Goal: Task Accomplishment & Management: Manage account settings

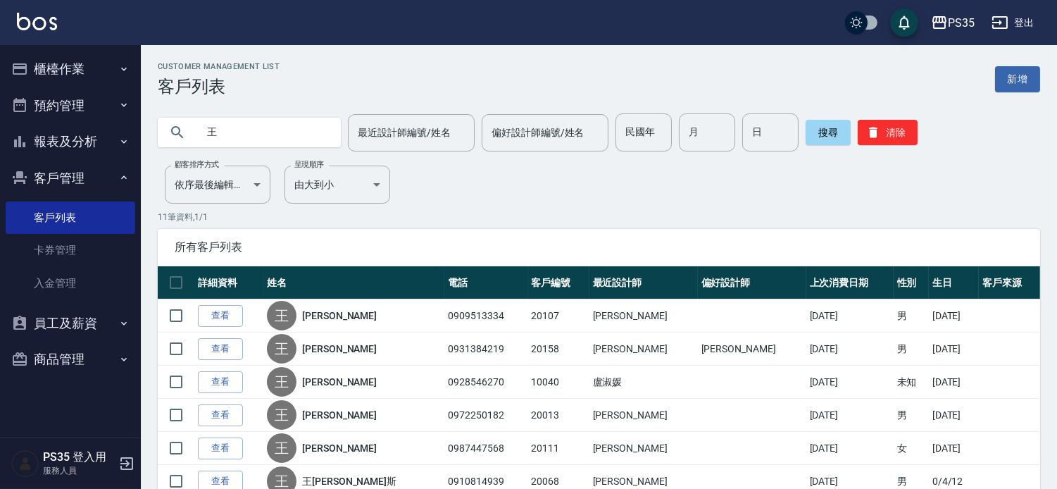
click at [279, 134] on input "王" at bounding box center [263, 132] width 132 height 38
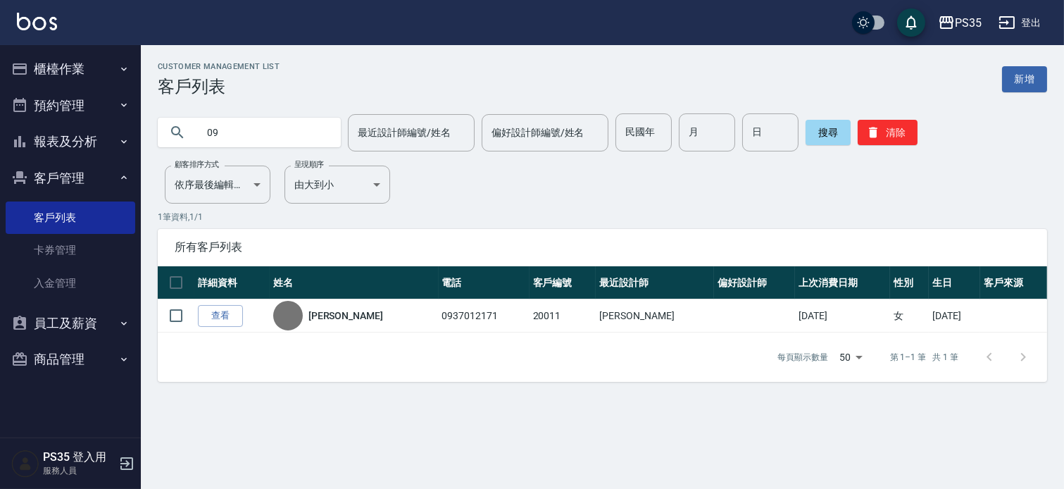
type input "0"
type input "＿"
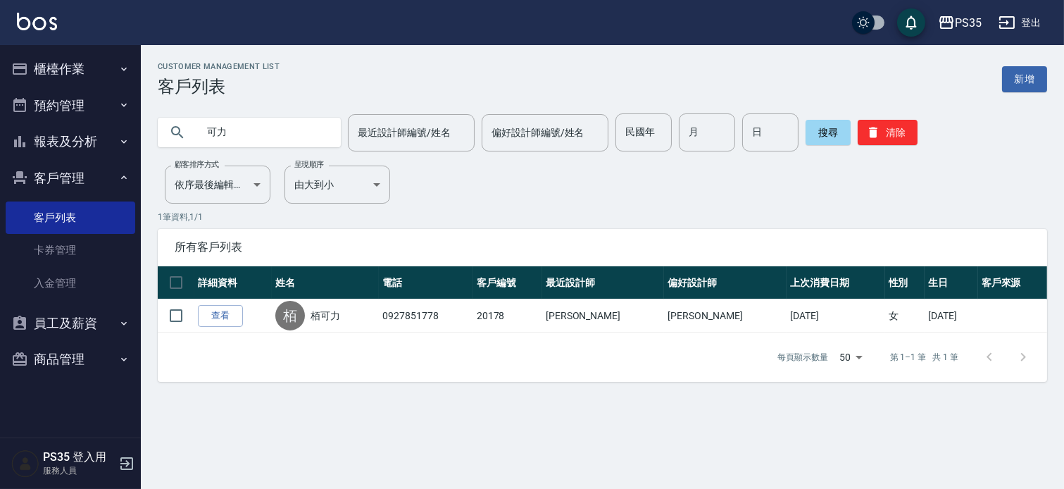
type input "可"
type input "葉玫"
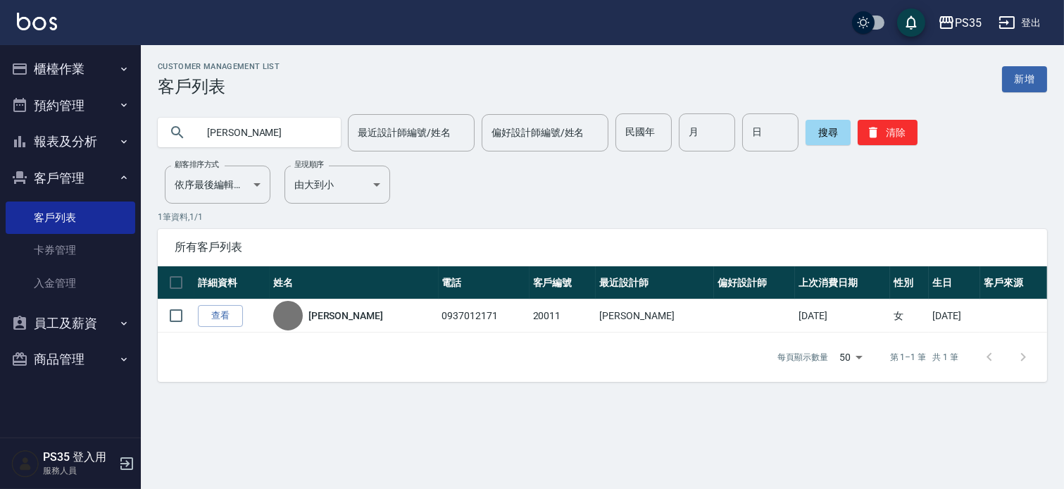
click at [54, 69] on button "櫃檯作業" at bounding box center [71, 69] width 130 height 37
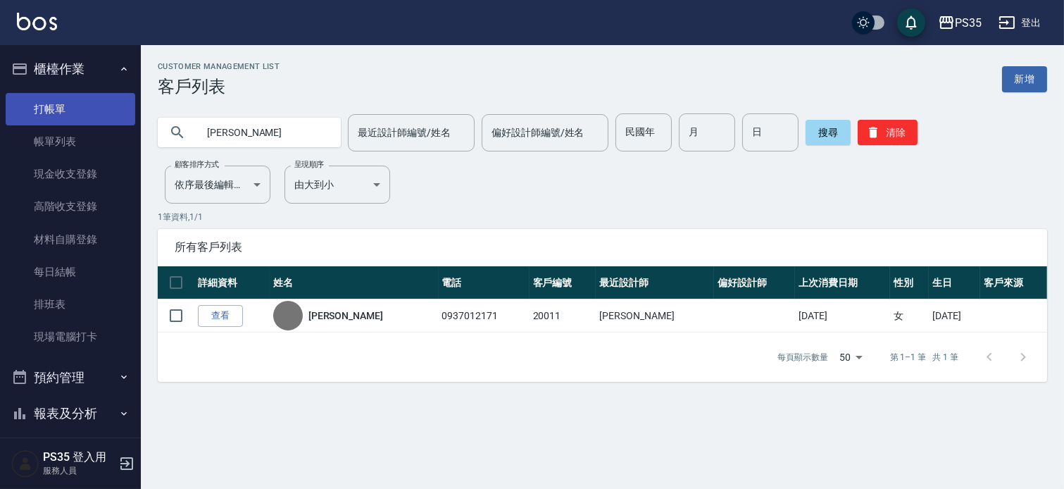
click at [48, 111] on link "打帳單" at bounding box center [71, 109] width 130 height 32
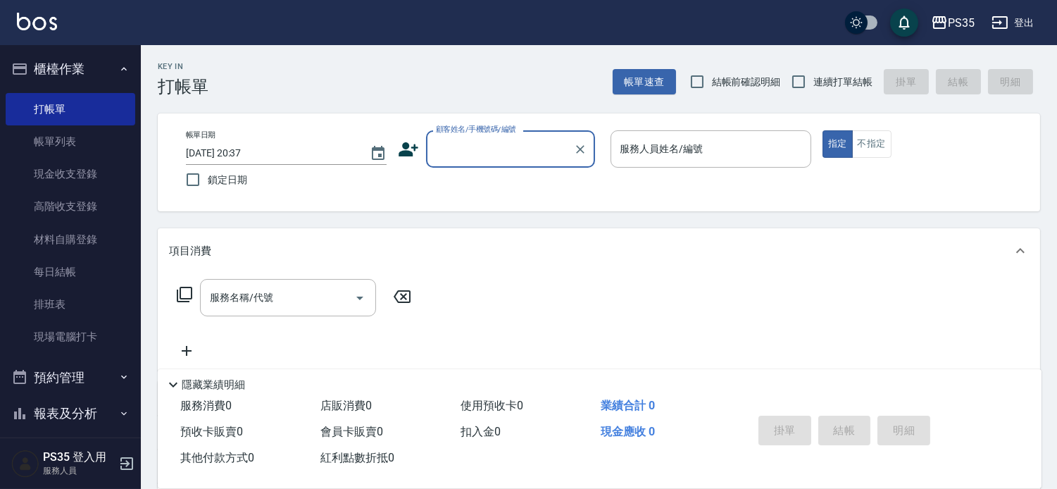
click at [460, 130] on label "顧客姓名/手機號碼/編號" at bounding box center [476, 129] width 80 height 11
click at [460, 137] on input "顧客姓名/手機號碼/編號" at bounding box center [499, 149] width 135 height 25
click at [448, 153] on input "顧客姓名/手機號碼/編號" at bounding box center [499, 149] width 135 height 25
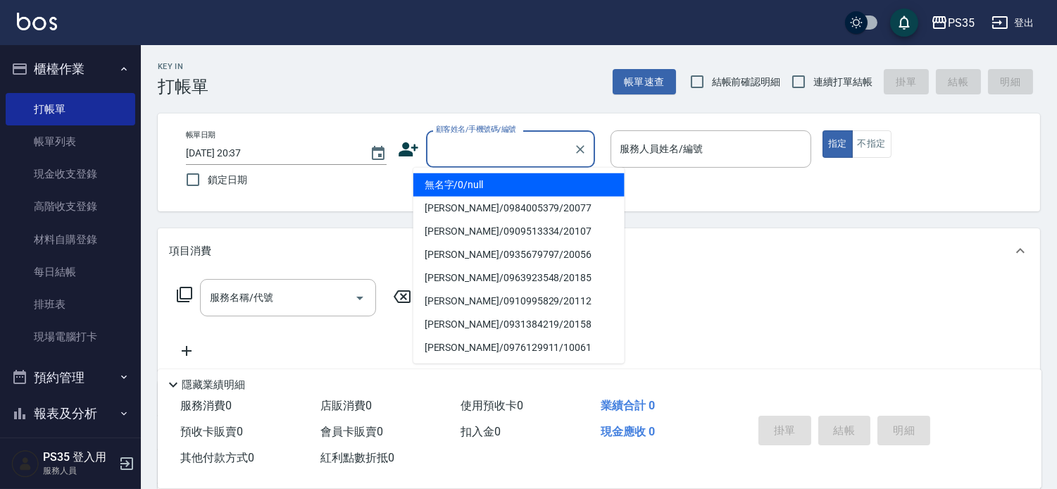
click at [448, 188] on li "無名字/0/null" at bounding box center [518, 184] width 211 height 23
type input "無名字/0/null"
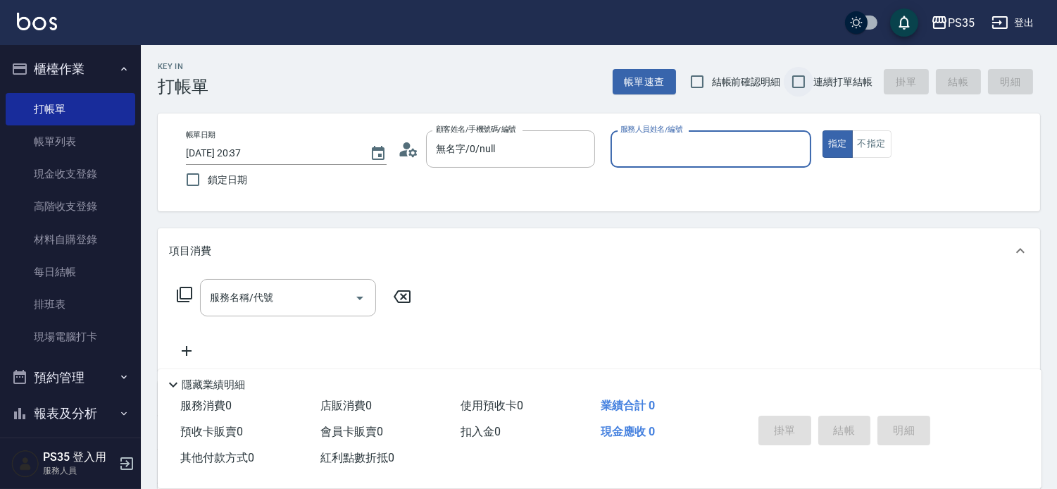
click at [786, 77] on input "連續打單結帳" at bounding box center [798, 82] width 30 height 30
checkbox input "true"
click at [672, 156] on input "服務人員姓名/編號" at bounding box center [711, 149] width 188 height 25
type input "kiki-0"
type button "true"
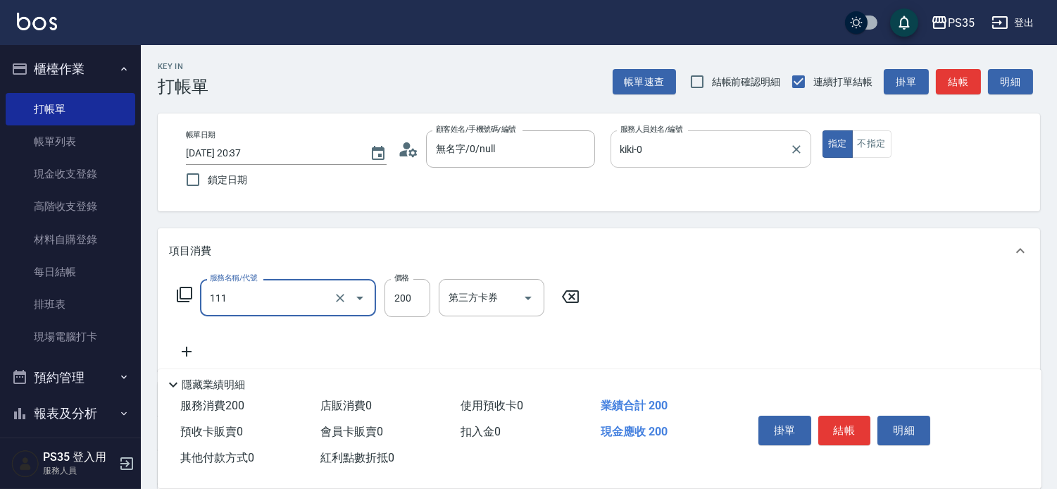
type input "200(111)"
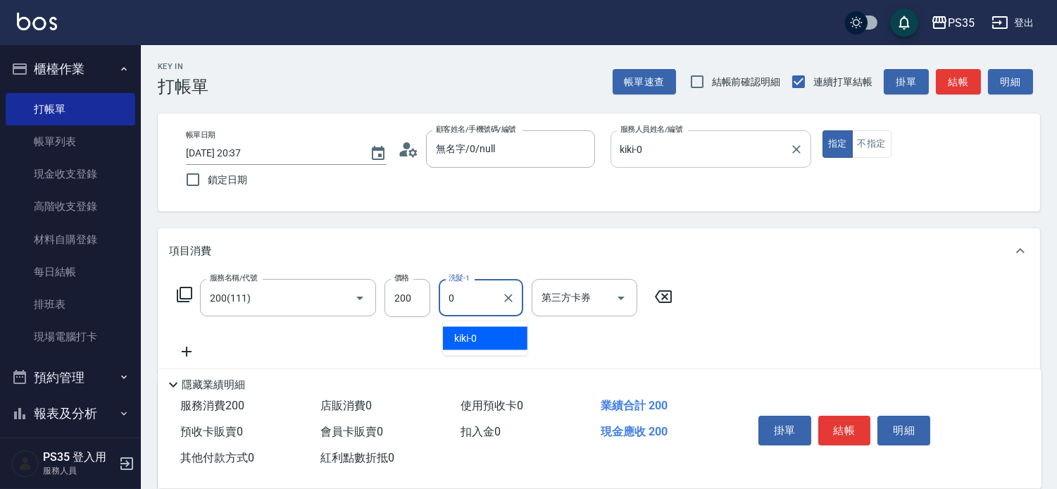
type input "kiki-0"
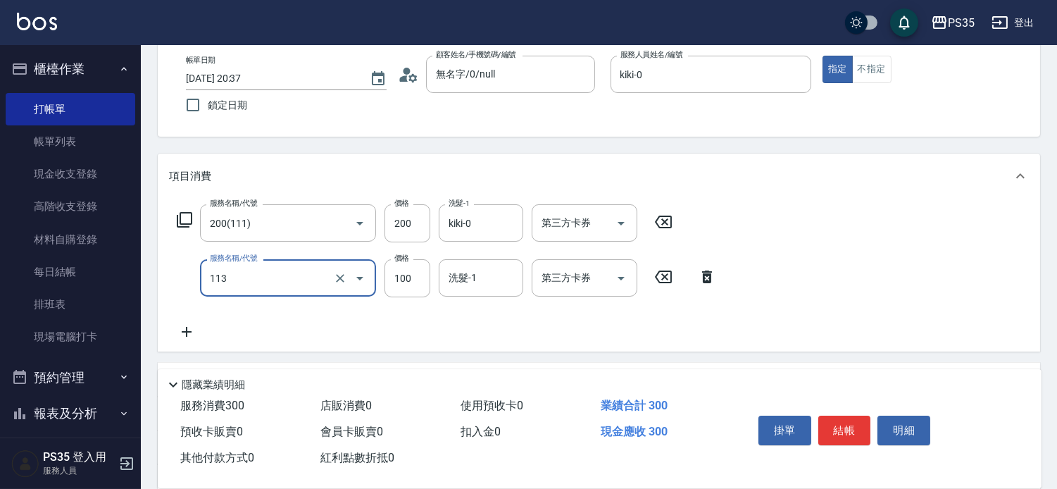
scroll to position [75, 0]
type input "瞬護100(113)"
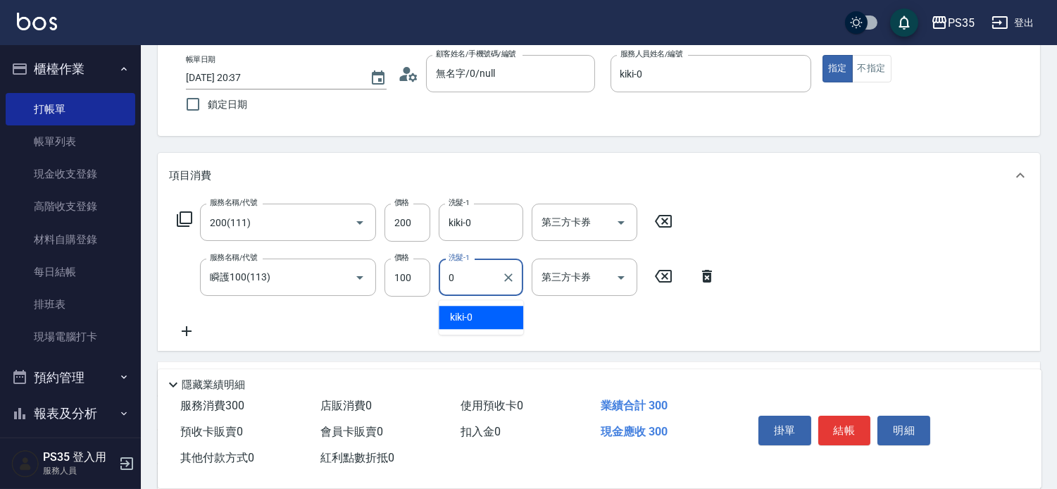
type input "kiki-0"
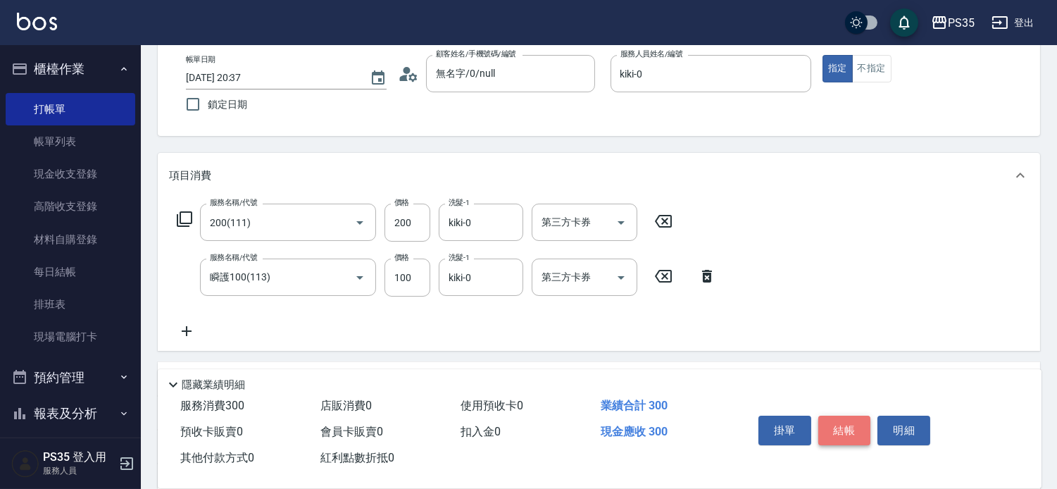
click at [841, 415] on button "結帳" at bounding box center [844, 430] width 53 height 30
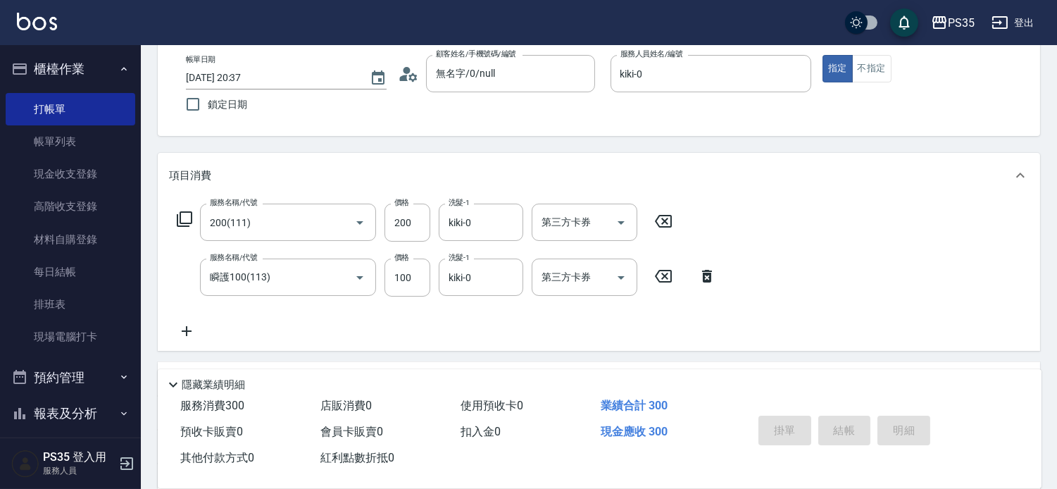
type input "2025/09/06 20:38"
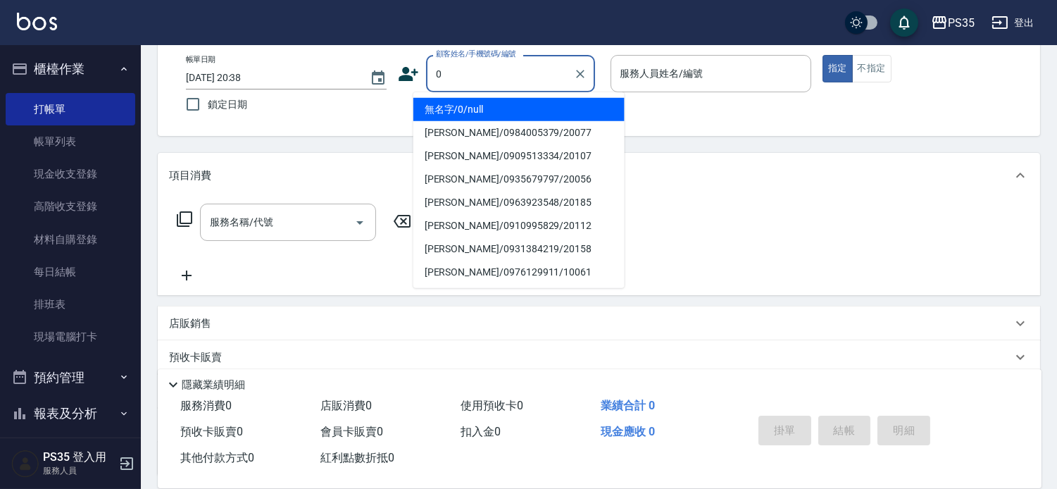
type input "0"
type input "2"
type input "無名字/0/null"
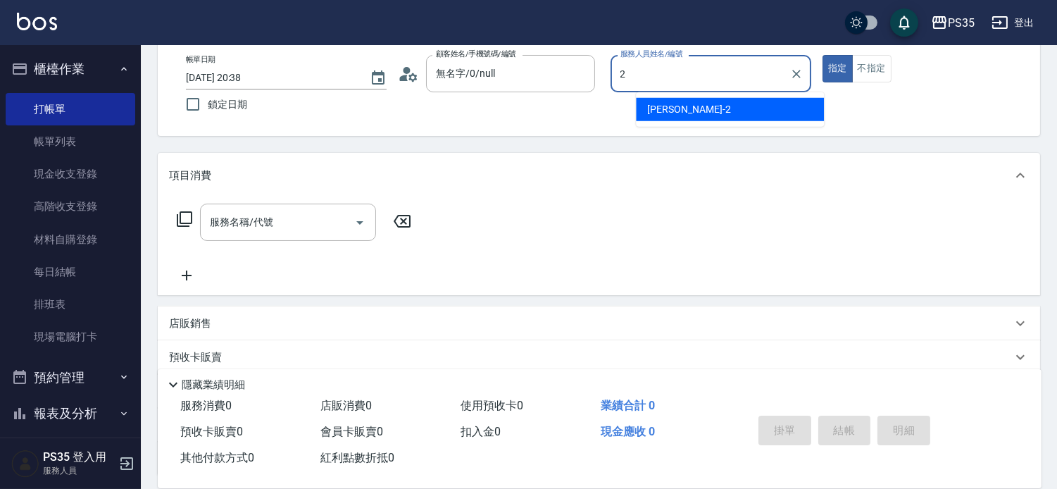
type input "栢沛怡-2"
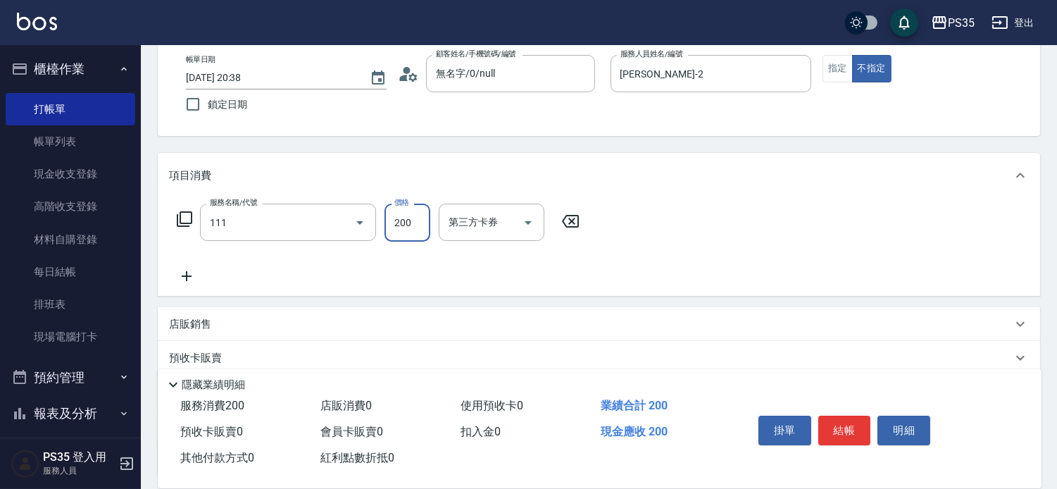
type input "200(111)"
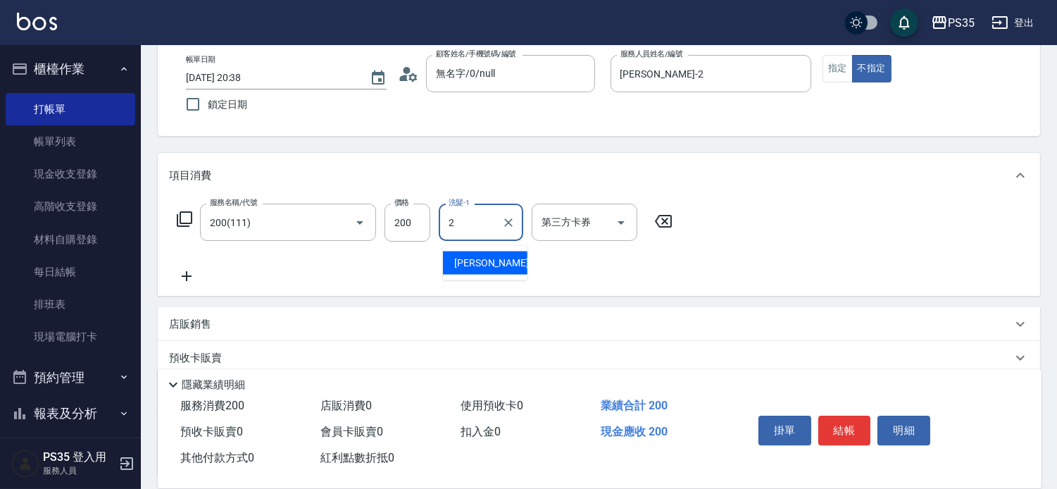
type input "栢沛怡-2"
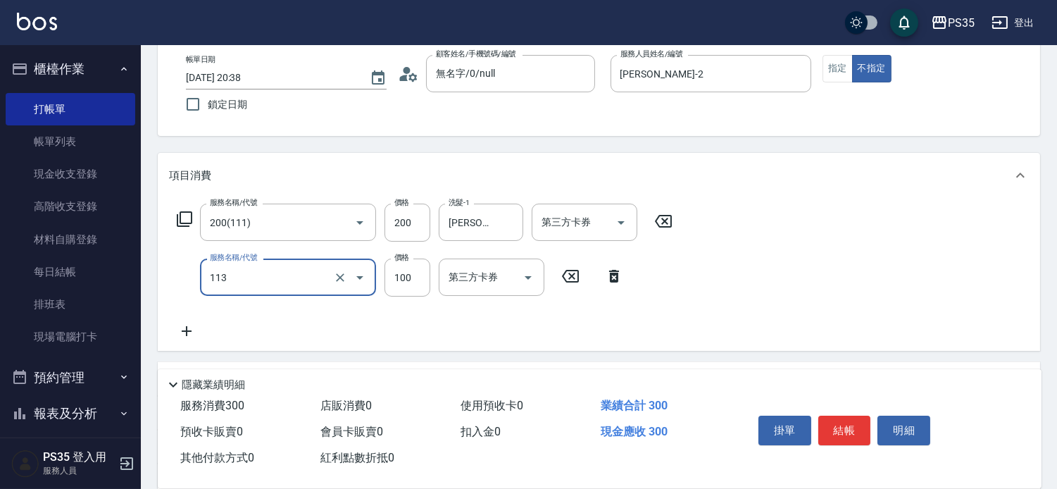
type input "瞬護100(113)"
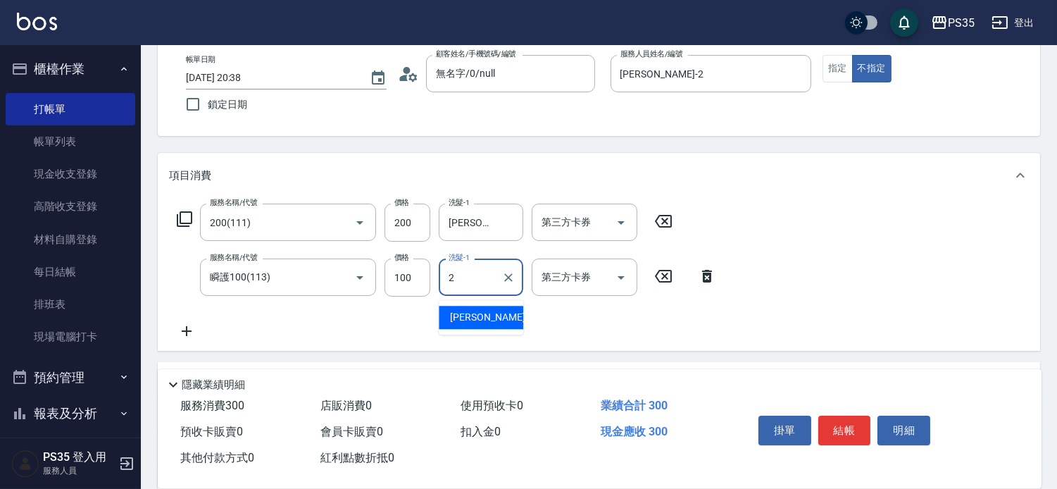
type input "栢沛怡-2"
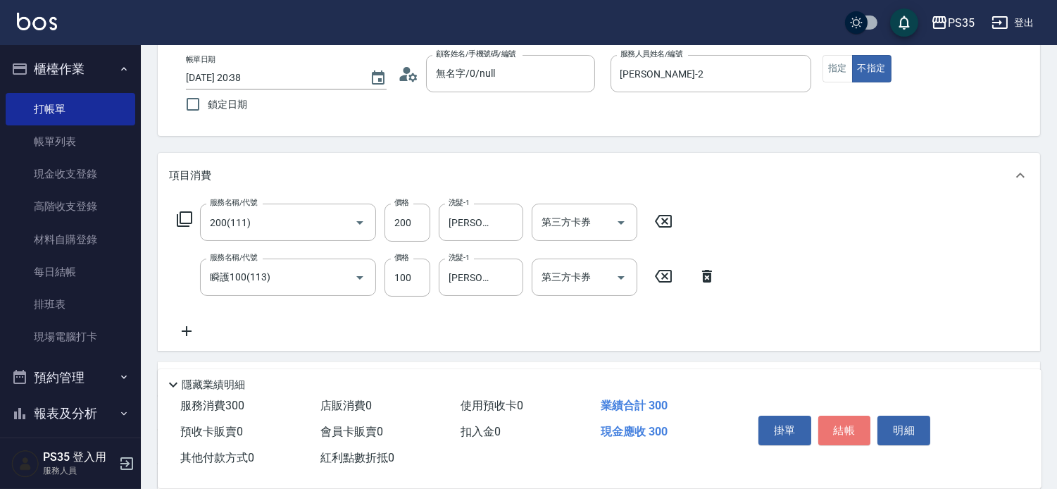
click at [842, 415] on button "結帳" at bounding box center [844, 430] width 53 height 30
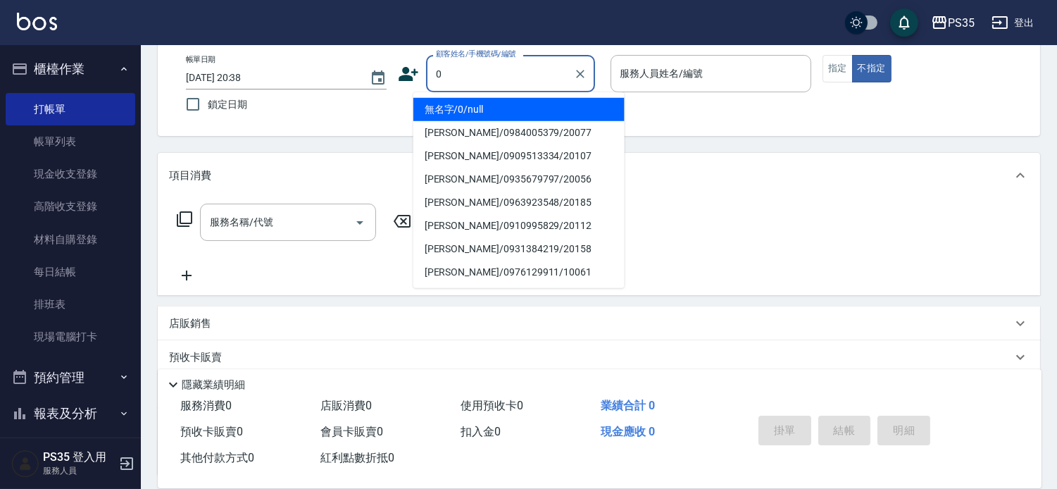
type input "無名字/0/null"
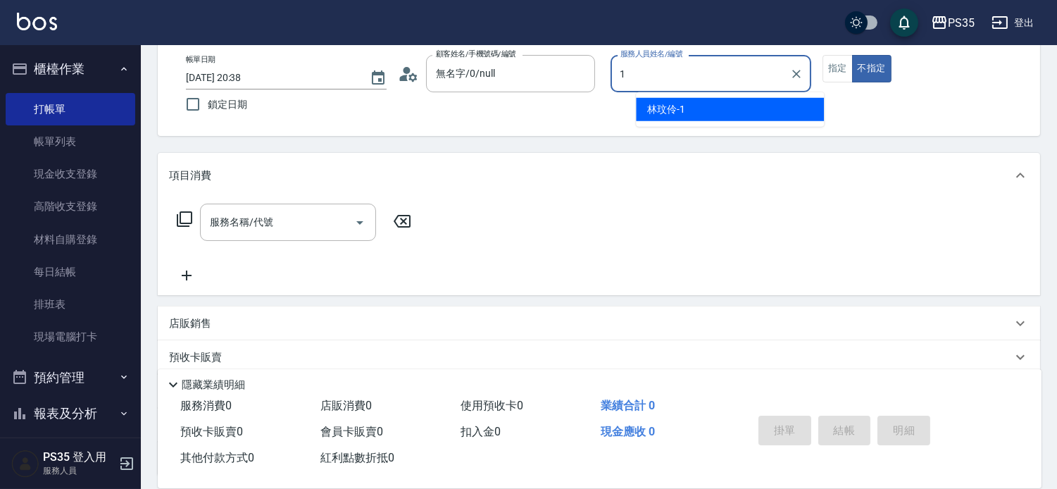
type input "林玟伶-1"
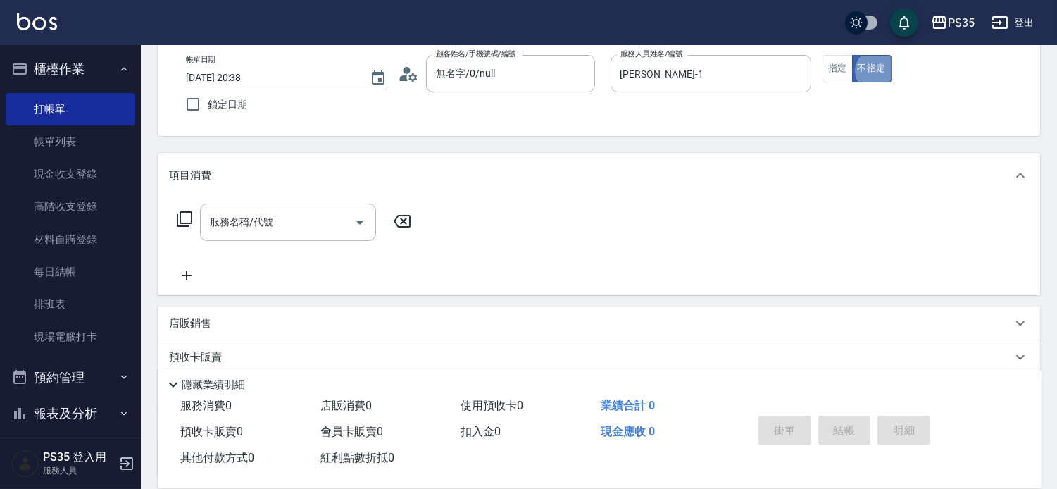
type button "false"
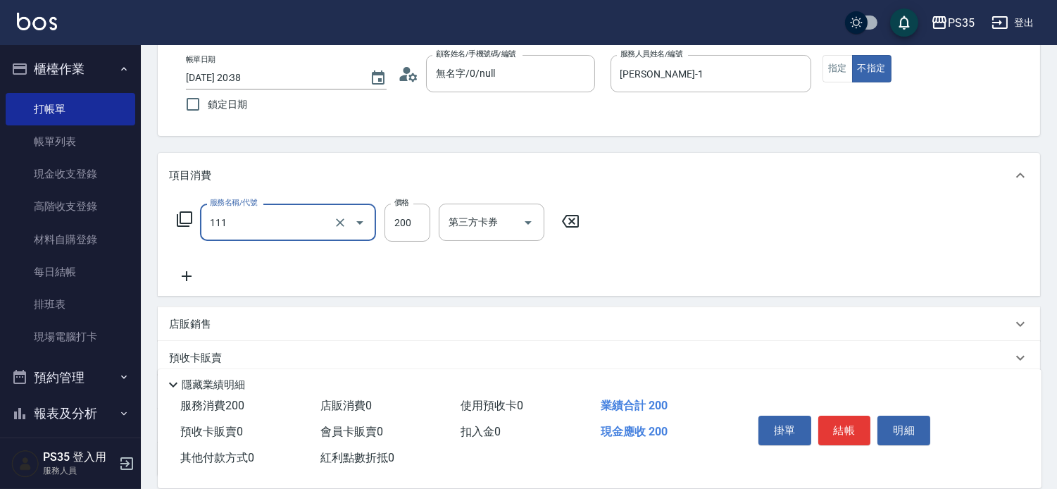
type input "200(111)"
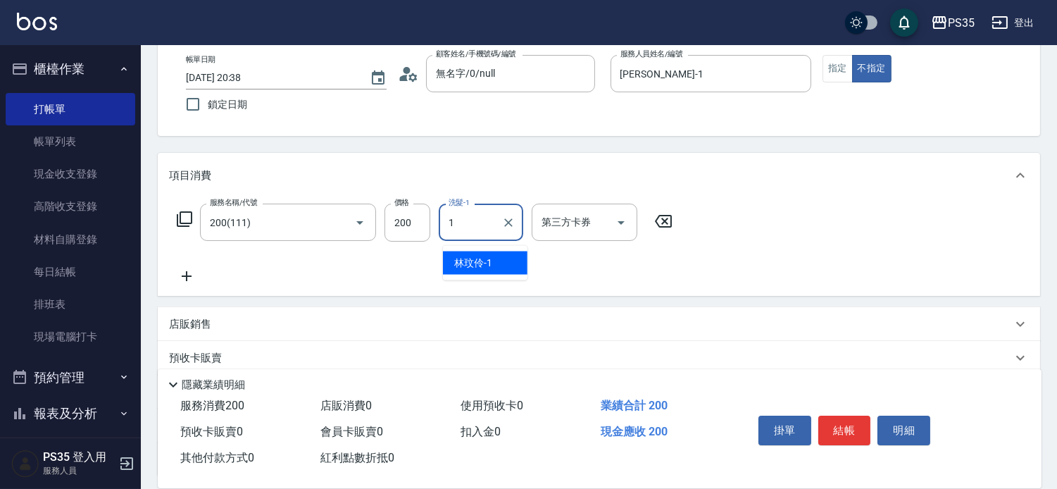
type input "林玟伶-1"
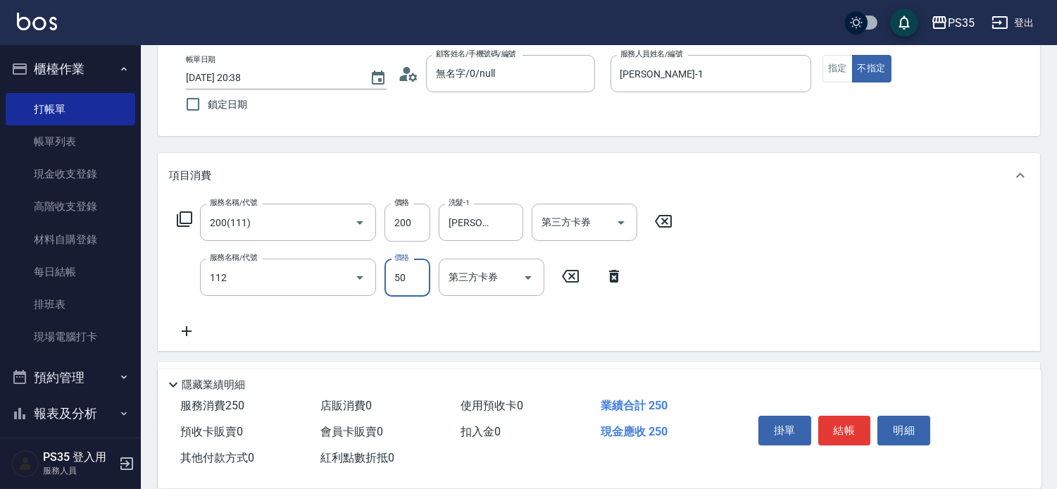
type input "精油50(112)"
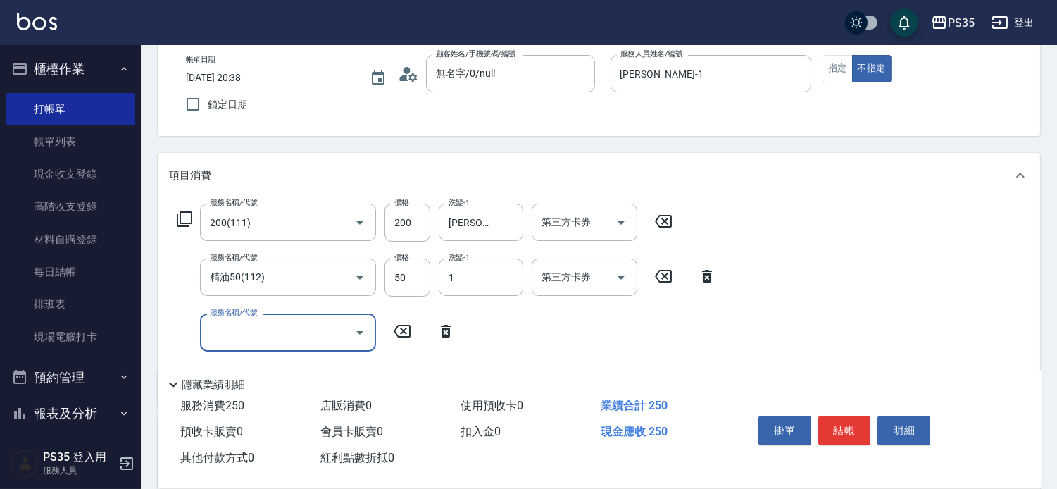
type input "林玟伶-1"
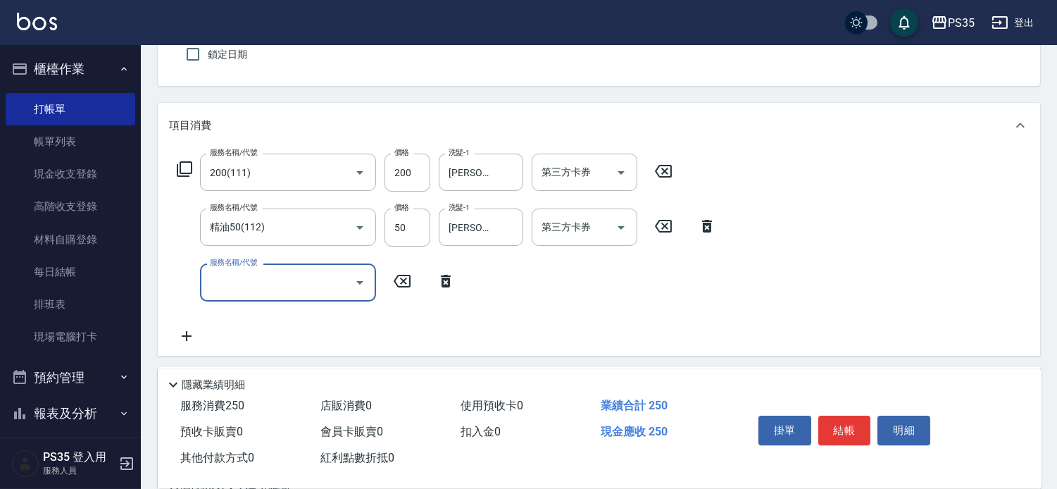
scroll to position [153, 0]
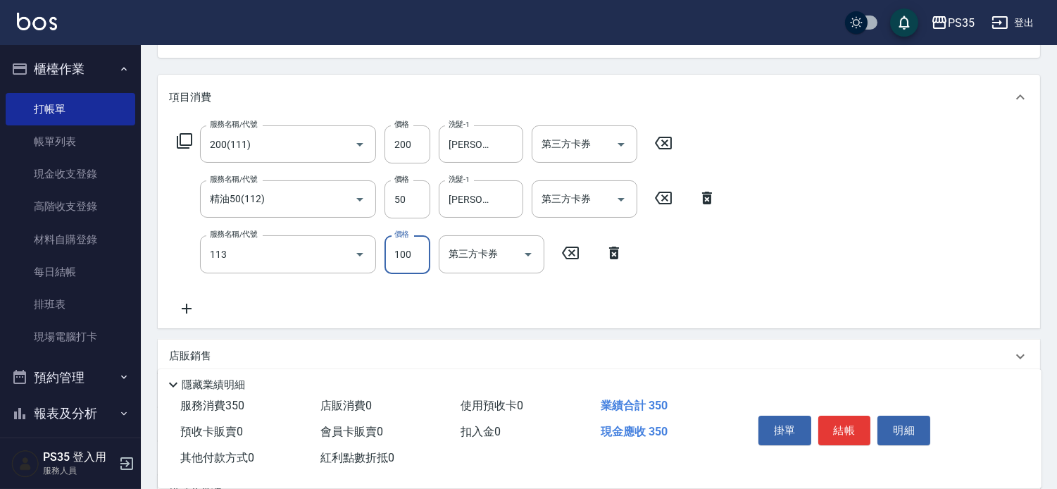
type input "瞬護100(113)"
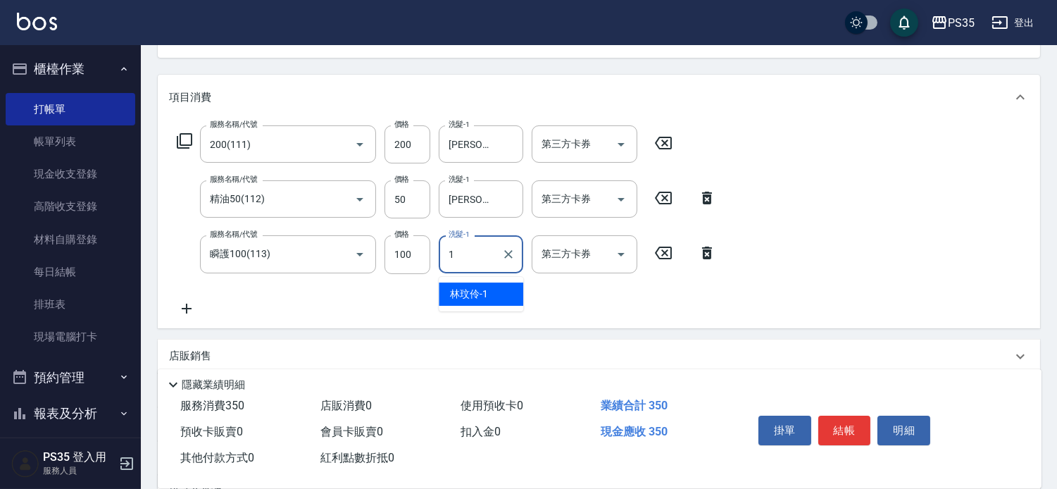
type input "林玟伶-1"
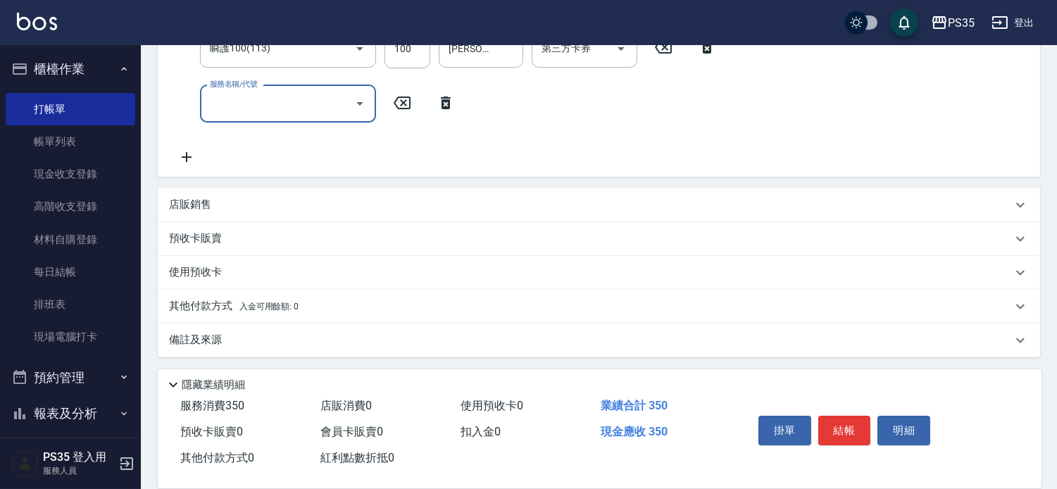
scroll to position [384, 0]
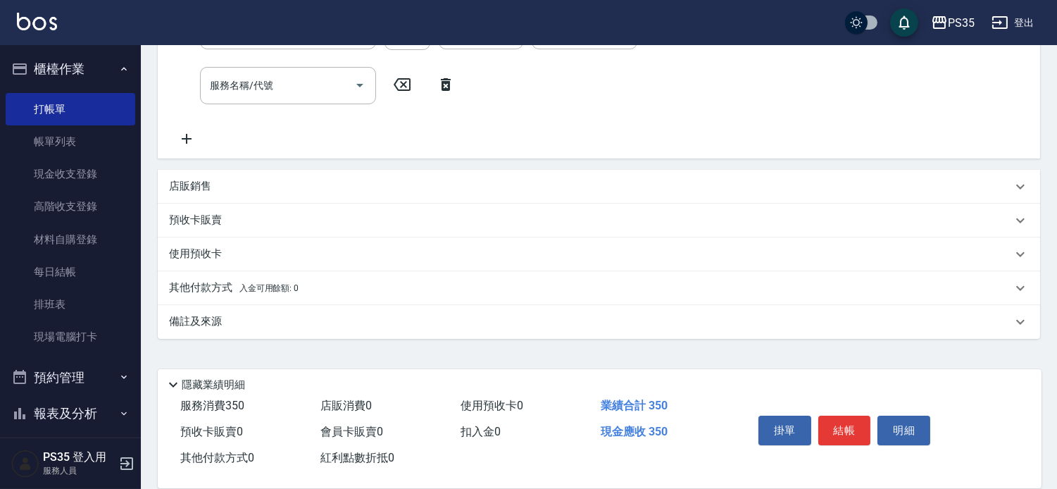
click at [191, 189] on p "店販銷售" at bounding box center [190, 186] width 42 height 15
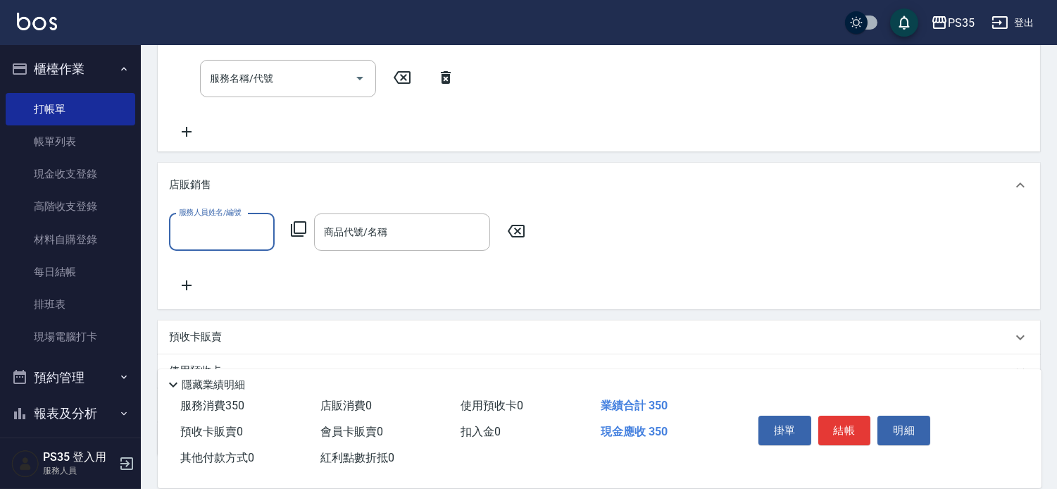
scroll to position [0, 0]
type input "林玟伶-1"
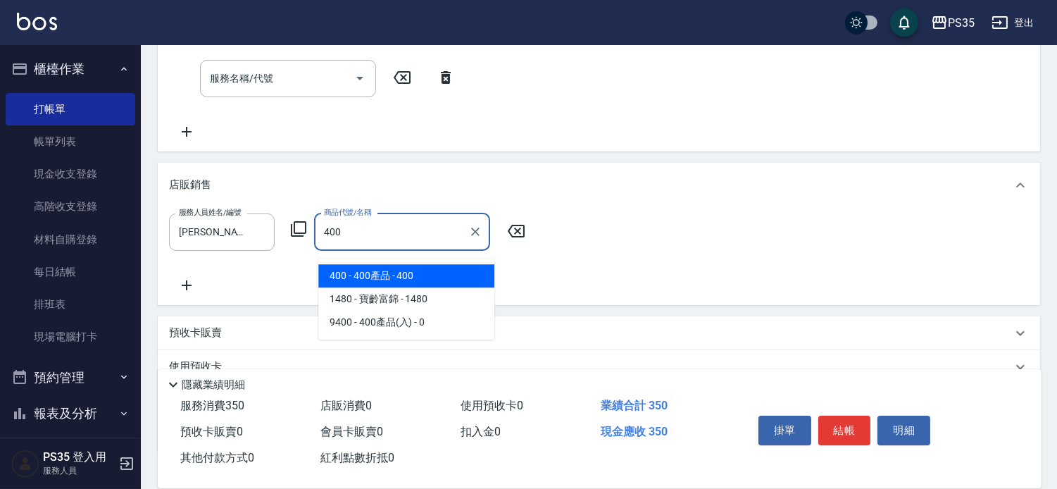
type input "400產品"
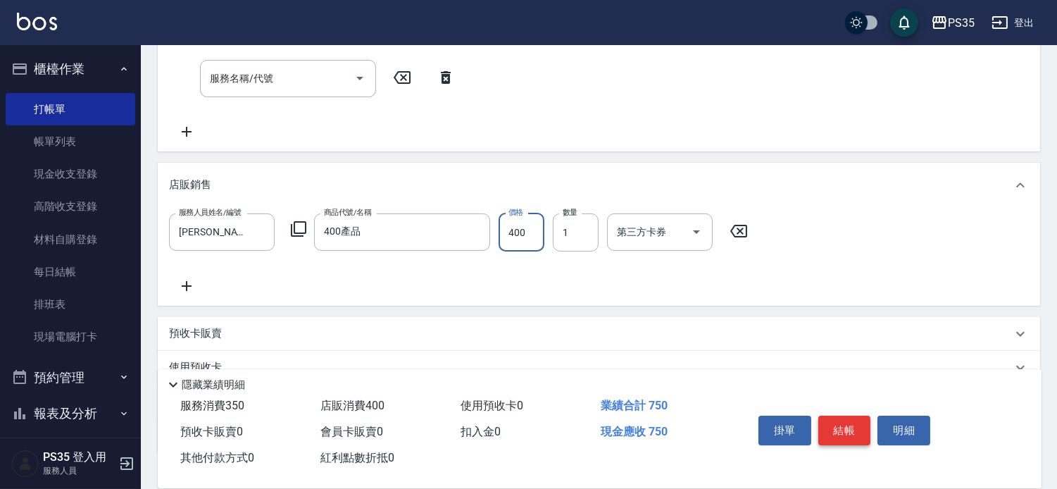
click at [856, 415] on button "結帳" at bounding box center [844, 430] width 53 height 30
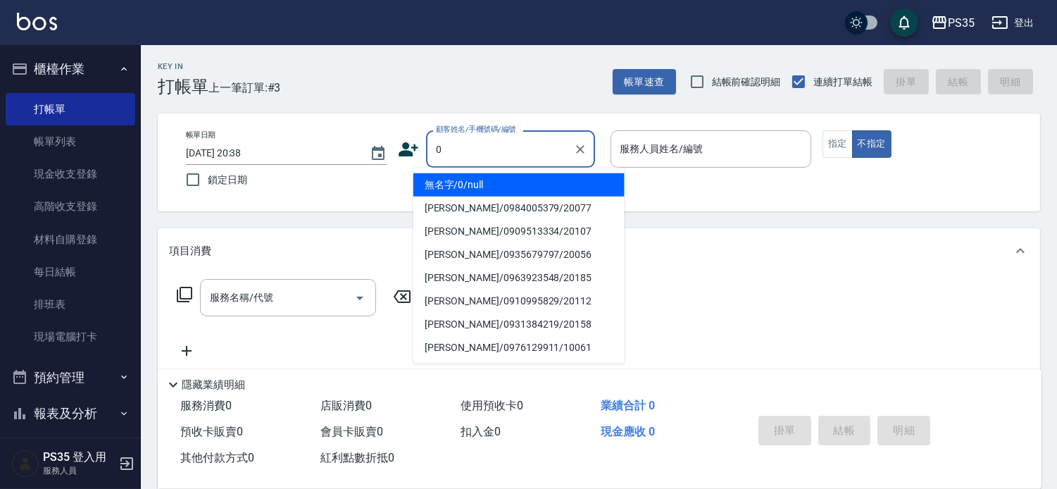
type input "無名字/0/null"
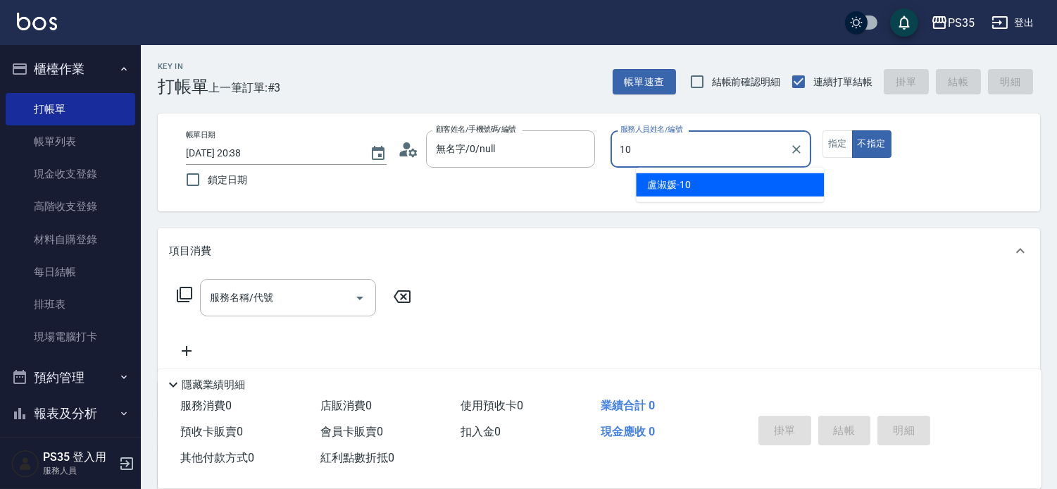
type input "盧淑媛-10"
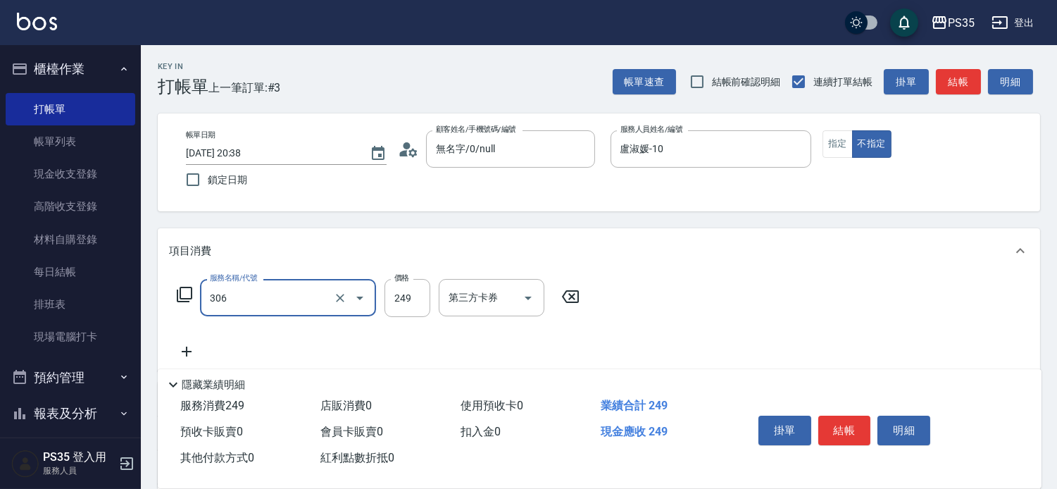
type input "剪髮(306)"
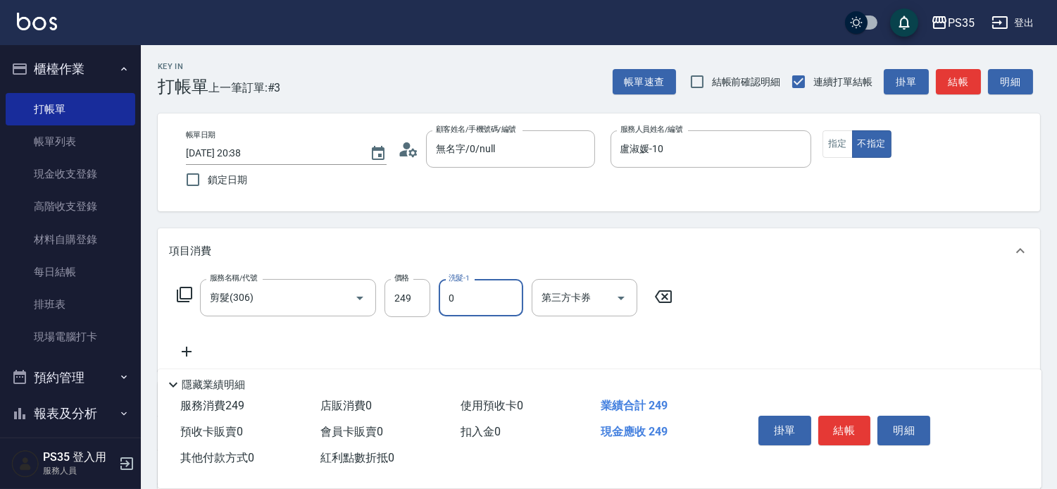
type input "kiki-0"
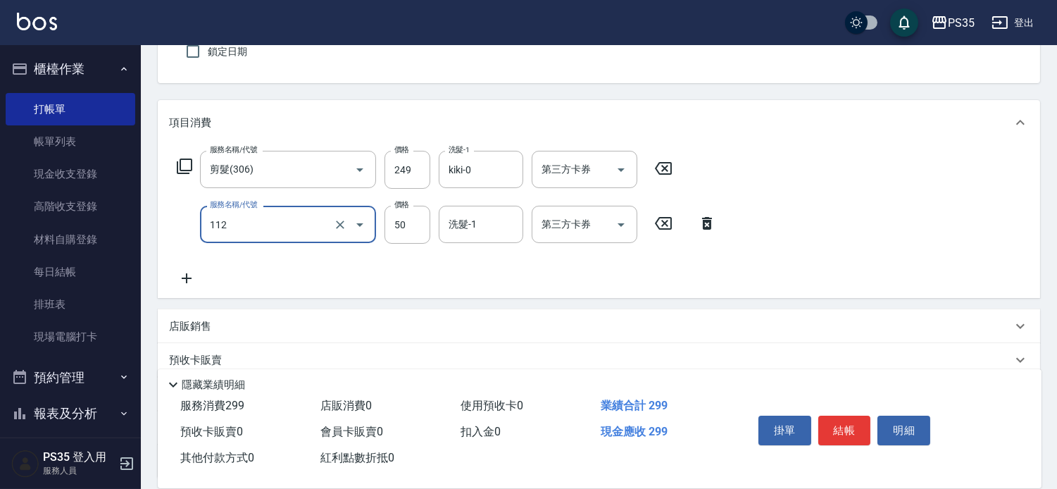
scroll to position [156, 0]
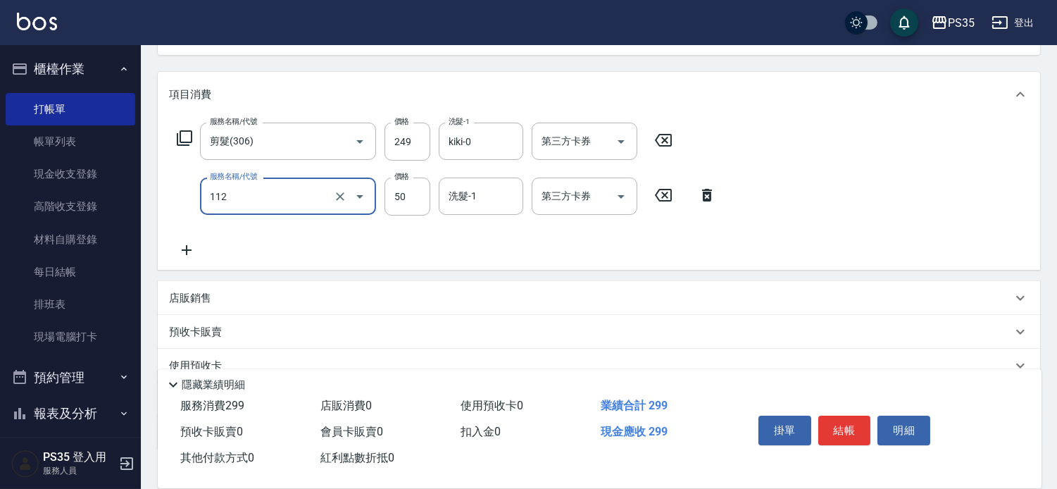
type input "精油50(112)"
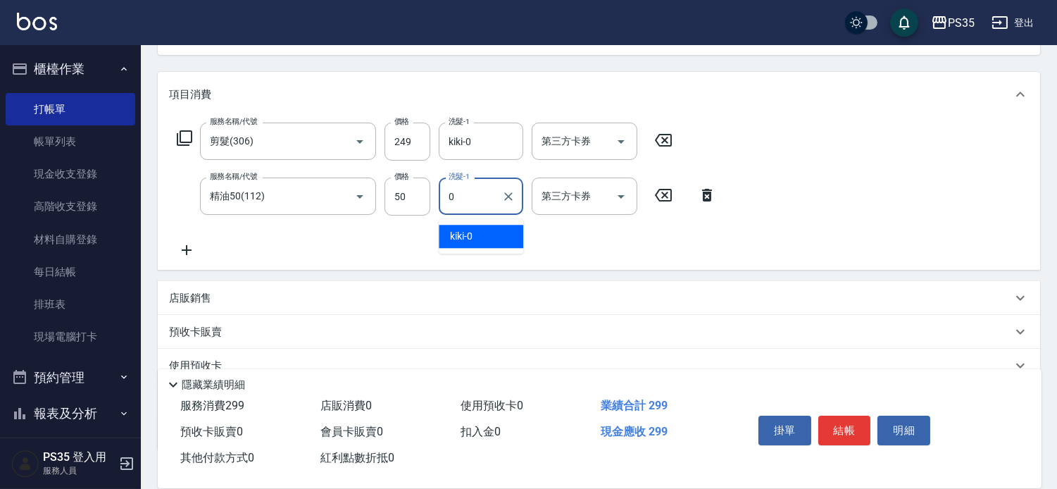
type input "kiki-0"
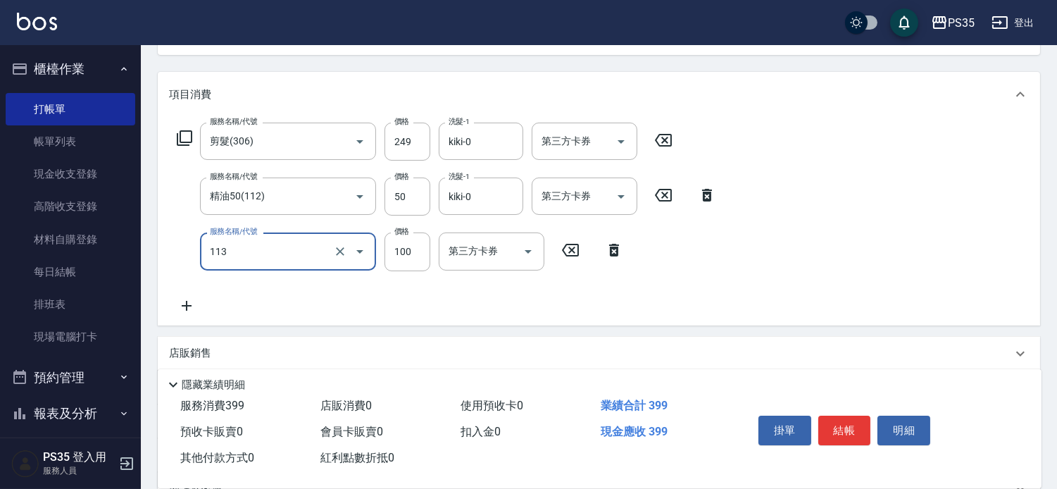
type input "瞬護100(113)"
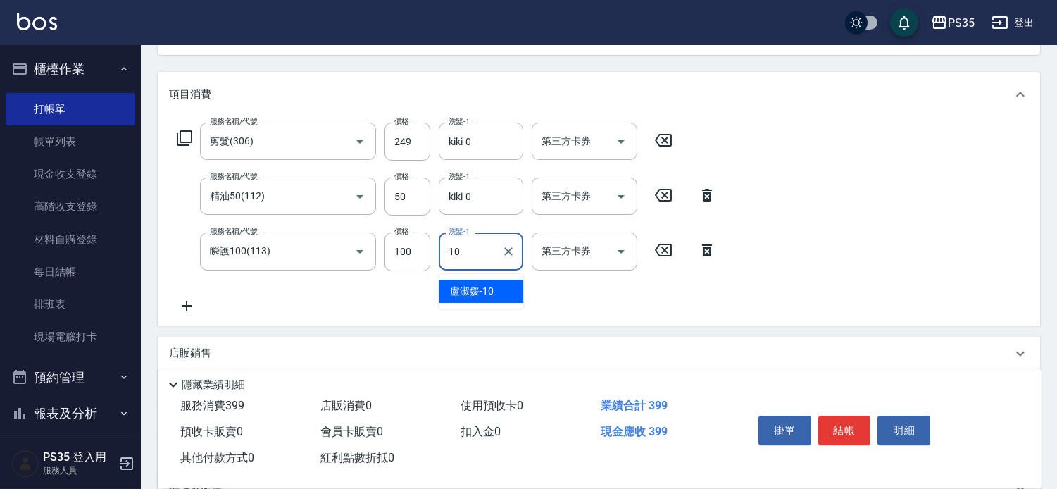
type input "盧淑媛-10"
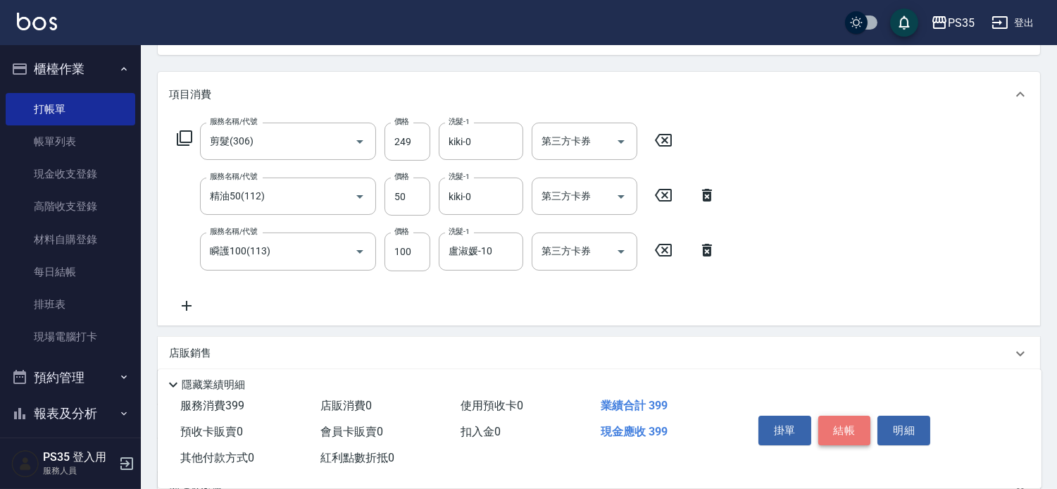
click at [853, 415] on button "結帳" at bounding box center [844, 430] width 53 height 30
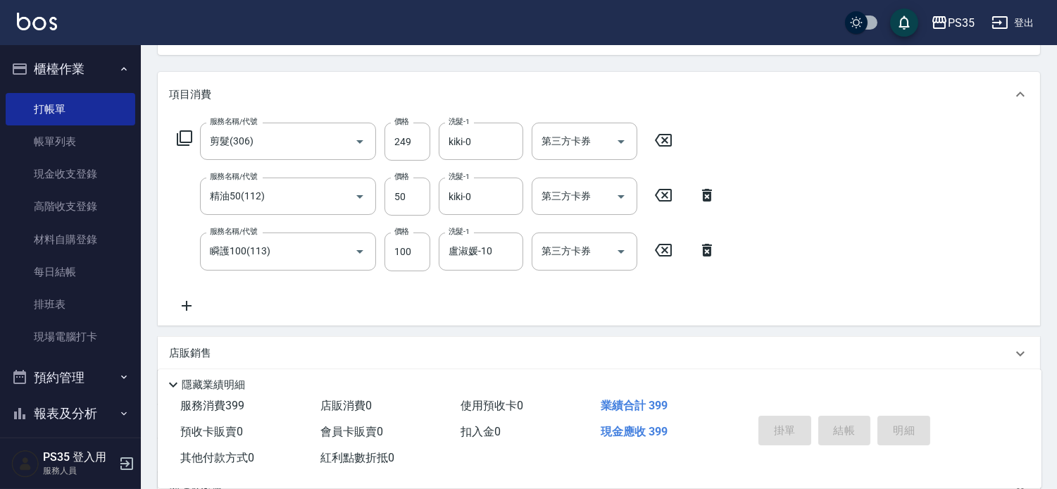
type input "2025/09/06 20:39"
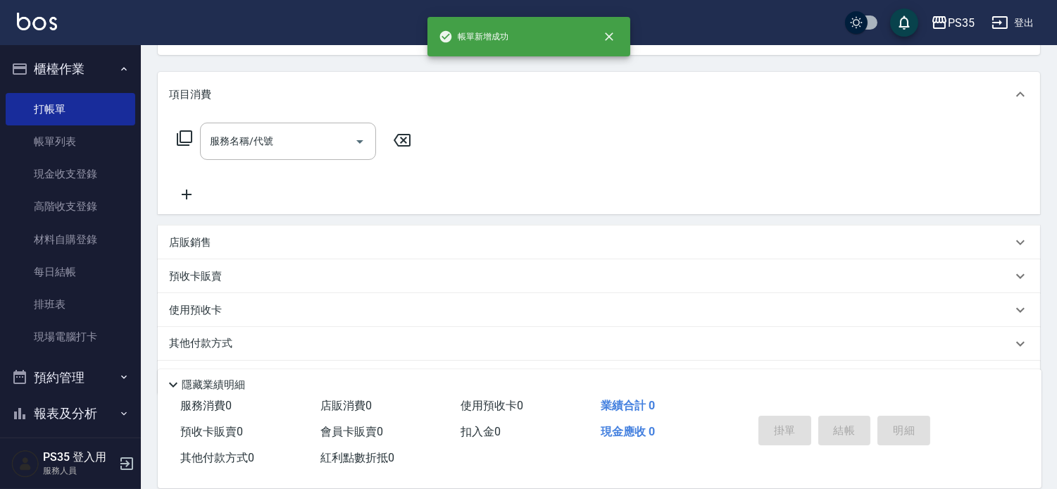
scroll to position [136, 0]
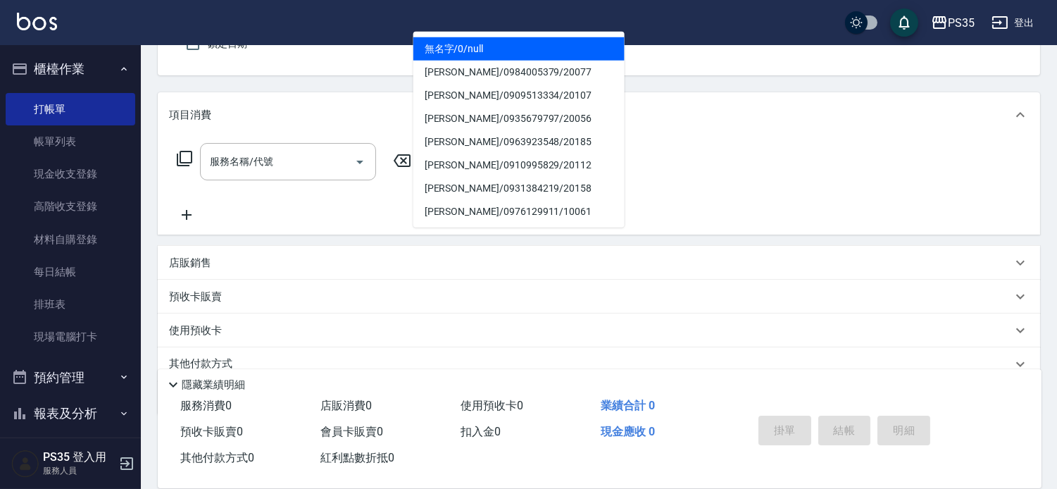
type input "無名字/0/null"
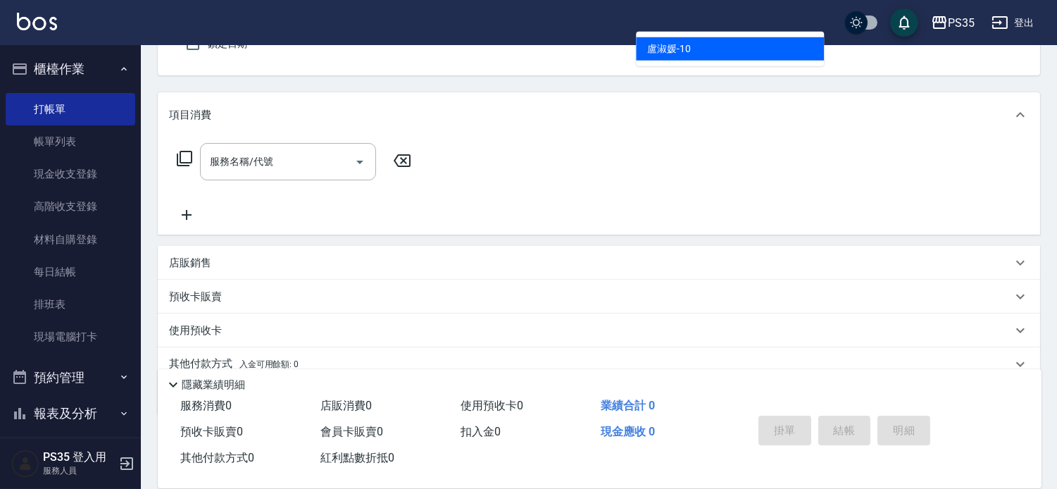
type input "盧淑媛-10"
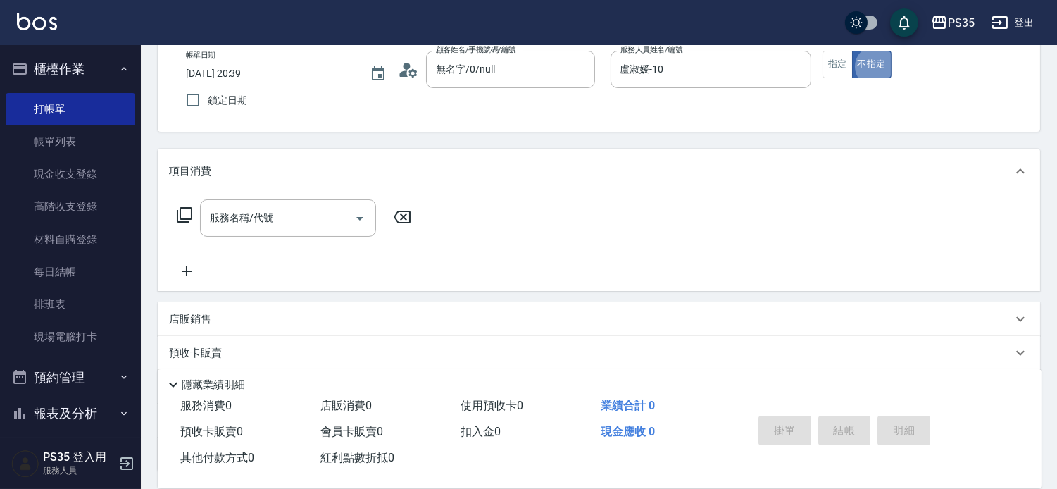
scroll to position [51, 0]
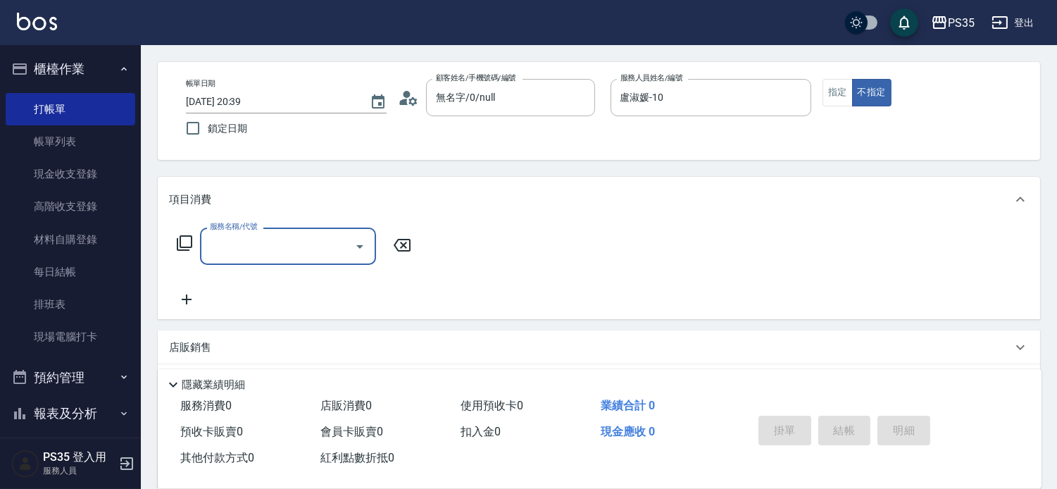
click at [852, 95] on button "指定" at bounding box center [837, 92] width 30 height 27
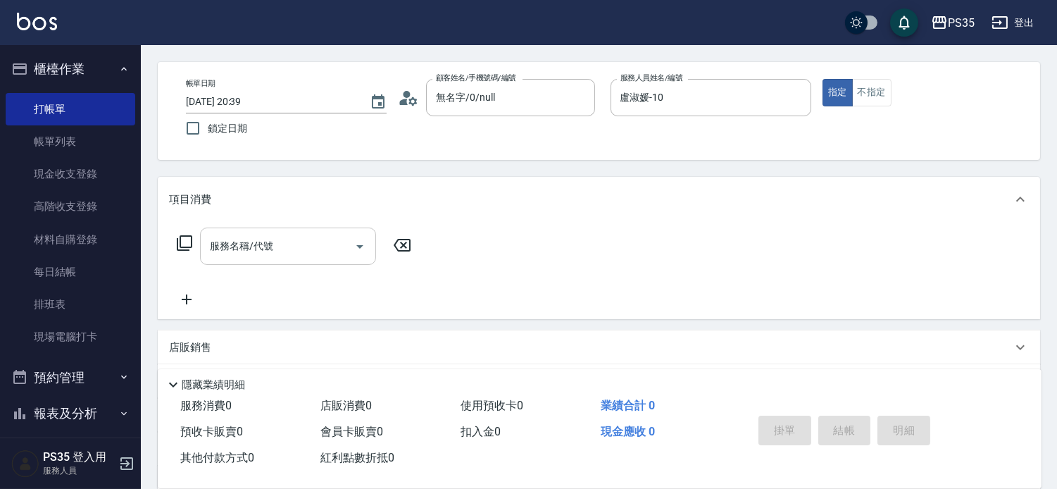
click at [278, 249] on div "服務名稱/代號 服務名稱/代號" at bounding box center [288, 245] width 176 height 37
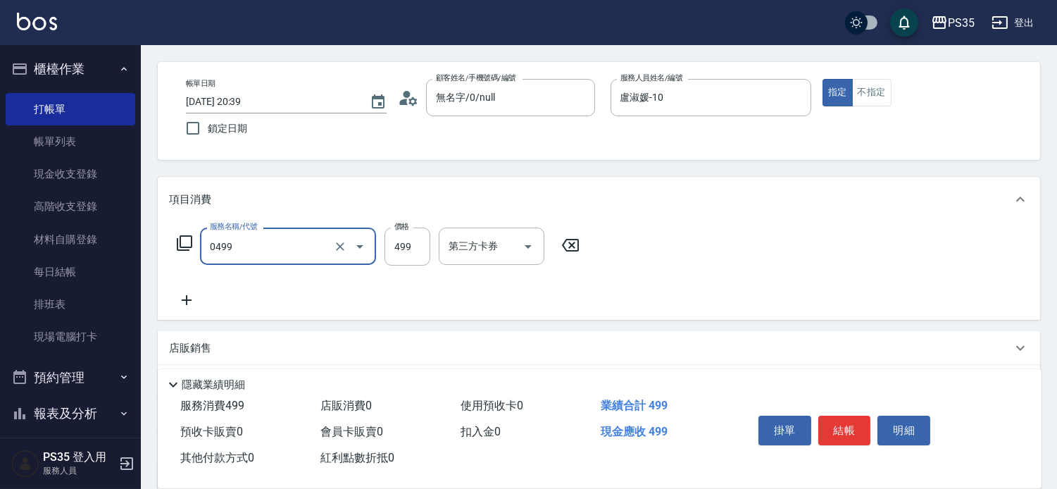
type input "伊黛莉499(0499)"
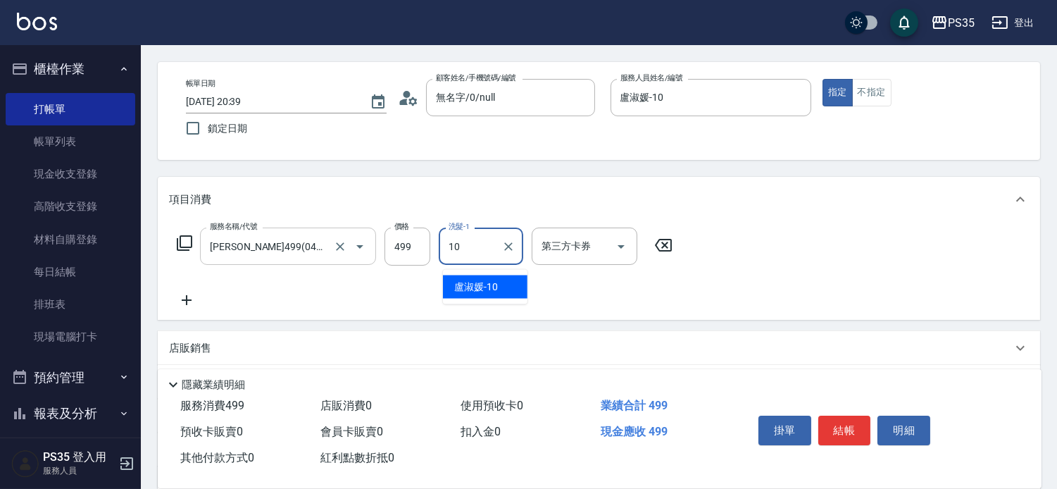
type input "盧淑媛-10"
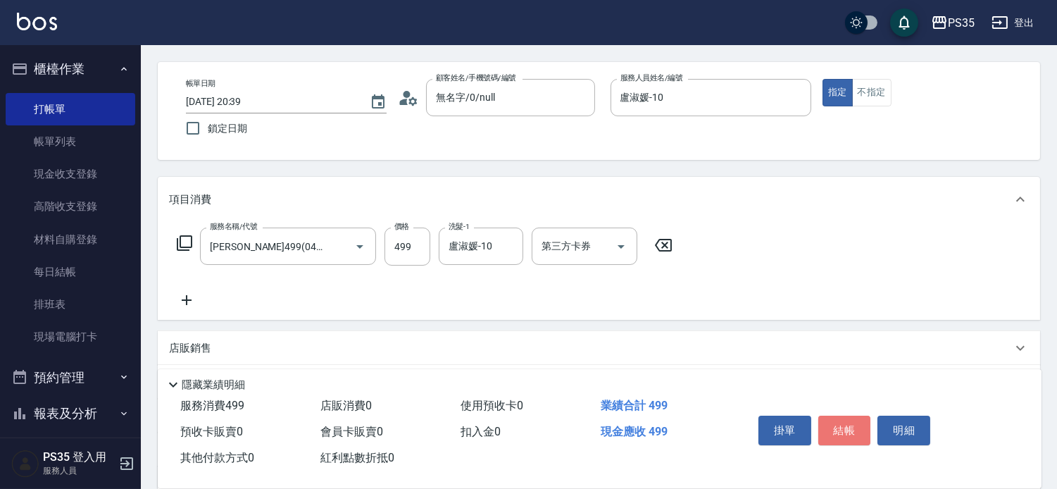
click at [845, 415] on button "結帳" at bounding box center [844, 430] width 53 height 30
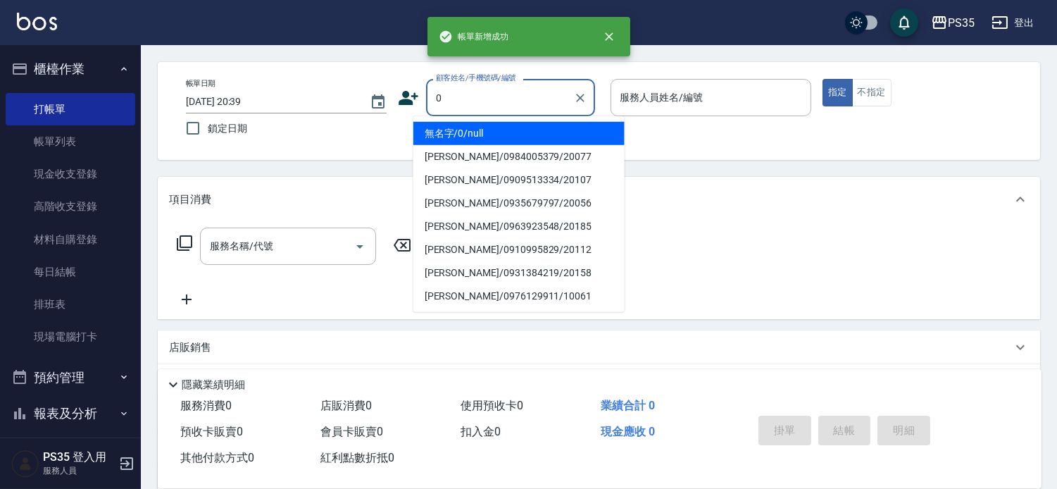
type input "0"
type input "1"
type input "無名字/0/null"
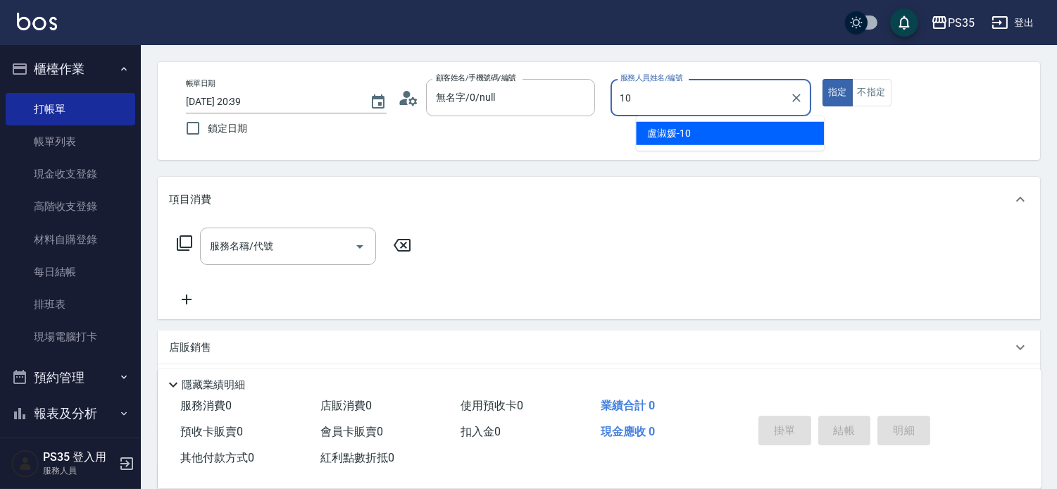
type input "盧淑媛-10"
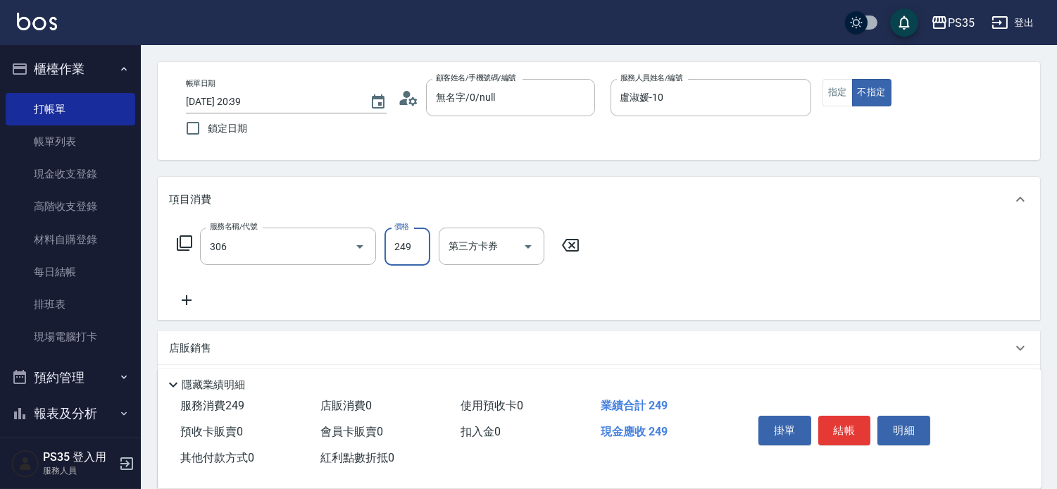
type input "剪髮(306)"
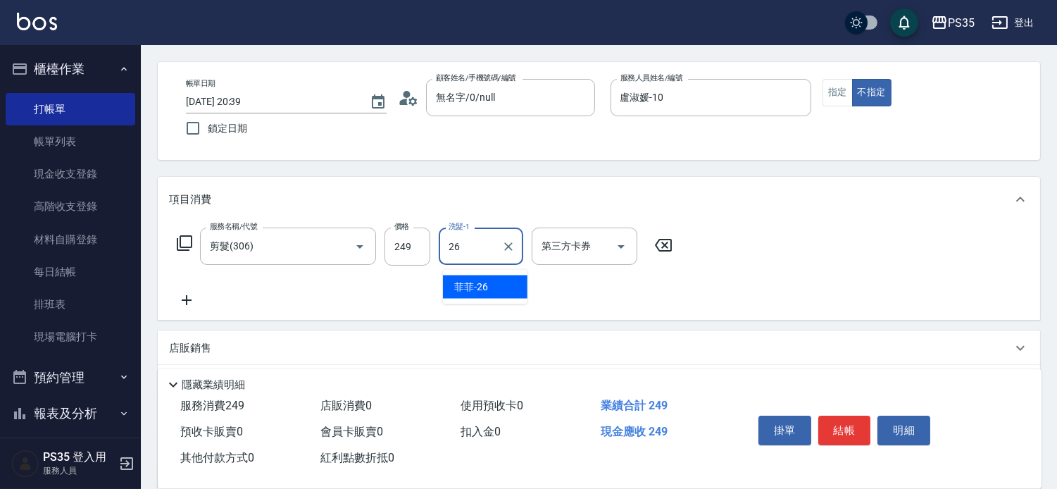
type input "菲菲-26"
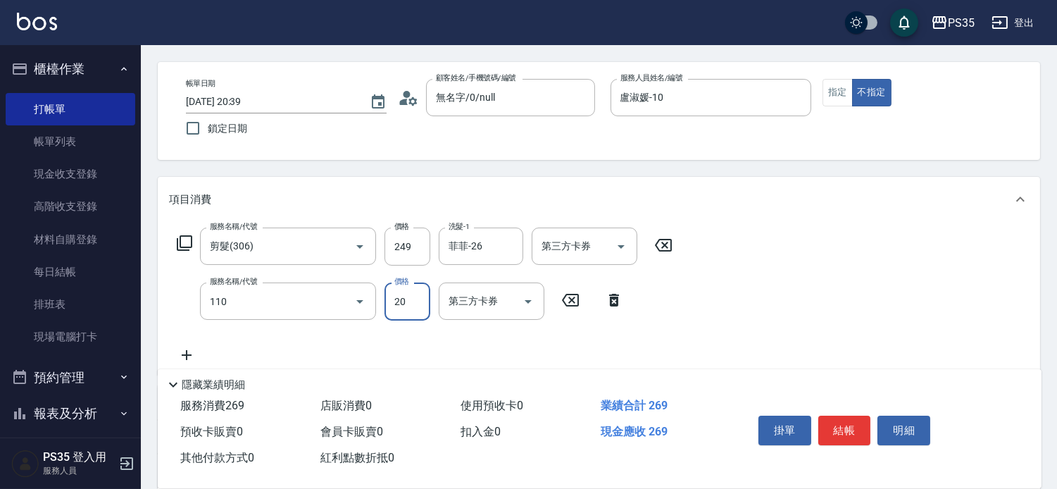
type input "潤絲(110)"
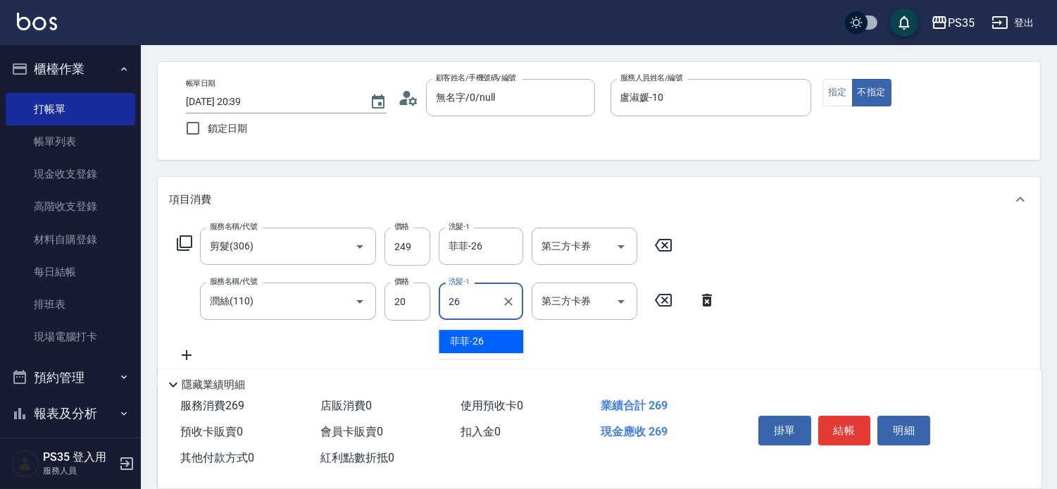
type input "菲菲-26"
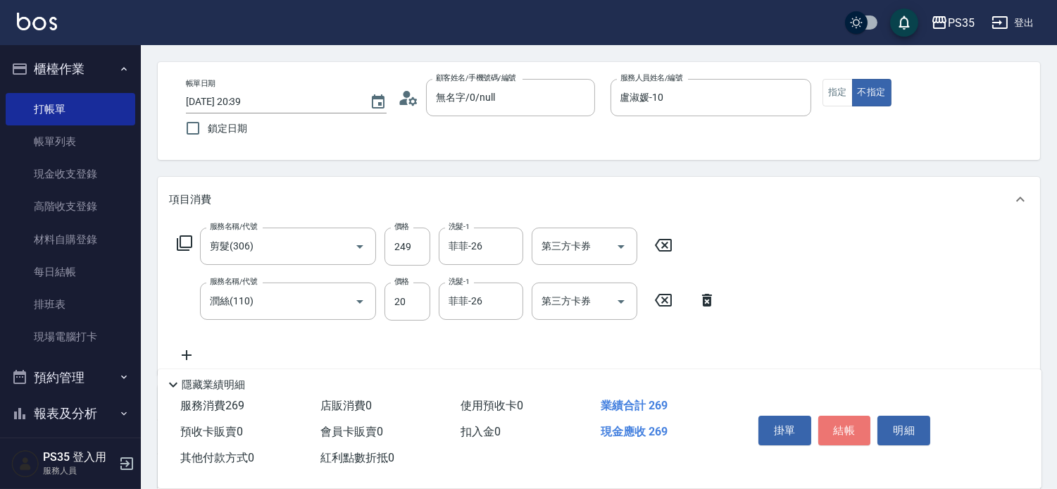
click at [845, 415] on button "結帳" at bounding box center [844, 430] width 53 height 30
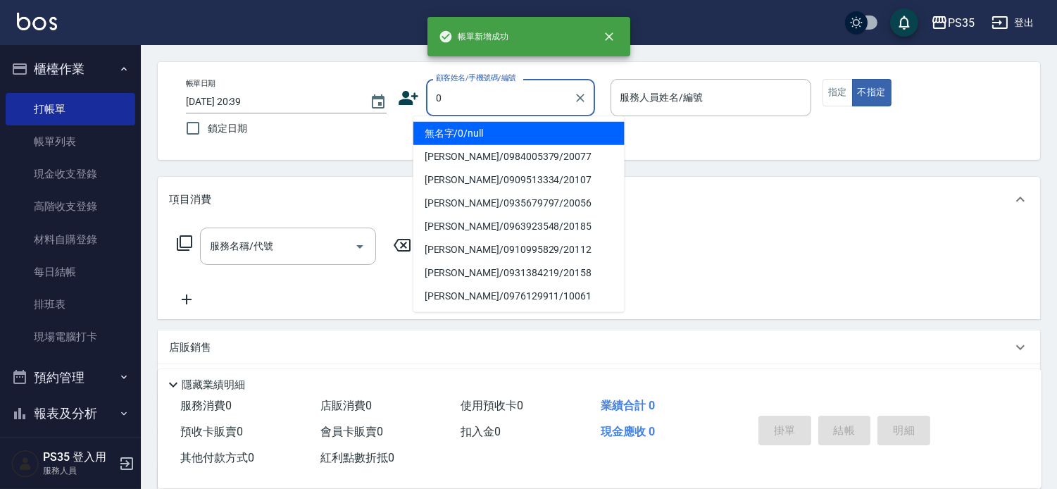
type input "0"
type input "1"
type input "無名字/0/null"
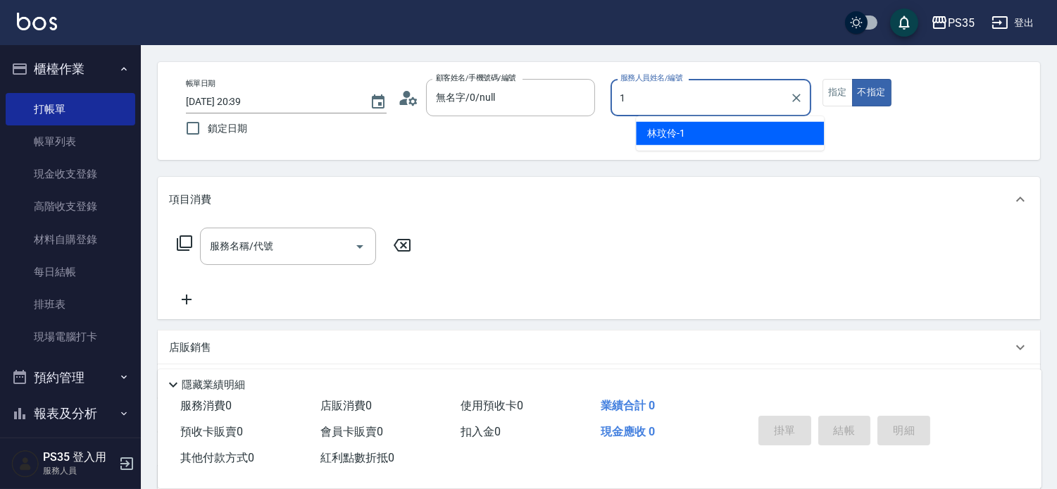
type input "林玟伶-1"
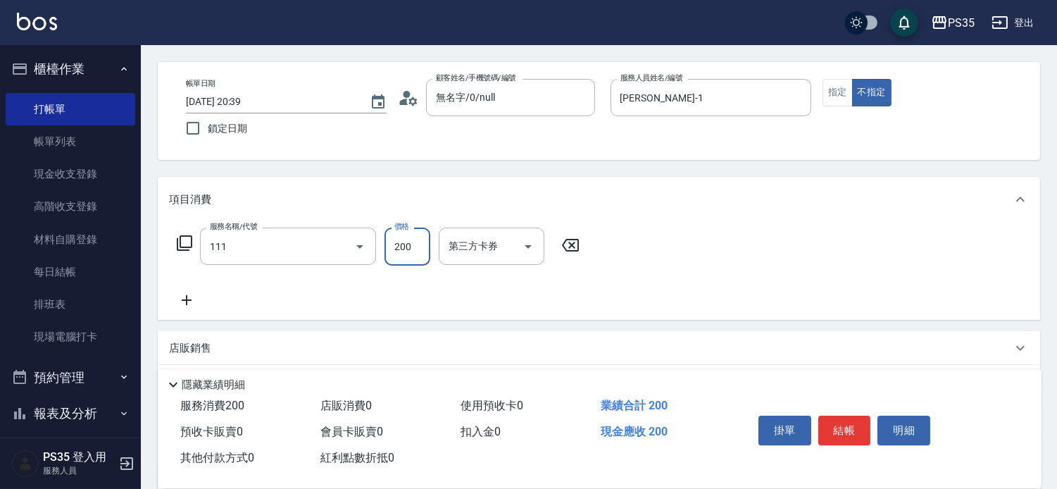
type input "200(111)"
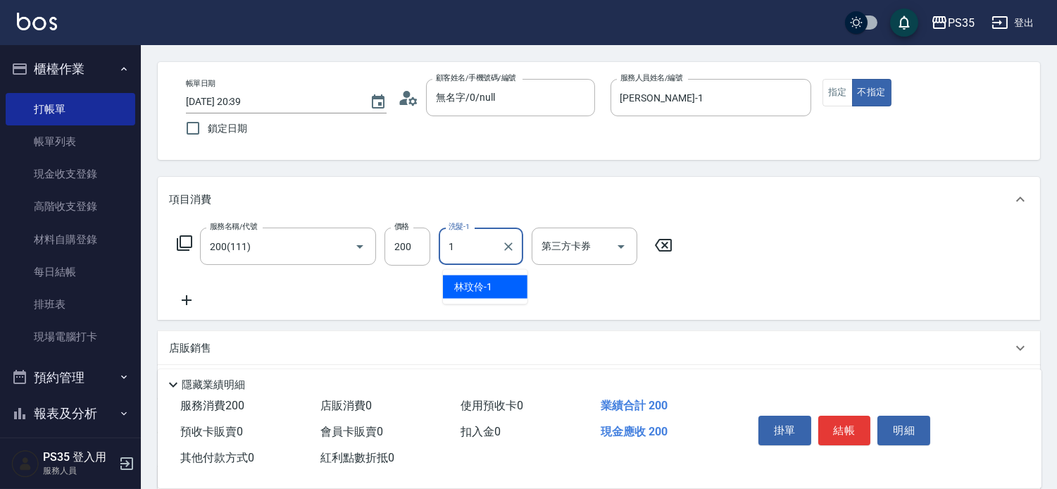
type input "林玟伶-1"
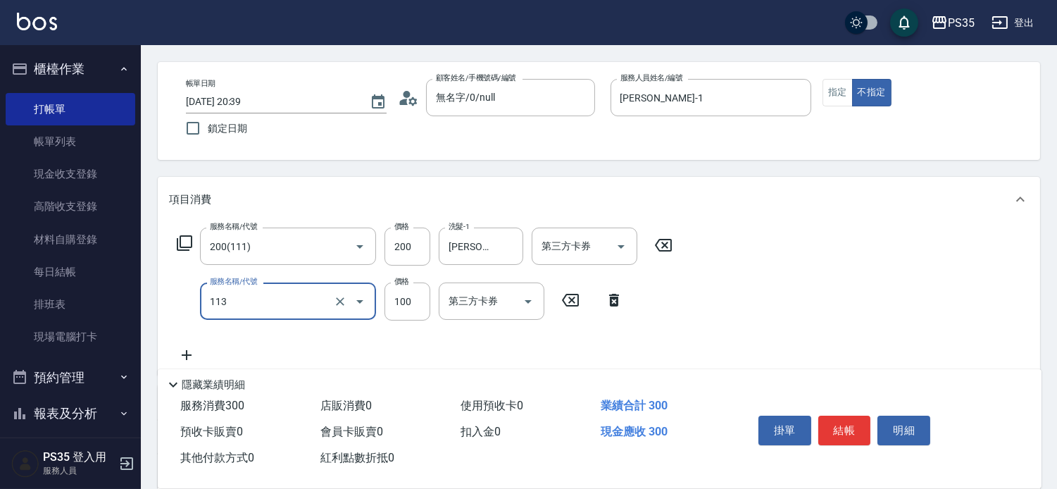
type input "瞬護100(113)"
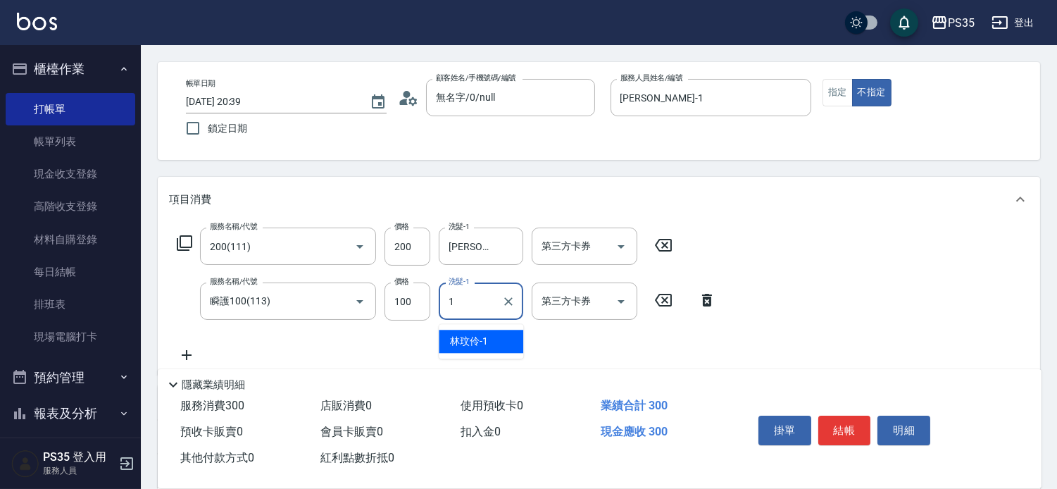
type input "林玟伶-1"
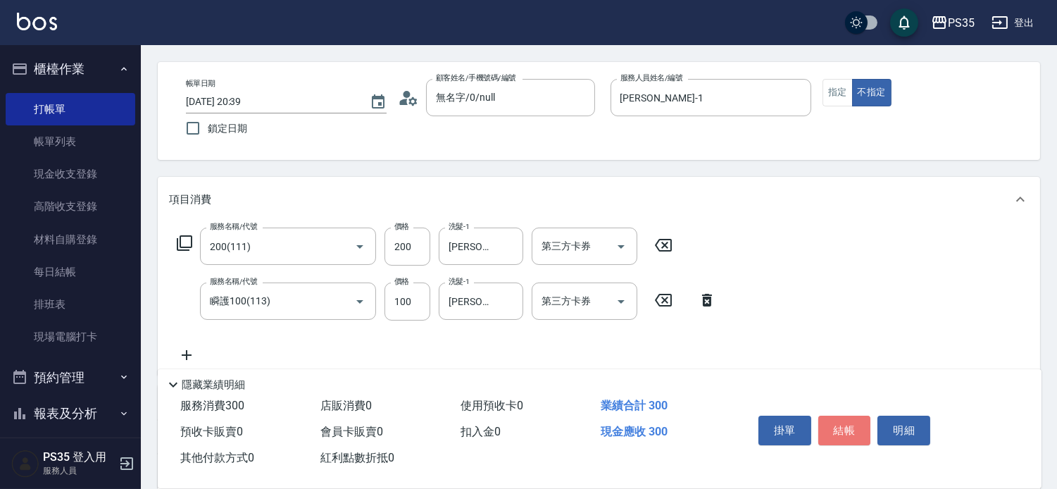
click at [845, 415] on button "結帳" at bounding box center [844, 430] width 53 height 30
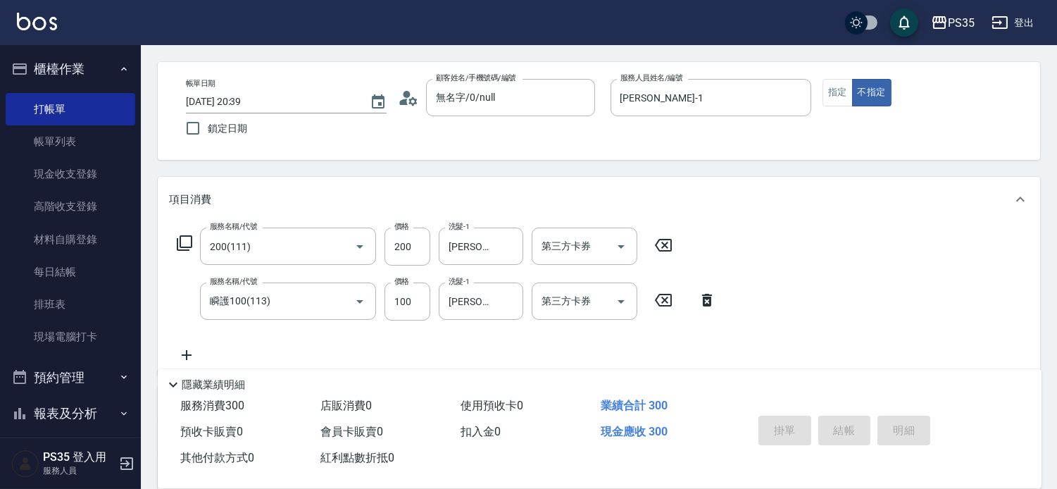
type input "2025/09/06 20:40"
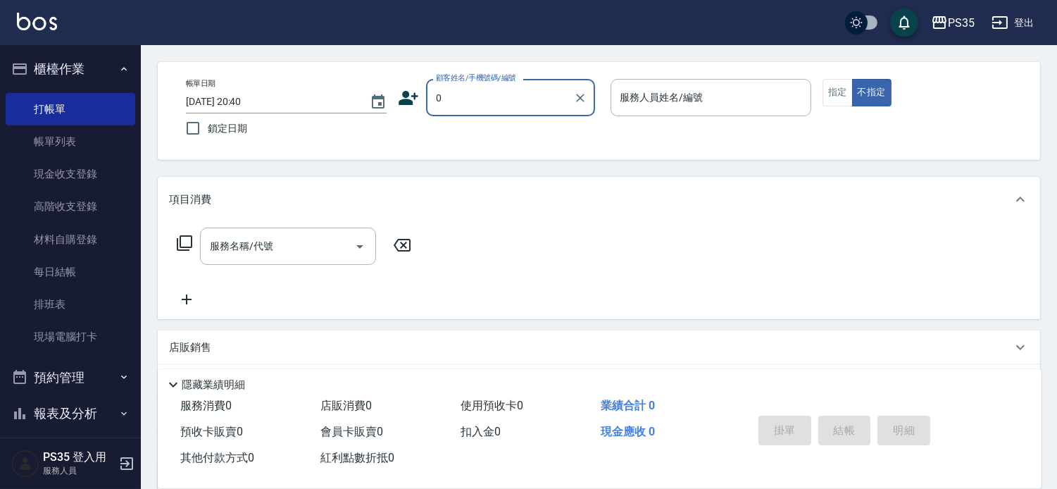
type input "無名字/0/null"
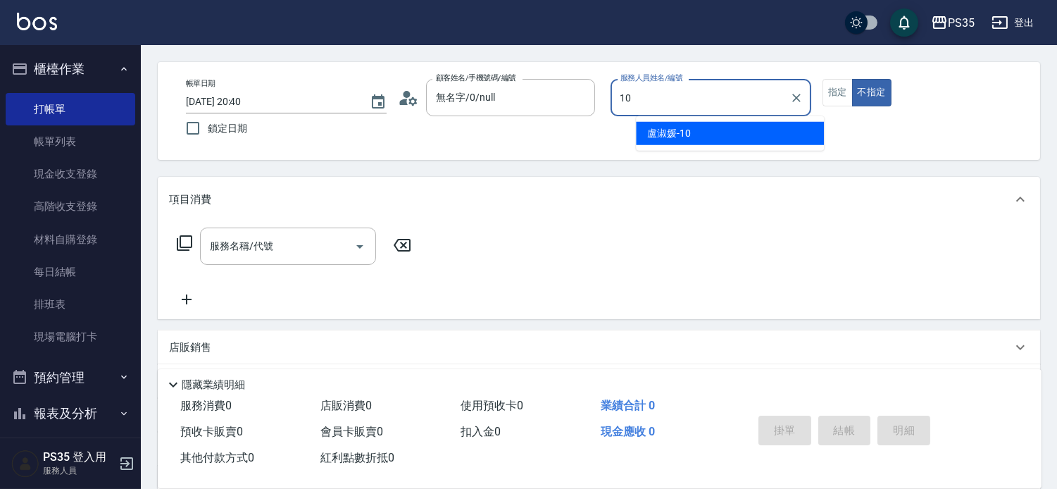
type input "盧淑媛-10"
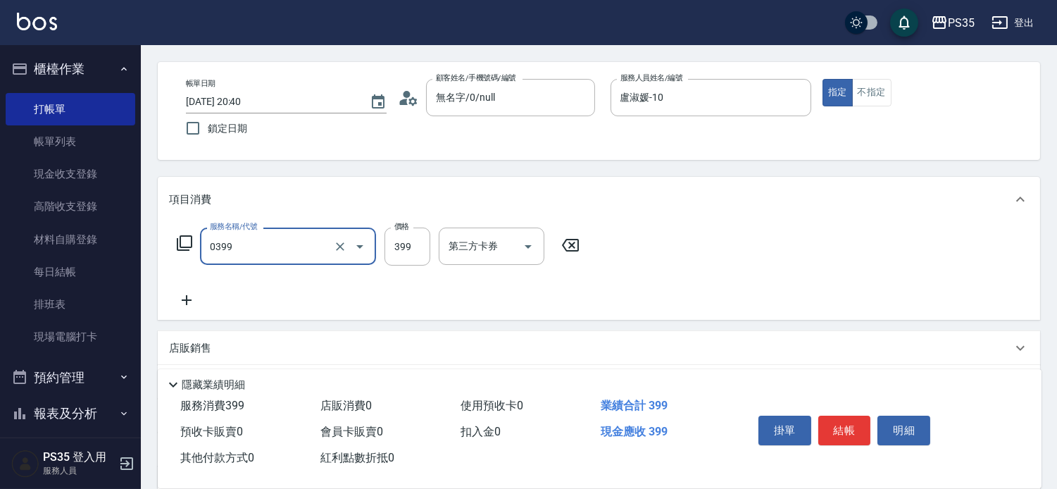
type input "海鹽399(0399)"
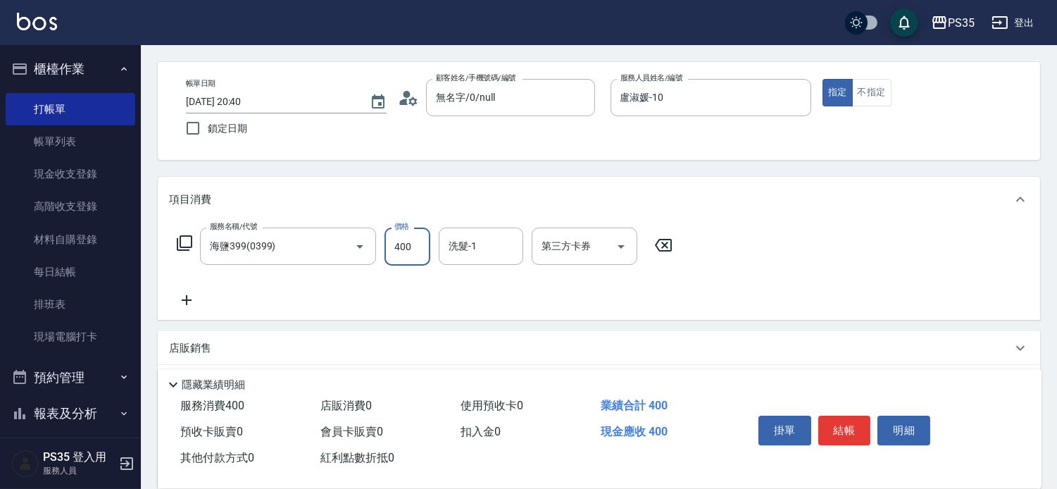
type input "400"
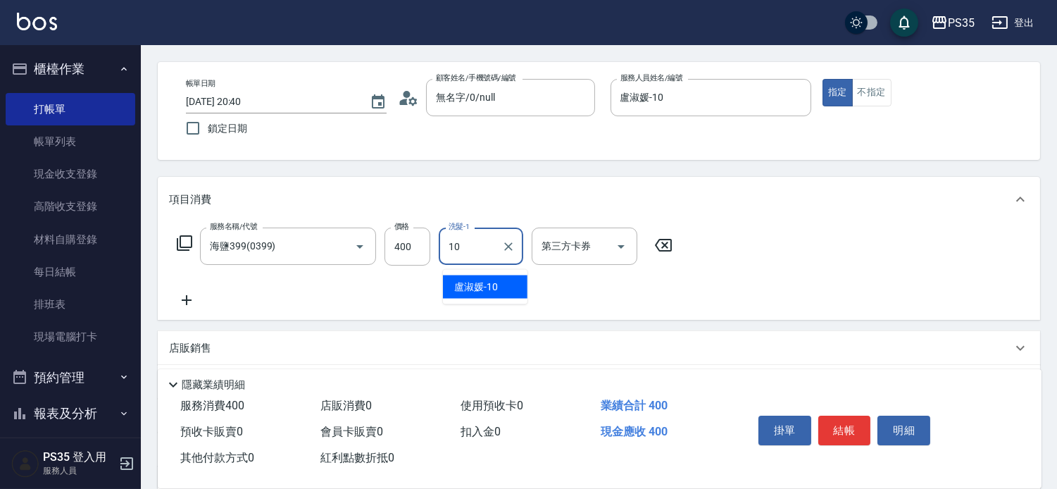
type input "盧淑媛-10"
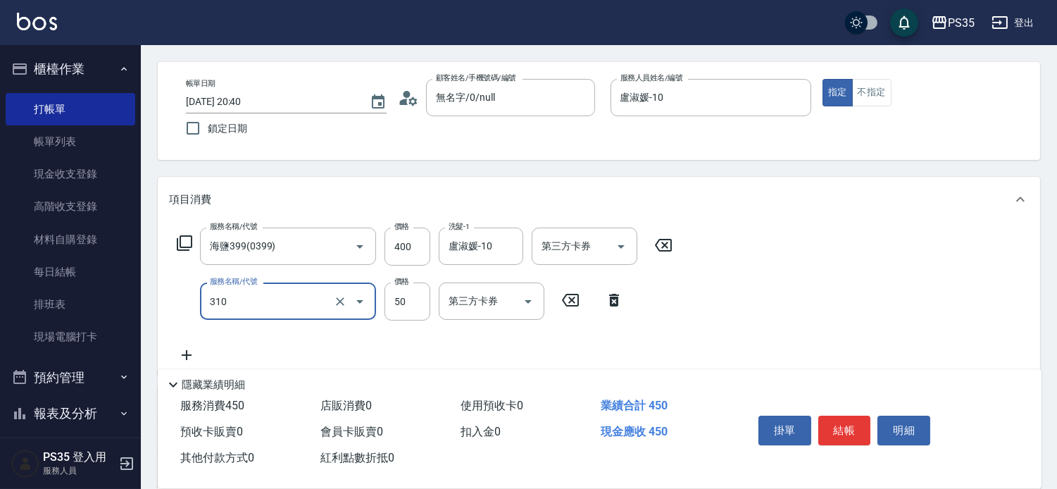
type input "剪瀏海(310)"
click at [665, 240] on icon at bounding box center [663, 245] width 35 height 17
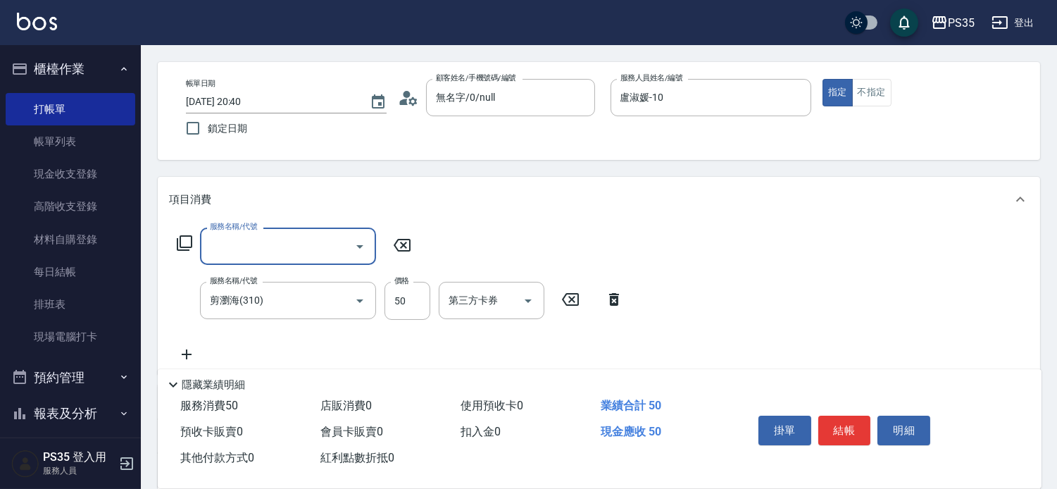
click at [569, 301] on icon at bounding box center [570, 299] width 35 height 17
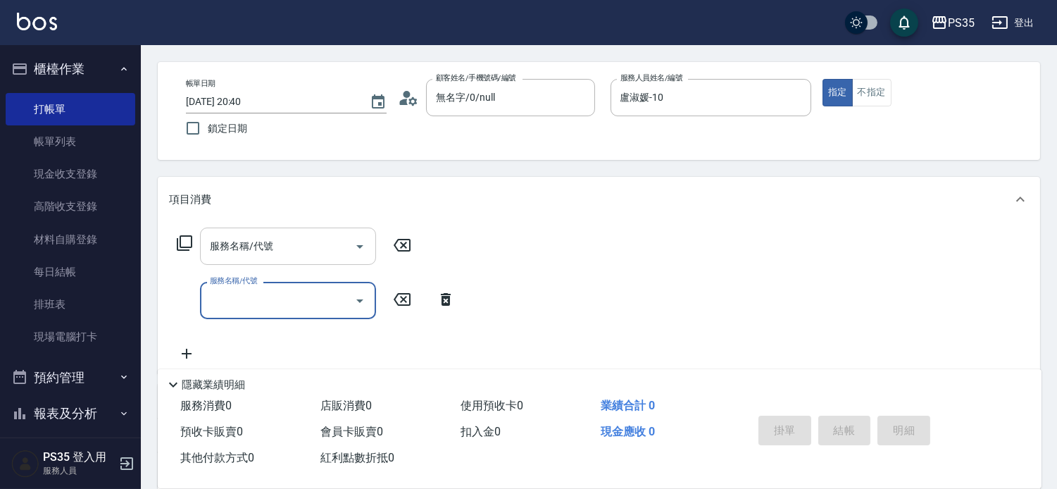
click at [333, 250] on input "服務名稱/代號" at bounding box center [277, 246] width 142 height 25
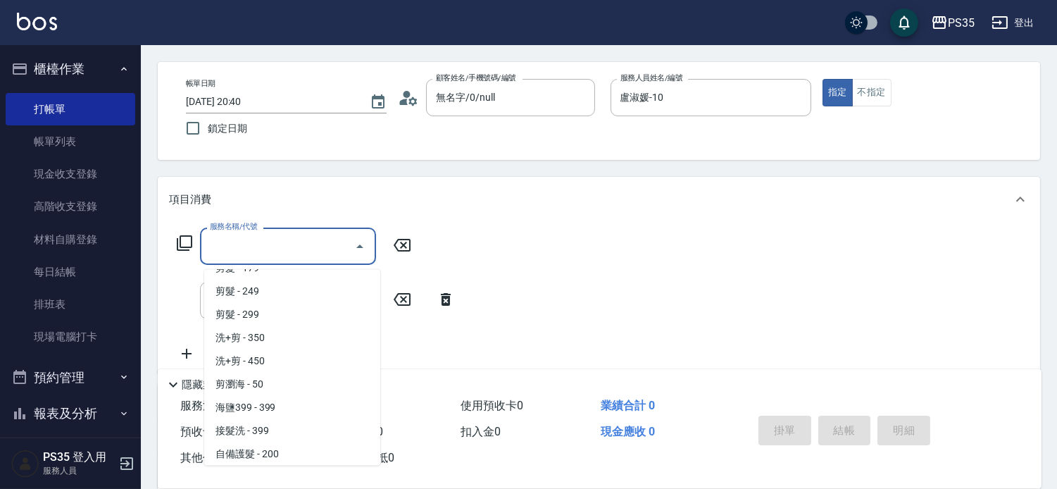
scroll to position [469, 0]
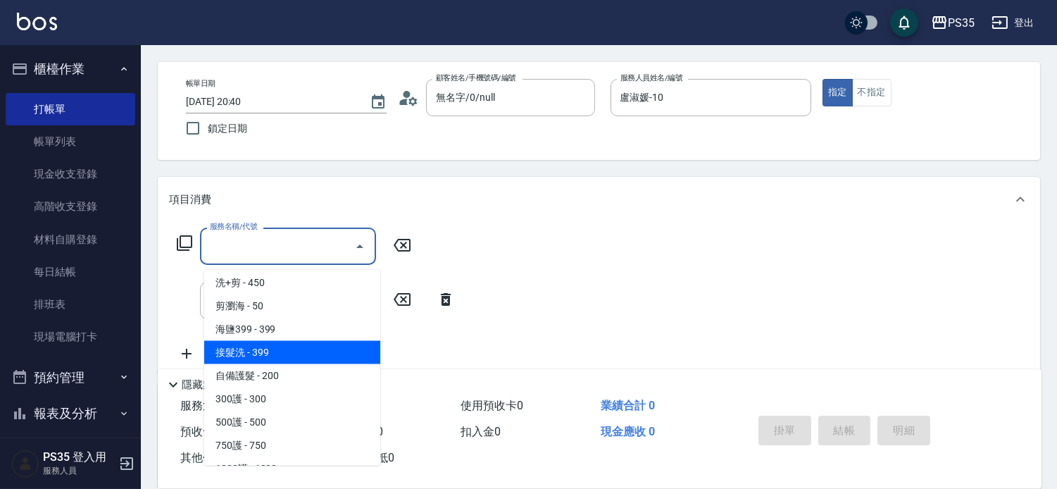
click at [292, 353] on span "接髮洗 - 399" at bounding box center [292, 352] width 176 height 23
type input "接髮洗(399)"
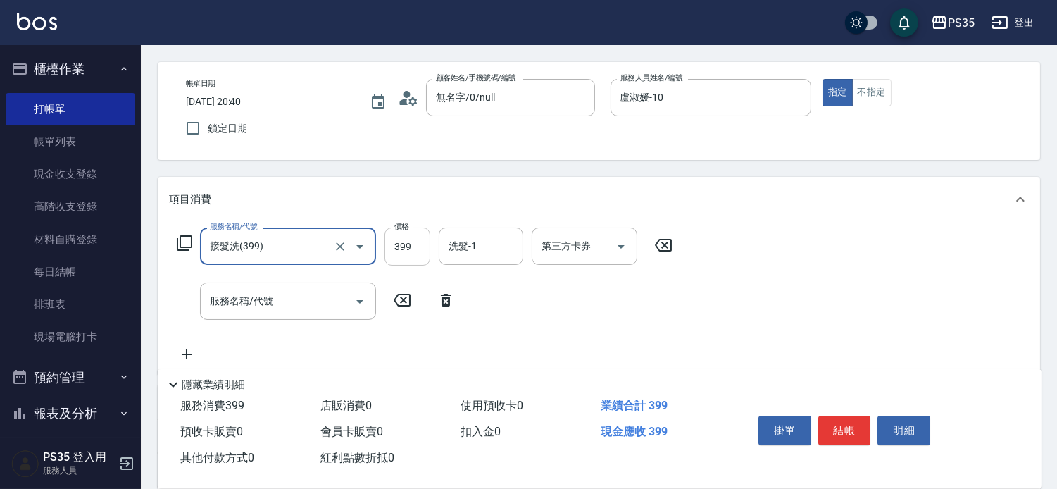
click at [409, 252] on input "399" at bounding box center [407, 246] width 46 height 38
type input "400"
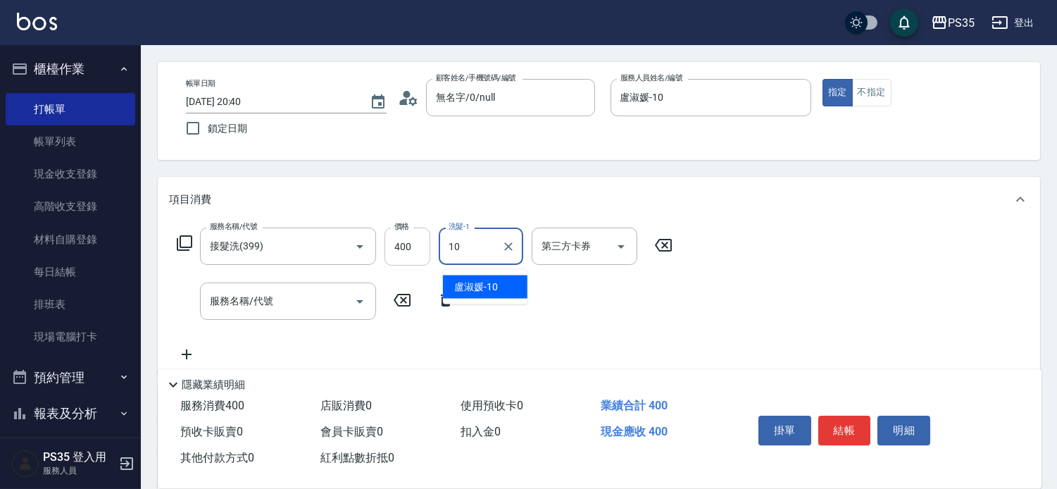
type input "盧淑媛-10"
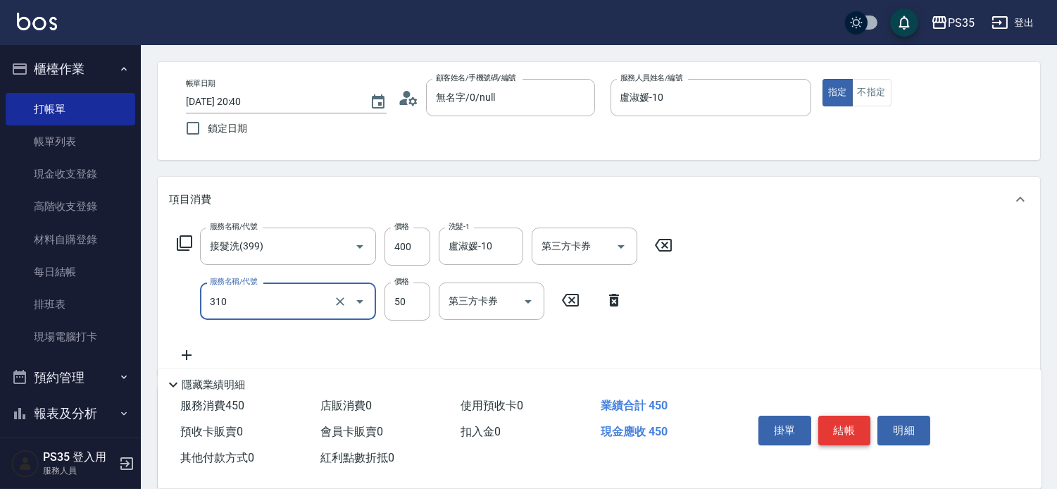
type input "剪瀏海(310)"
click at [859, 415] on button "結帳" at bounding box center [844, 430] width 53 height 30
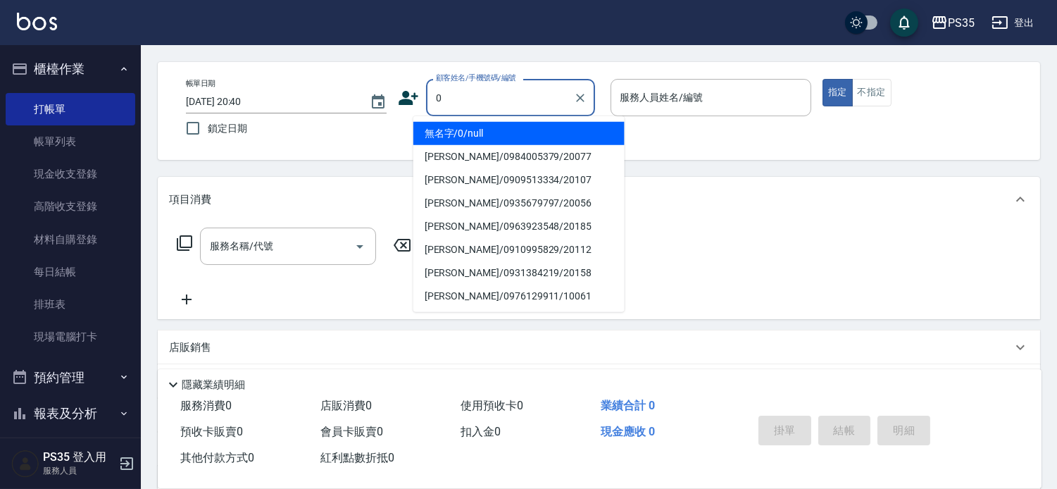
type input "0"
type input "1"
type input "無名字/0/null"
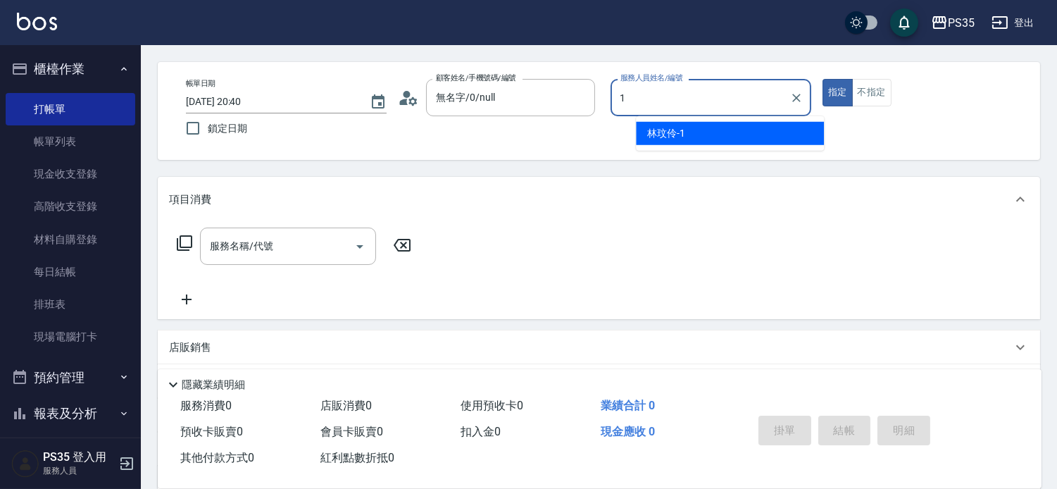
type input "林玟伶-1"
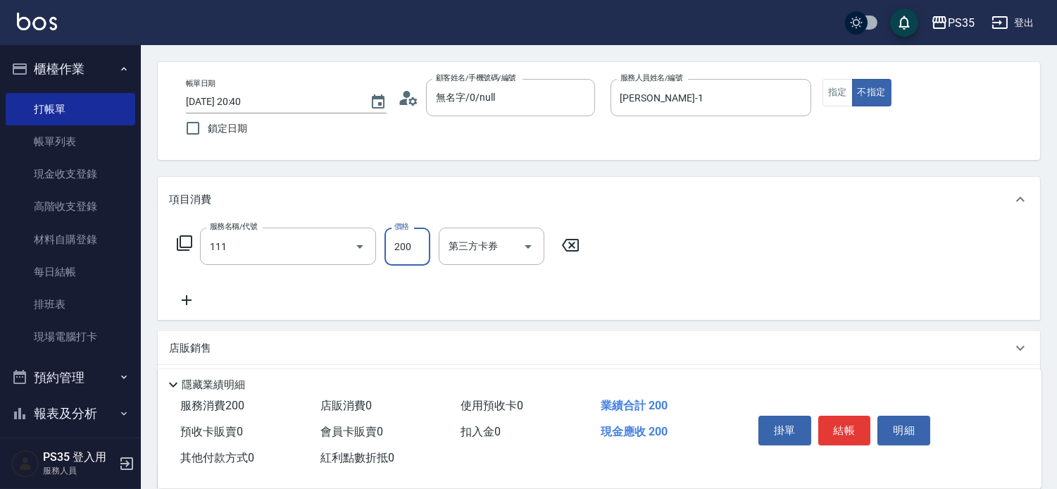
type input "200(111)"
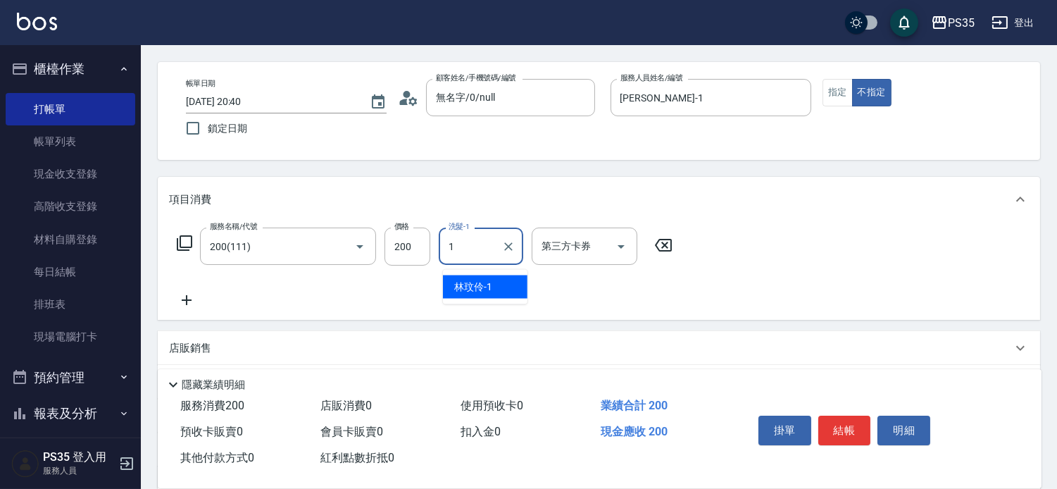
type input "林玟伶-1"
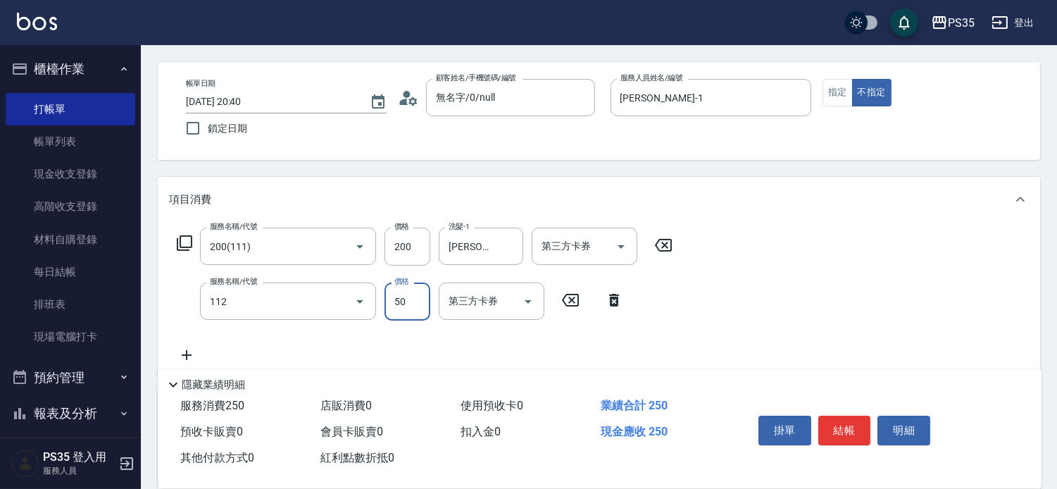
type input "精油50(112)"
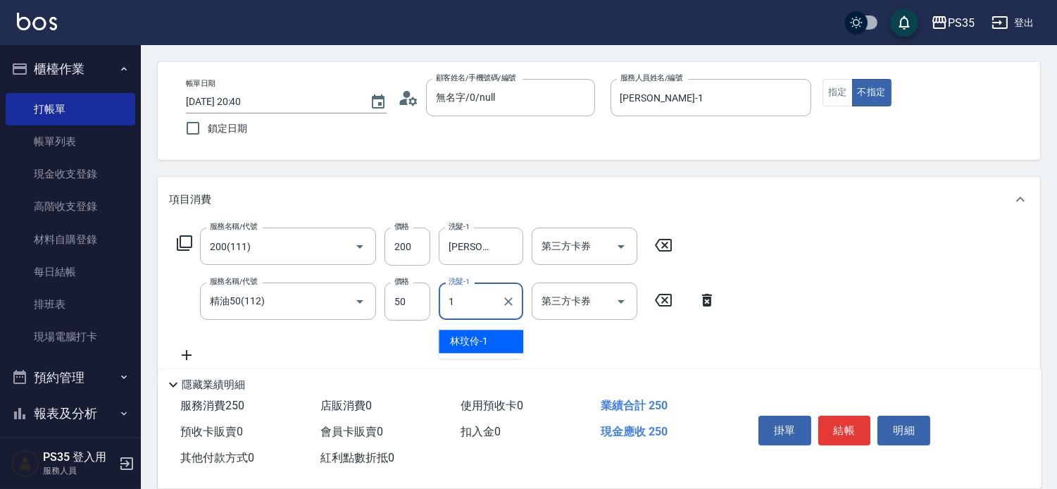
type input "林玟伶-1"
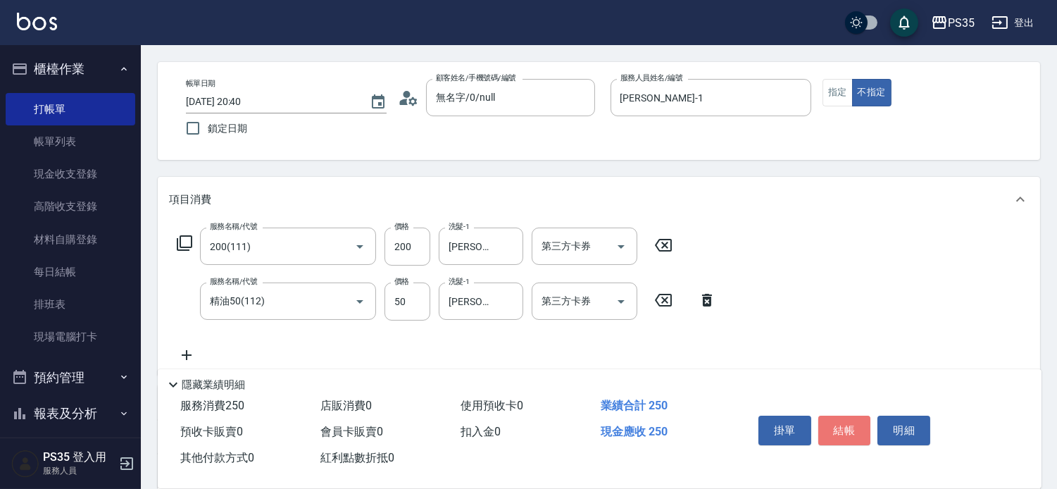
click at [859, 415] on button "結帳" at bounding box center [844, 430] width 53 height 30
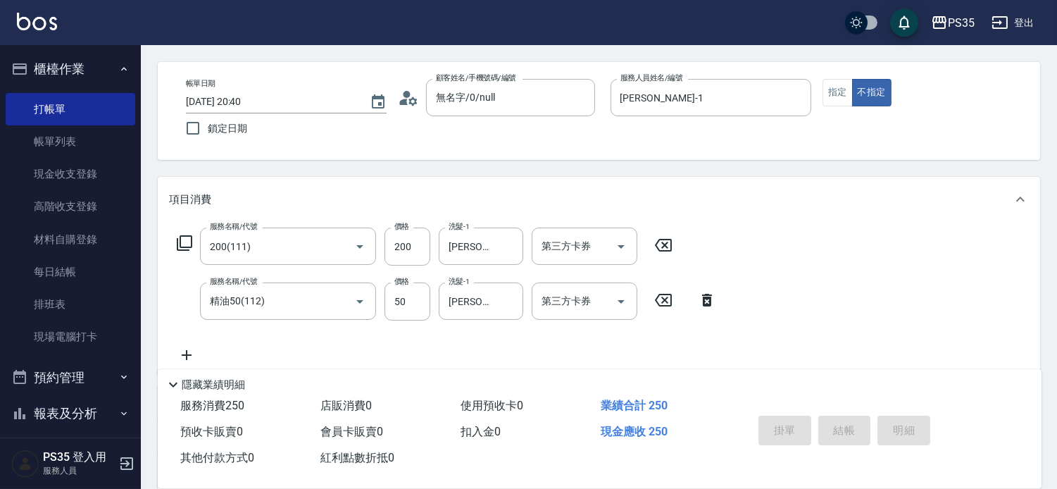
type input "2025/09/06 20:41"
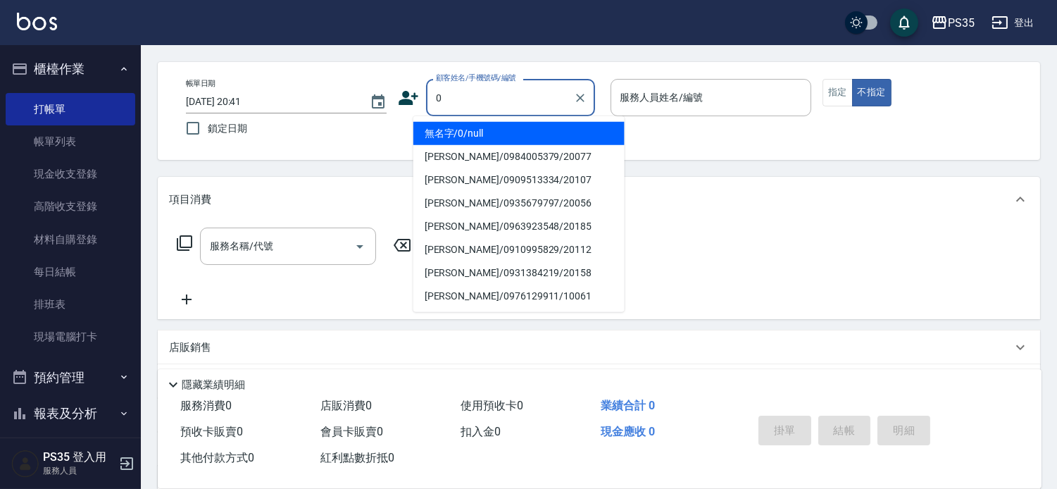
type input "0"
type input "2"
type input "無名字/0/null"
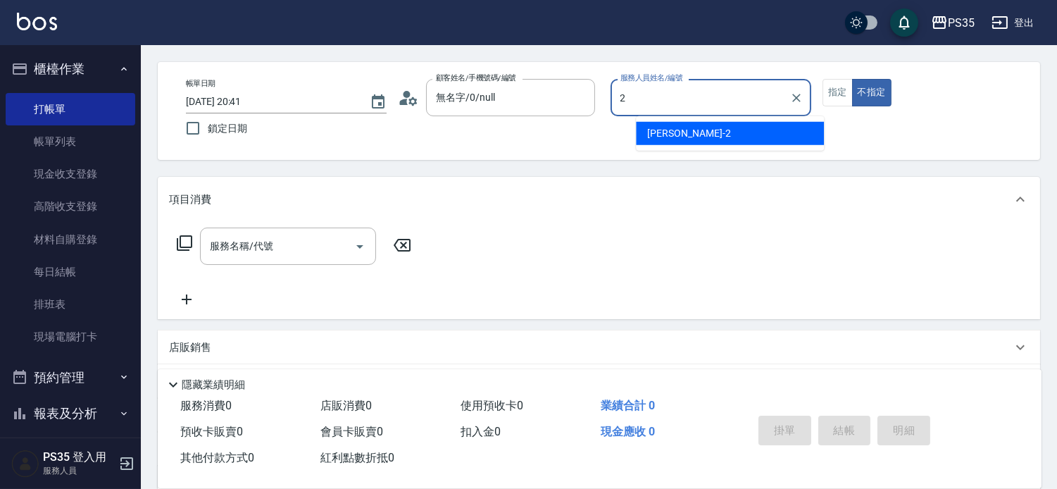
type input "栢沛怡-2"
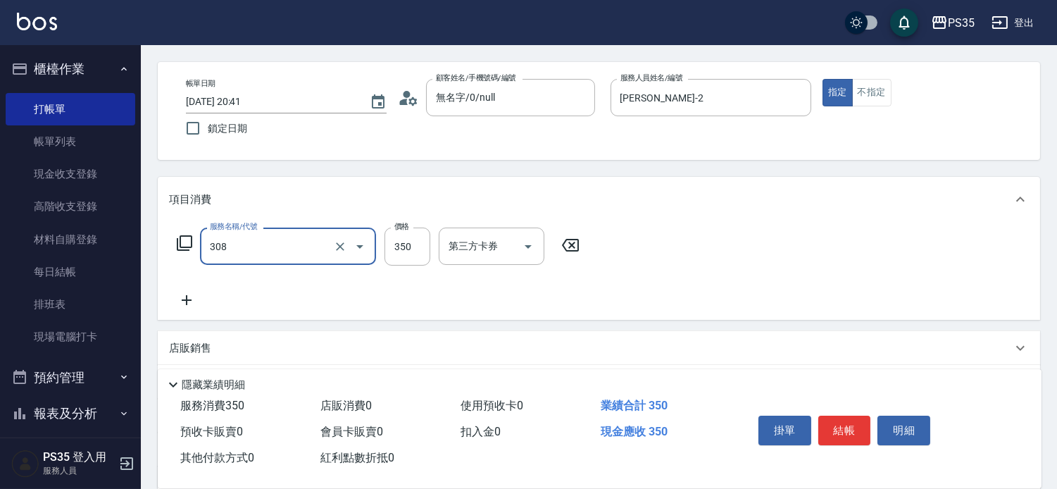
type input "洗+剪(308)"
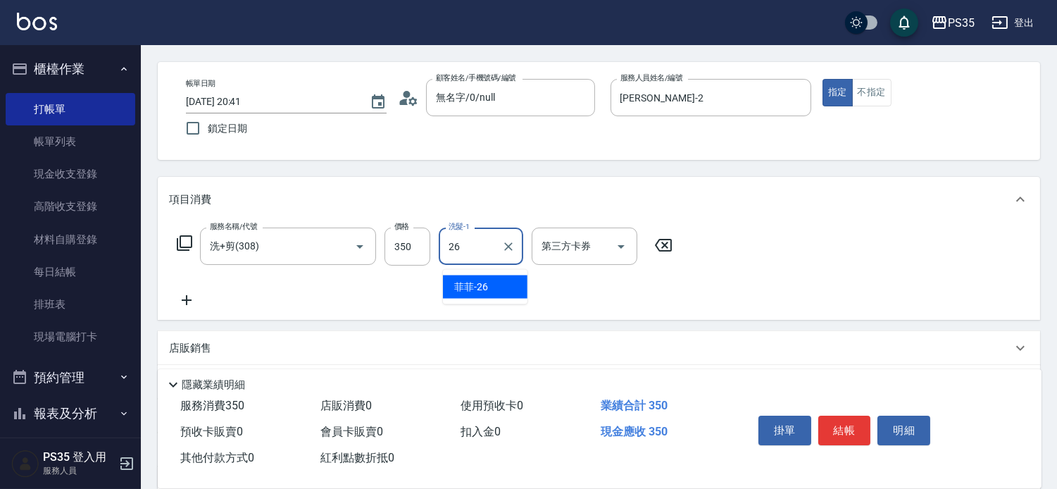
type input "菲菲-26"
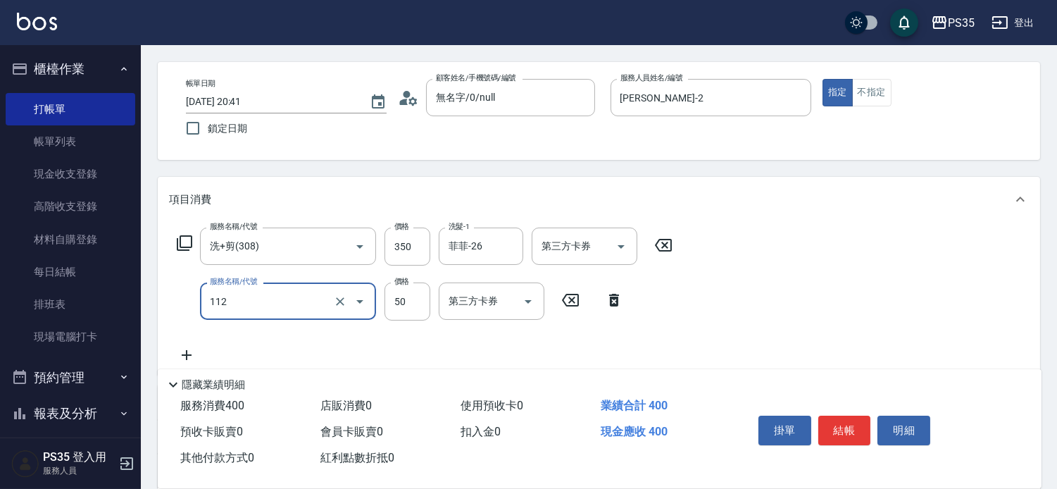
type input "精油50(112)"
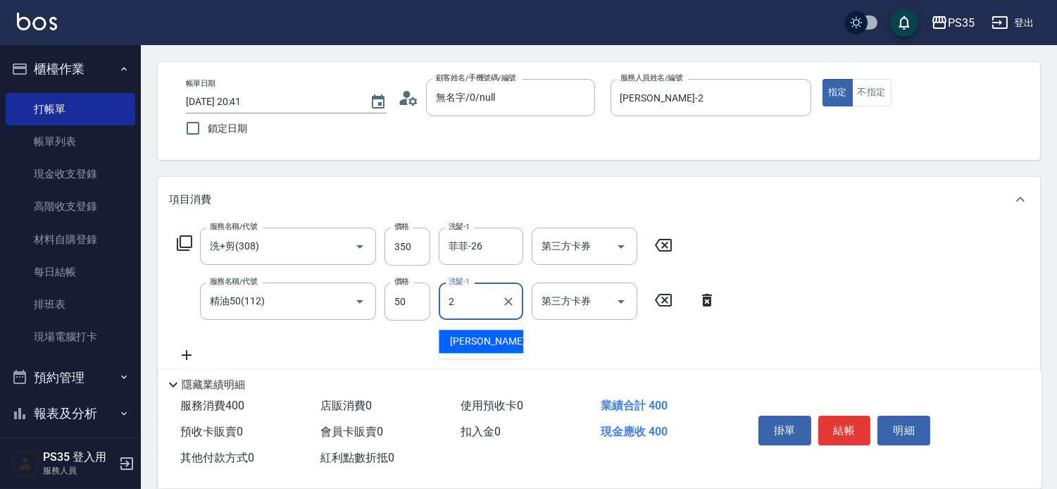
type input "栢沛怡-2"
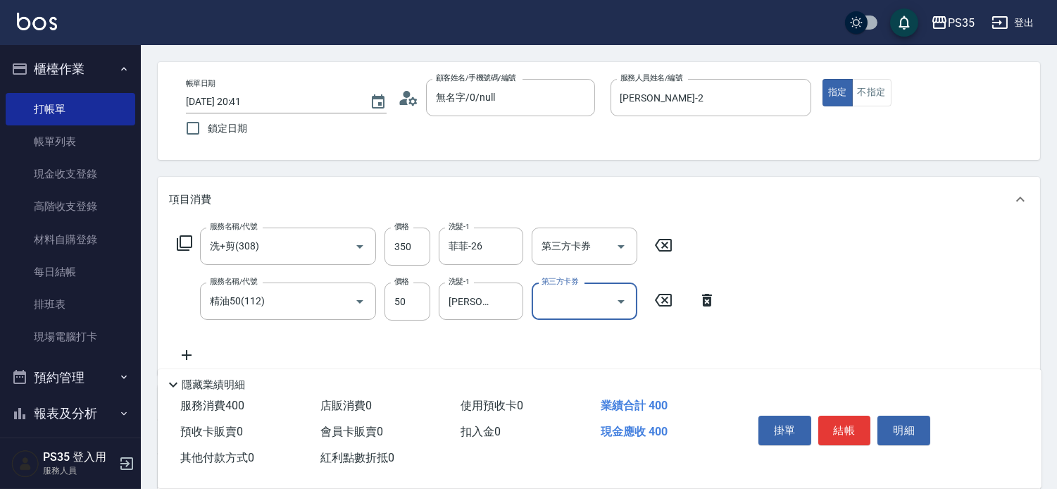
click at [859, 415] on button "結帳" at bounding box center [844, 430] width 53 height 30
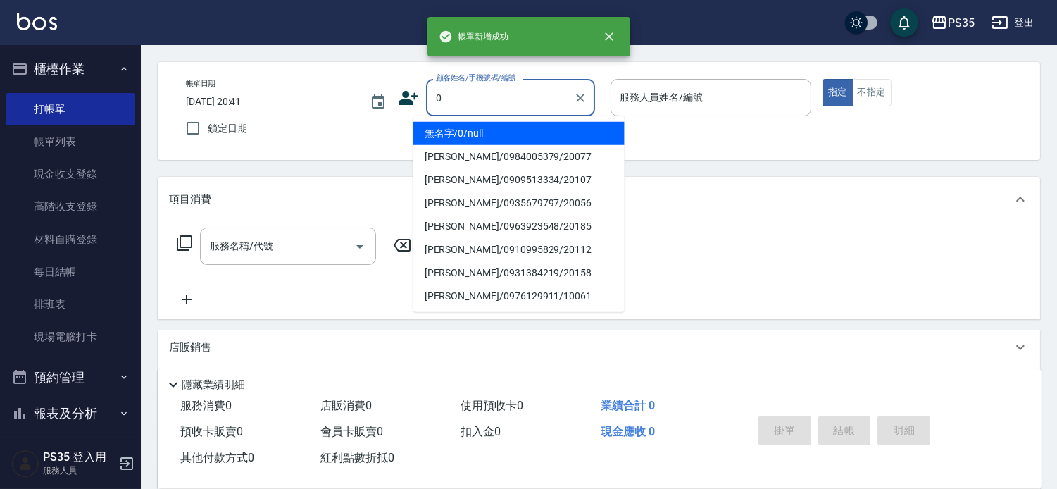
type input "無名字/0/null"
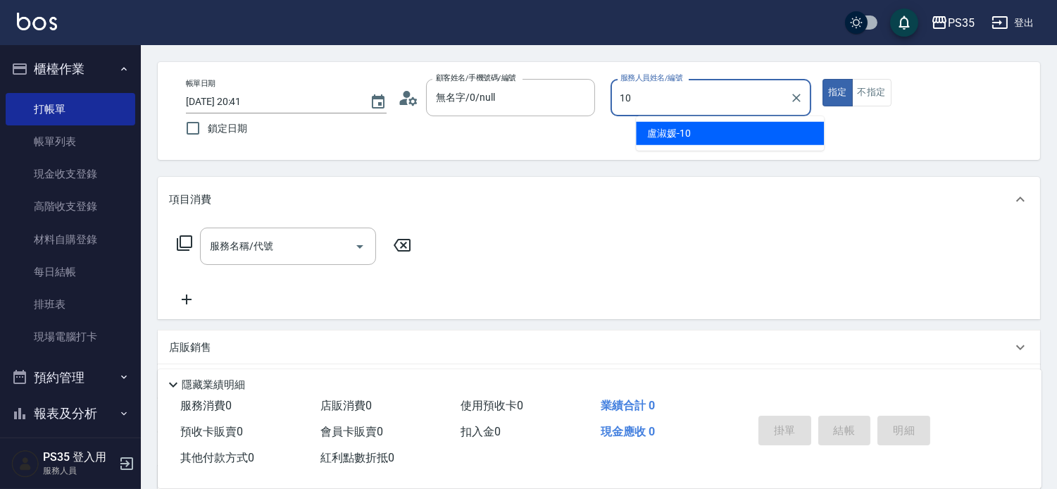
type input "盧淑媛-10"
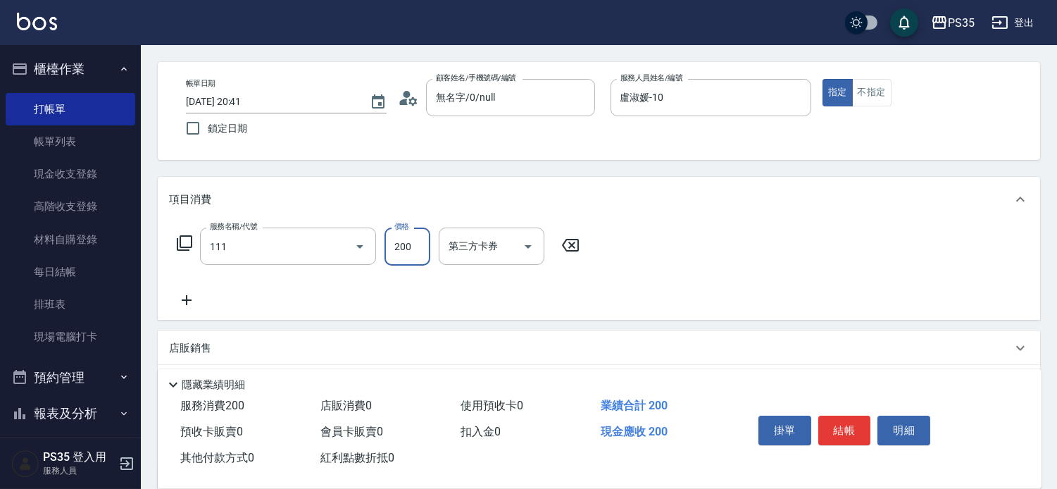
type input "200(111)"
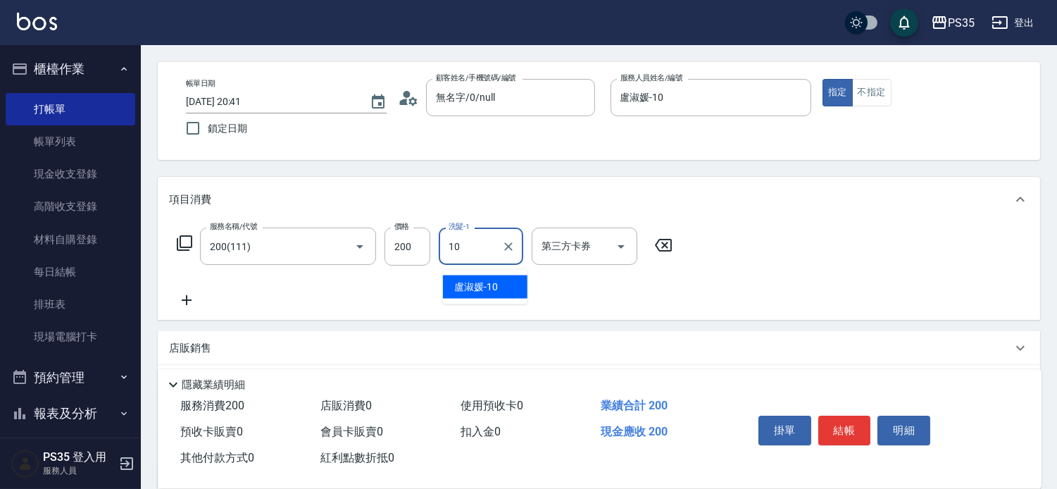
type input "盧淑媛-10"
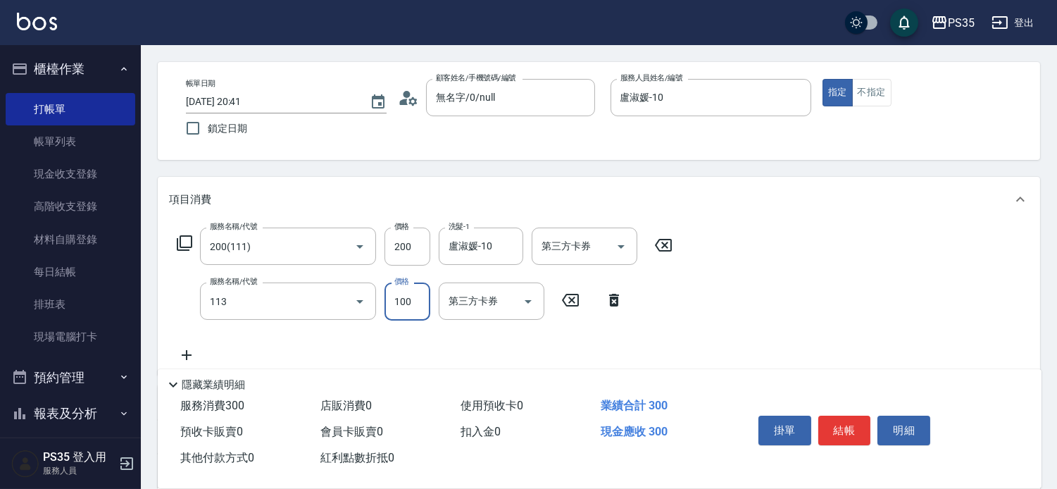
type input "瞬護100(113)"
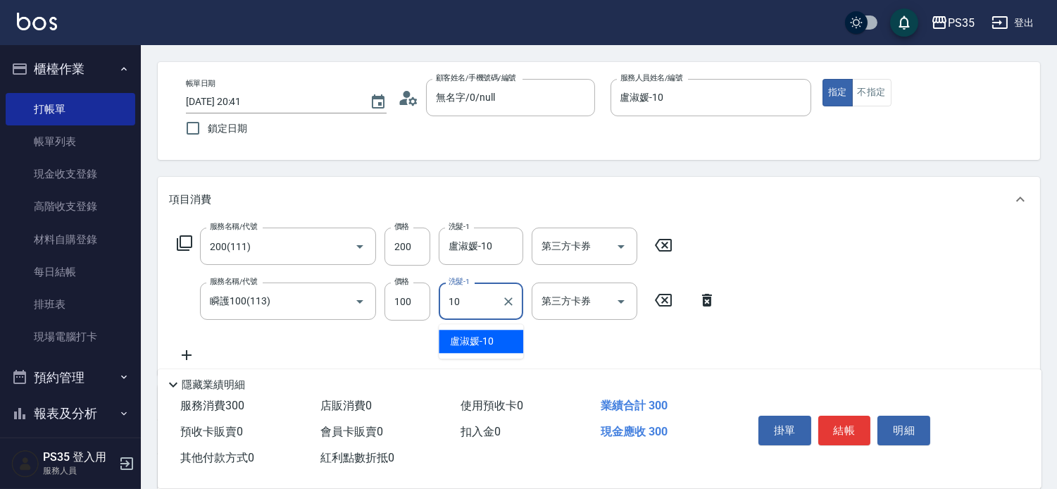
type input "盧淑媛-10"
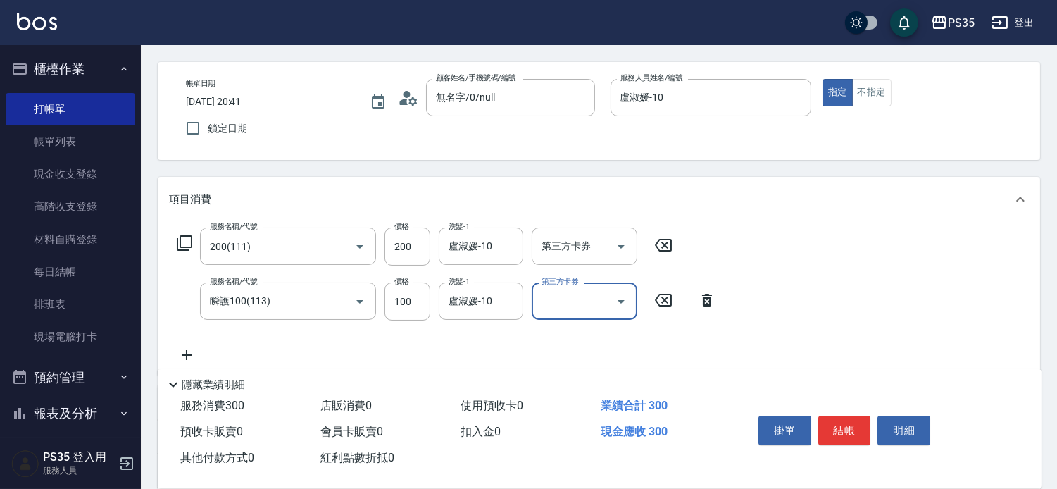
click at [859, 415] on button "結帳" at bounding box center [844, 430] width 53 height 30
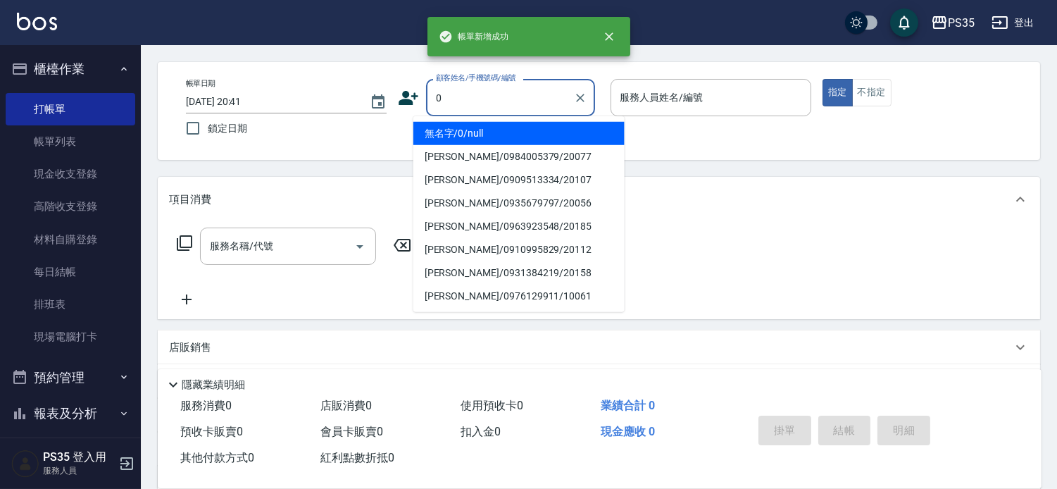
type input "0"
type input "1"
type input "無名字/0/null"
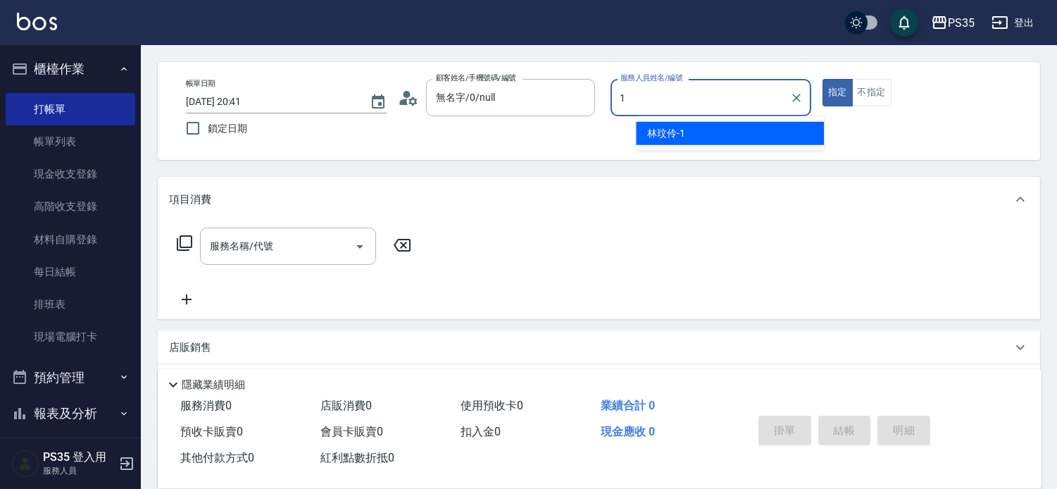
type input "林玟伶-1"
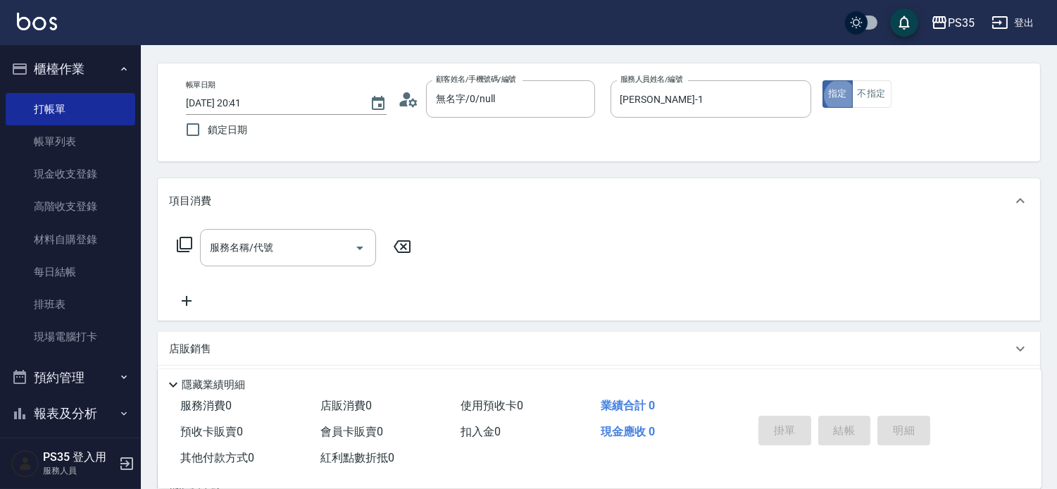
scroll to position [78, 0]
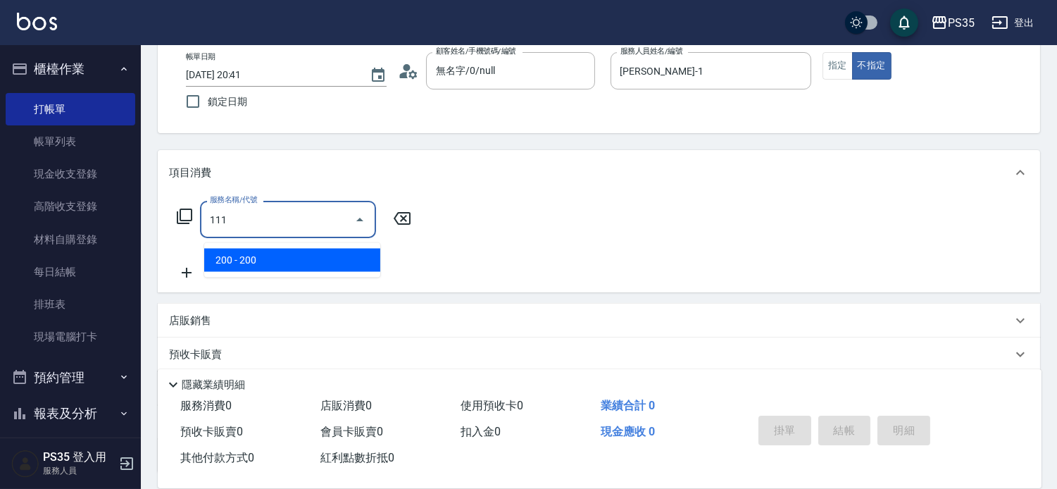
type input "200(111)"
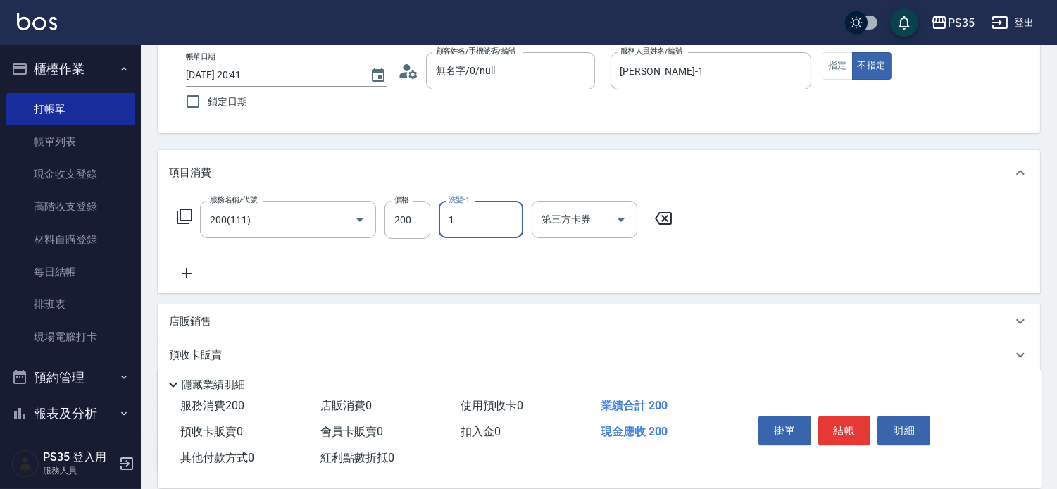
type input "林玟伶-1"
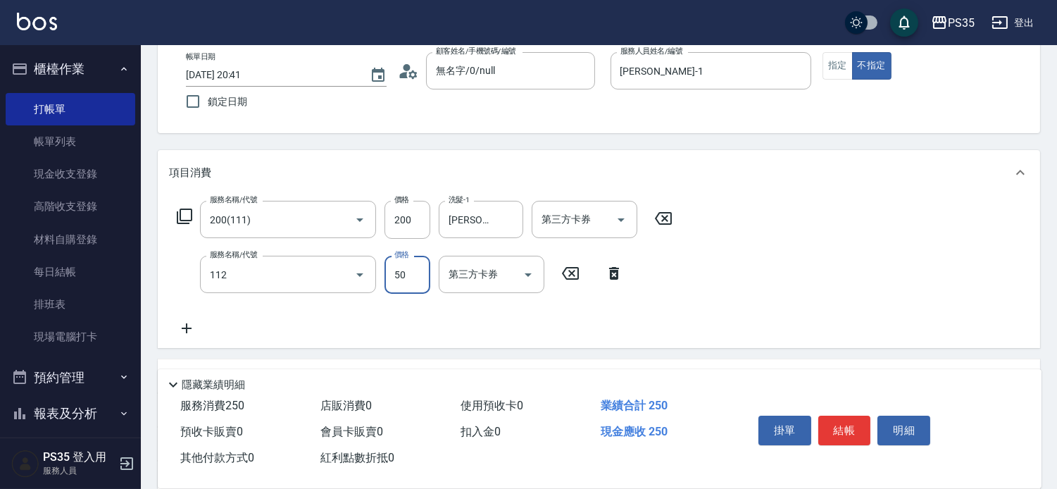
type input "精油50(112)"
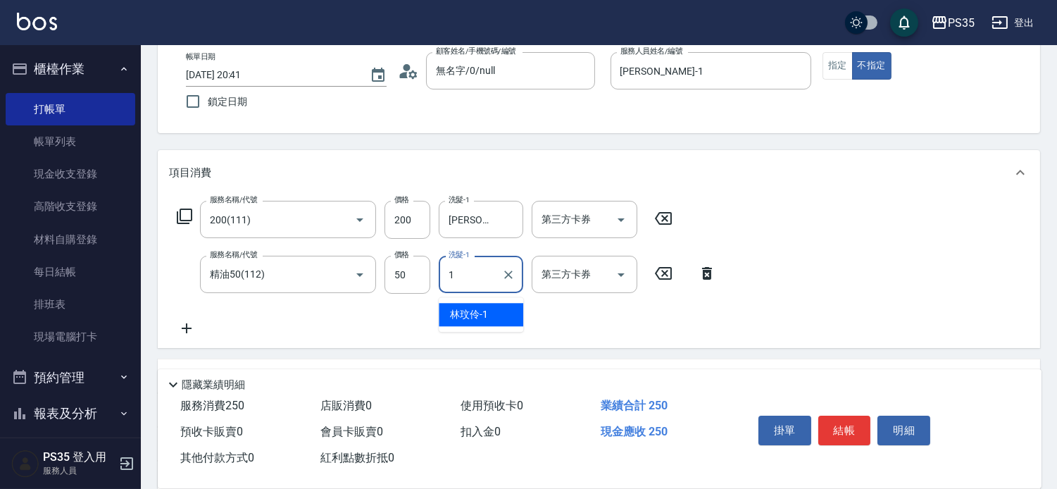
type input "林玟伶-1"
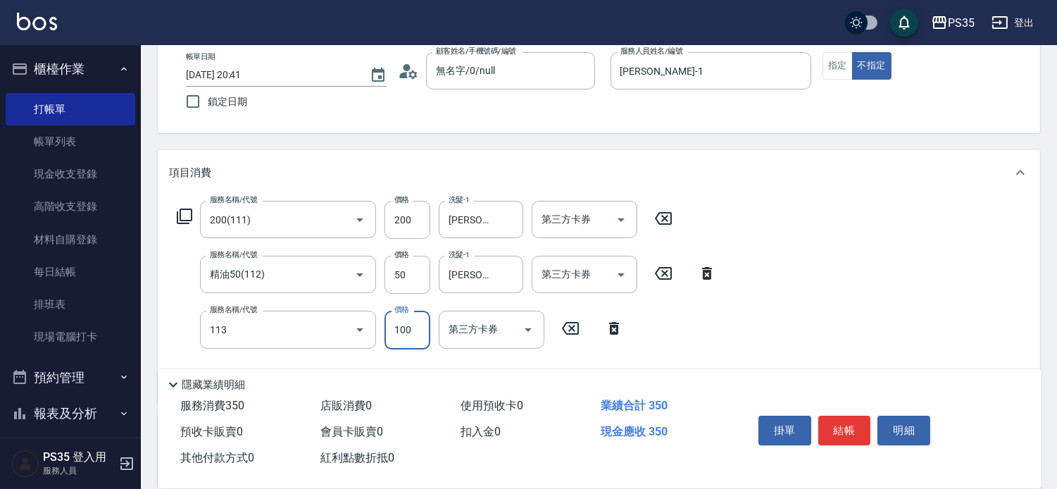
type input "瞬護100(113)"
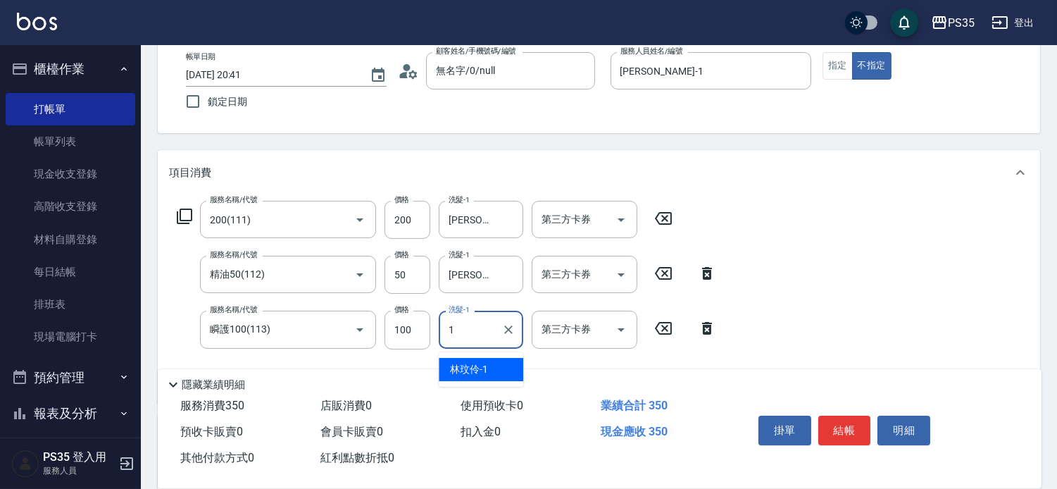
type input "林玟伶-1"
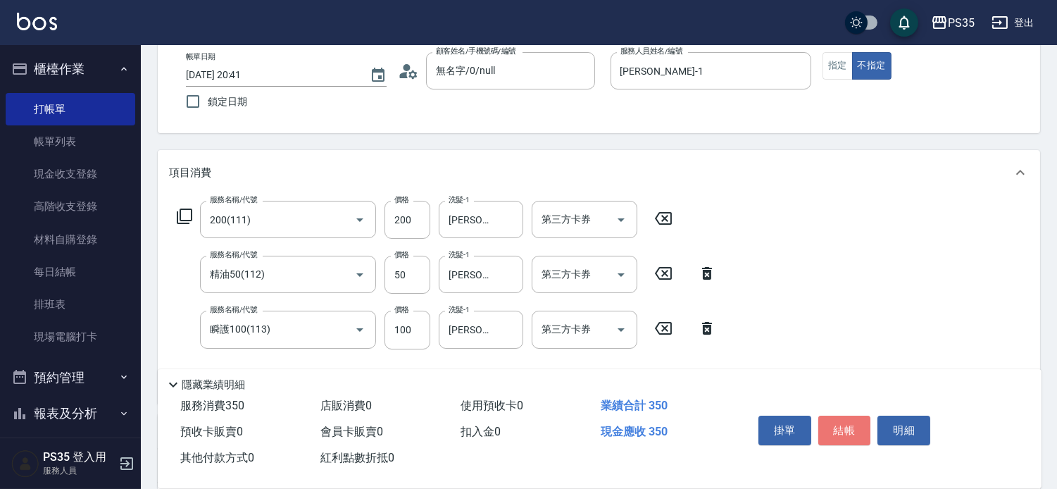
click at [836, 419] on button "結帳" at bounding box center [844, 430] width 53 height 30
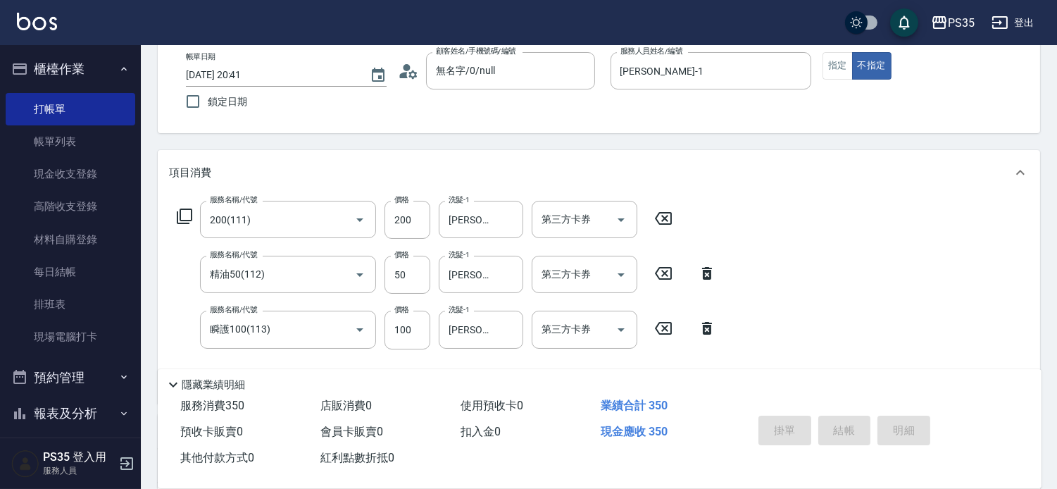
type input "2025/09/06 20:42"
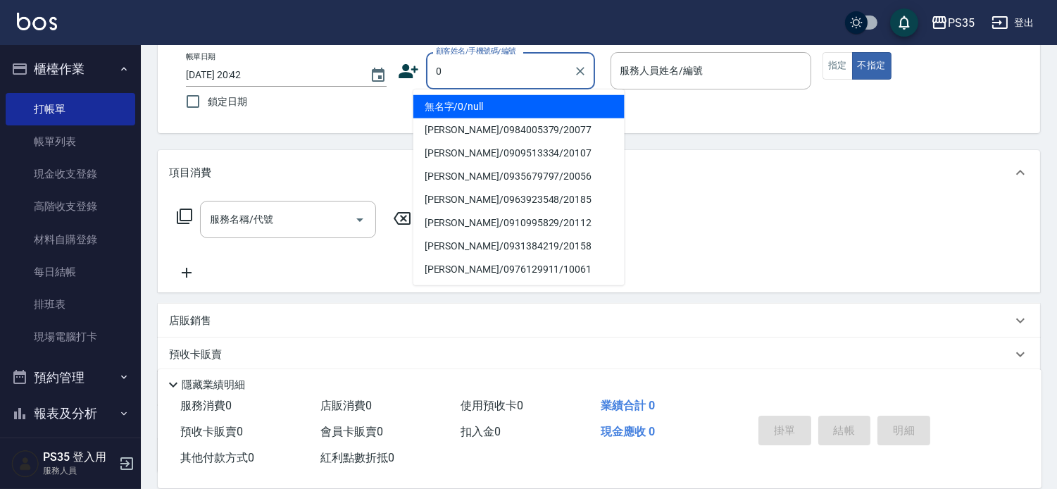
type input "0"
type input "2"
type input "無名字/0/null"
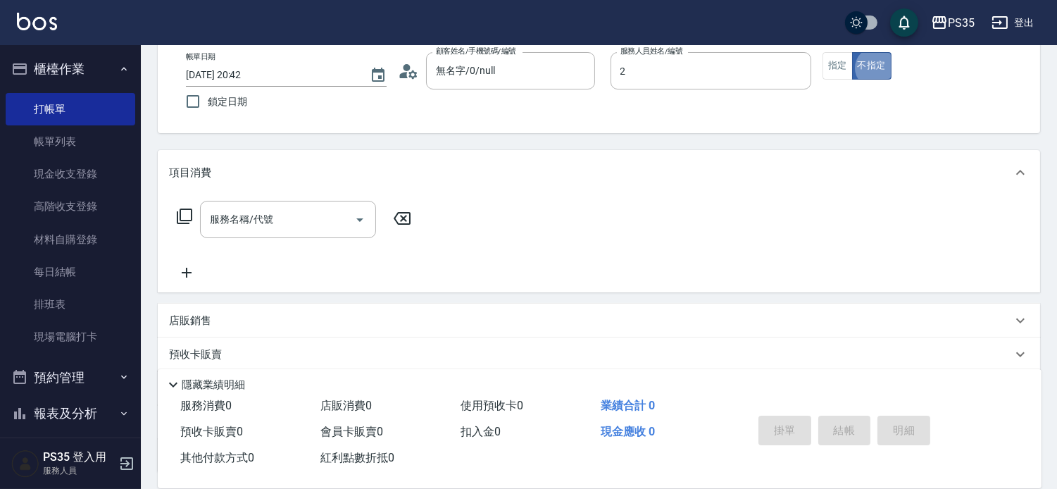
type input "栢沛怡-2"
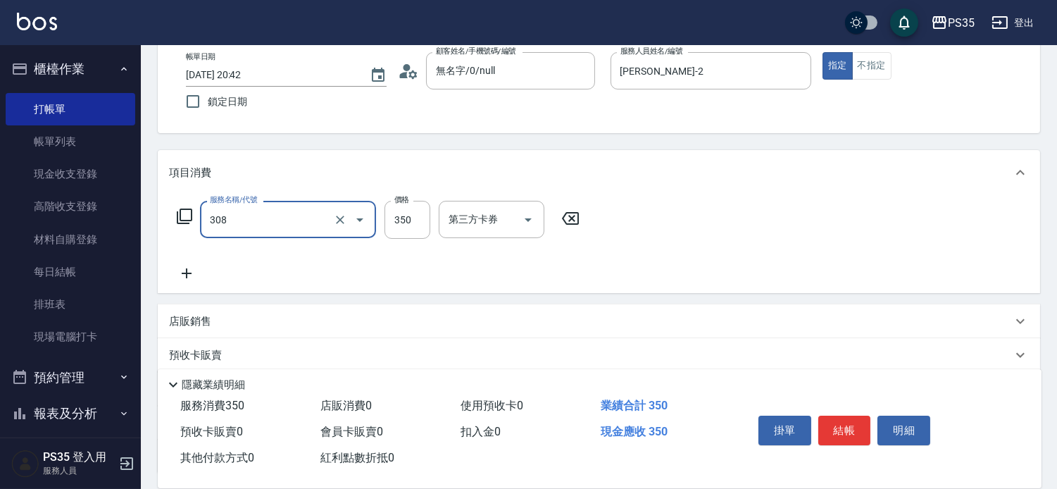
type input "洗+剪(308)"
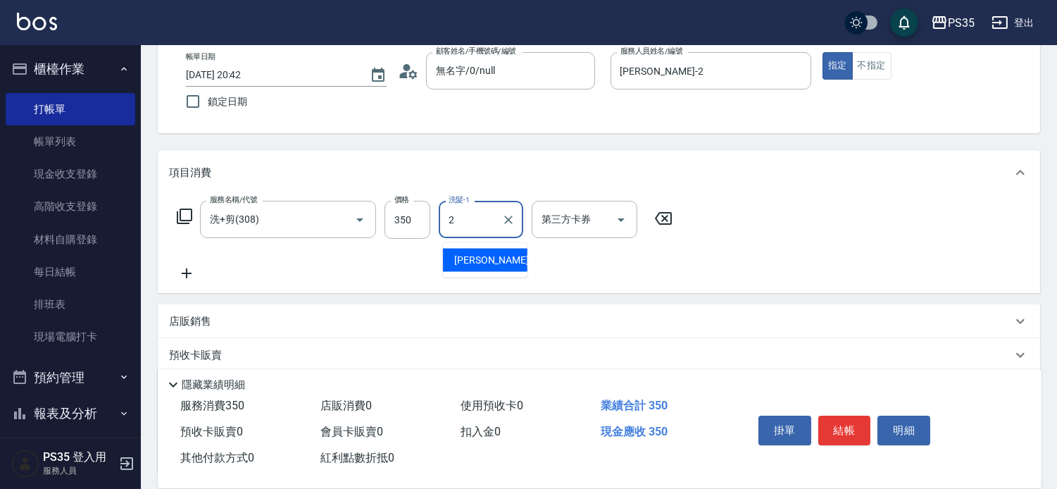
type input "栢沛怡-2"
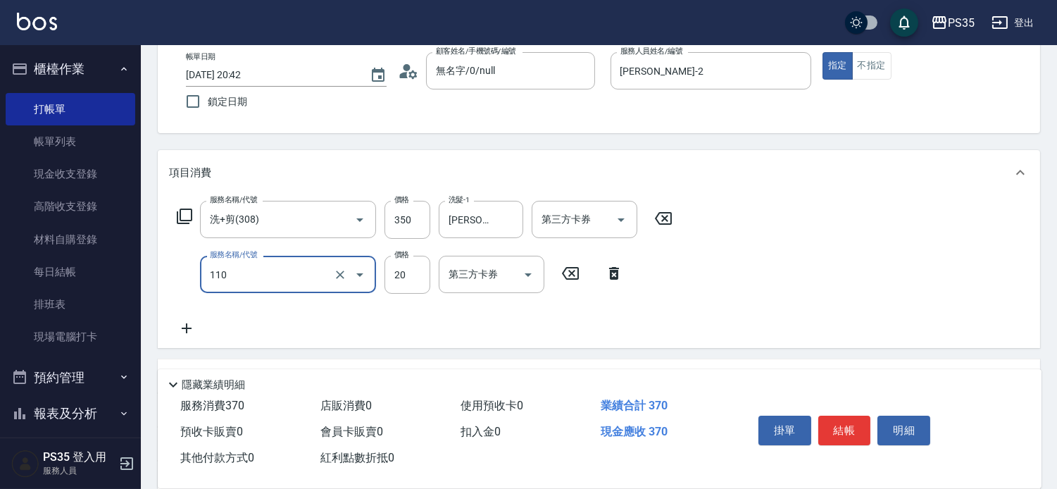
type input "潤絲(110)"
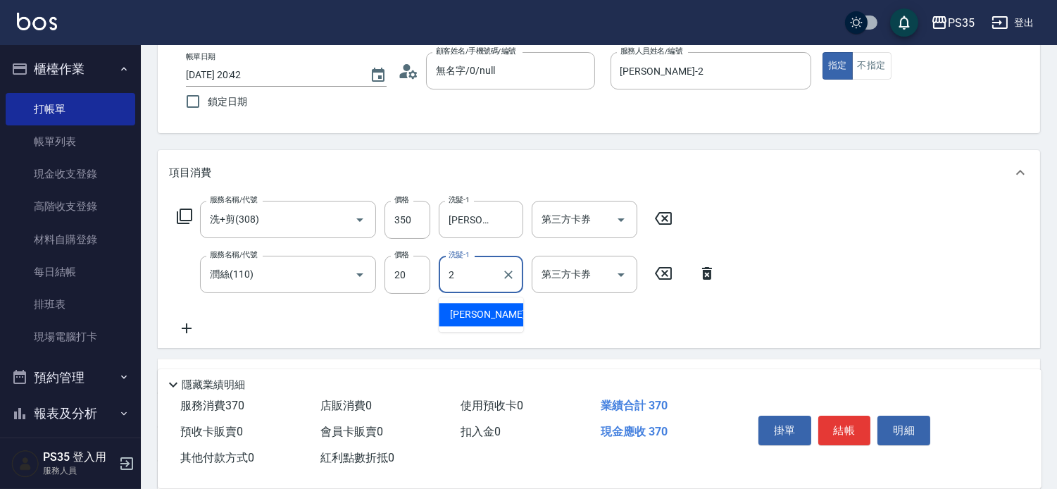
type input "栢沛怡-2"
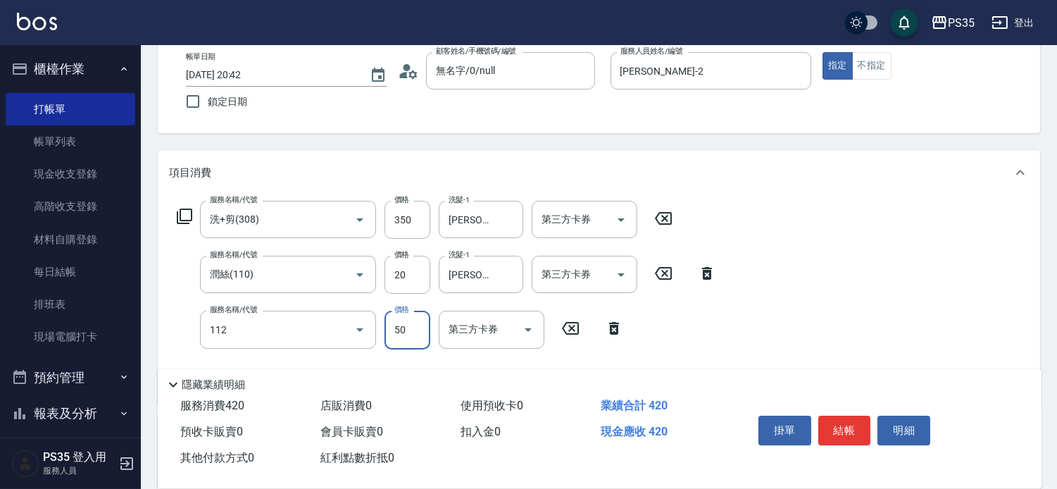
type input "精油50(112)"
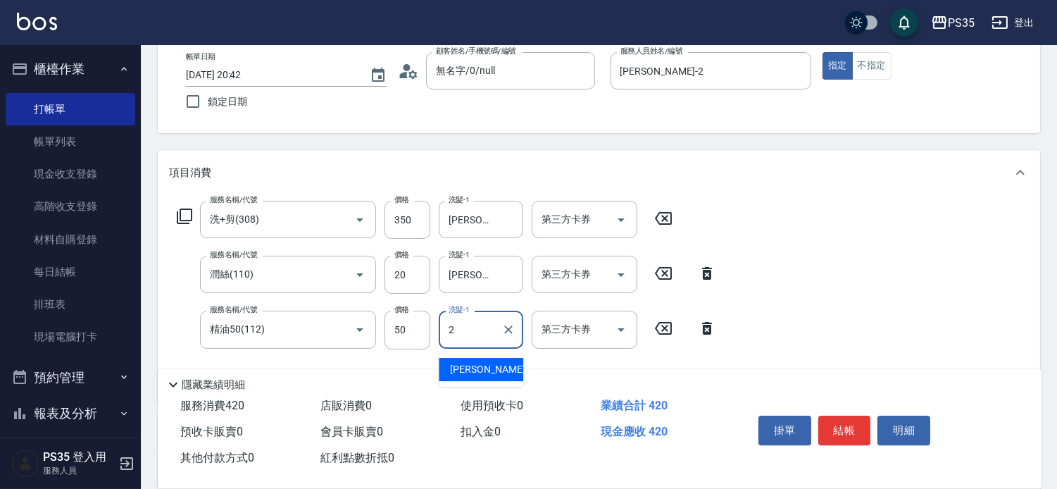
type input "栢沛怡-2"
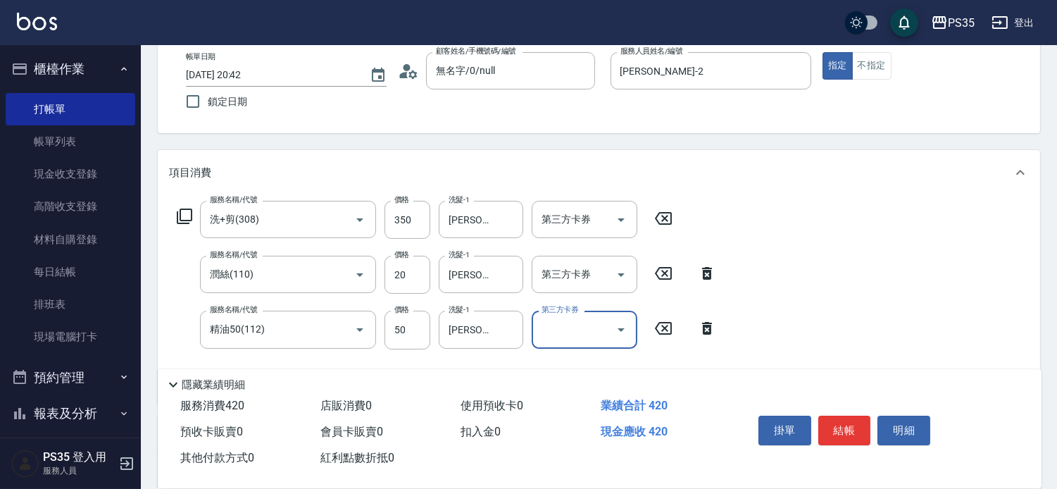
click at [836, 420] on button "結帳" at bounding box center [844, 430] width 53 height 30
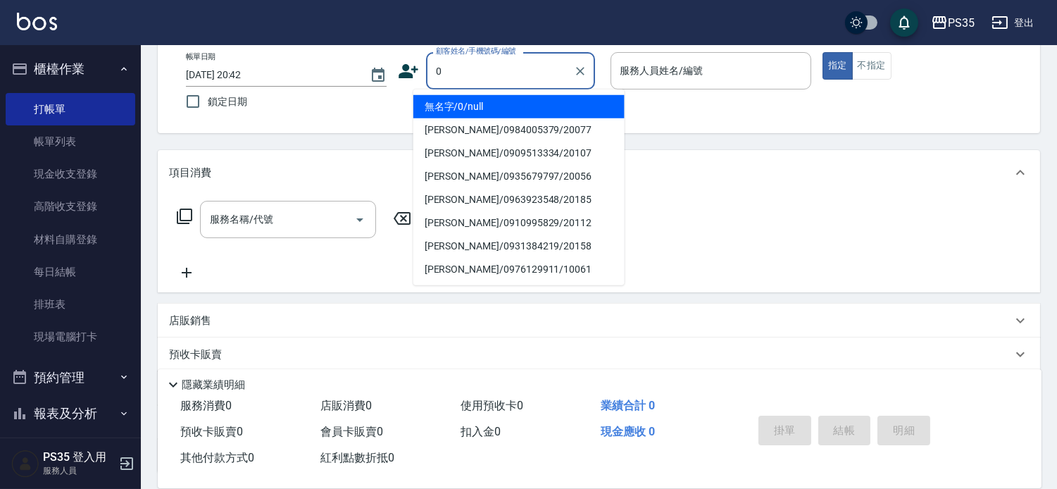
type input "0"
type input "2"
type input "無名字/0/null"
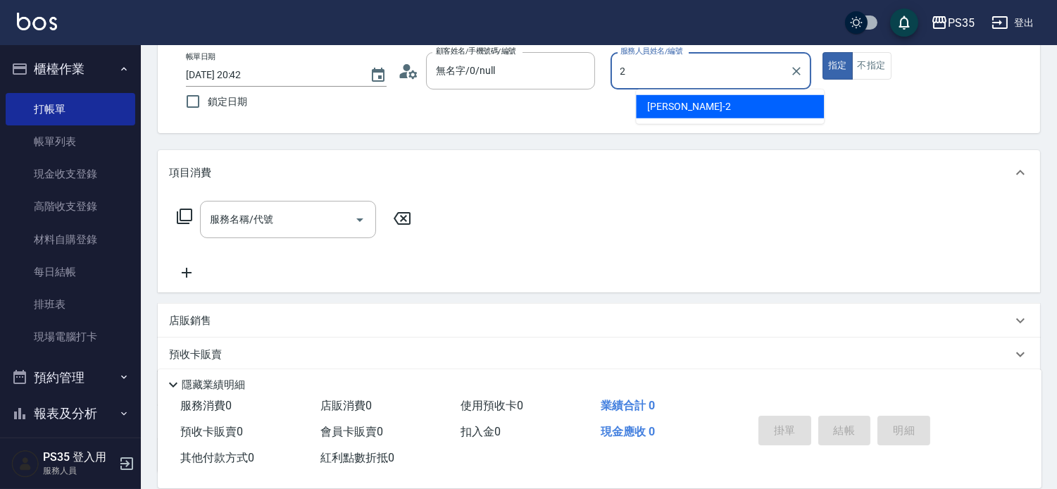
type input "栢沛怡-2"
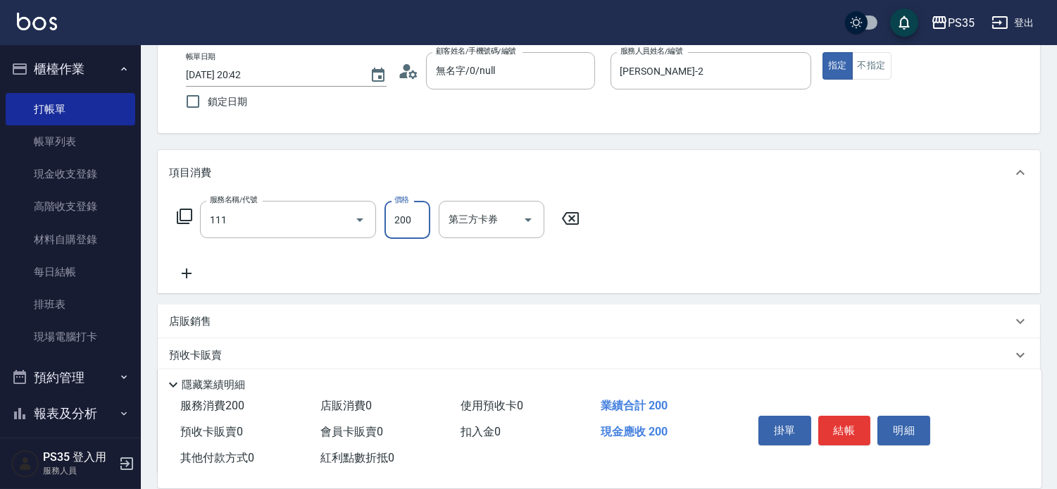
type input "200(111)"
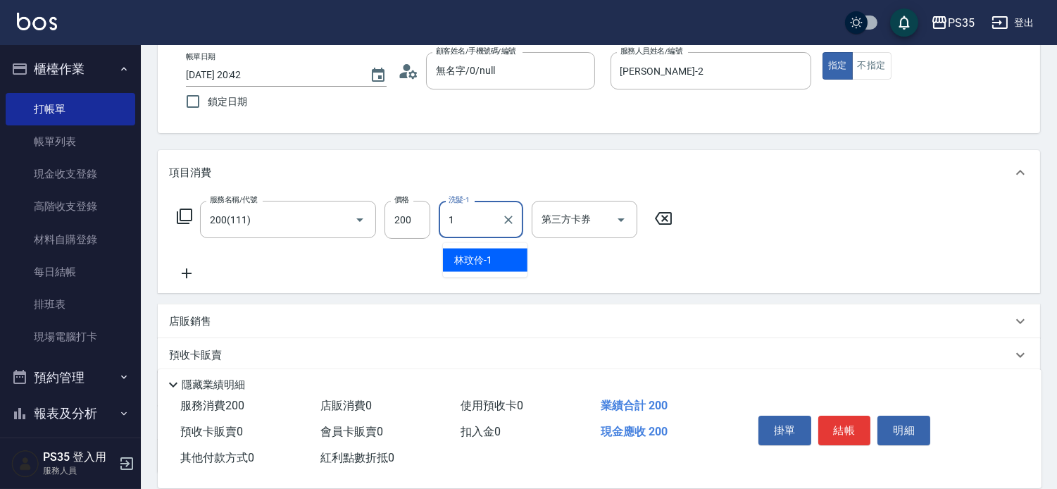
type input "林玟伶-1"
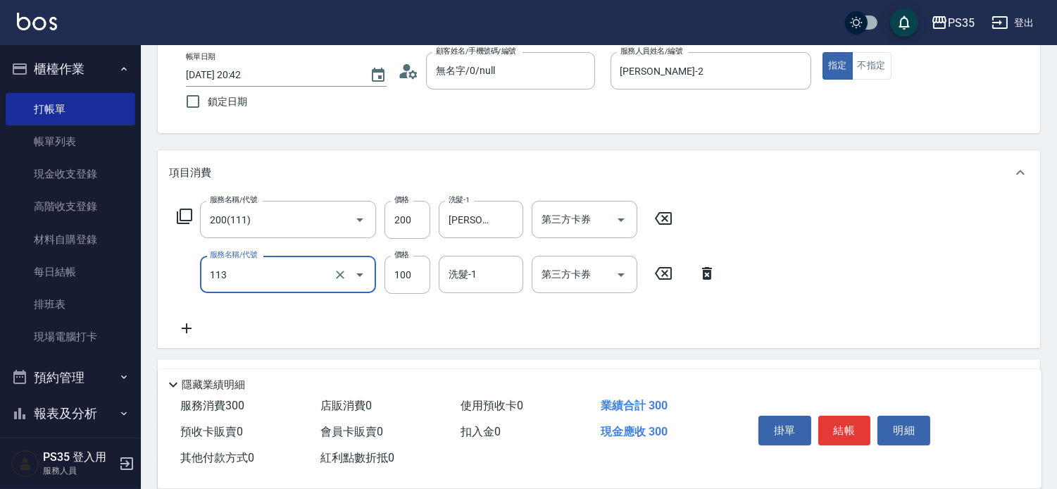
type input "瞬護100(113)"
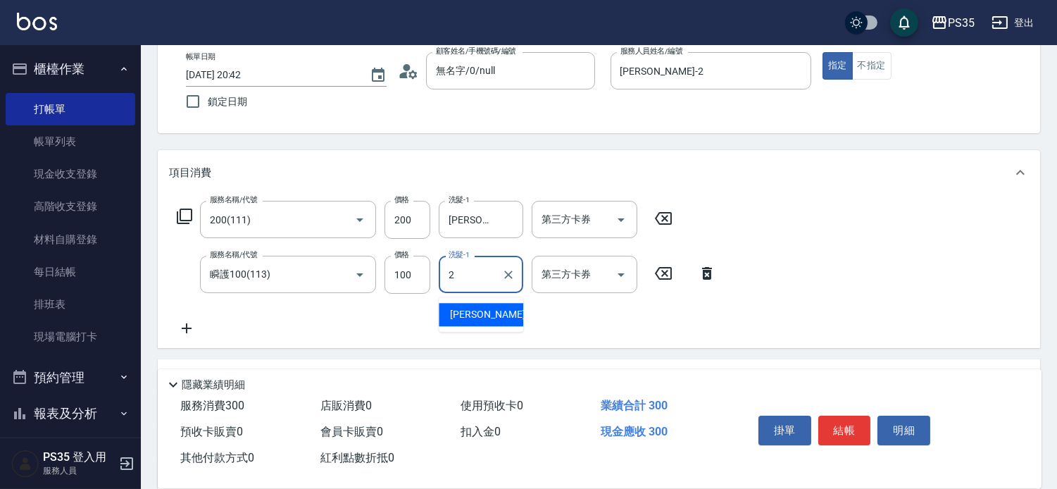
type input "栢沛怡-2"
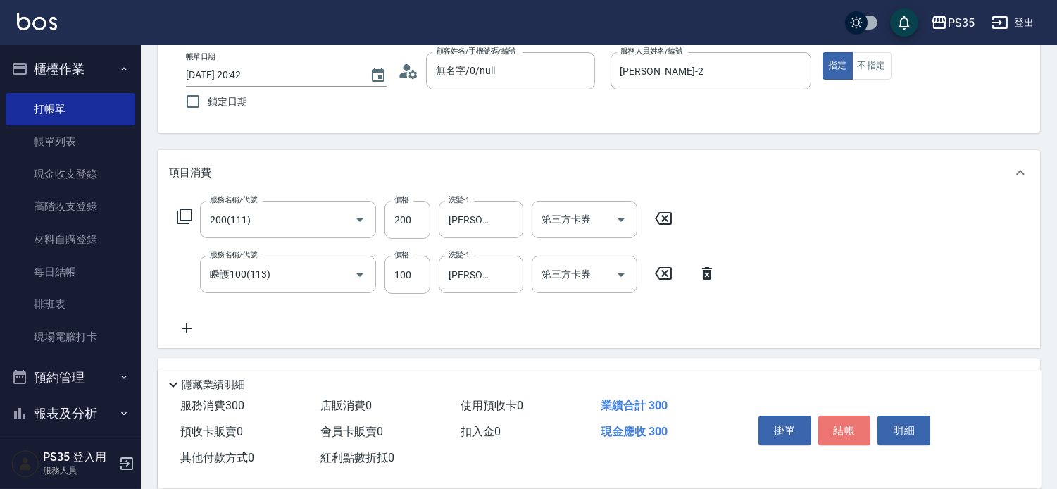
click at [836, 420] on button "結帳" at bounding box center [844, 430] width 53 height 30
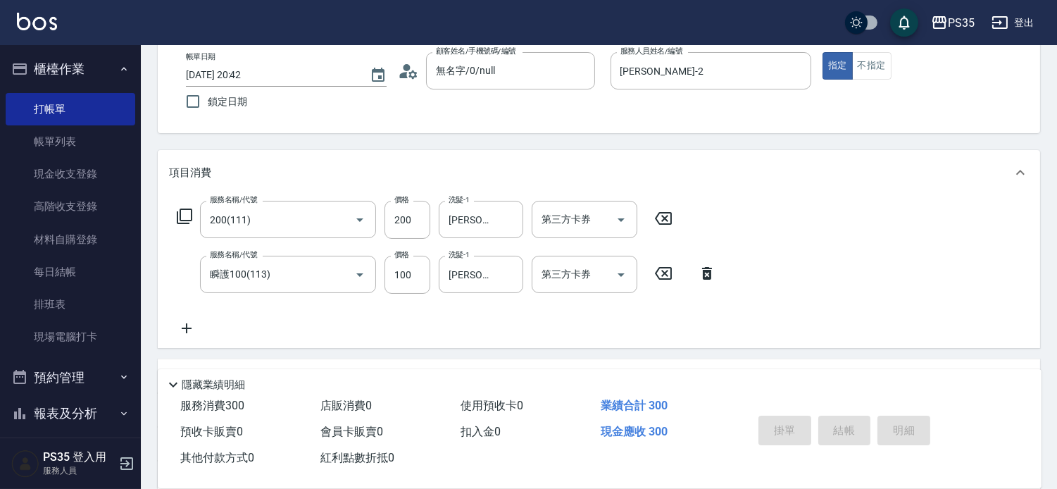
type input "2025/09/06 20:43"
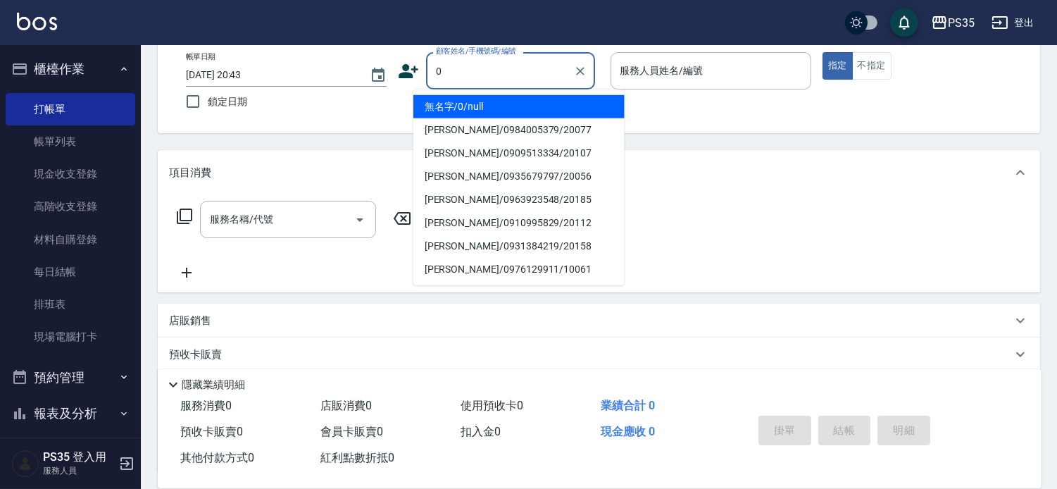
type input "無名字/0/null"
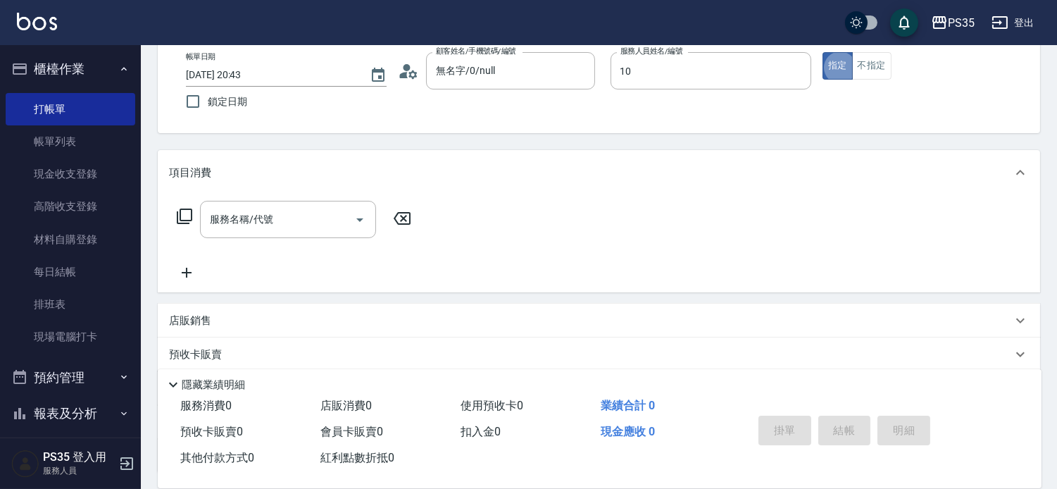
type input "盧淑媛-10"
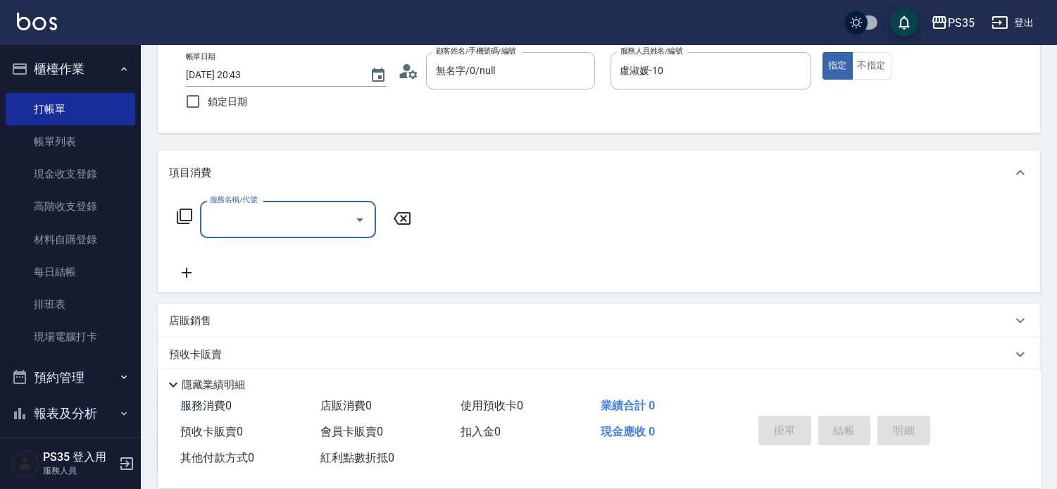
click at [229, 223] on input "服務名稱/代號" at bounding box center [277, 219] width 142 height 25
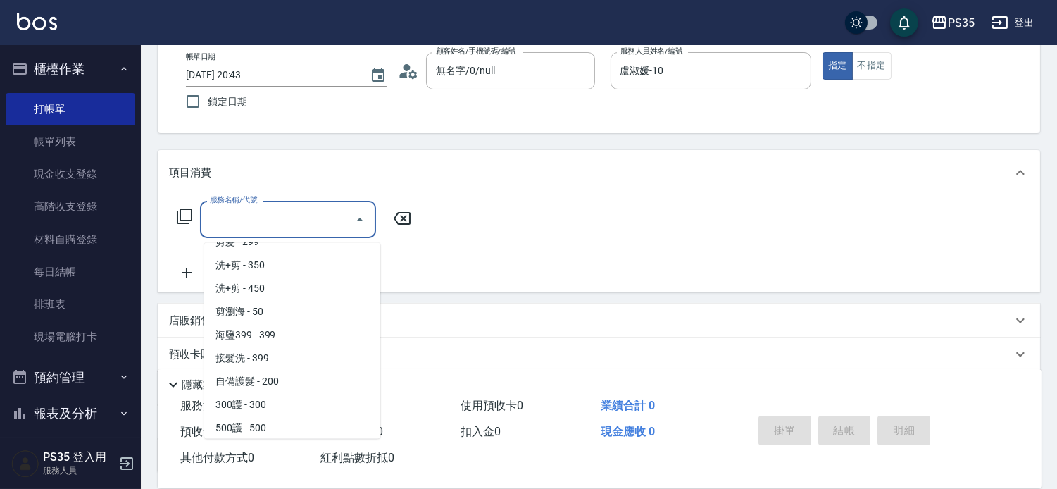
scroll to position [469, 0]
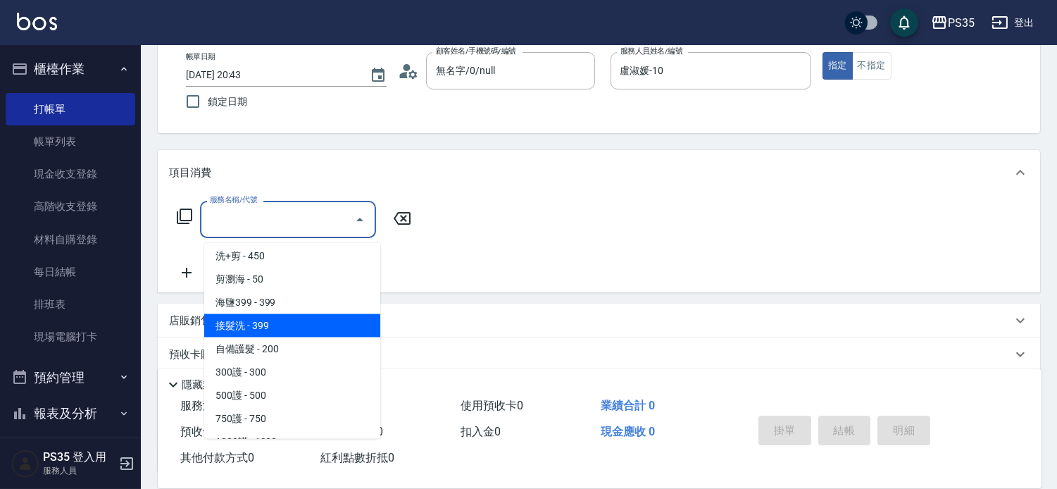
click at [291, 324] on span "接髮洗 - 399" at bounding box center [292, 325] width 176 height 23
type input "接髮洗(399)"
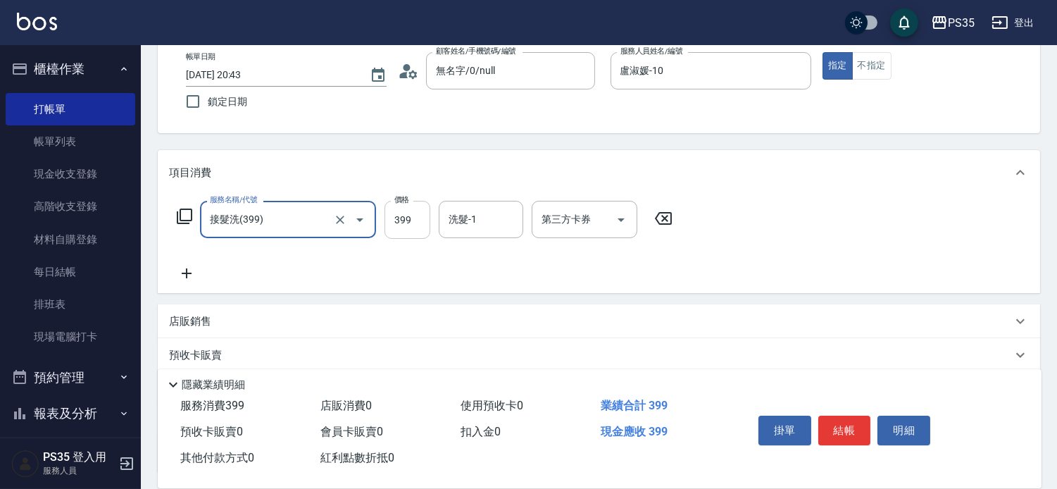
click at [411, 219] on input "399" at bounding box center [407, 220] width 46 height 38
type input "400"
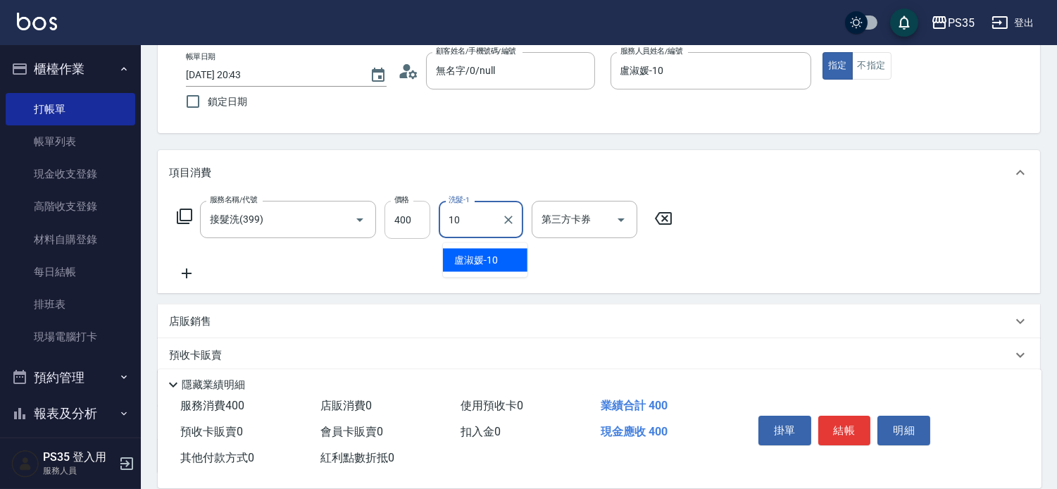
type input "盧淑媛-10"
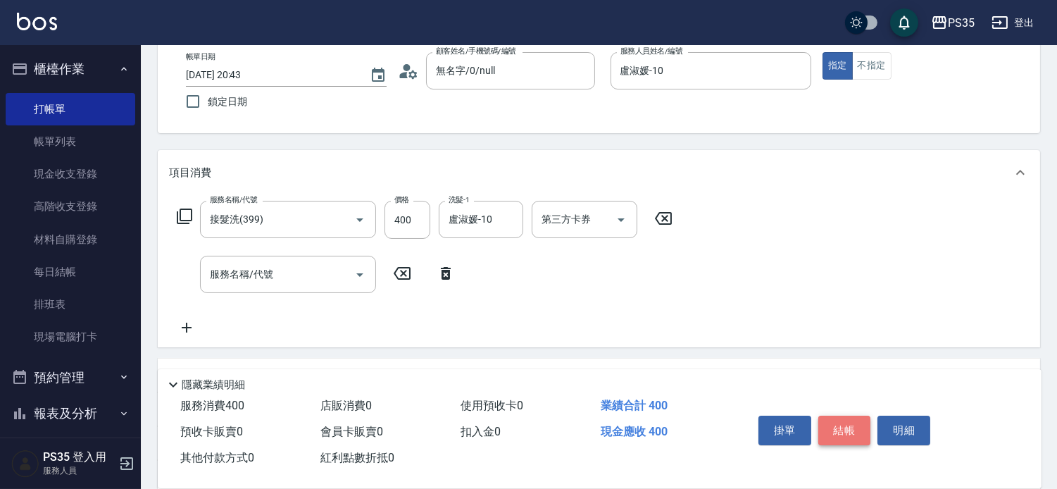
click at [860, 415] on button "結帳" at bounding box center [844, 430] width 53 height 30
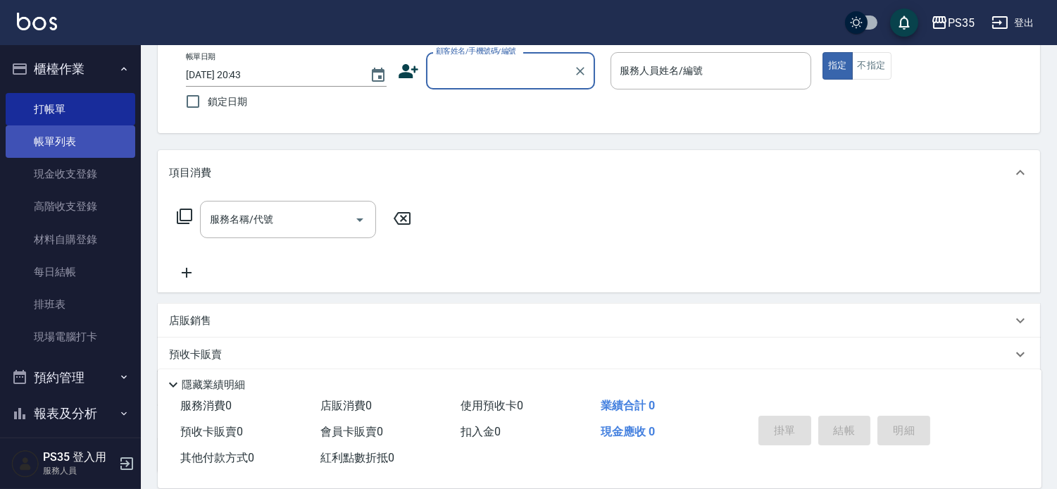
click at [52, 144] on link "帳單列表" at bounding box center [71, 141] width 130 height 32
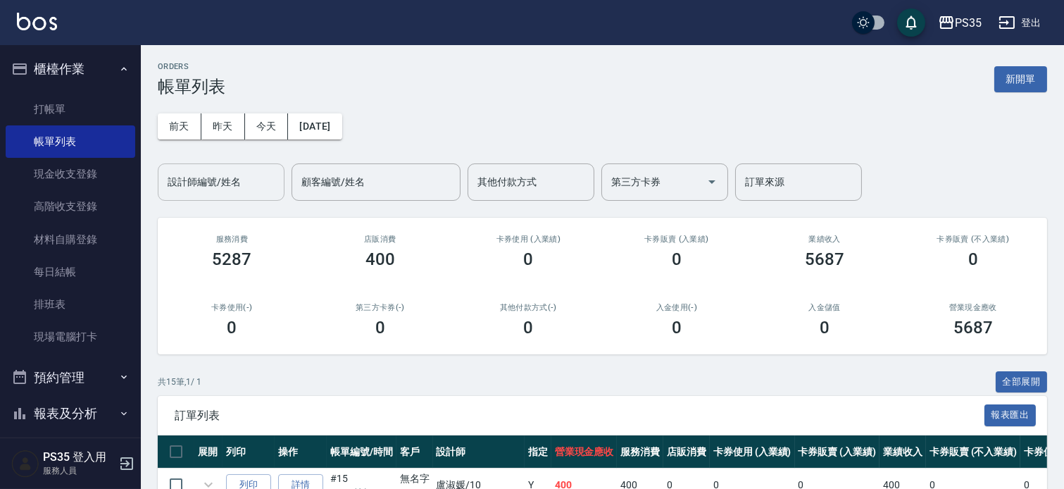
click at [224, 177] on div "設計師編號/姓名 設計師編號/姓名" at bounding box center [221, 181] width 127 height 37
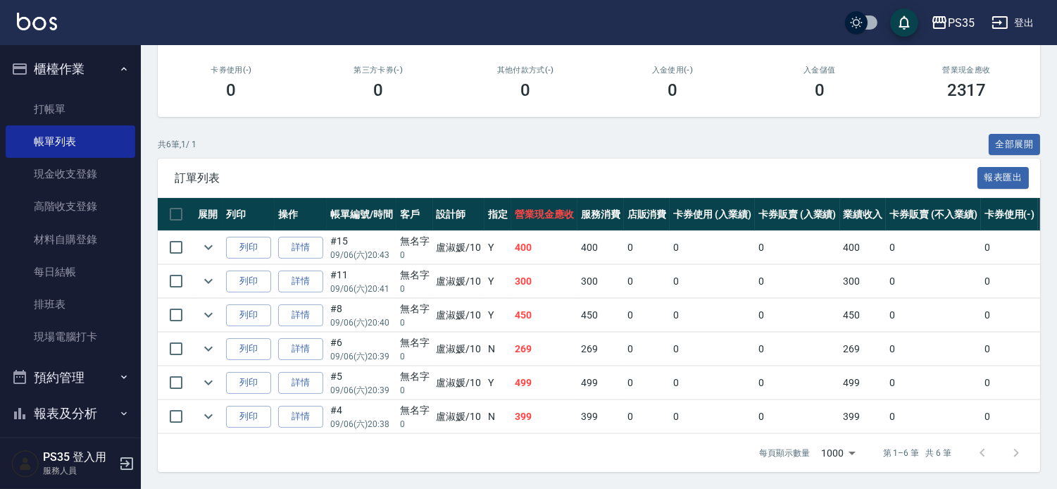
scroll to position [292, 0]
type input "盧淑媛-10"
click at [210, 245] on icon "expand row" at bounding box center [208, 247] width 8 height 5
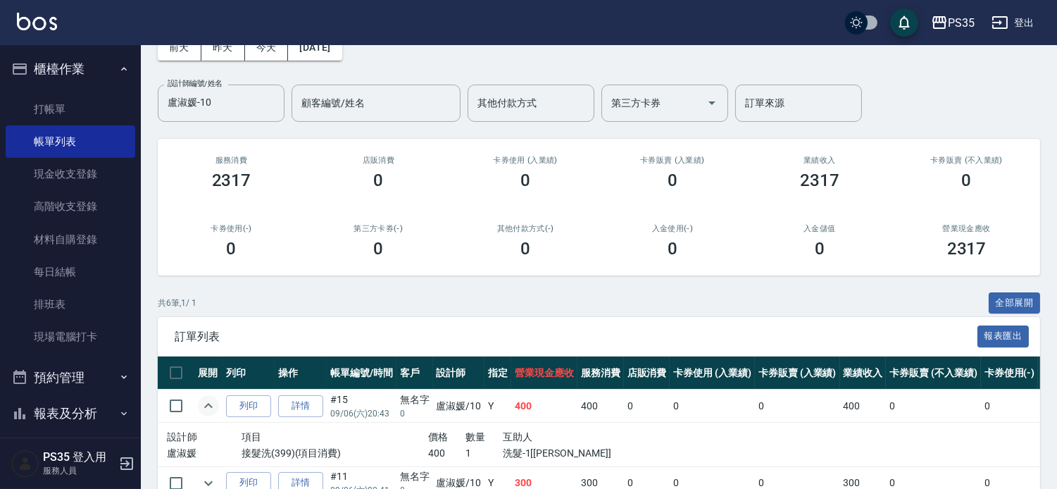
scroll to position [0, 0]
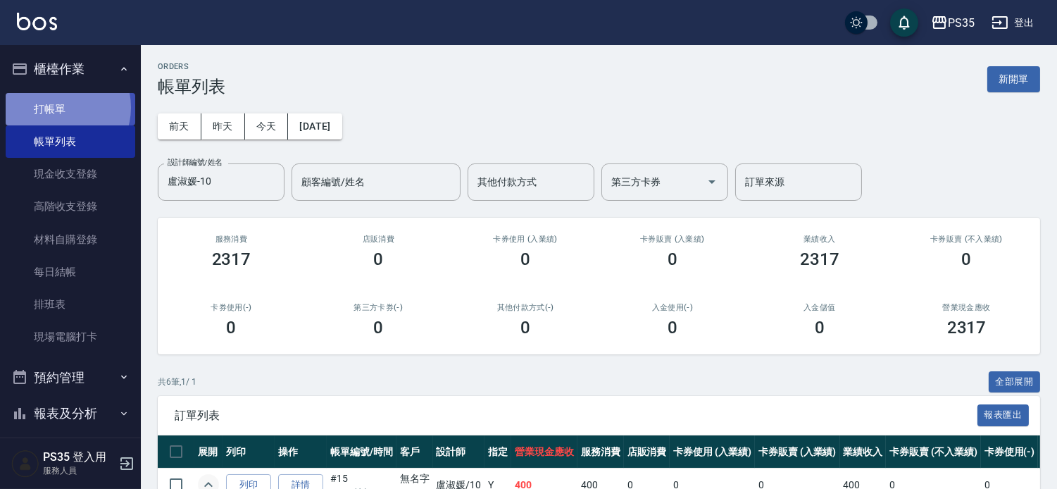
click at [60, 107] on link "打帳單" at bounding box center [71, 109] width 130 height 32
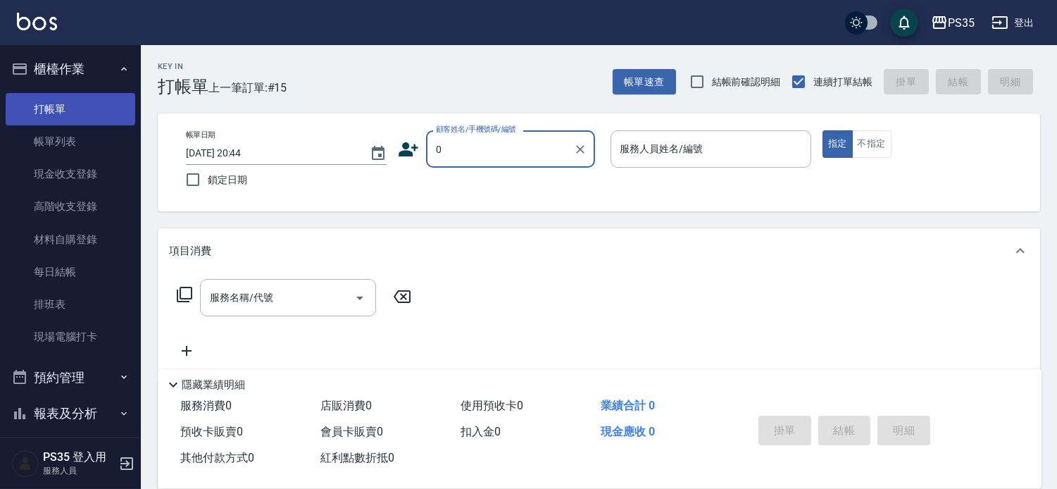
type input "0"
type input "2"
type input "無名字/0/null"
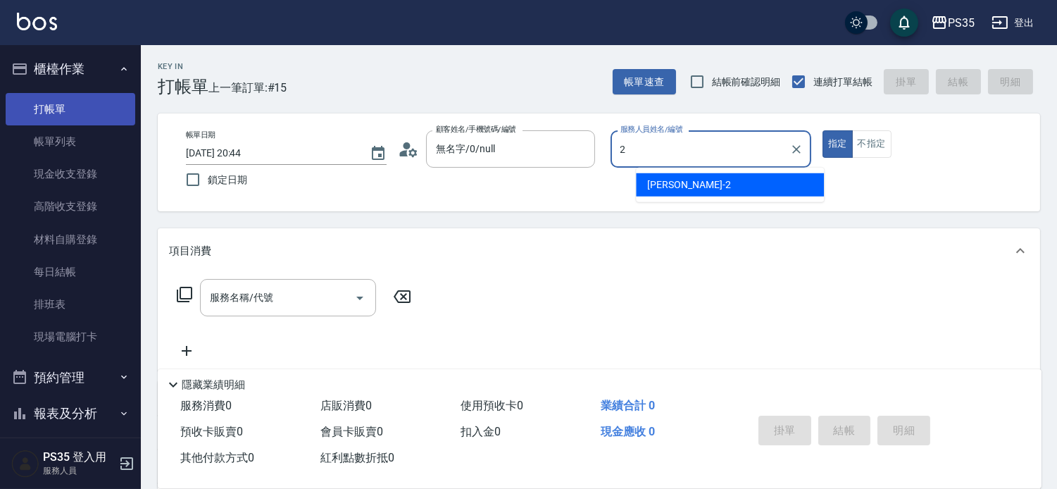
type input "2"
type button "true"
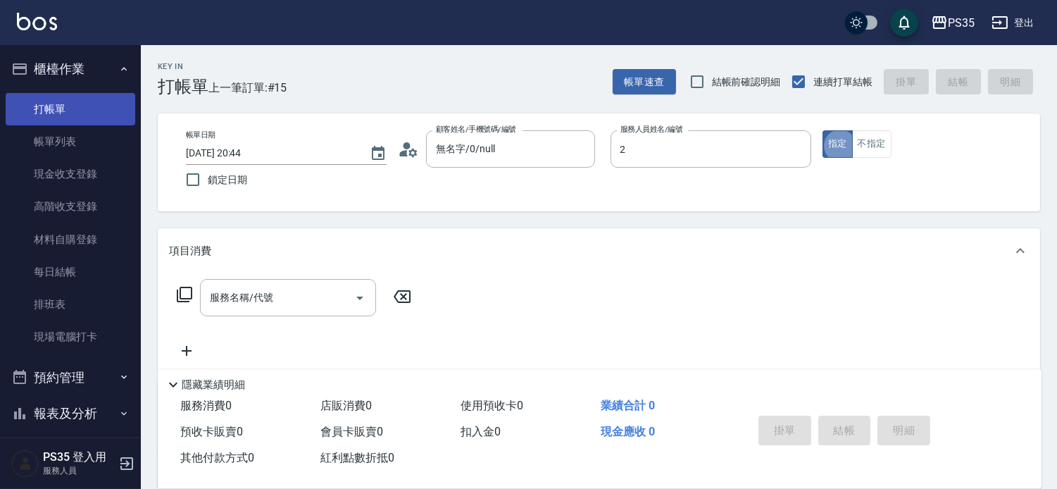
type input "栢沛怡-2"
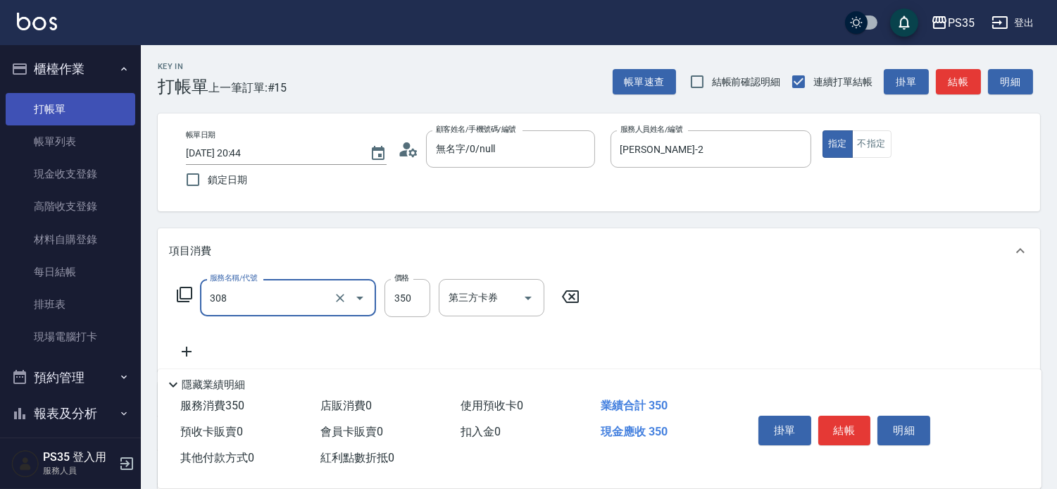
type input "洗+剪(308)"
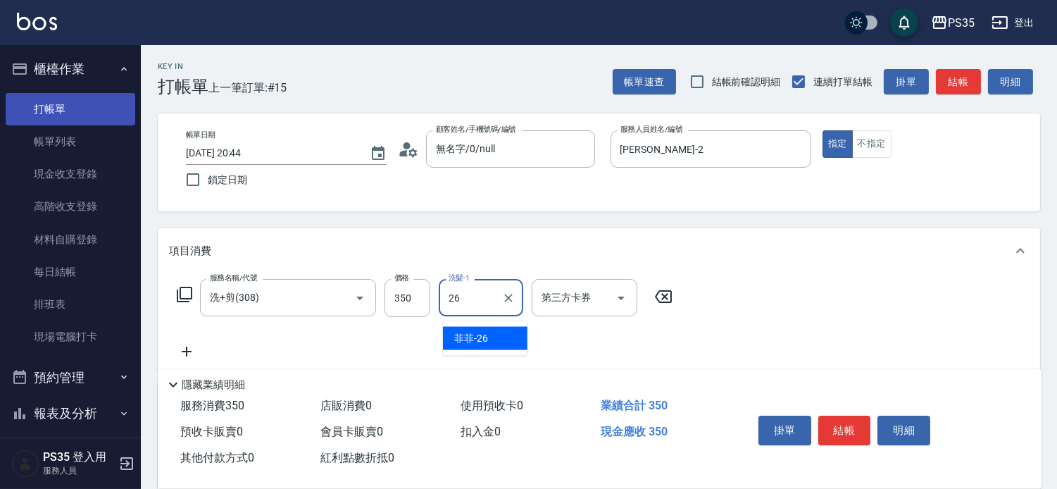
type input "菲菲-26"
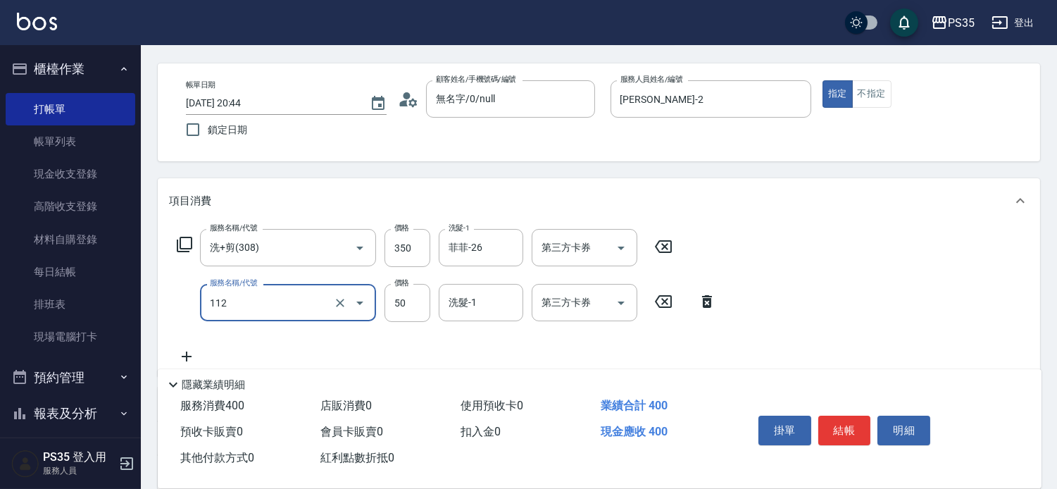
scroll to position [78, 0]
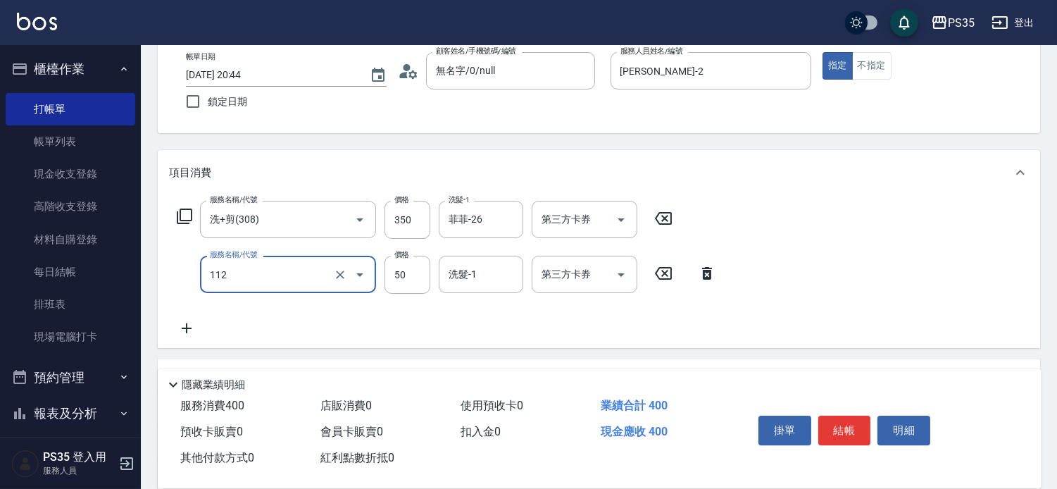
type input "精油50(112)"
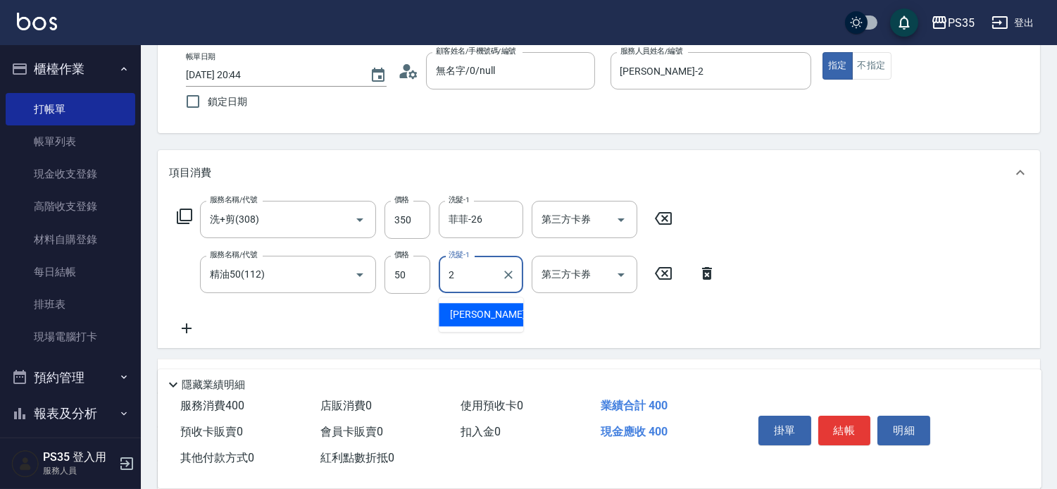
type input "栢沛怡-2"
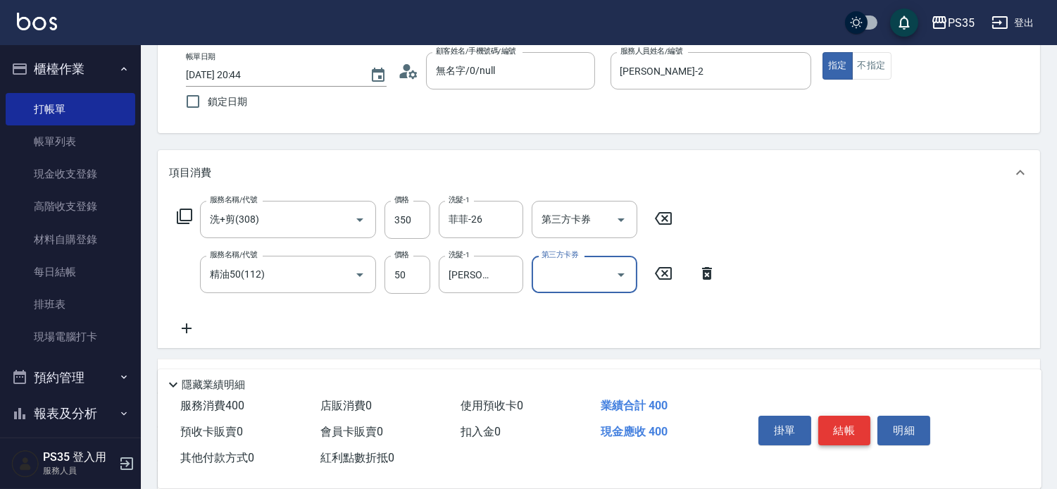
click at [855, 415] on button "結帳" at bounding box center [844, 430] width 53 height 30
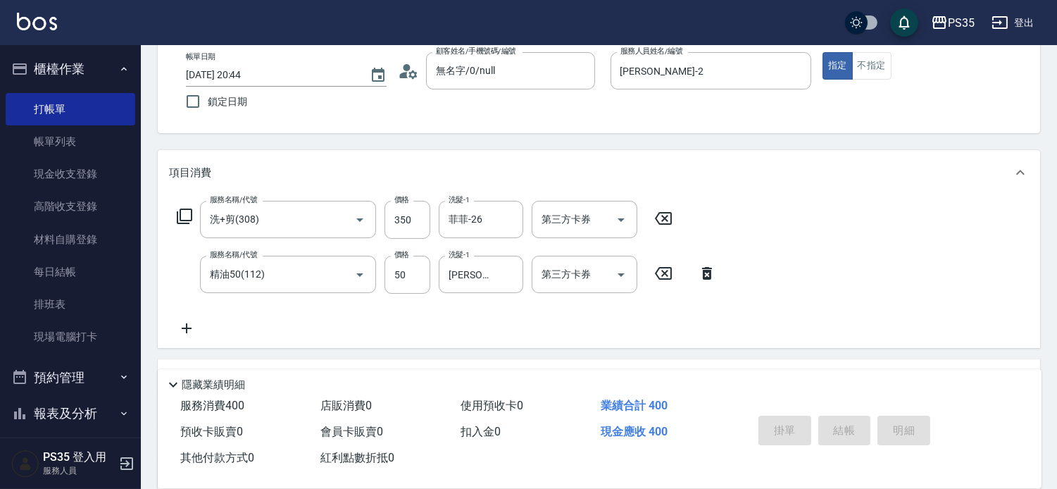
type input "2025/09/06 20:45"
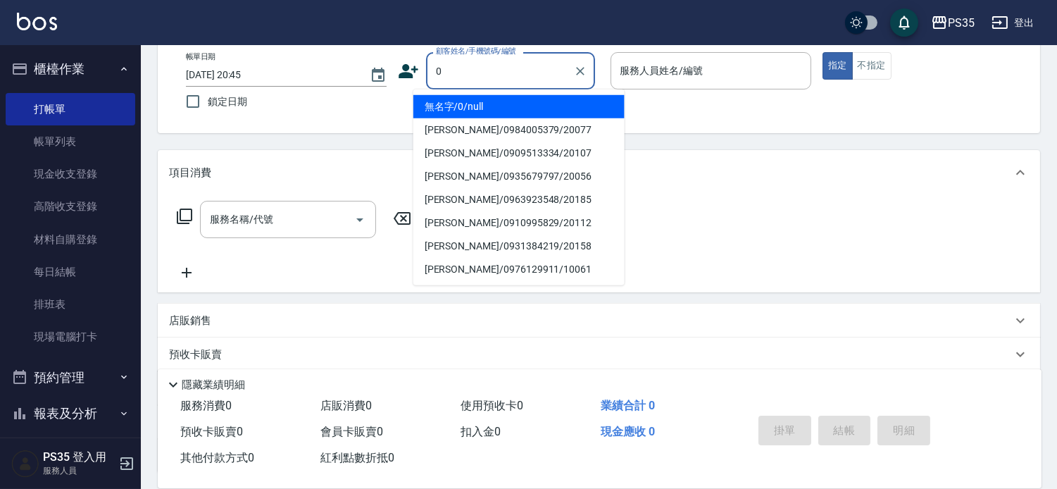
type input "0"
type input "2"
type input "無名字/0/null"
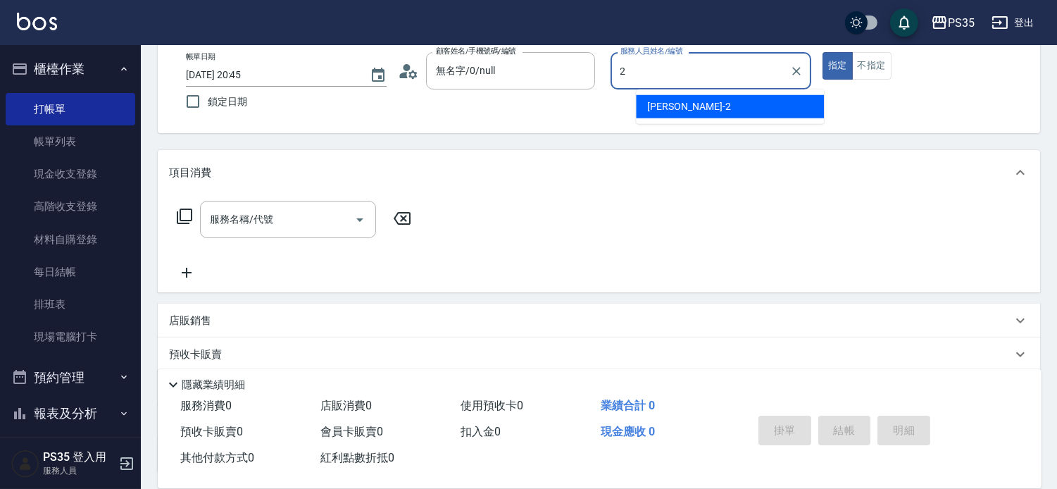
type input "栢沛怡-2"
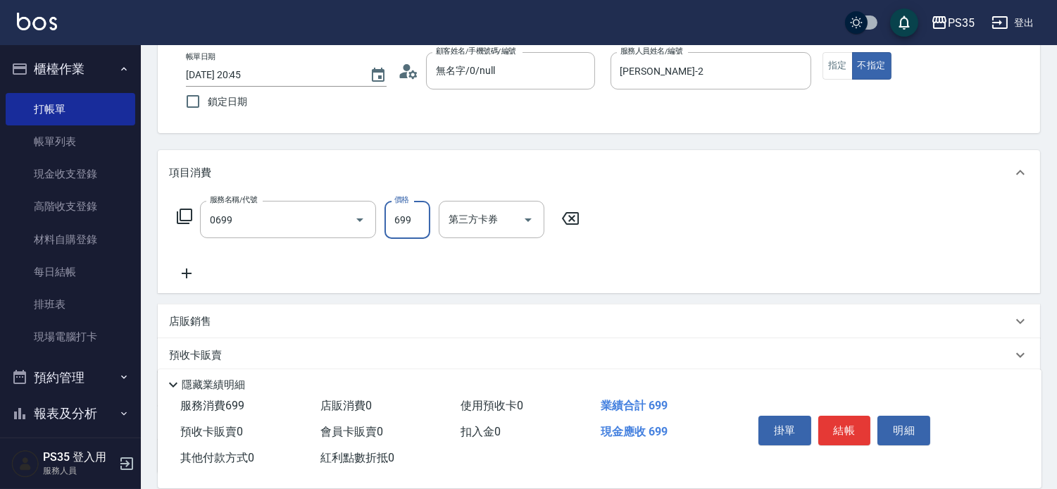
type input "精油SPA(0699)"
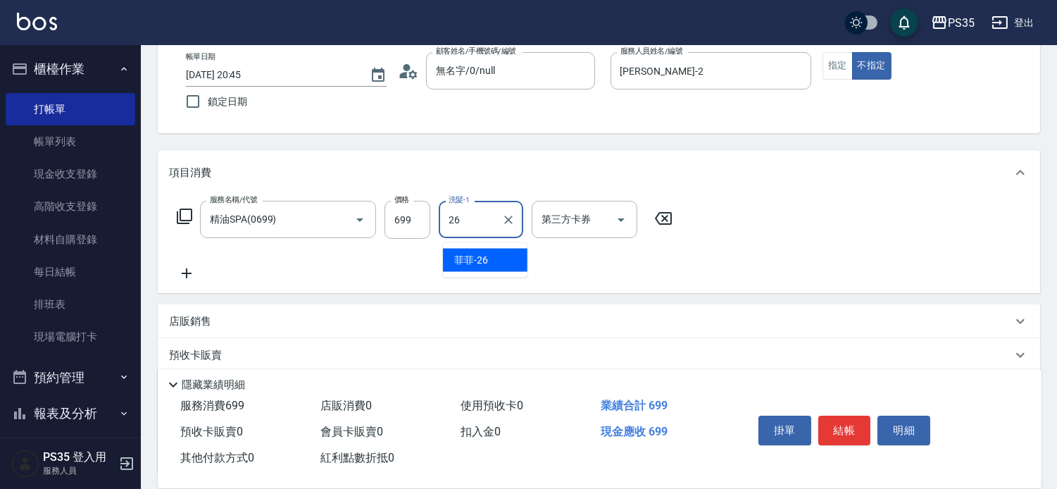
type input "菲菲-26"
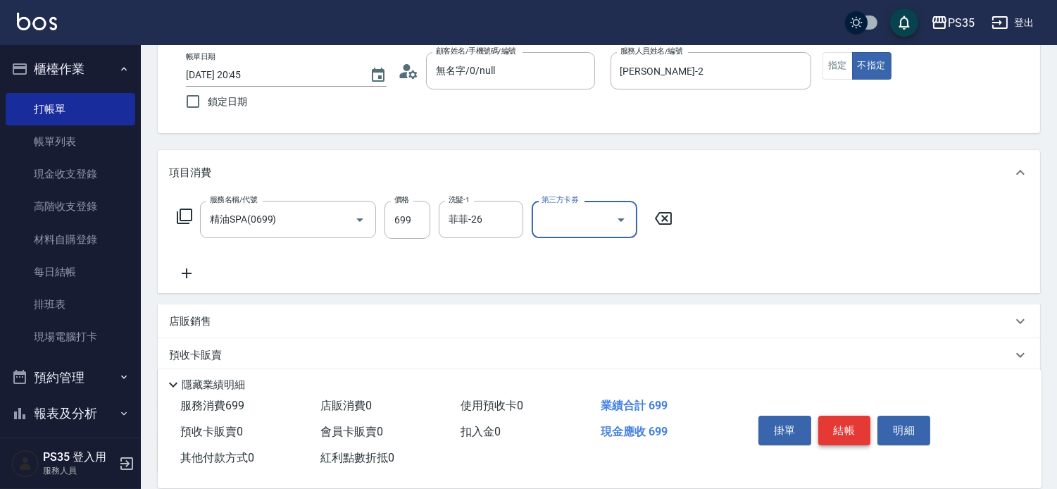
click at [856, 415] on button "結帳" at bounding box center [844, 430] width 53 height 30
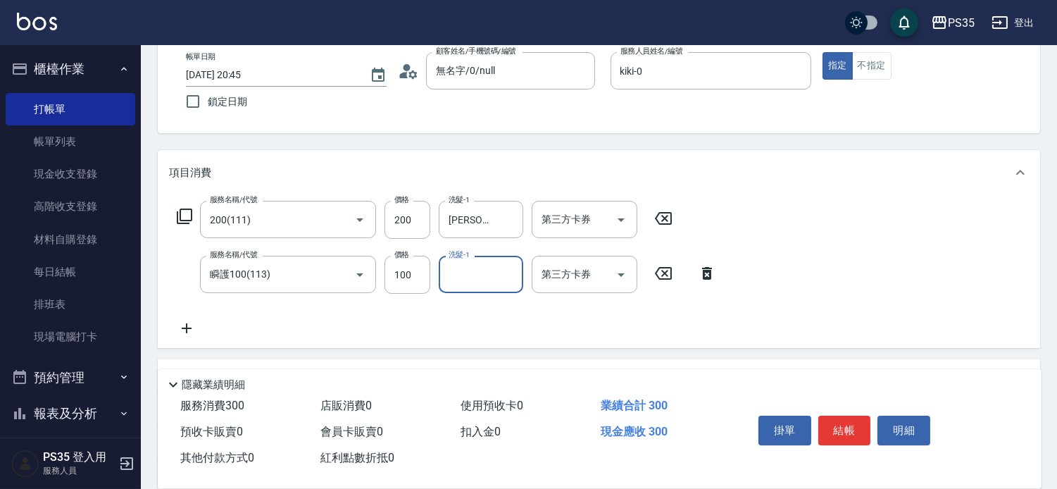
click at [703, 279] on icon at bounding box center [707, 273] width 10 height 13
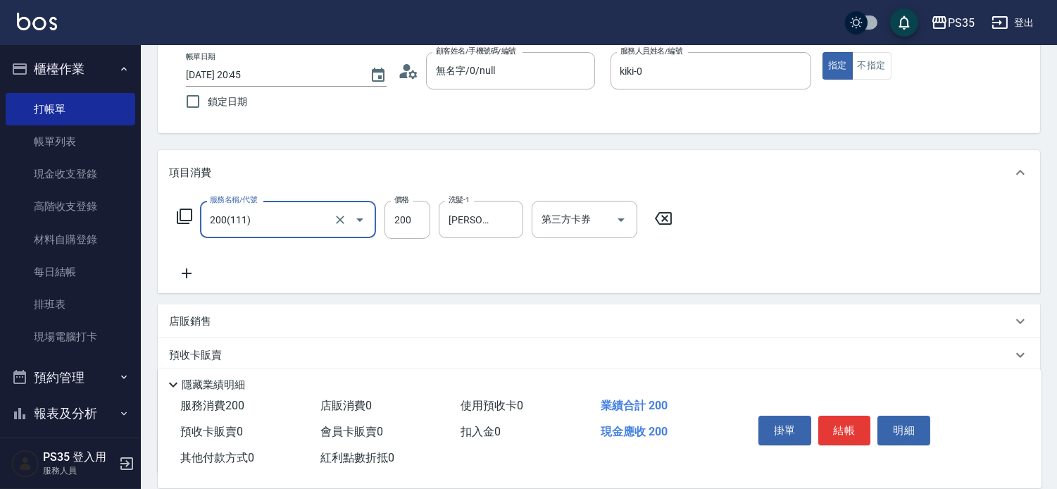
click at [193, 275] on icon at bounding box center [186, 273] width 35 height 17
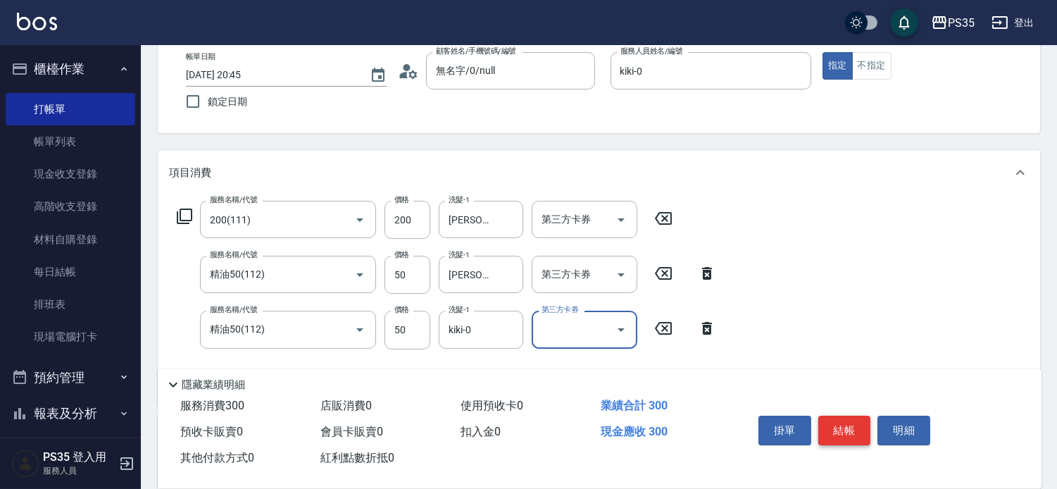
click at [852, 415] on button "結帳" at bounding box center [844, 430] width 53 height 30
click at [857, 419] on button "結帳" at bounding box center [844, 430] width 53 height 30
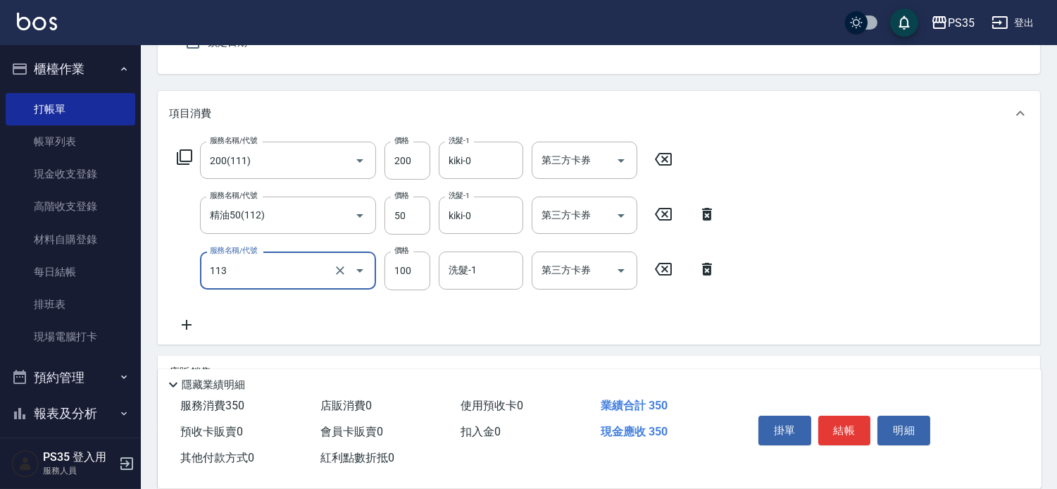
scroll to position [139, 0]
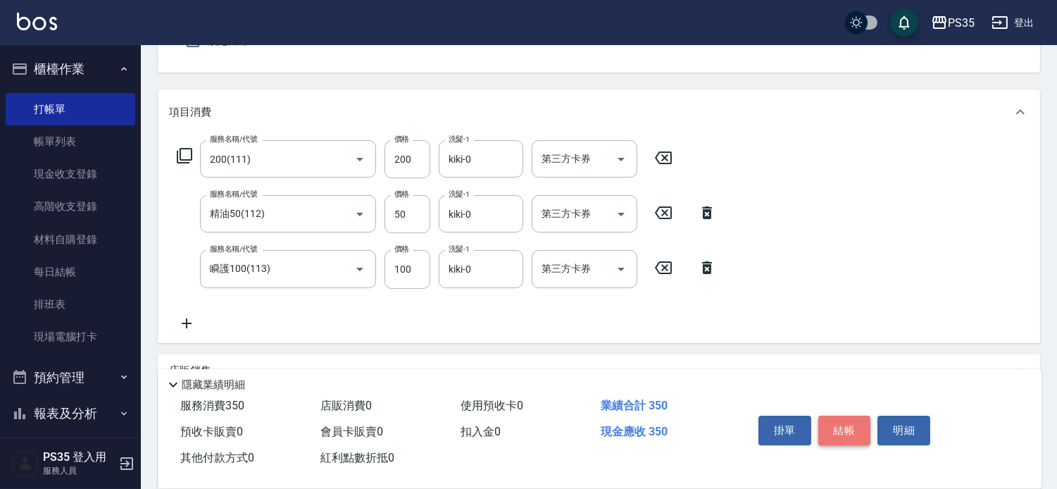
click at [848, 415] on button "結帳" at bounding box center [844, 430] width 53 height 30
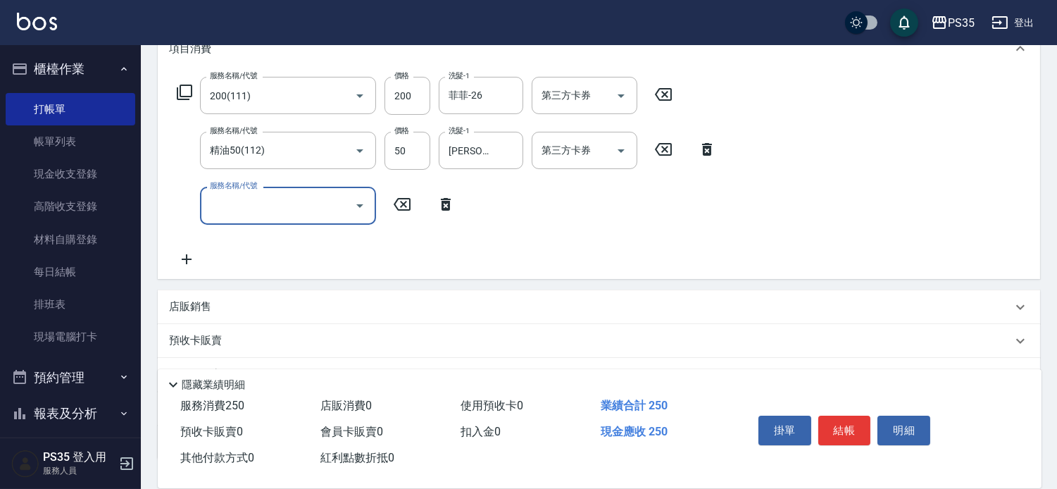
scroll to position [222, 0]
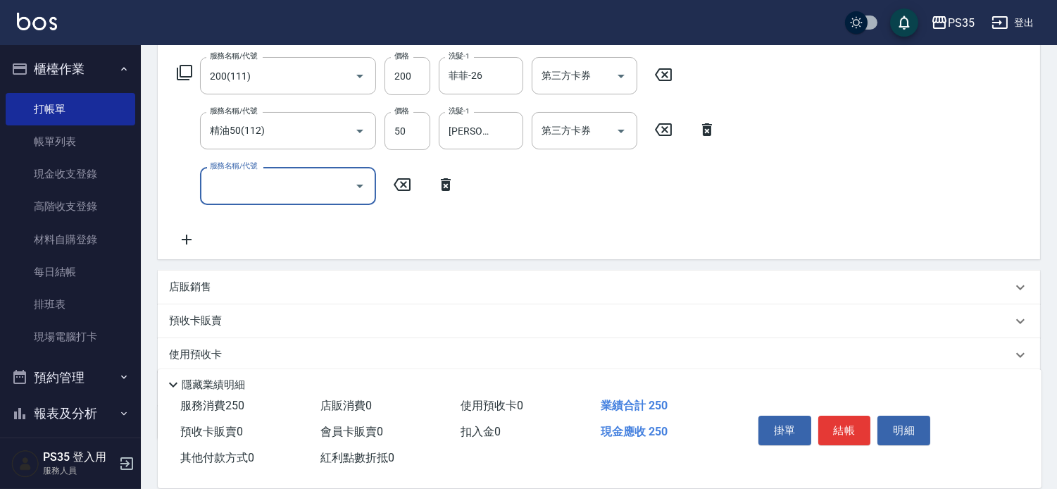
click at [246, 194] on input "服務名稱/代號" at bounding box center [277, 185] width 142 height 25
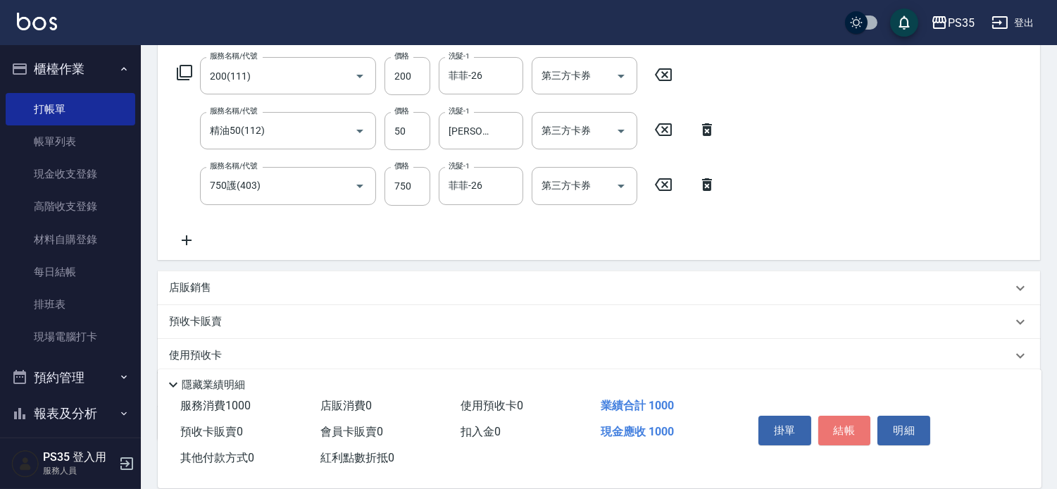
click at [847, 415] on button "結帳" at bounding box center [844, 430] width 53 height 30
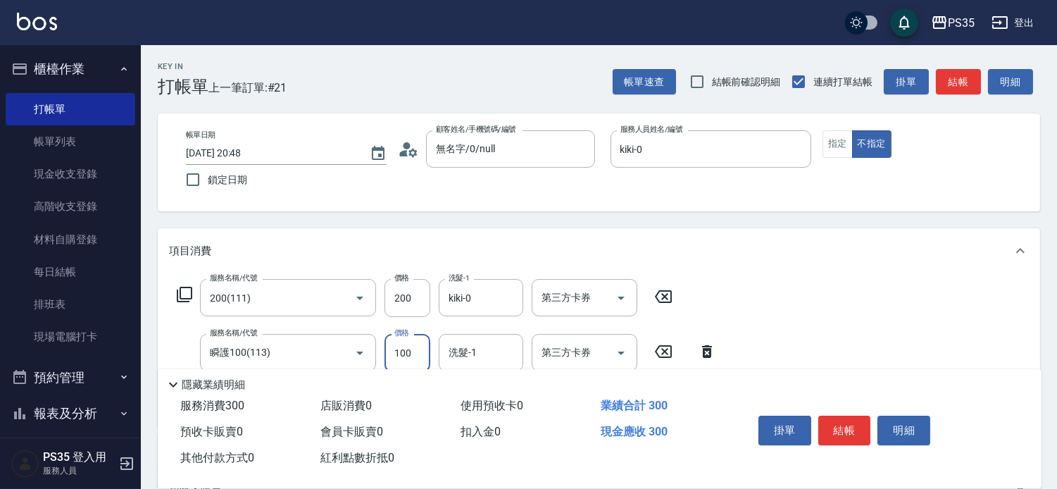
scroll to position [78, 0]
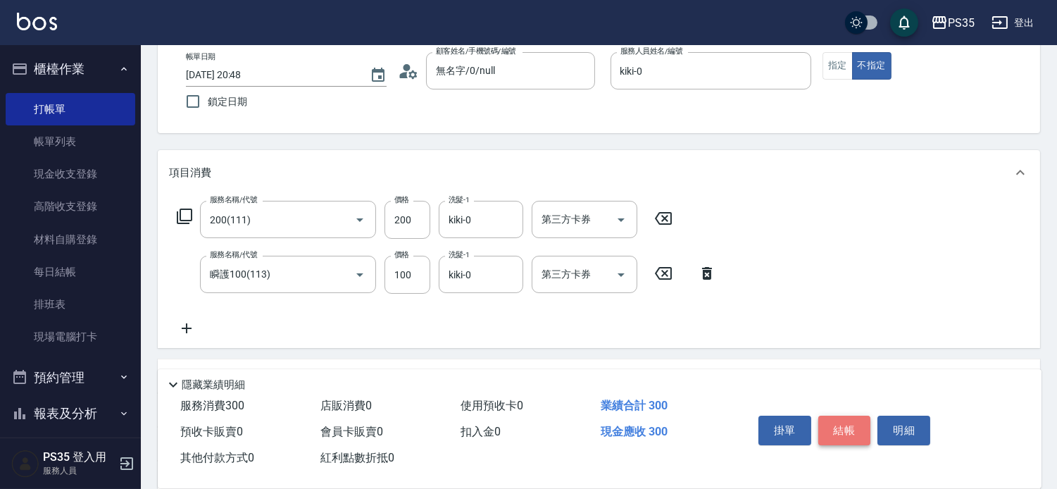
click at [864, 416] on button "結帳" at bounding box center [844, 430] width 53 height 30
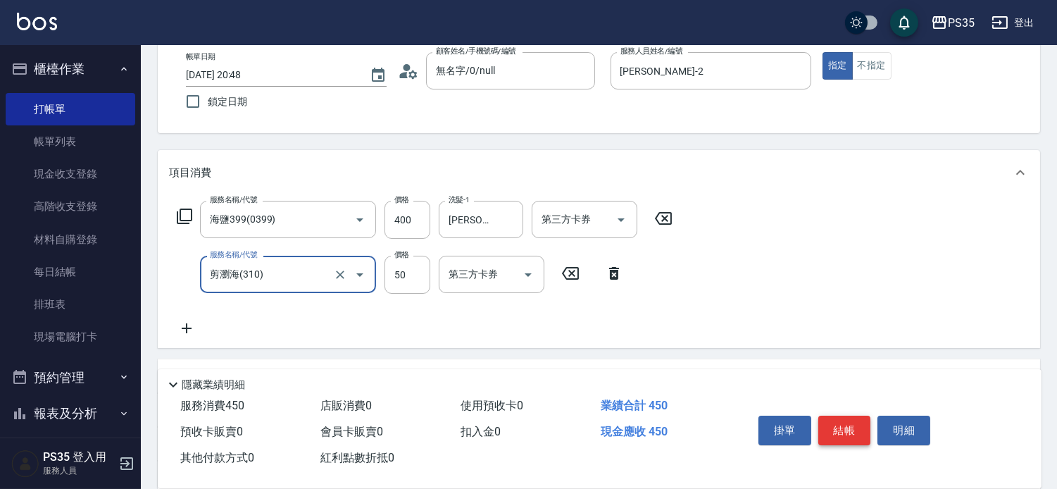
click at [866, 416] on button "結帳" at bounding box center [844, 430] width 53 height 30
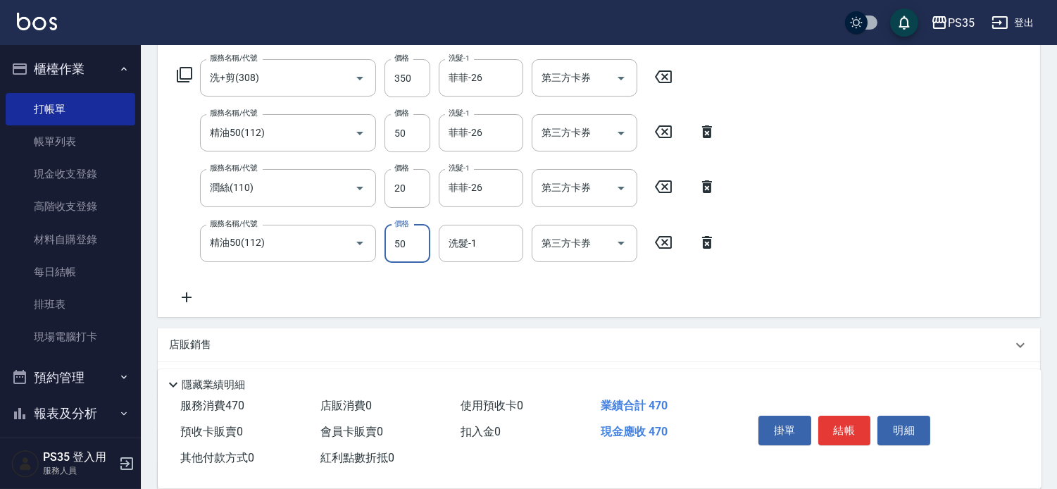
scroll to position [234, 0]
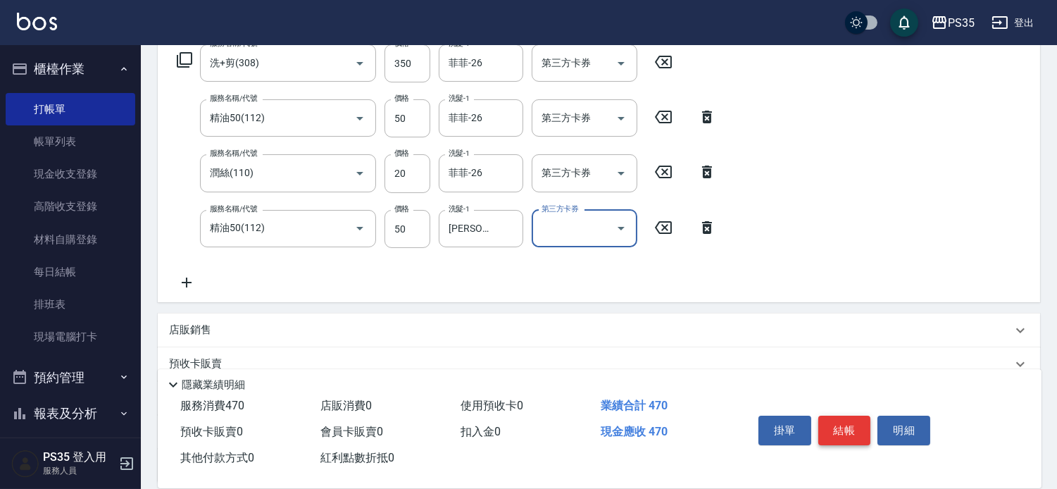
click at [857, 416] on button "結帳" at bounding box center [844, 430] width 53 height 30
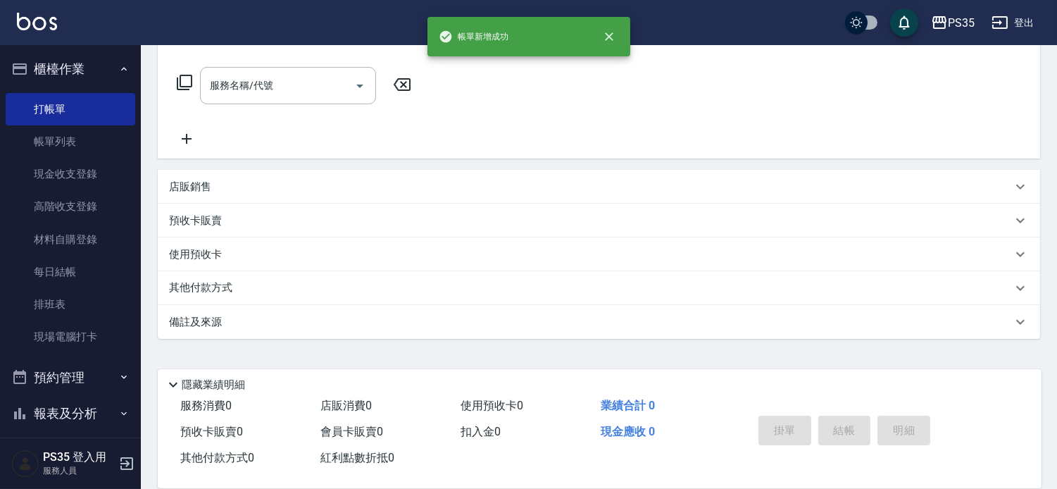
scroll to position [0, 0]
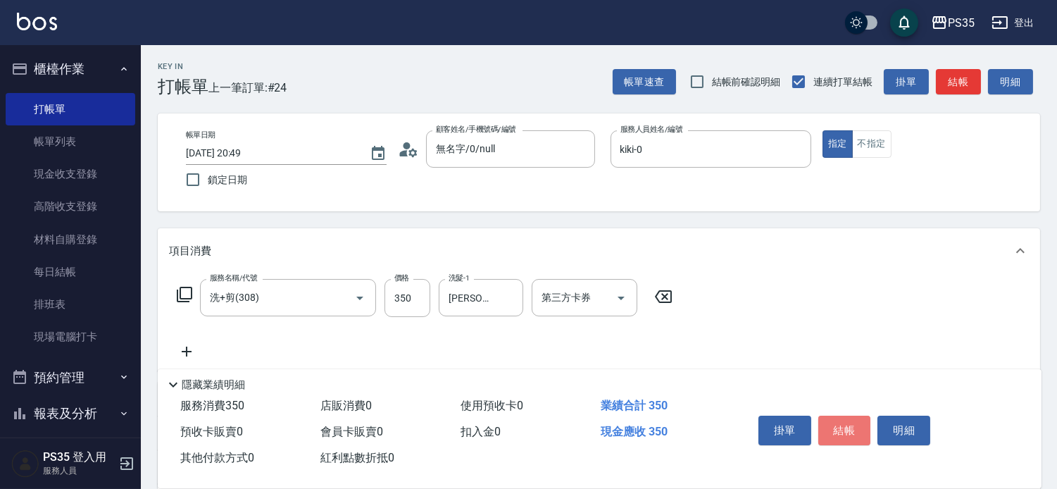
click at [857, 415] on button "結帳" at bounding box center [844, 430] width 53 height 30
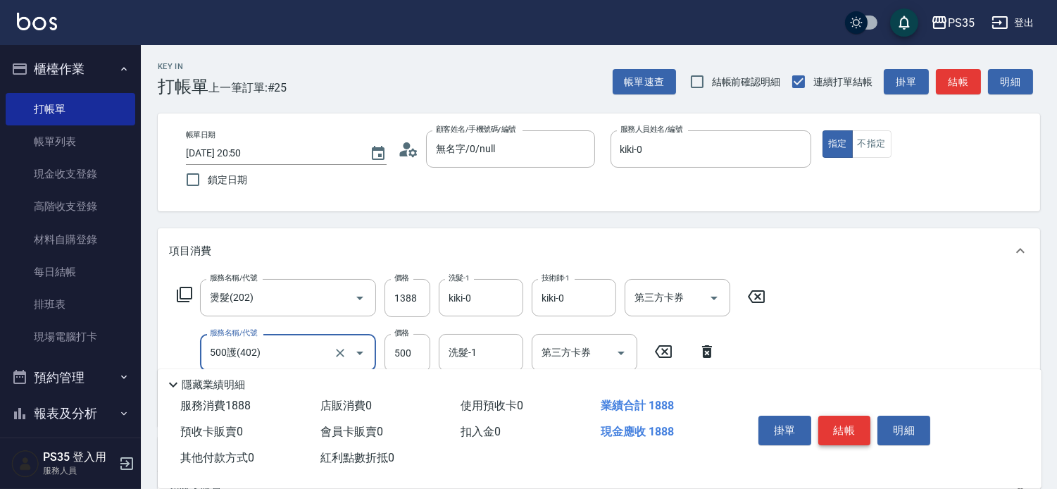
scroll to position [78, 0]
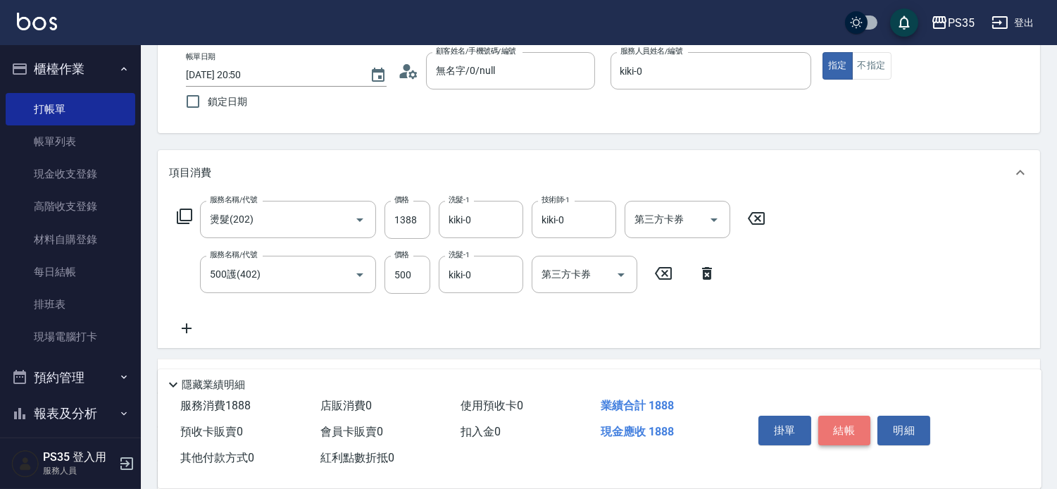
click at [869, 419] on button "結帳" at bounding box center [844, 430] width 53 height 30
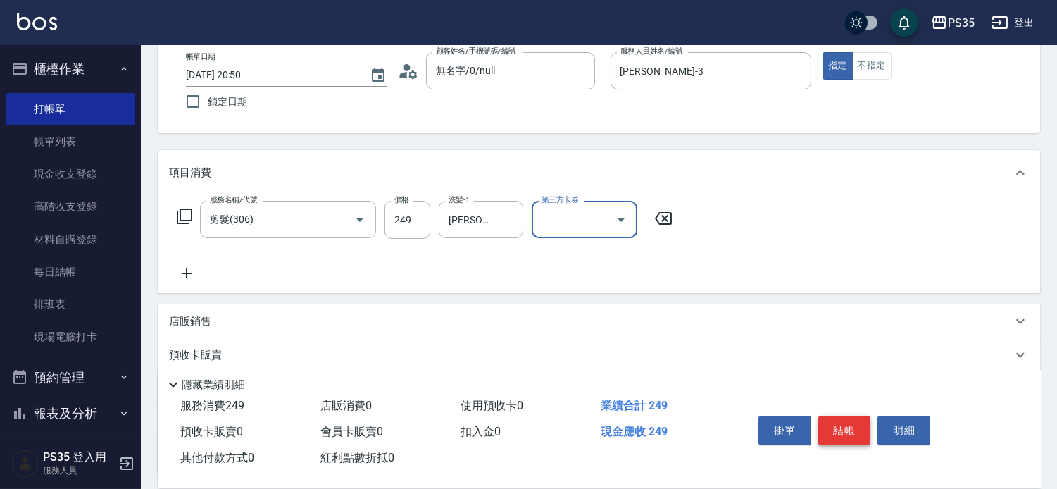
click at [869, 419] on button "結帳" at bounding box center [844, 430] width 53 height 30
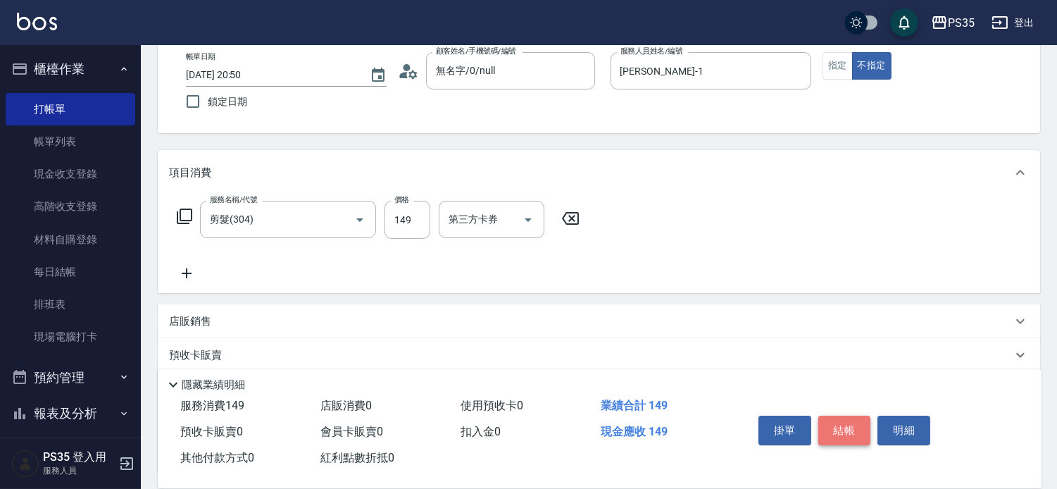
click at [842, 418] on button "結帳" at bounding box center [844, 430] width 53 height 30
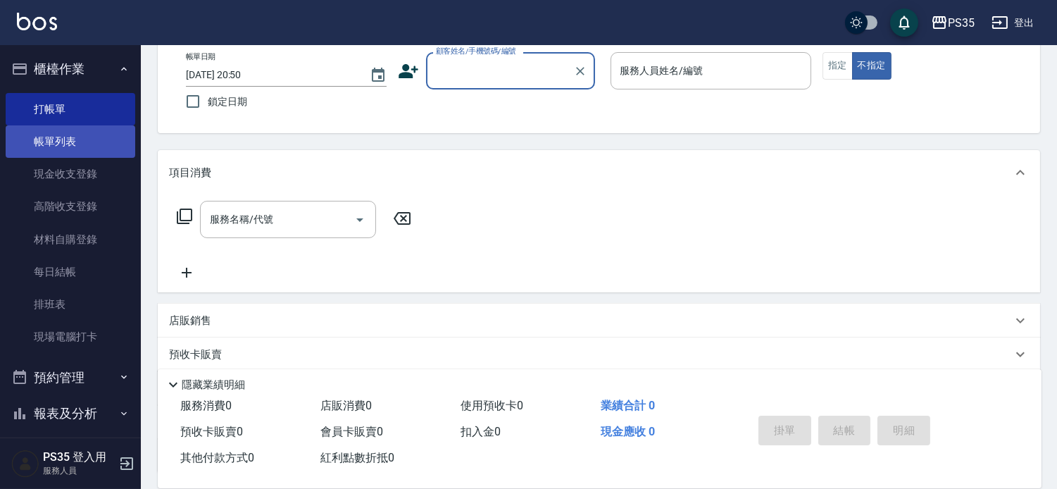
click at [74, 139] on link "帳單列表" at bounding box center [71, 141] width 130 height 32
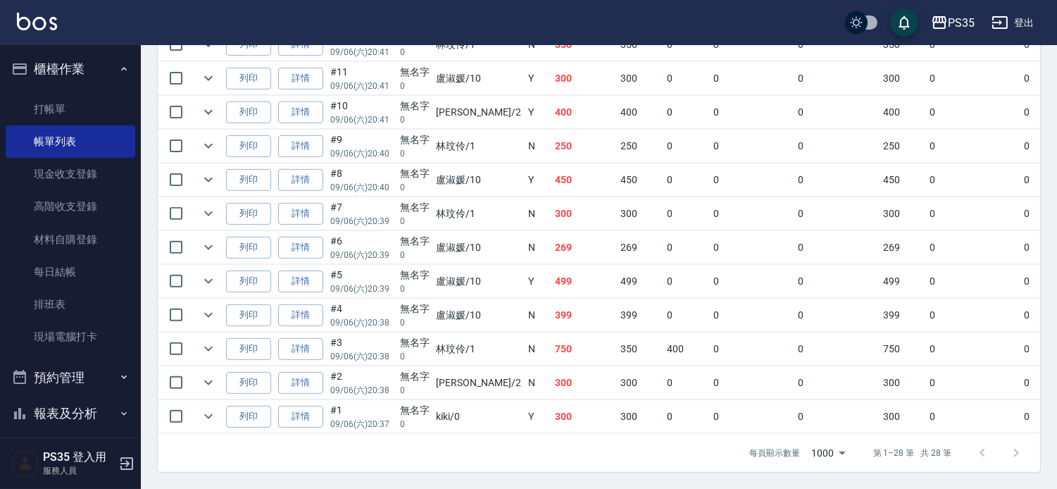
scroll to position [1131, 0]
click at [44, 103] on link "打帳單" at bounding box center [71, 109] width 130 height 32
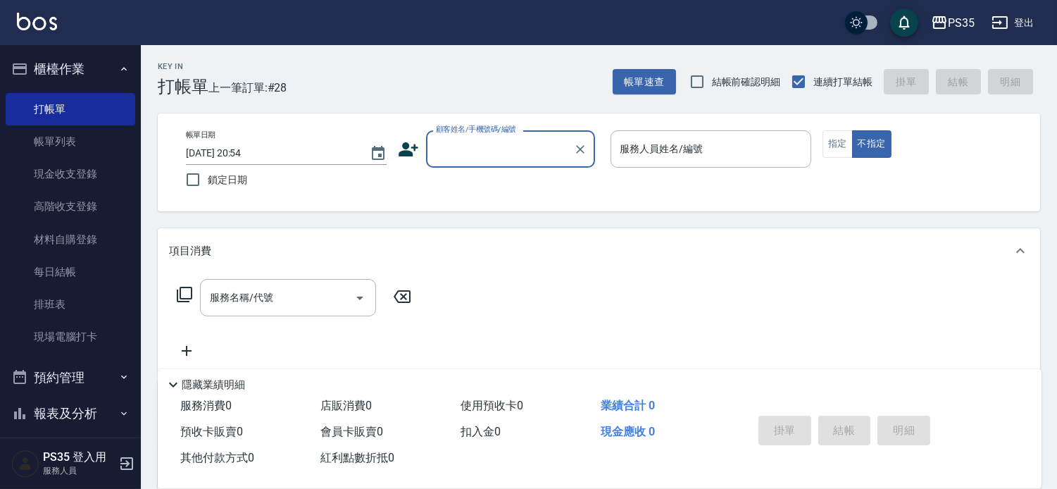
click at [476, 143] on input "顧客姓名/手機號碼/編號" at bounding box center [499, 149] width 135 height 25
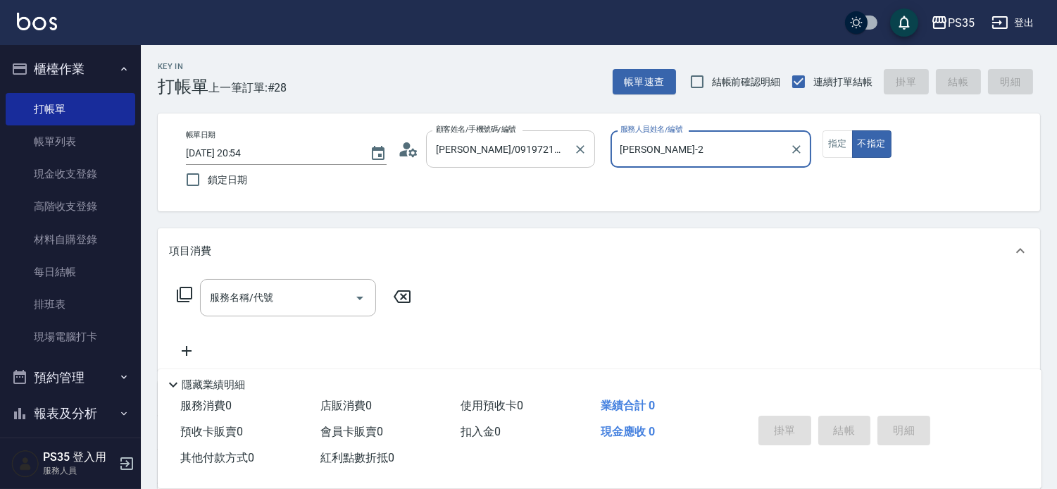
click at [852, 130] on button "不指定" at bounding box center [871, 143] width 39 height 27
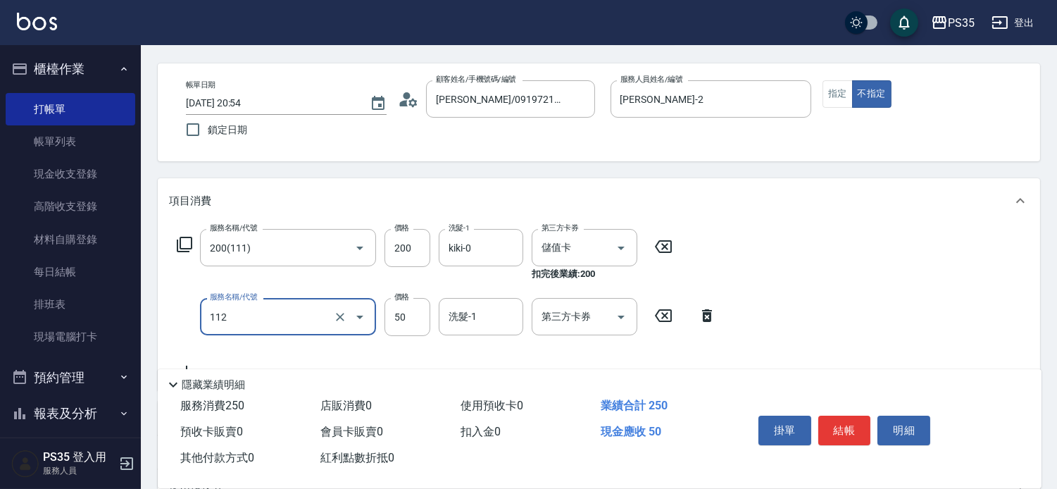
scroll to position [78, 0]
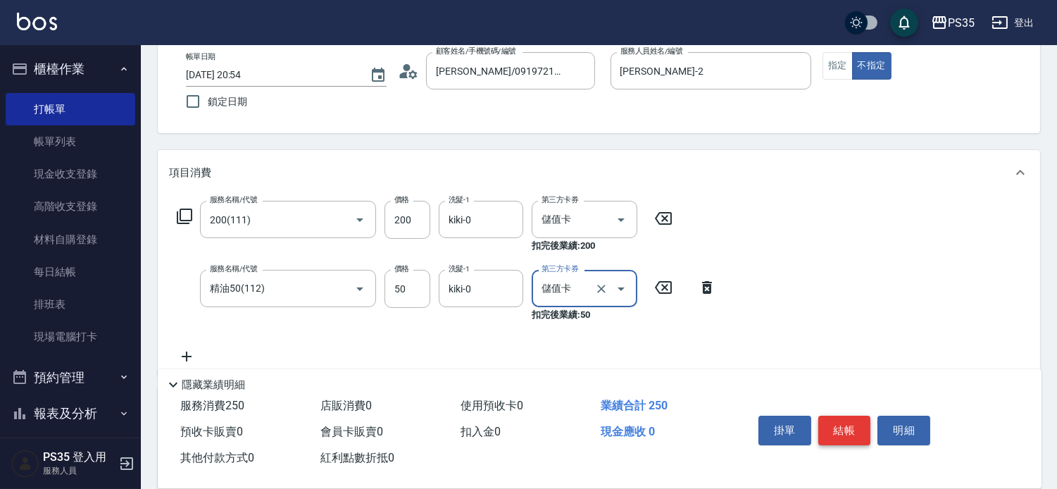
click at [856, 415] on button "結帳" at bounding box center [844, 430] width 53 height 30
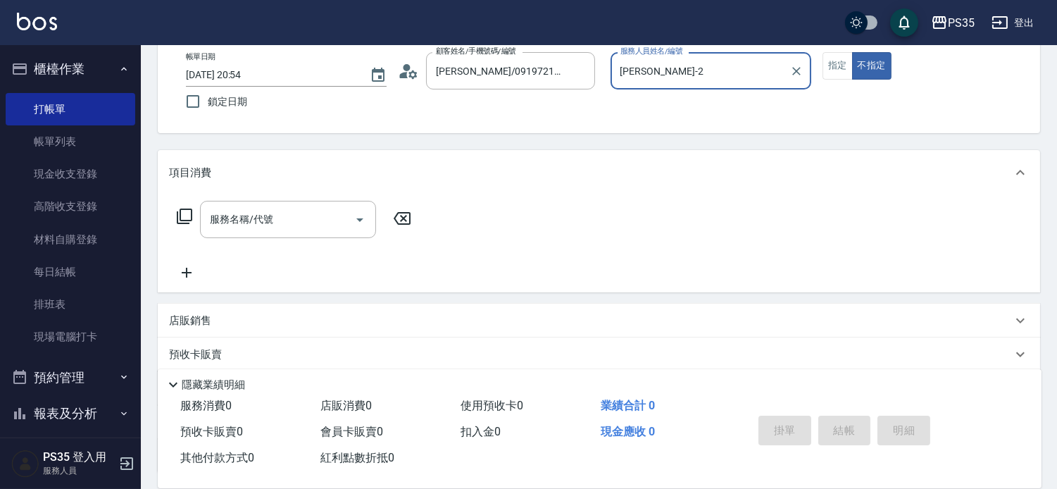
click at [852, 52] on button "不指定" at bounding box center [871, 65] width 39 height 27
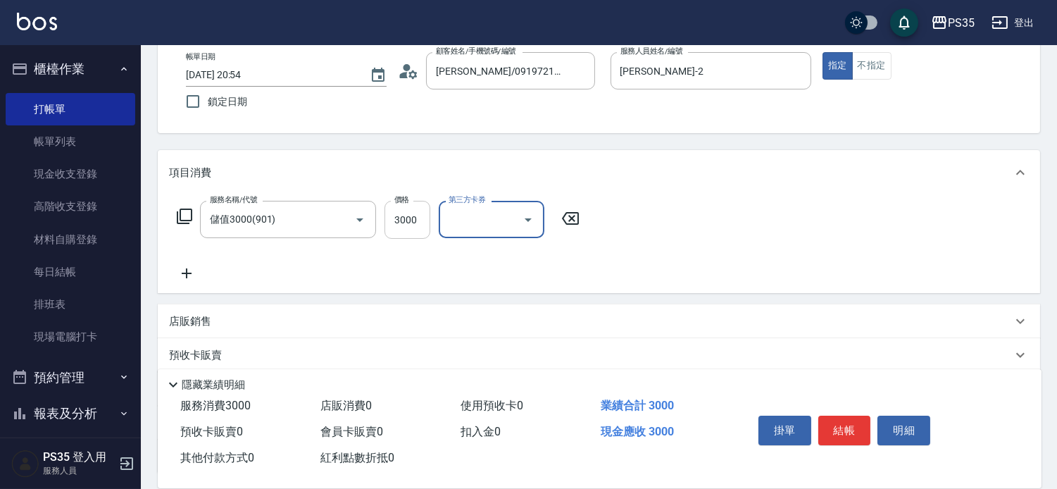
click at [391, 220] on input "3000" at bounding box center [407, 220] width 46 height 38
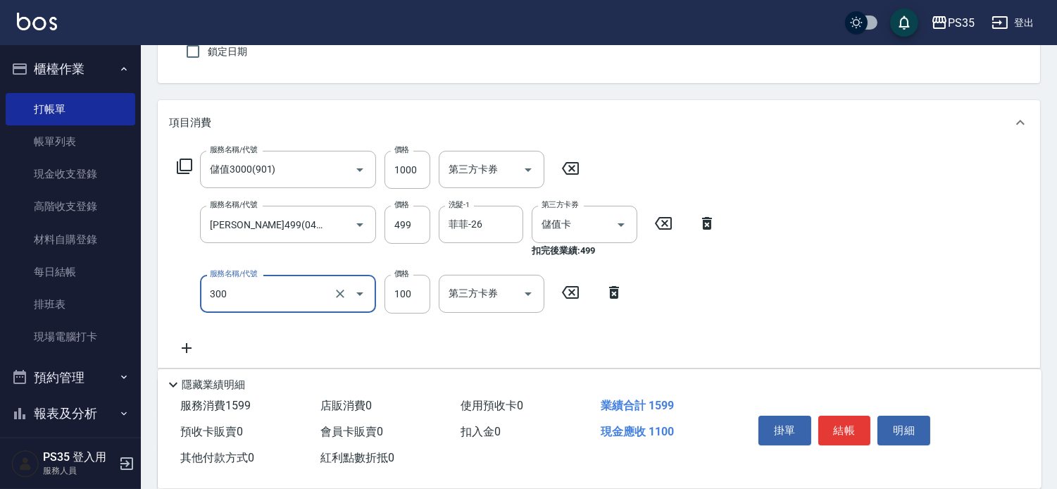
scroll to position [156, 0]
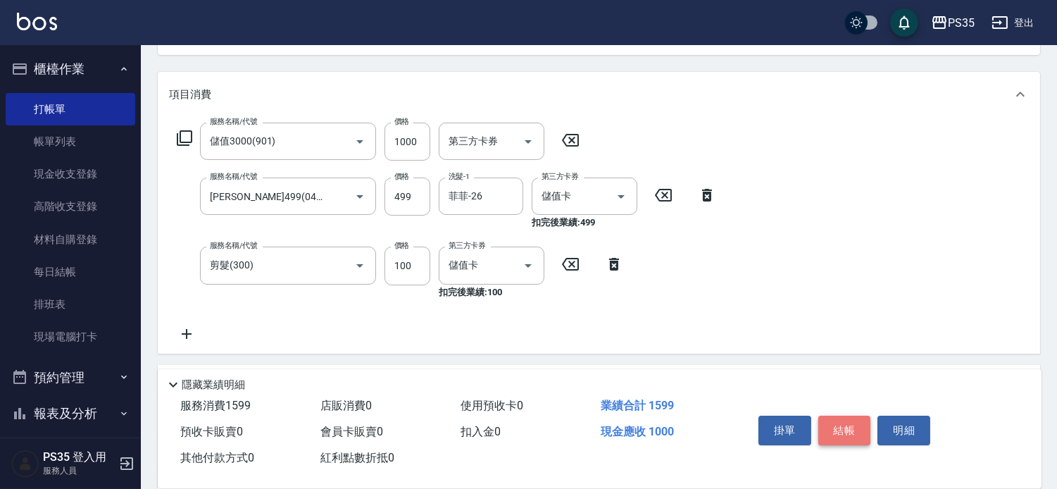
click at [853, 415] on button "結帳" at bounding box center [844, 430] width 53 height 30
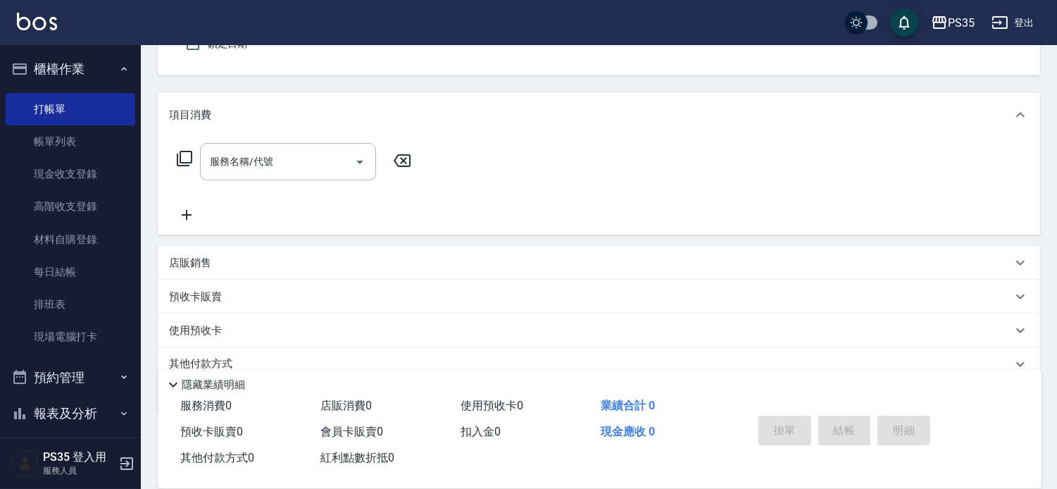
scroll to position [58, 0]
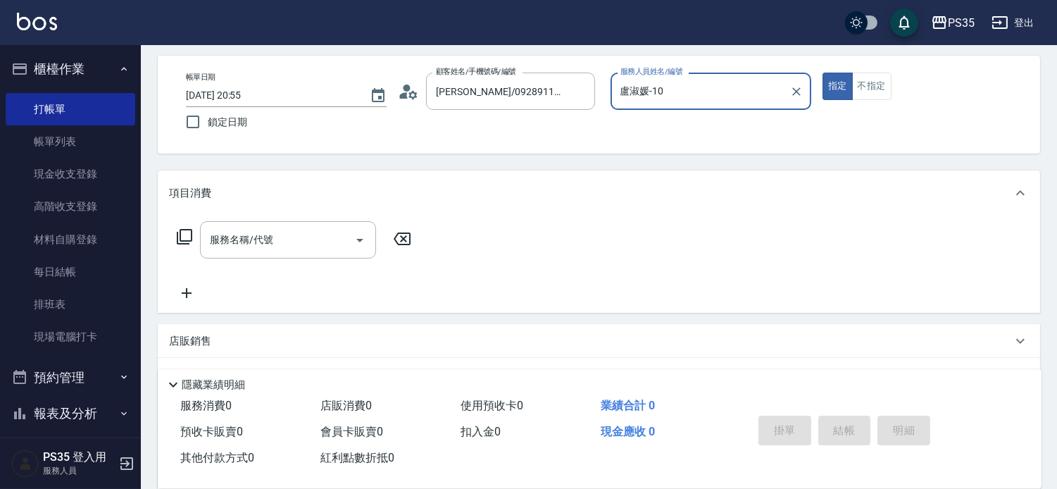
click at [822, 73] on button "指定" at bounding box center [837, 86] width 30 height 27
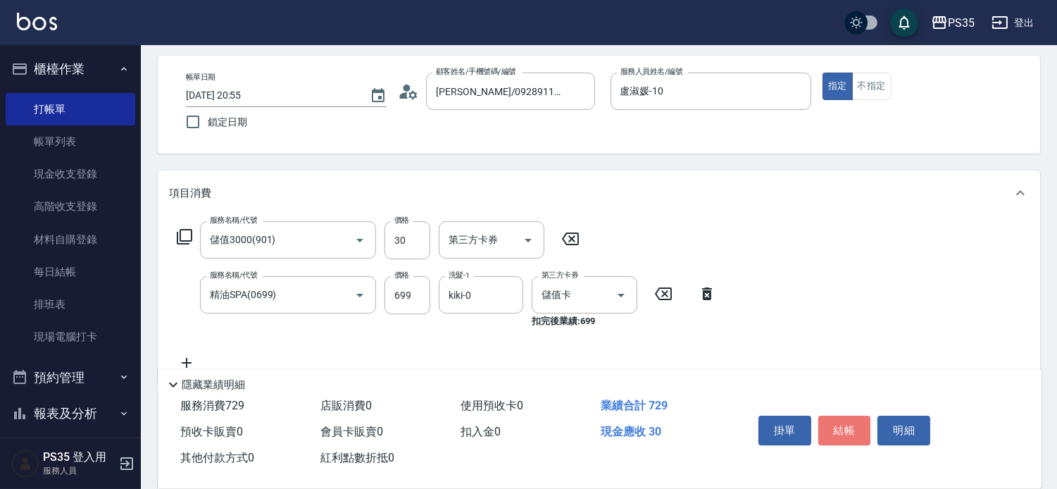
click at [853, 415] on button "結帳" at bounding box center [844, 430] width 53 height 30
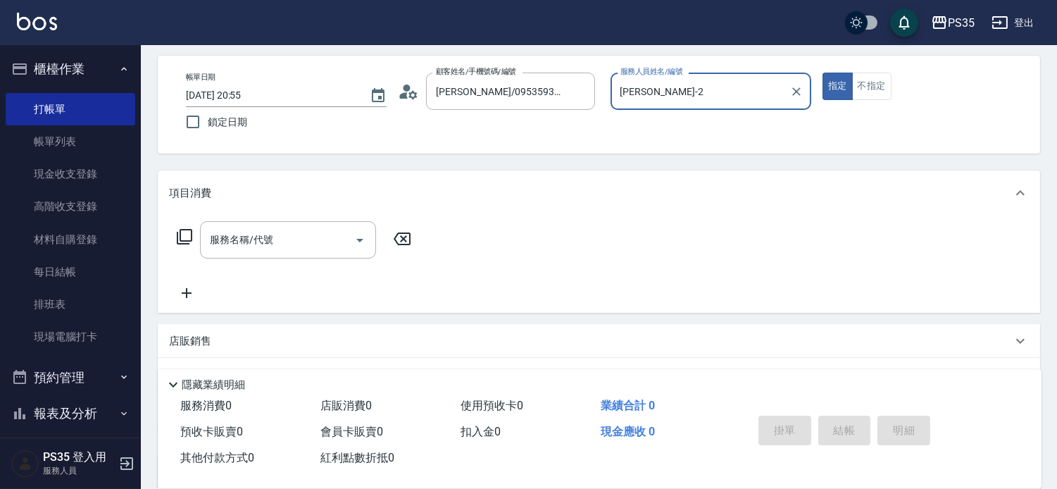
click at [822, 73] on button "指定" at bounding box center [837, 86] width 30 height 27
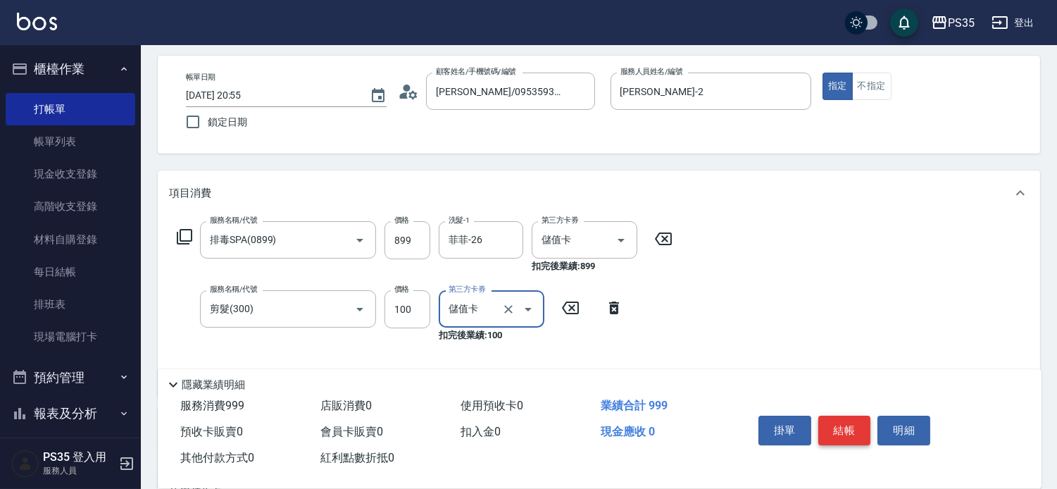
click at [841, 415] on button "結帳" at bounding box center [844, 430] width 53 height 30
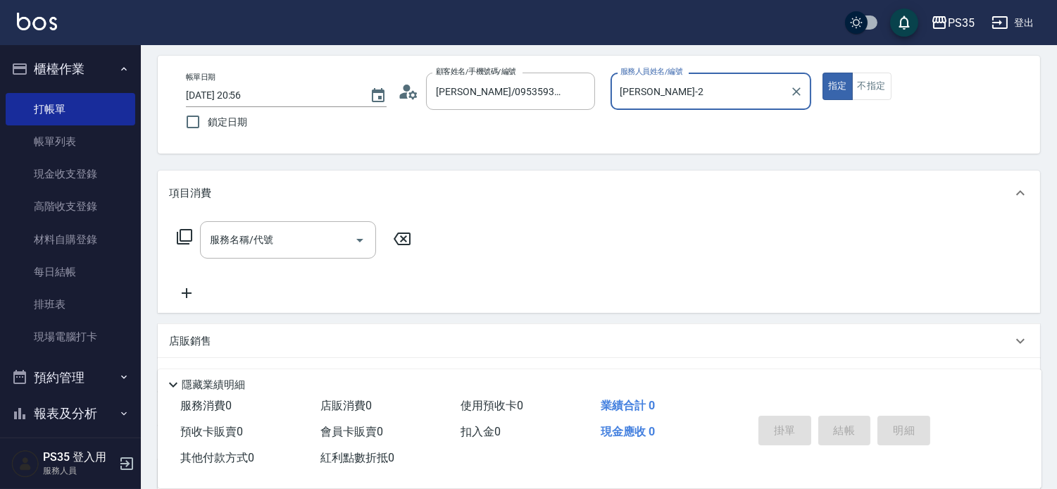
click at [822, 73] on button "指定" at bounding box center [837, 86] width 30 height 27
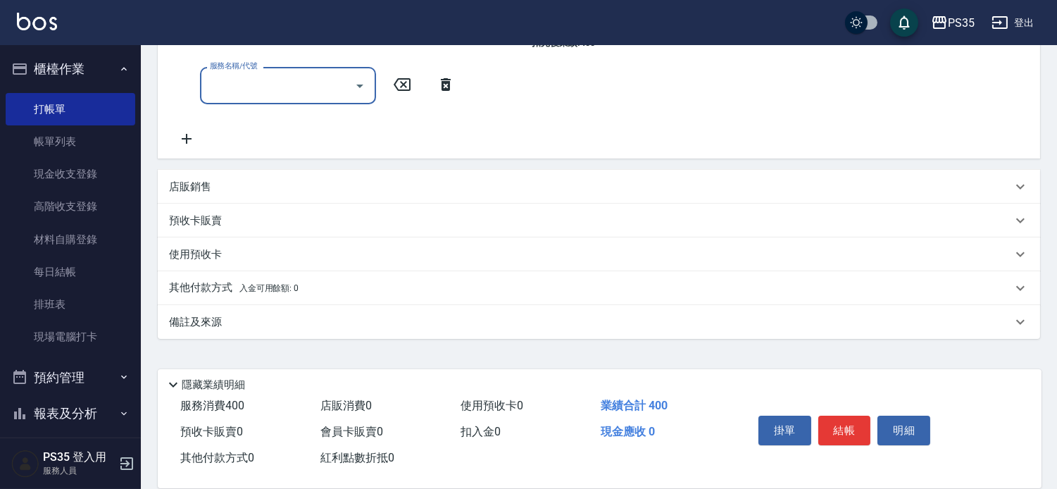
scroll to position [289, 0]
click at [190, 191] on p "店販銷售" at bounding box center [190, 187] width 42 height 15
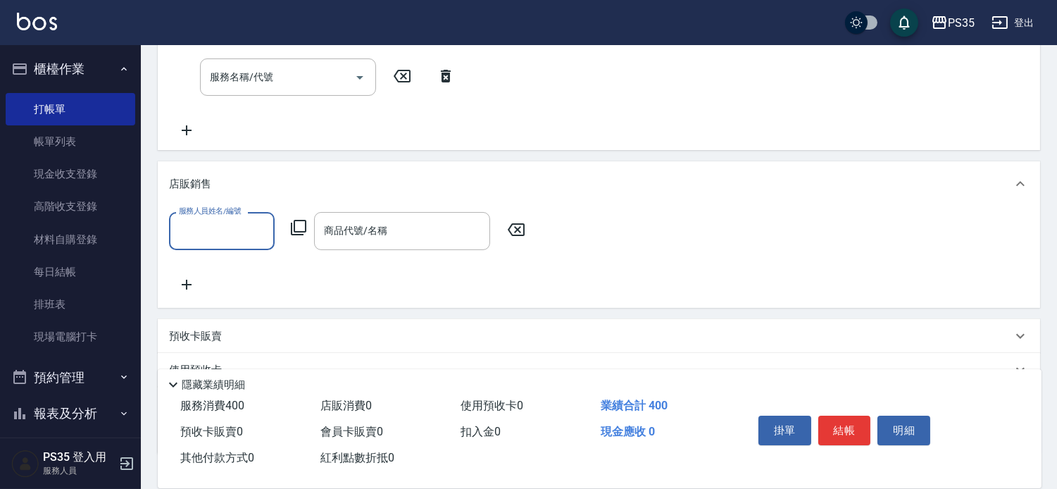
scroll to position [0, 0]
click at [196, 241] on input "服務人員姓名/編號" at bounding box center [221, 230] width 93 height 25
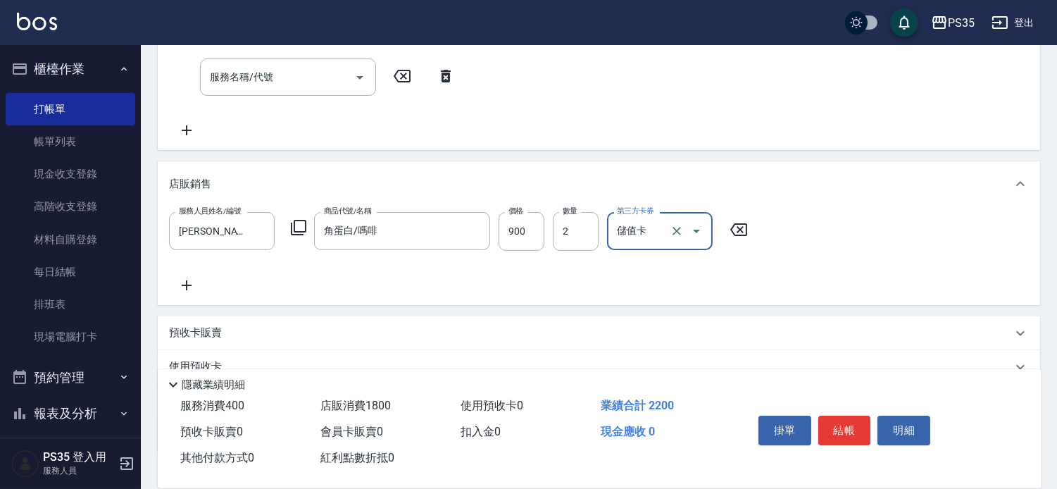
click at [871, 415] on button "結帳" at bounding box center [844, 430] width 53 height 30
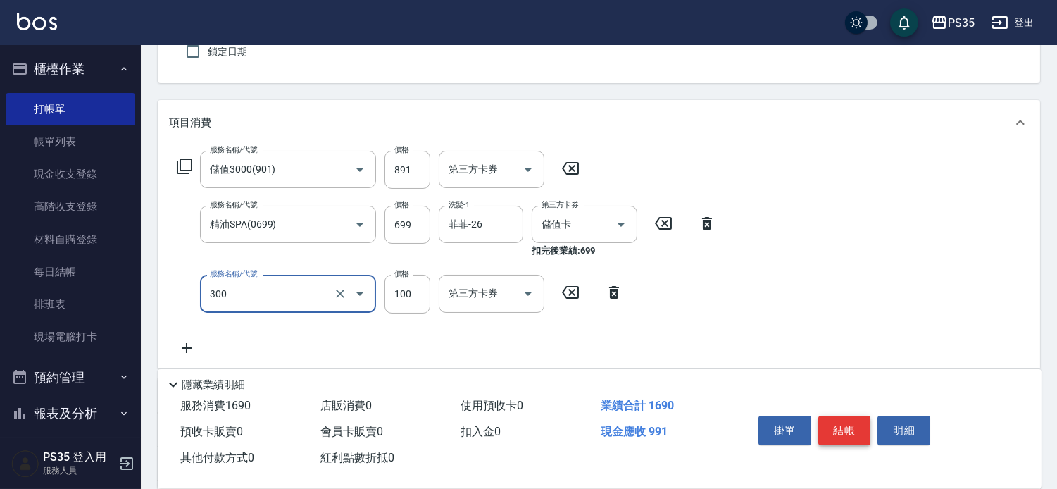
scroll to position [156, 0]
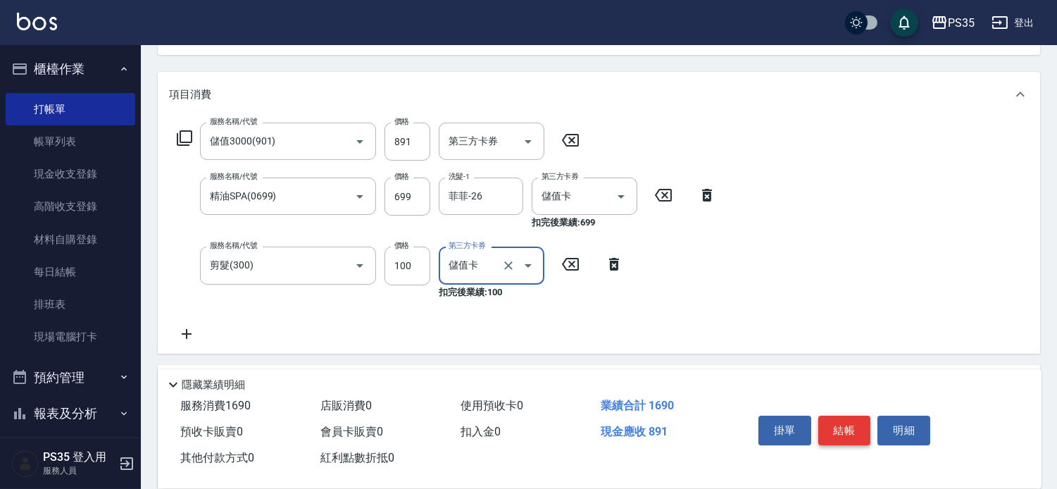
click at [868, 415] on button "結帳" at bounding box center [844, 430] width 53 height 30
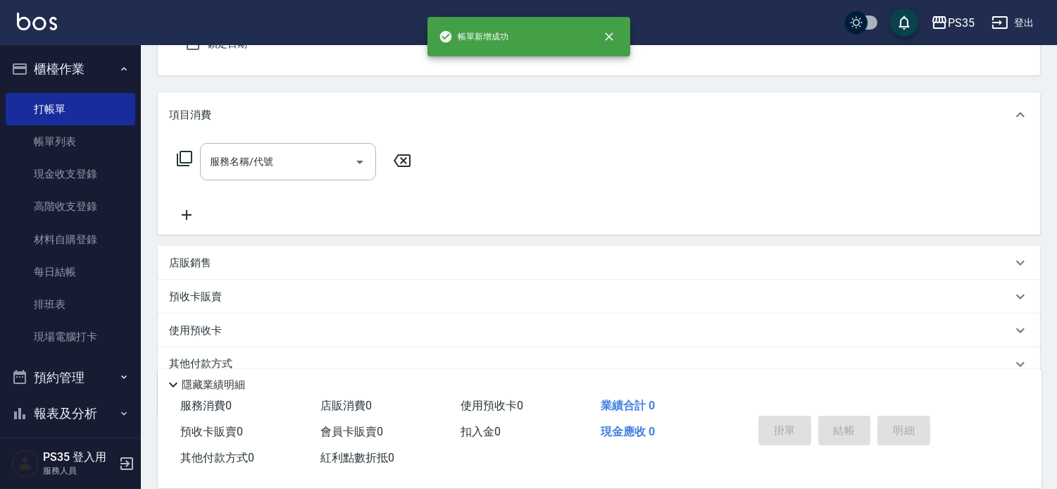
scroll to position [58, 0]
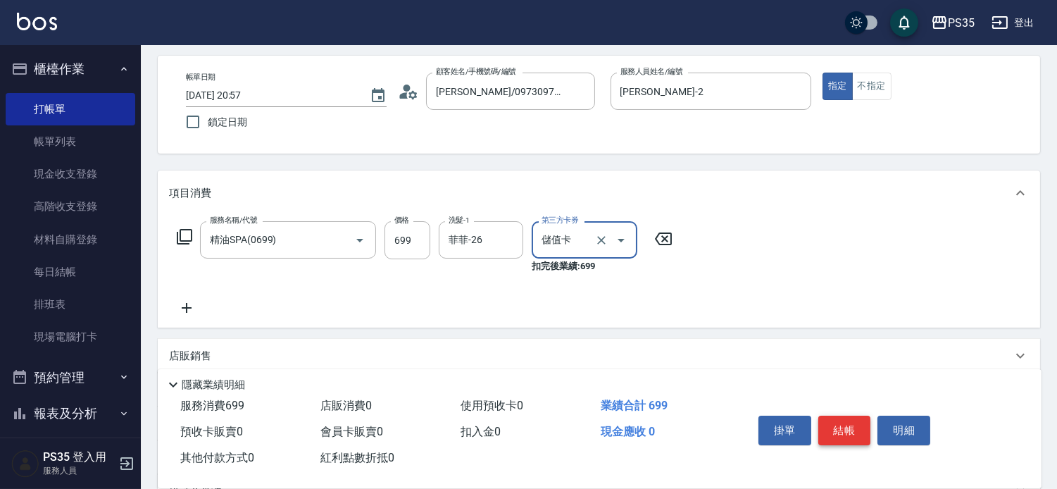
click at [868, 415] on button "結帳" at bounding box center [844, 430] width 53 height 30
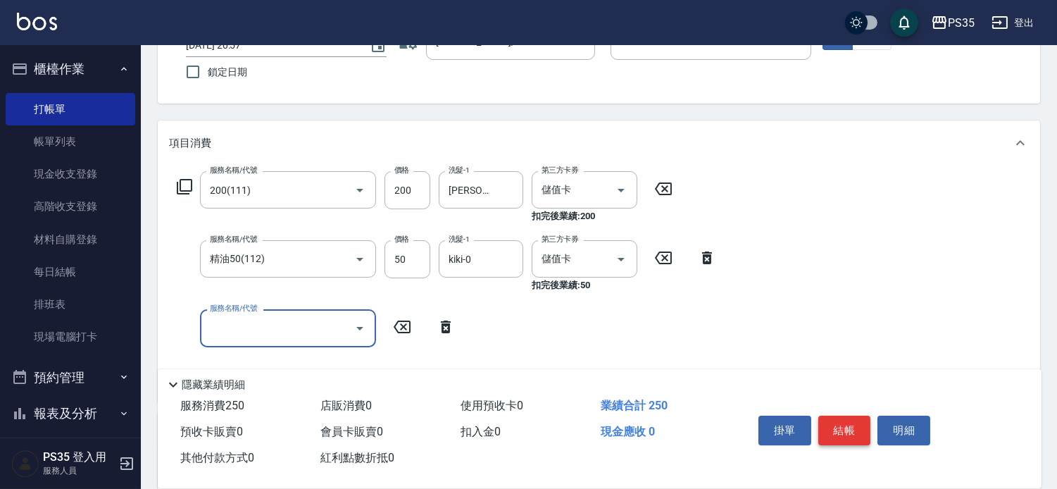
scroll to position [136, 0]
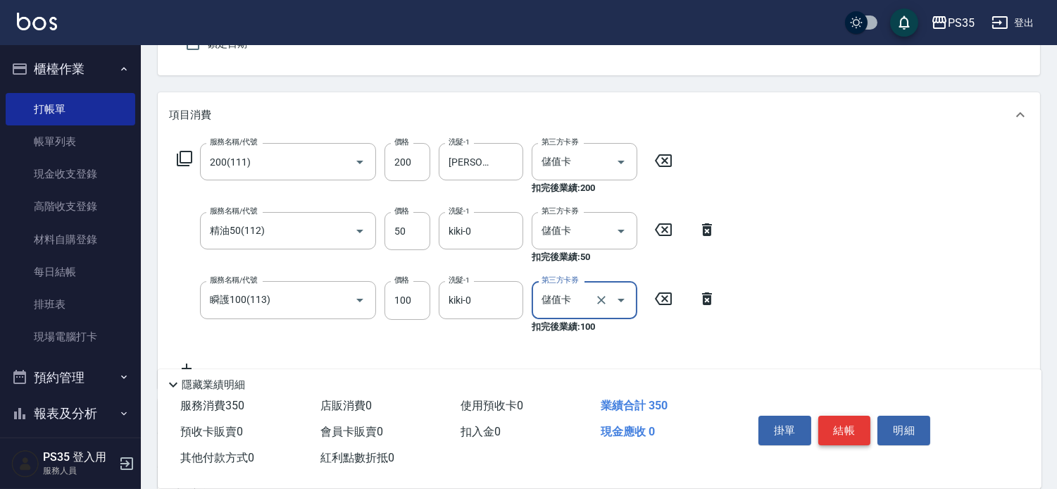
click at [864, 415] on button "結帳" at bounding box center [844, 430] width 53 height 30
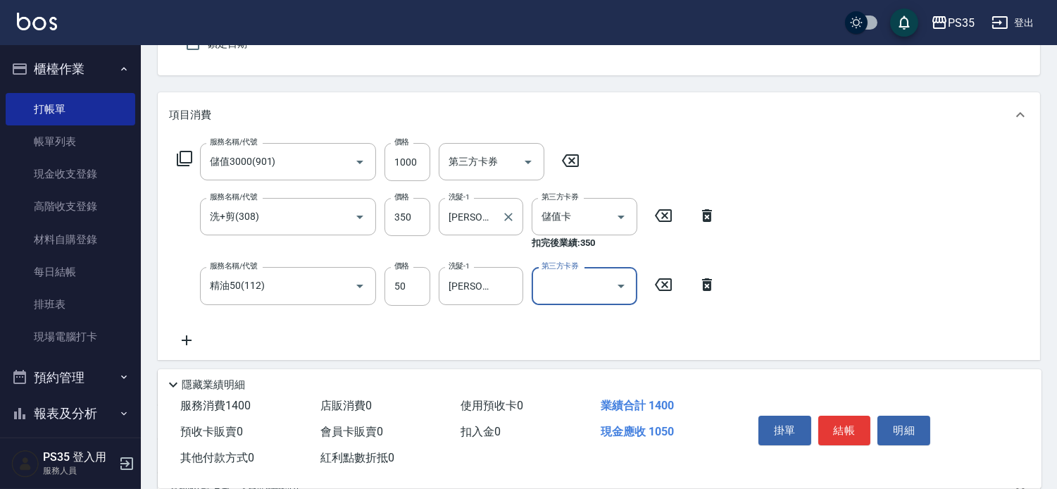
click at [462, 206] on div "洗髮-1 栢沛怡-2 洗髮-1" at bounding box center [481, 216] width 84 height 37
click at [505, 218] on icon "Clear" at bounding box center [508, 217] width 14 height 14
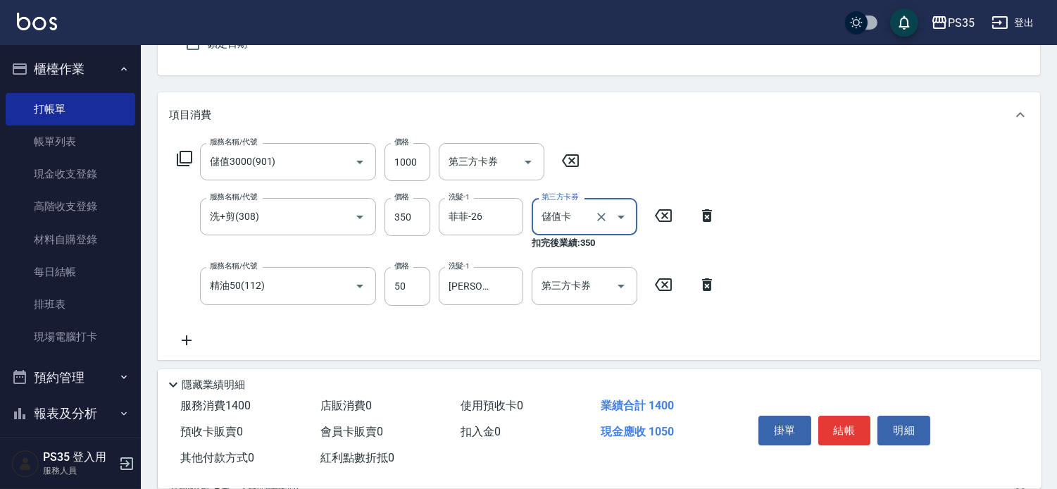
click at [570, 287] on div "第三方卡券 第三方卡券" at bounding box center [584, 285] width 106 height 37
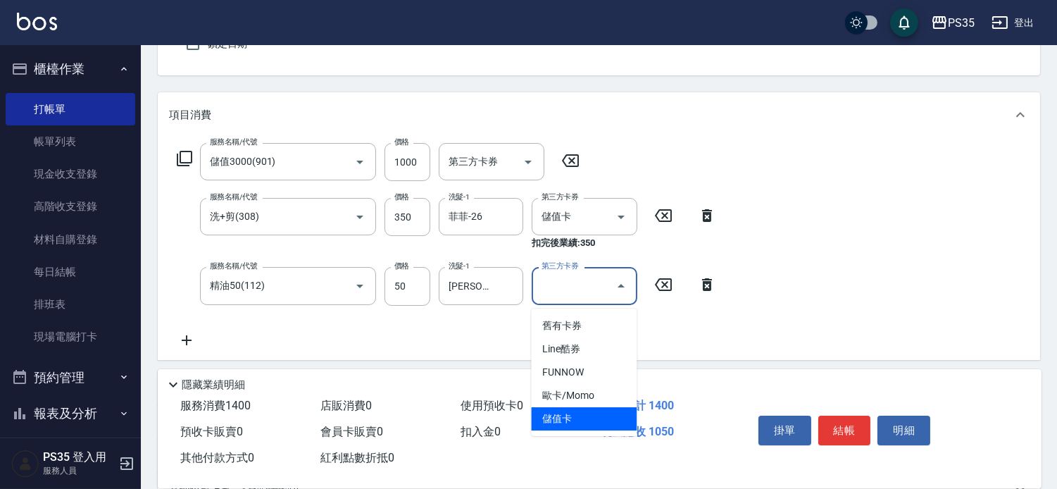
click at [553, 411] on span "儲值卡" at bounding box center [584, 418] width 106 height 23
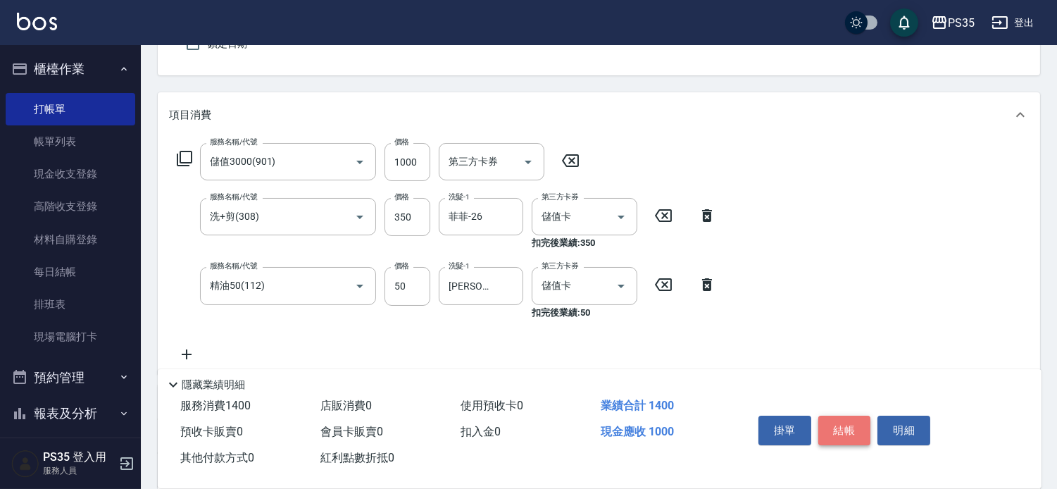
click at [855, 420] on button "結帳" at bounding box center [844, 430] width 53 height 30
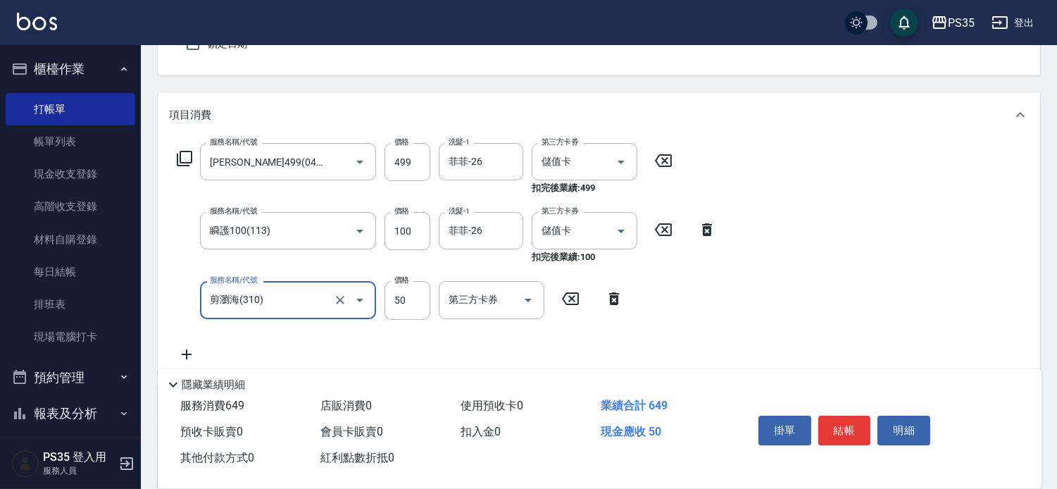
drag, startPoint x: 615, startPoint y: 306, endPoint x: 195, endPoint y: 284, distance: 420.1
click at [614, 306] on icon at bounding box center [613, 298] width 35 height 17
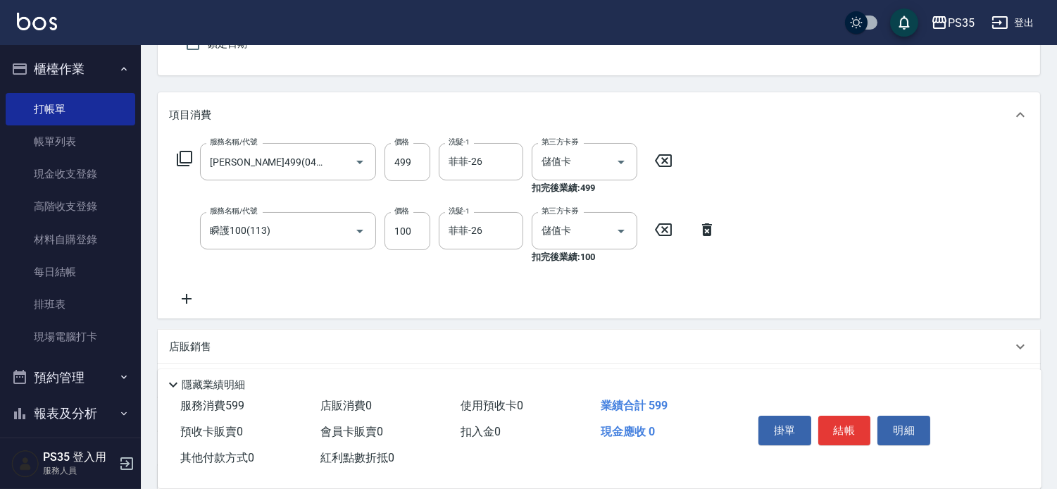
click at [194, 298] on icon at bounding box center [186, 298] width 35 height 17
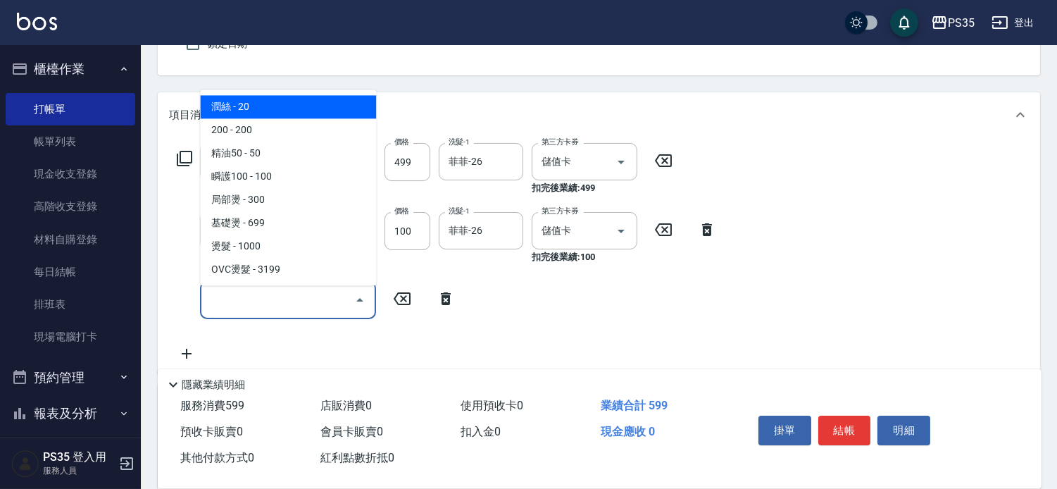
click at [256, 308] on input "服務名稱/代號" at bounding box center [277, 299] width 142 height 25
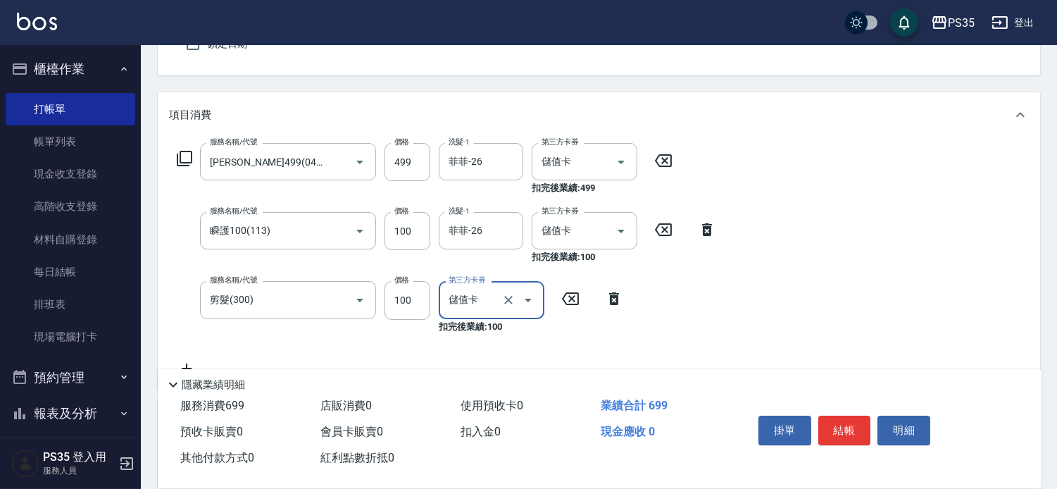
click at [862, 415] on button "結帳" at bounding box center [844, 430] width 53 height 30
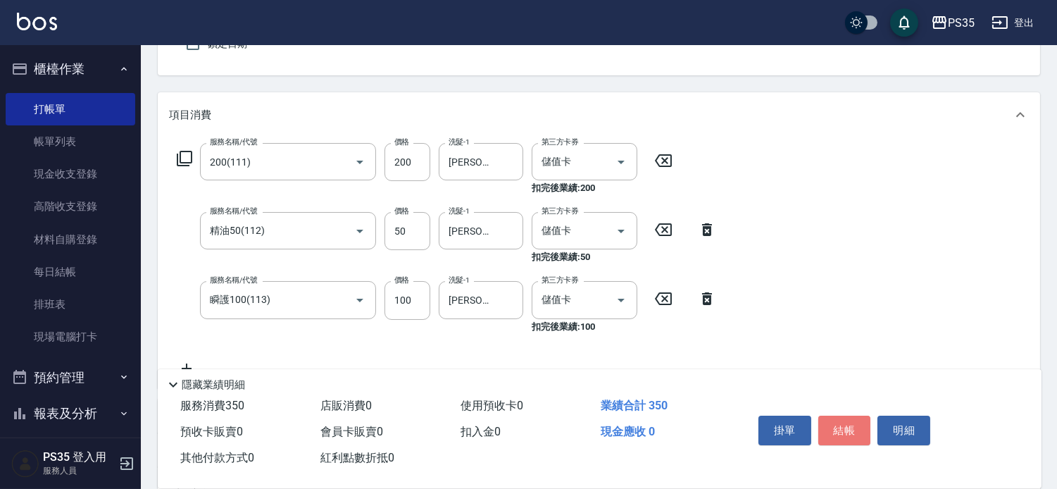
click at [862, 415] on button "結帳" at bounding box center [844, 430] width 53 height 30
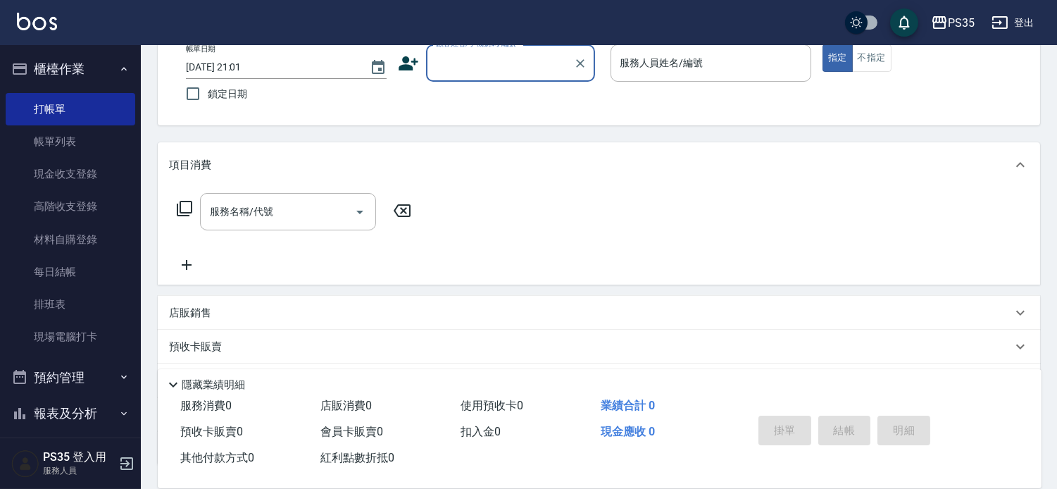
scroll to position [58, 0]
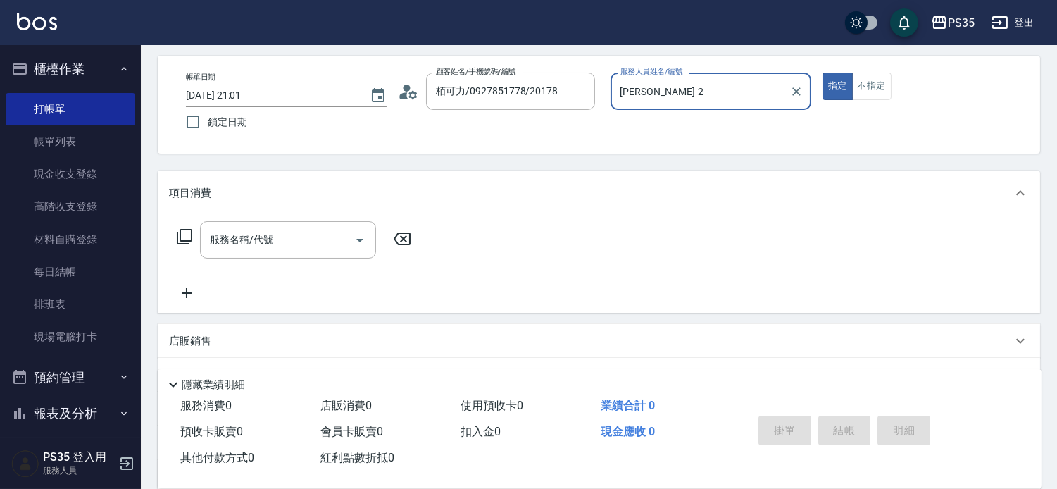
click at [822, 73] on button "指定" at bounding box center [837, 86] width 30 height 27
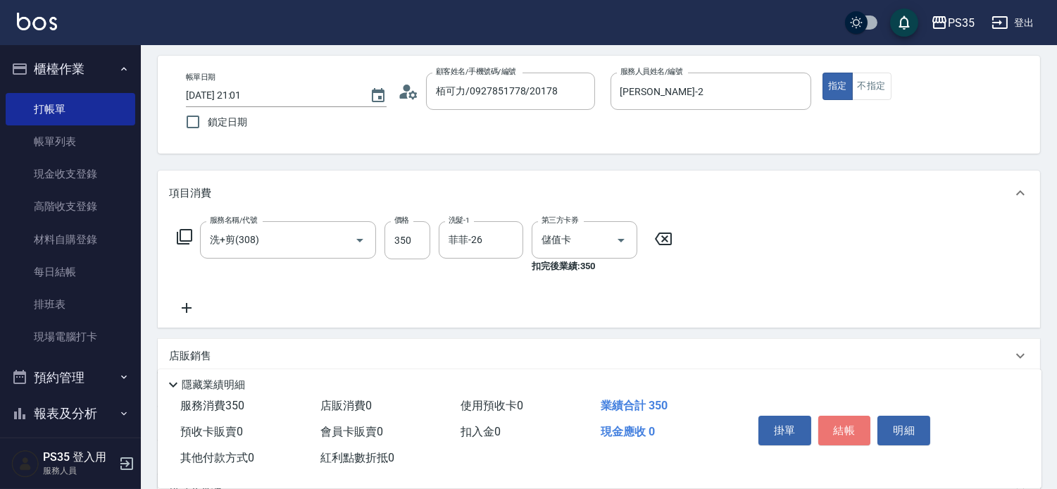
click at [862, 415] on button "結帳" at bounding box center [844, 430] width 53 height 30
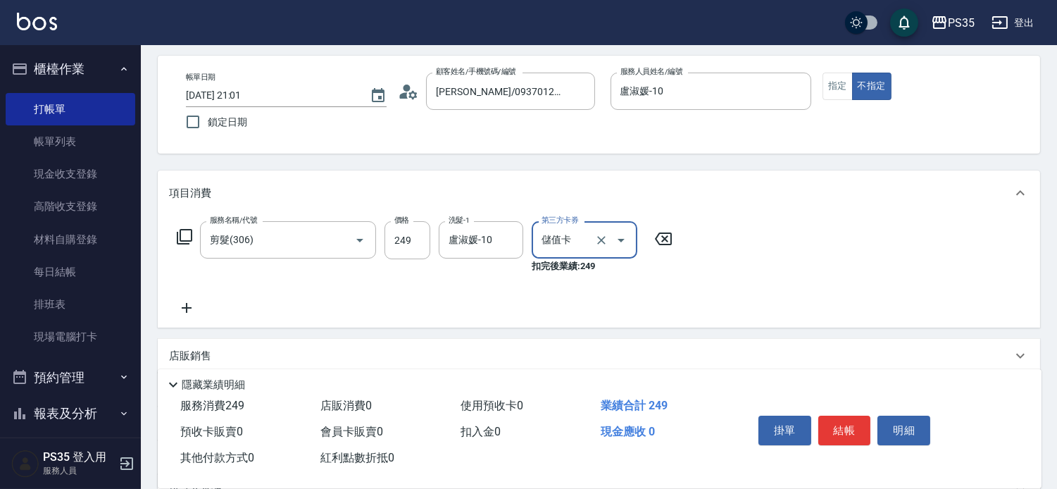
click at [853, 415] on button "結帳" at bounding box center [844, 430] width 53 height 30
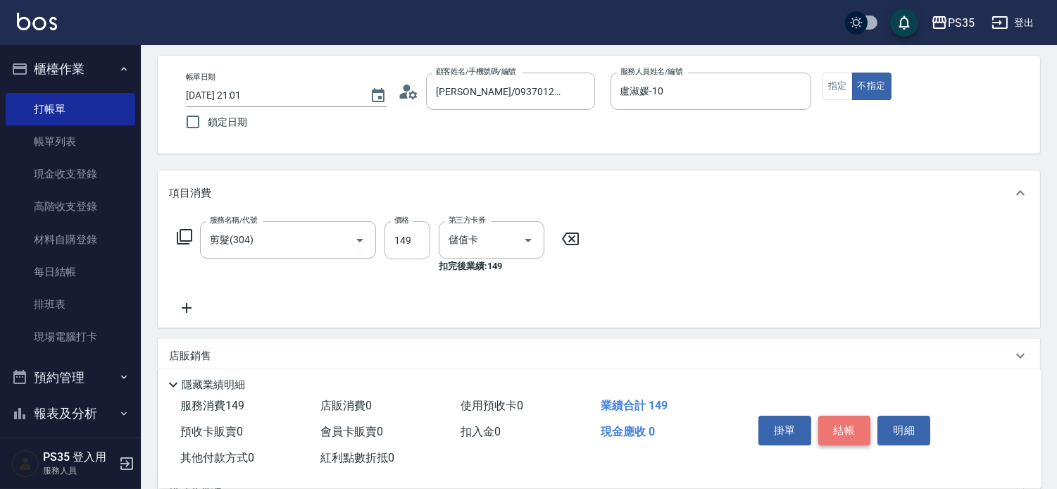
click at [850, 415] on button "結帳" at bounding box center [844, 430] width 53 height 30
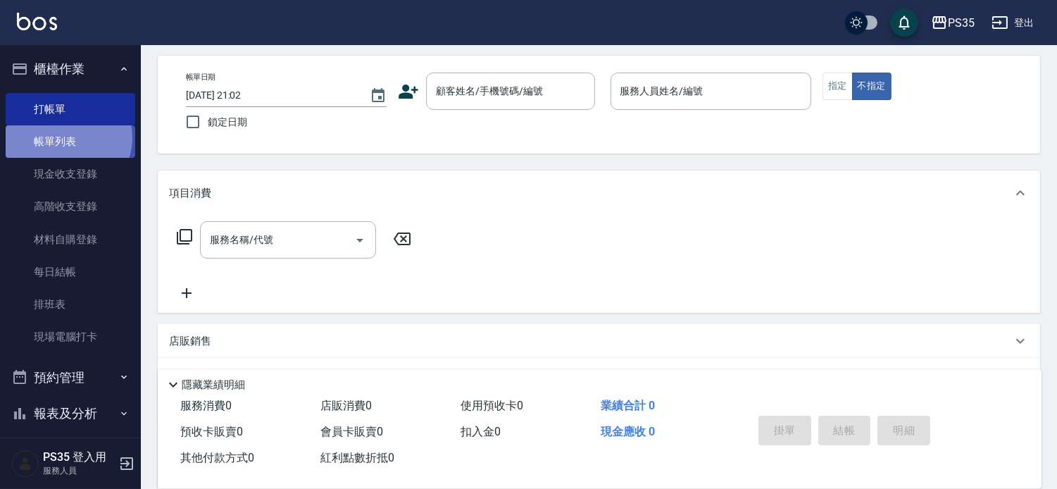
click at [66, 138] on link "帳單列表" at bounding box center [71, 141] width 130 height 32
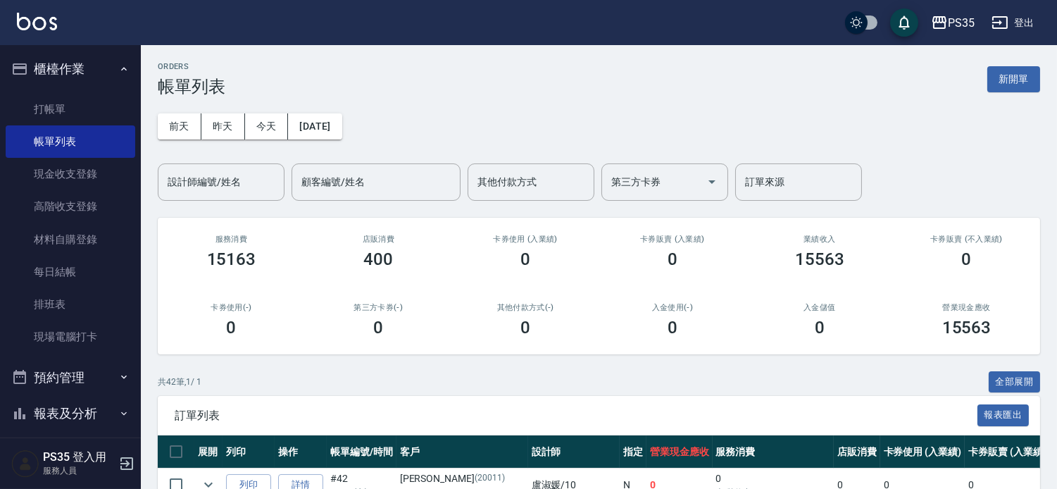
scroll to position [234, 0]
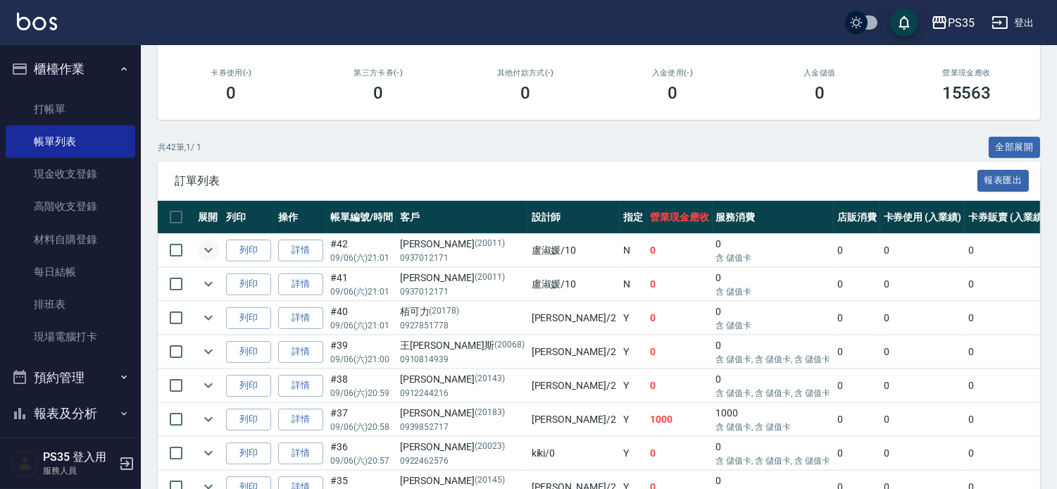
click at [215, 258] on icon "expand row" at bounding box center [208, 249] width 17 height 17
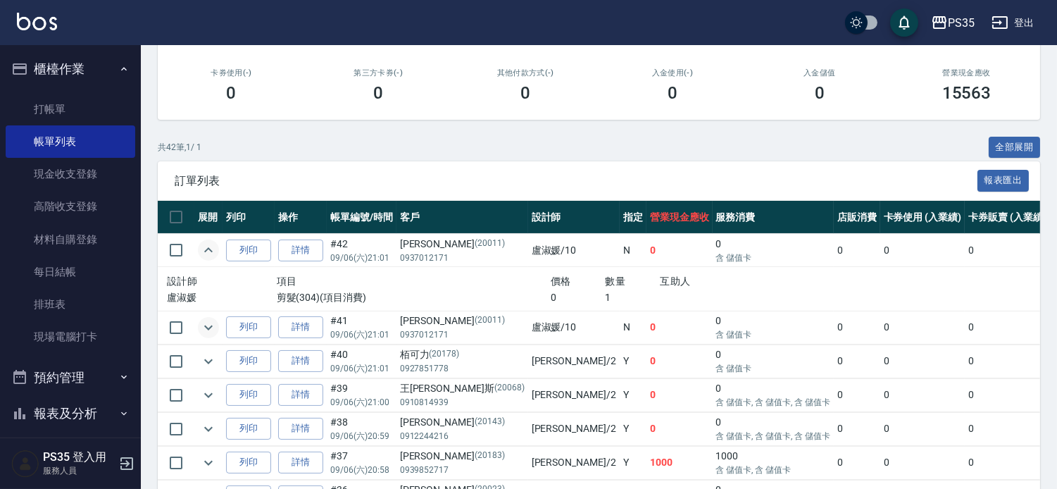
click at [209, 336] on icon "expand row" at bounding box center [208, 327] width 17 height 17
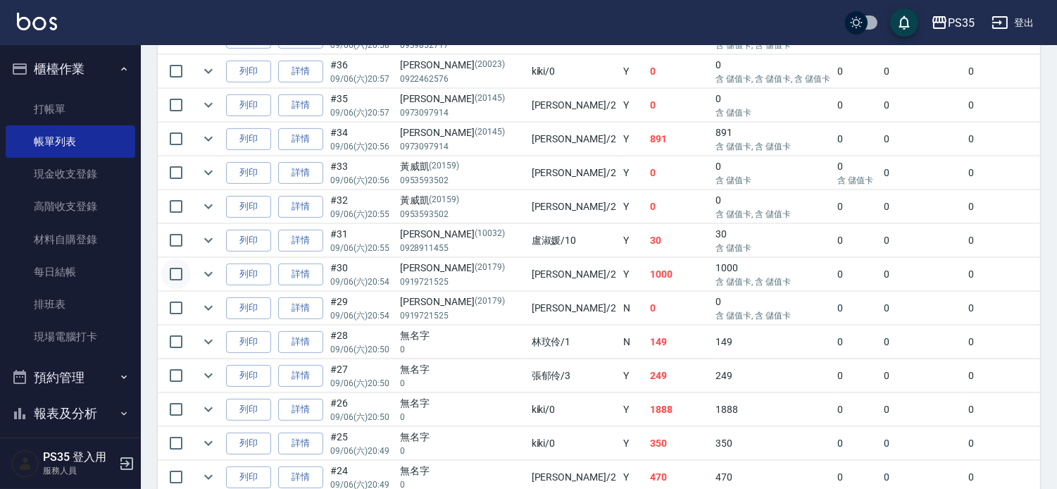
scroll to position [704, 0]
click at [296, 284] on link "詳情" at bounding box center [300, 273] width 45 height 22
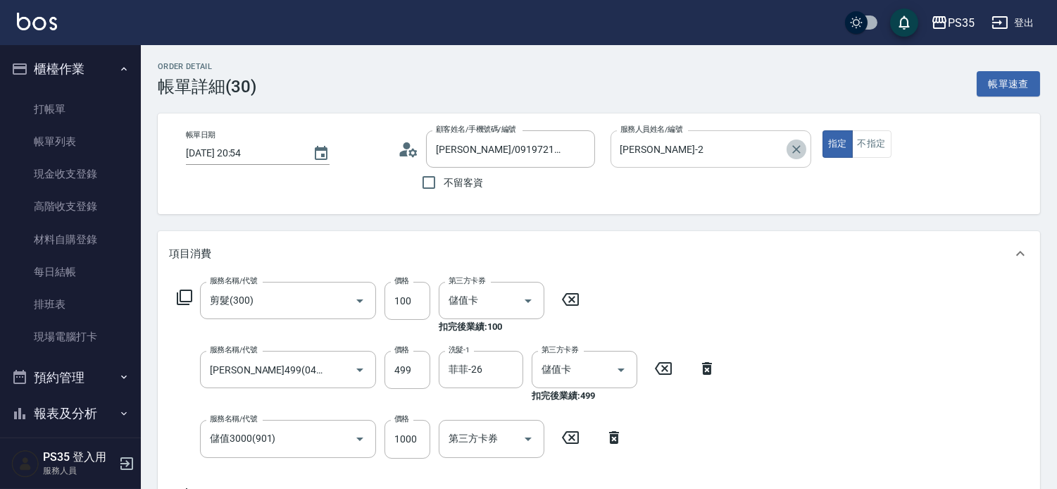
click at [803, 149] on icon "Clear" at bounding box center [796, 149] width 14 height 14
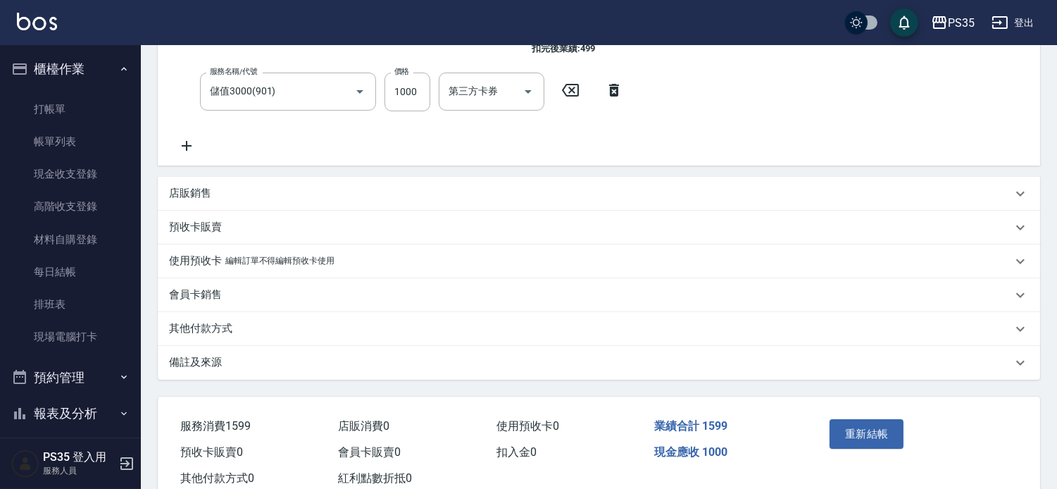
scroll to position [391, 0]
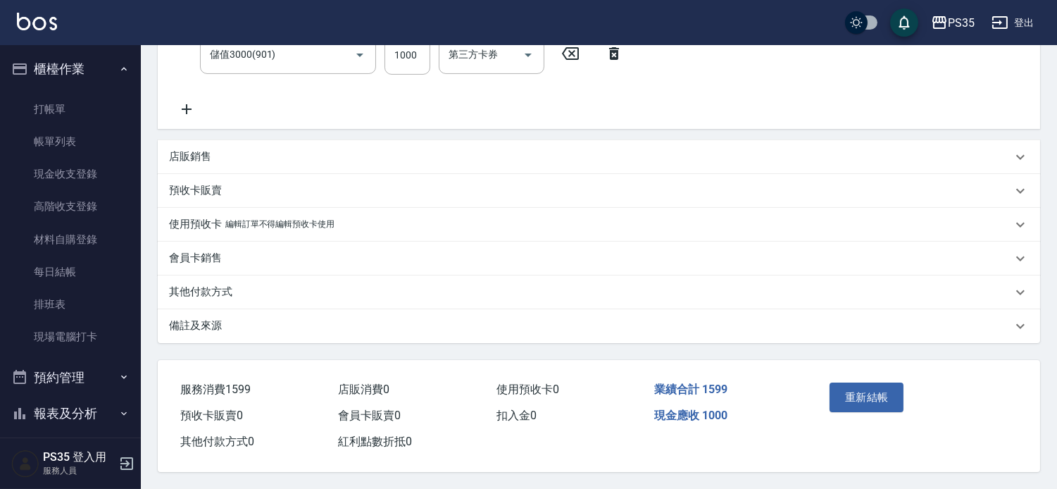
click at [880, 395] on button "重新結帳" at bounding box center [866, 397] width 75 height 30
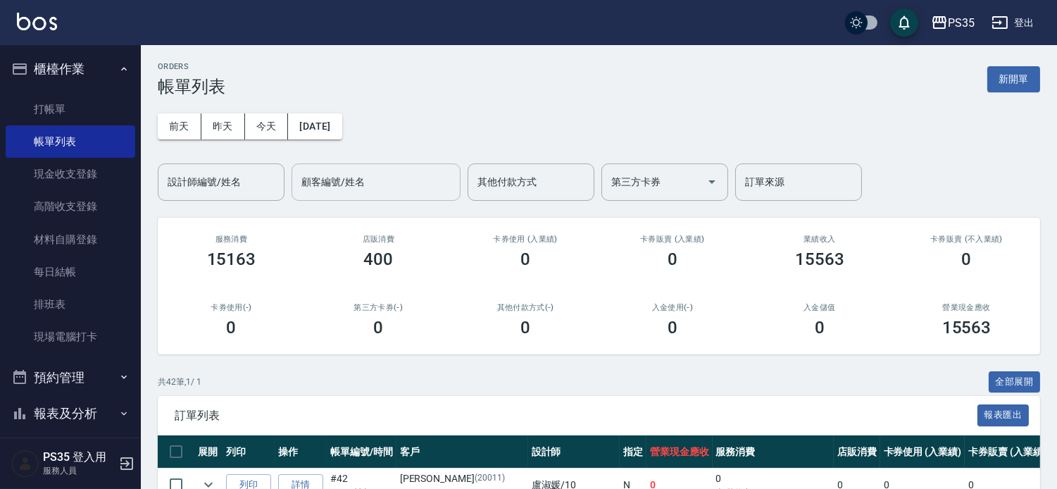
scroll to position [625, 0]
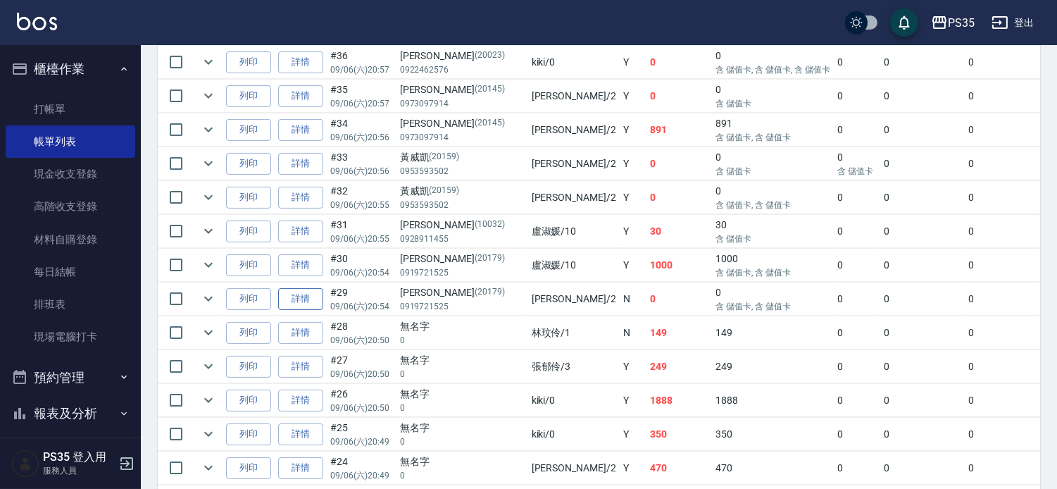
click at [319, 310] on link "詳情" at bounding box center [300, 299] width 45 height 22
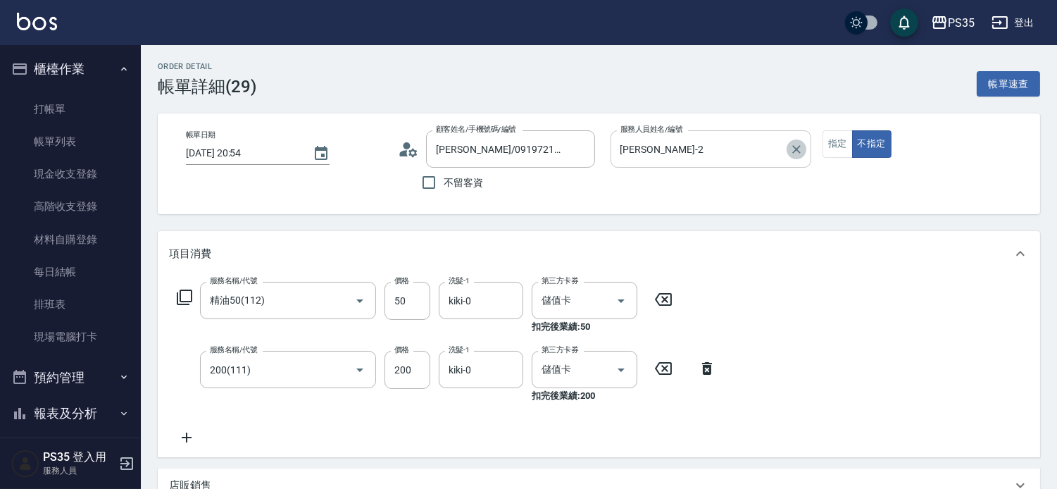
click at [803, 146] on icon "Clear" at bounding box center [796, 149] width 14 height 14
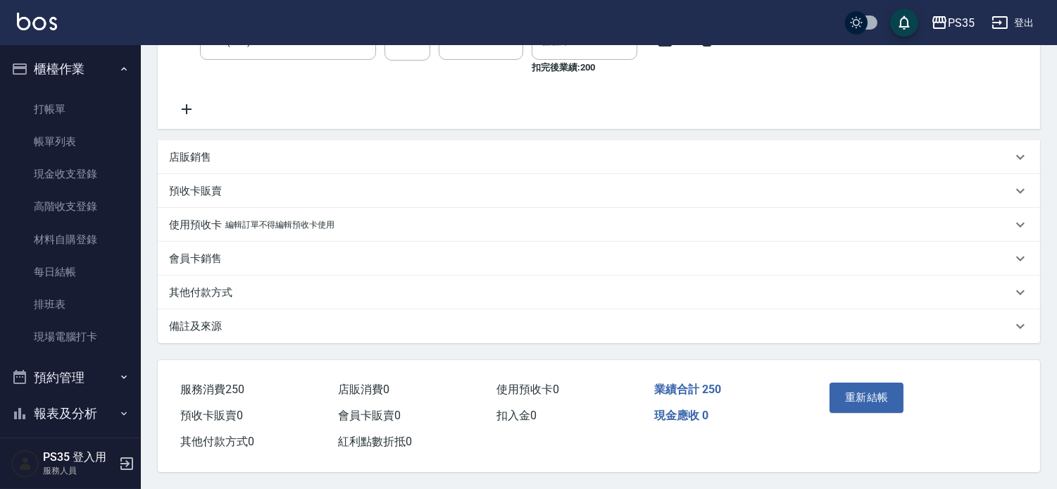
scroll to position [353, 0]
click at [864, 382] on button "重新結帳" at bounding box center [866, 397] width 75 height 30
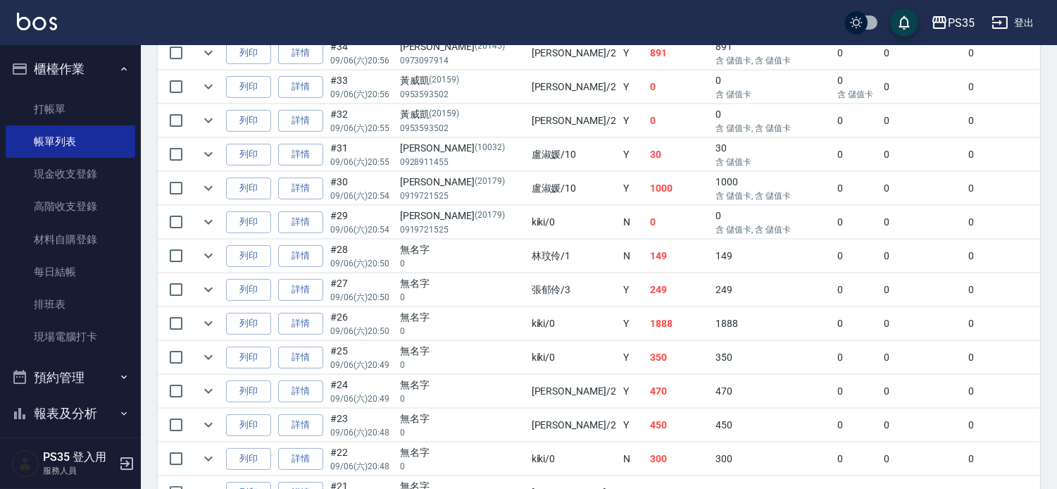
scroll to position [704, 0]
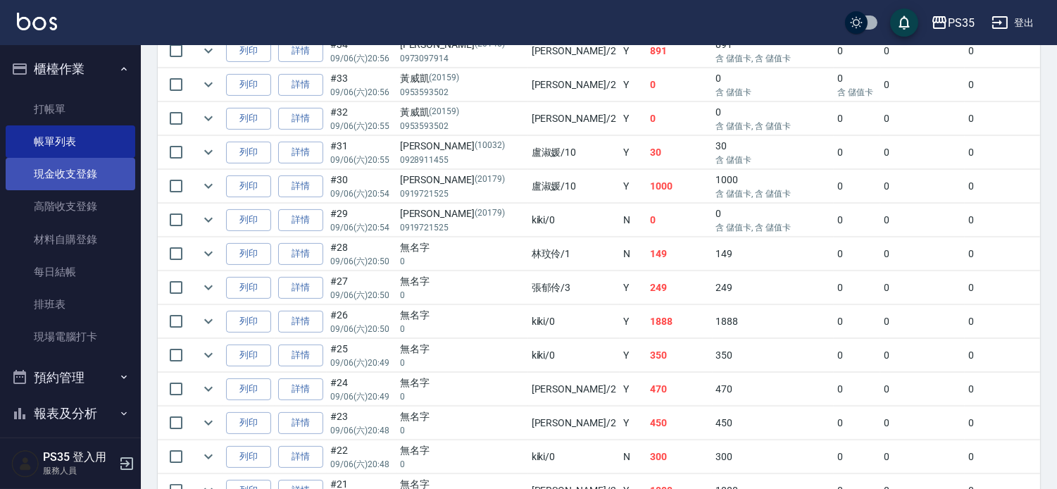
click at [75, 167] on link "現金收支登錄" at bounding box center [71, 174] width 130 height 32
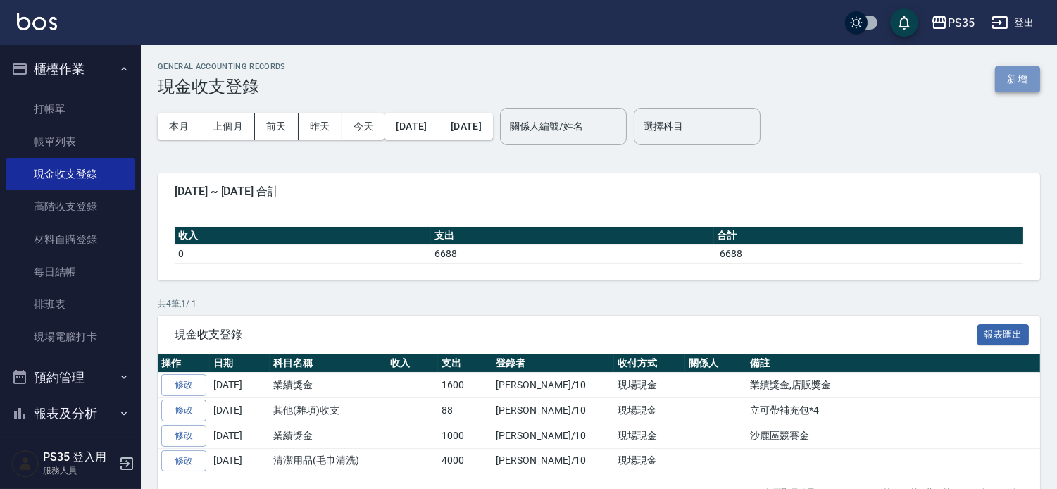
click at [1023, 77] on button "新增" at bounding box center [1017, 79] width 45 height 26
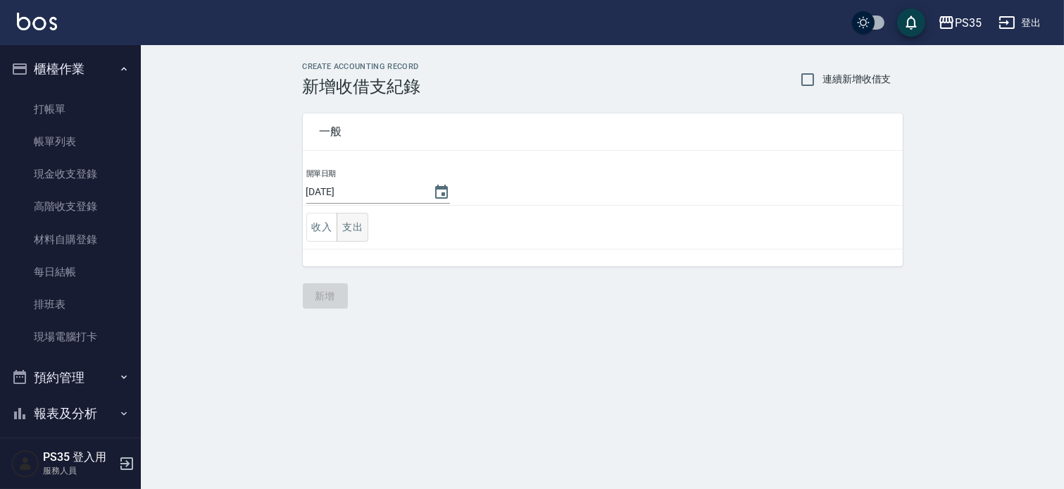
click at [351, 222] on button "支出" at bounding box center [352, 227] width 32 height 29
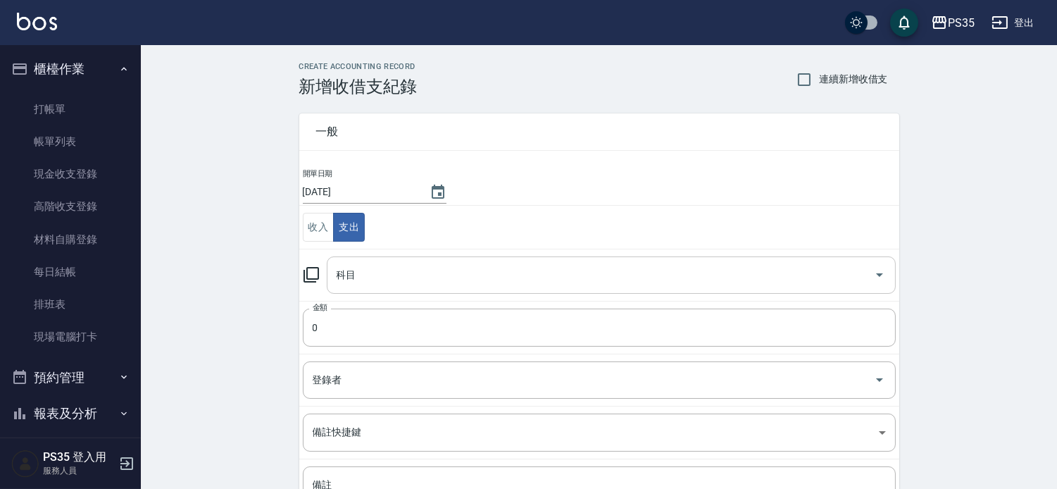
click at [363, 277] on input "科目" at bounding box center [600, 275] width 535 height 25
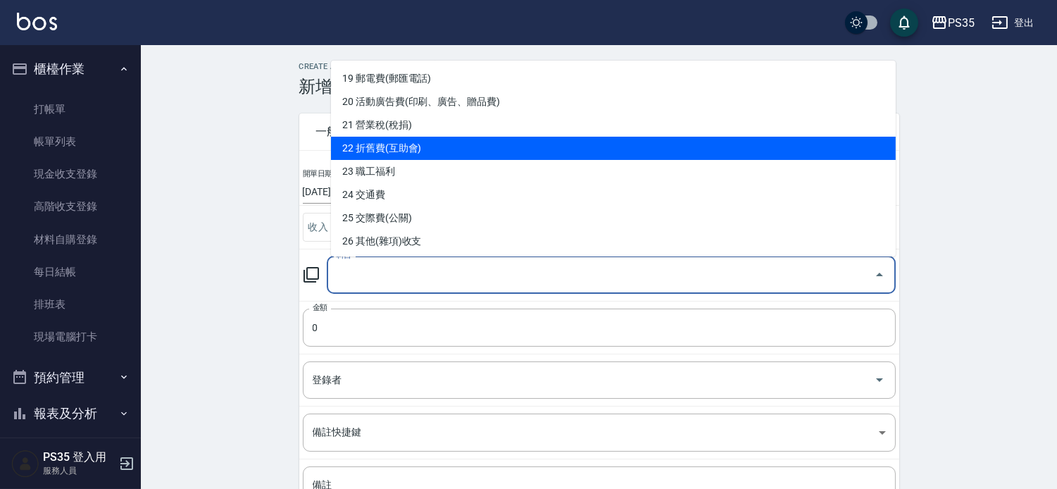
scroll to position [469, 0]
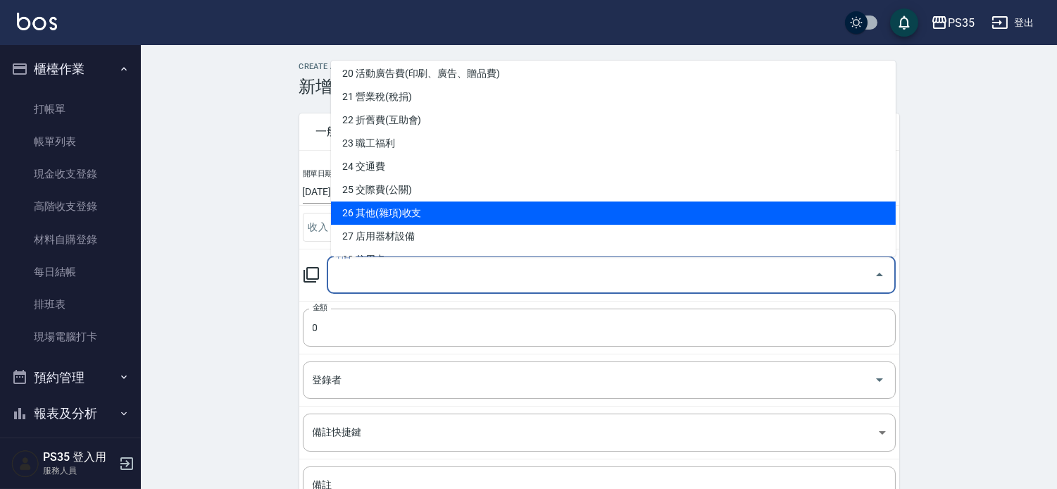
click at [434, 202] on li "26 其他(雜項)收支" at bounding box center [613, 212] width 565 height 23
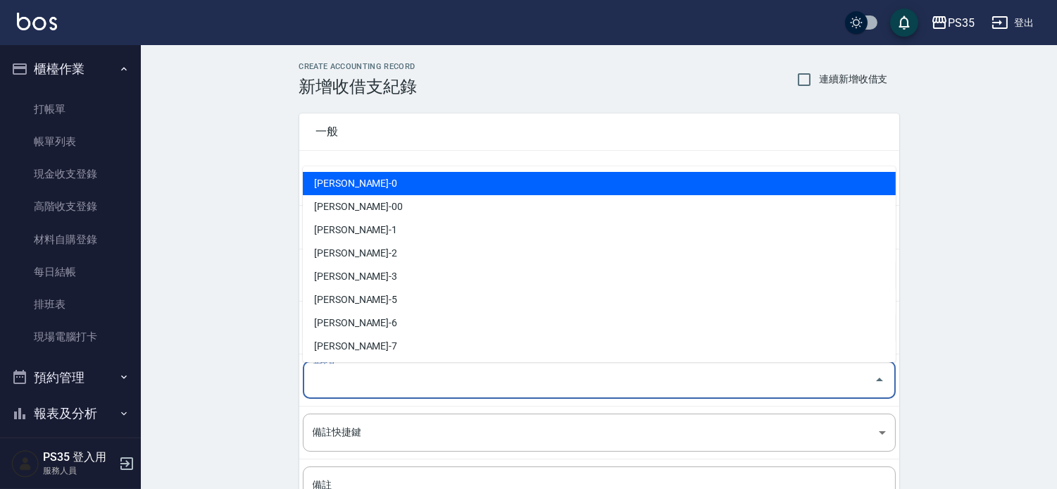
click at [360, 384] on input "登錄者" at bounding box center [588, 379] width 559 height 25
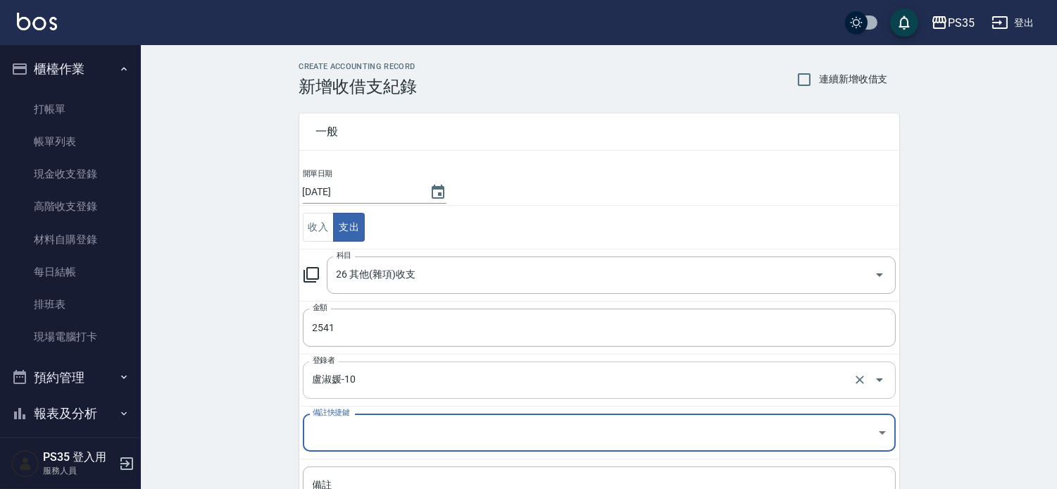
scroll to position [132, 0]
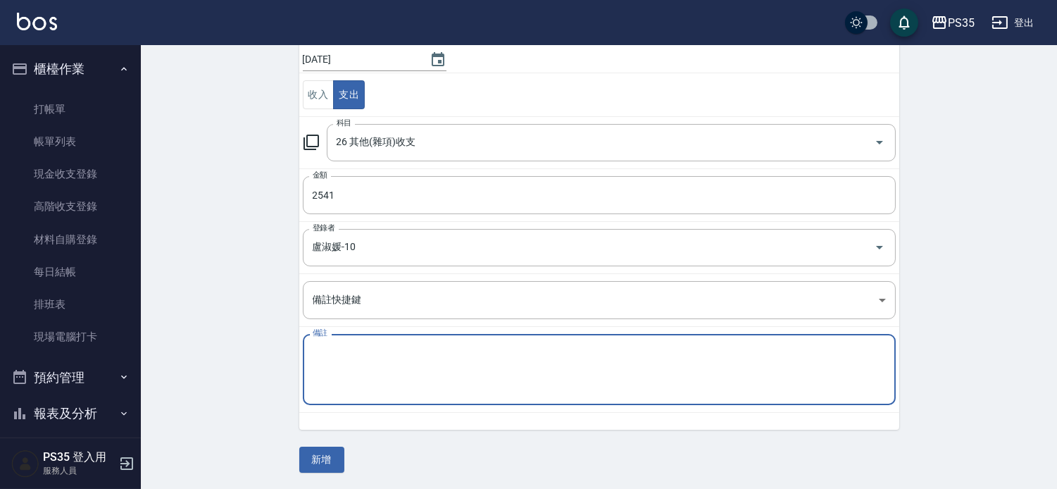
click at [348, 355] on textarea "備註" at bounding box center [599, 370] width 573 height 48
click at [335, 349] on textarea "拜拜,便當,茶水" at bounding box center [599, 370] width 573 height 48
click at [432, 359] on textarea "拜拜,地基主便當,茶水" at bounding box center [599, 370] width 573 height 48
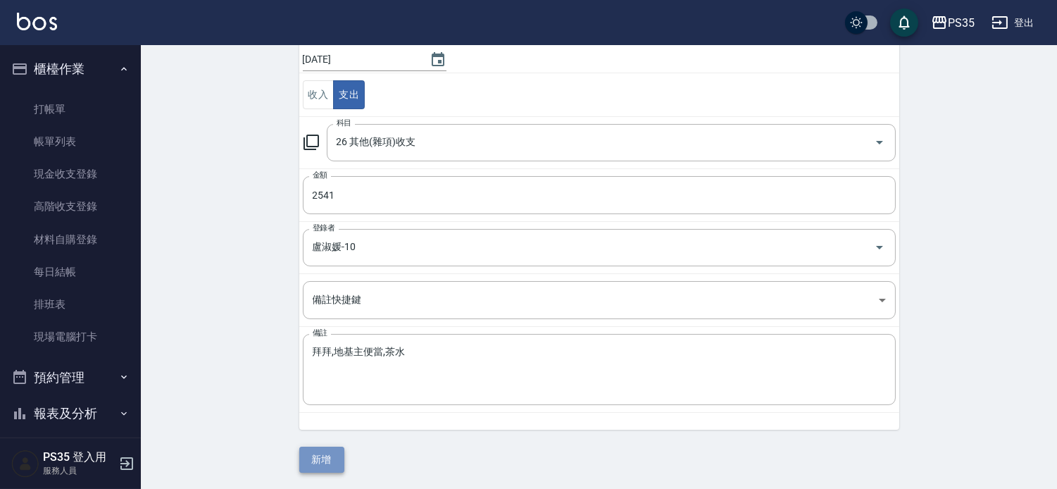
click at [317, 461] on button "新增" at bounding box center [321, 459] width 45 height 26
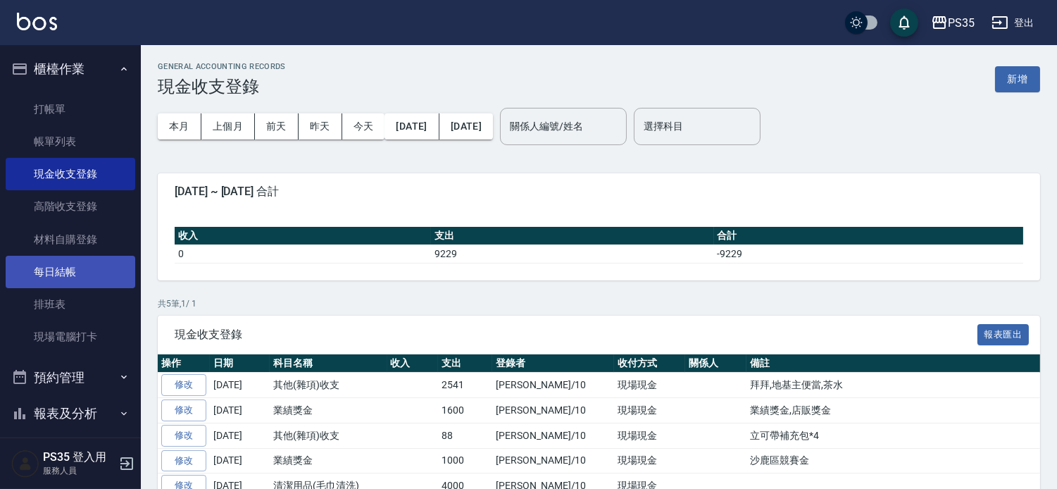
click at [65, 270] on link "每日結帳" at bounding box center [71, 272] width 130 height 32
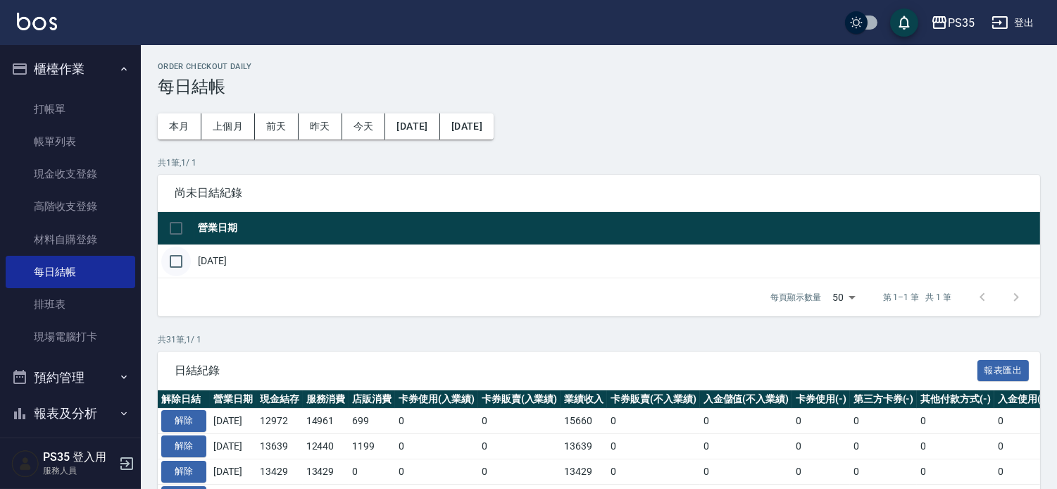
click at [176, 265] on input "checkbox" at bounding box center [176, 261] width 30 height 30
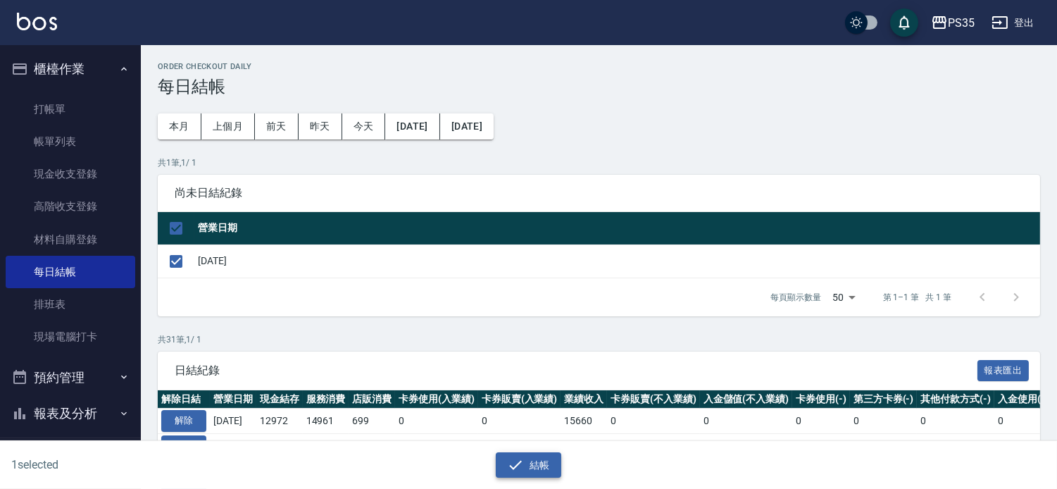
drag, startPoint x: 512, startPoint y: 460, endPoint x: 510, endPoint y: 449, distance: 11.6
click at [515, 460] on icon "button" at bounding box center [515, 464] width 17 height 17
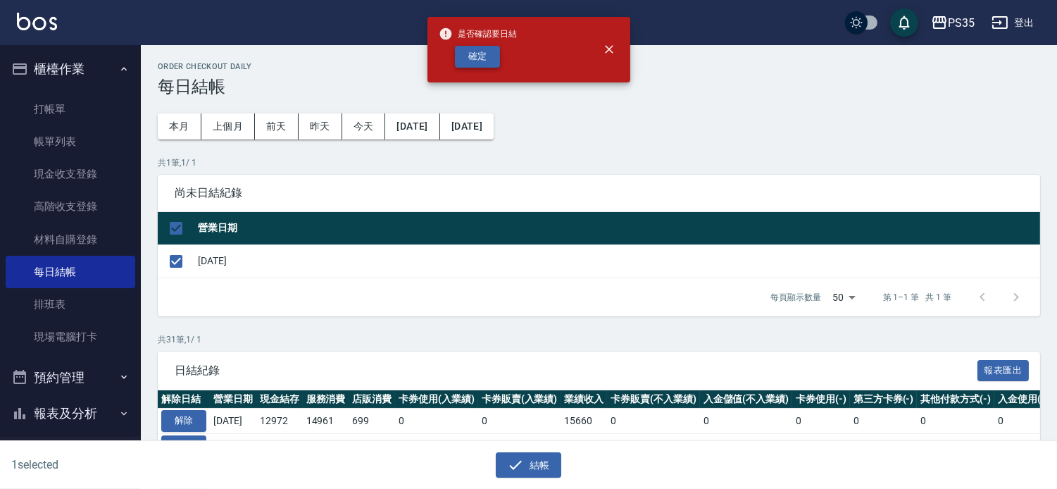
click at [479, 58] on button "確定" at bounding box center [477, 57] width 45 height 22
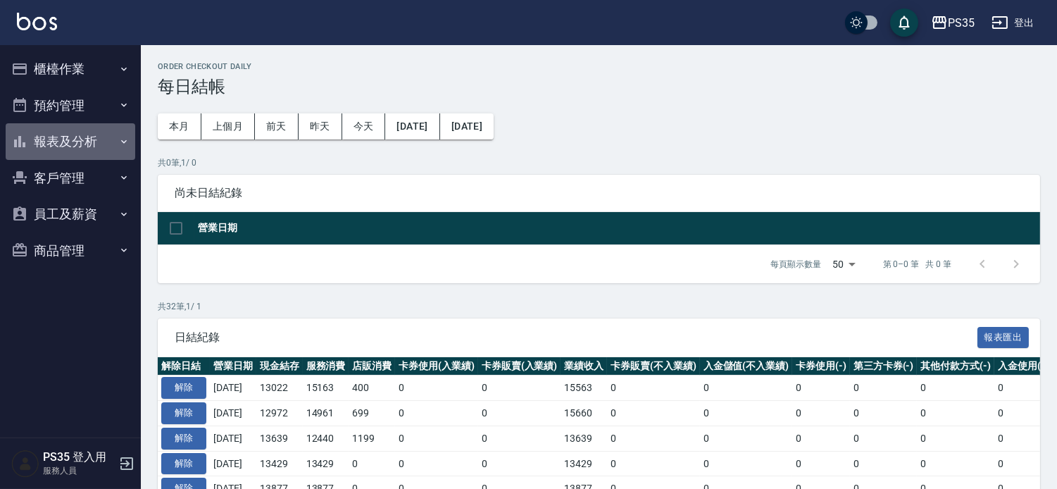
click at [67, 137] on button "報表及分析" at bounding box center [71, 141] width 130 height 37
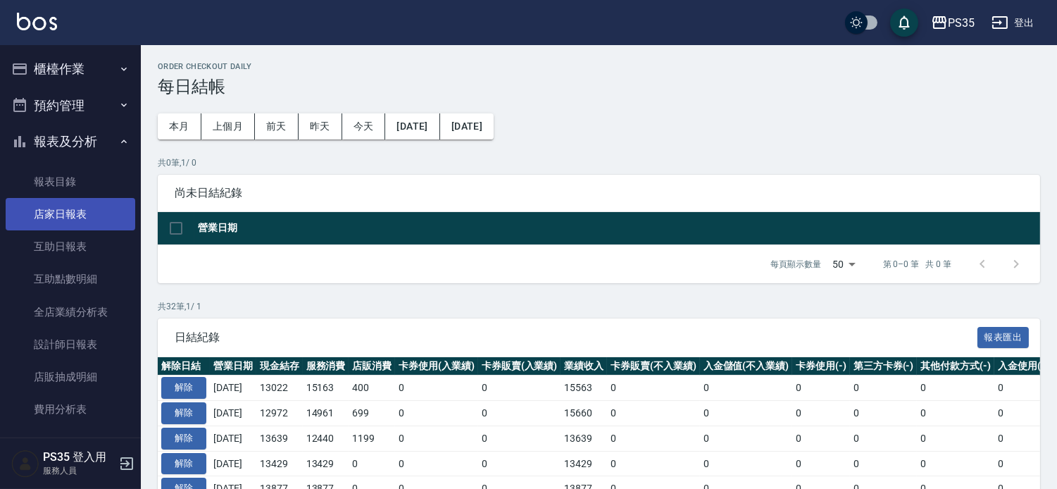
click at [82, 220] on link "店家日報表" at bounding box center [71, 214] width 130 height 32
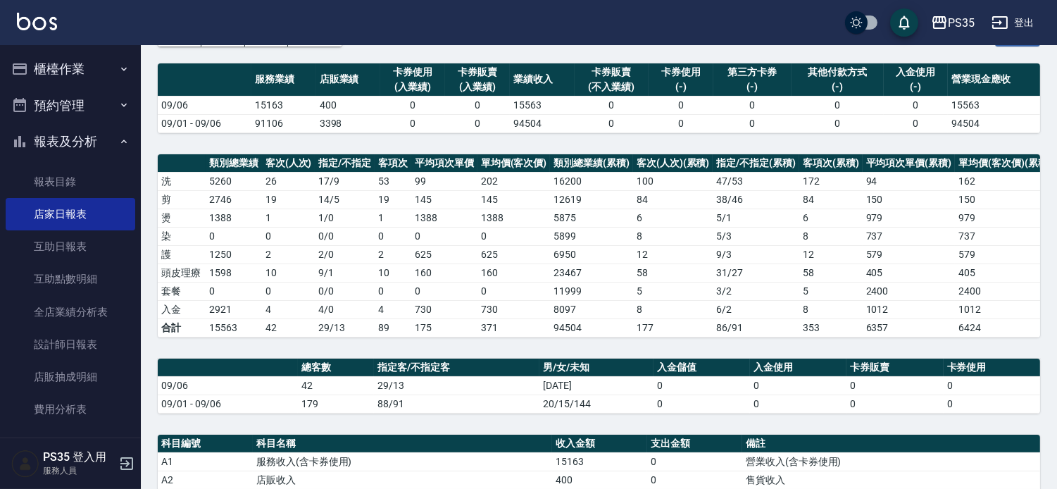
scroll to position [313, 0]
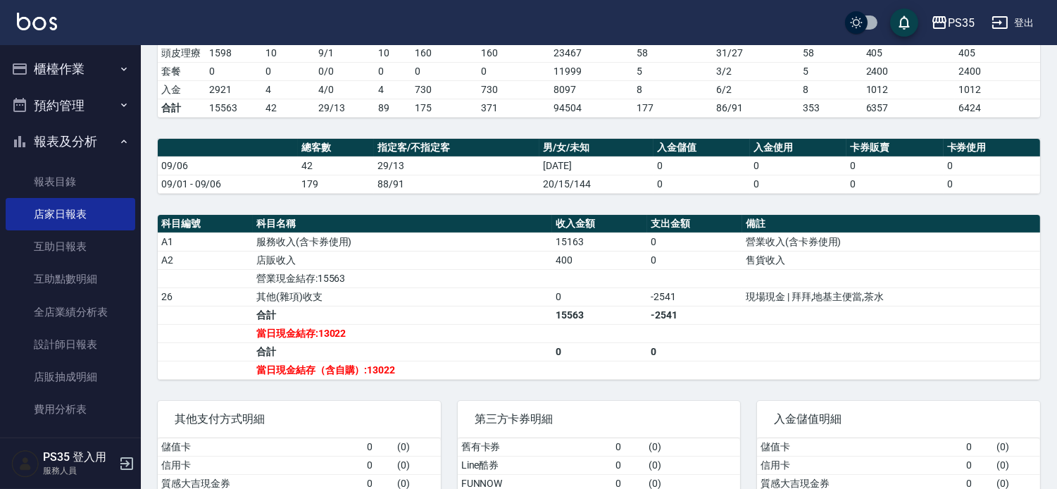
click at [78, 63] on button "櫃檯作業" at bounding box center [71, 69] width 130 height 37
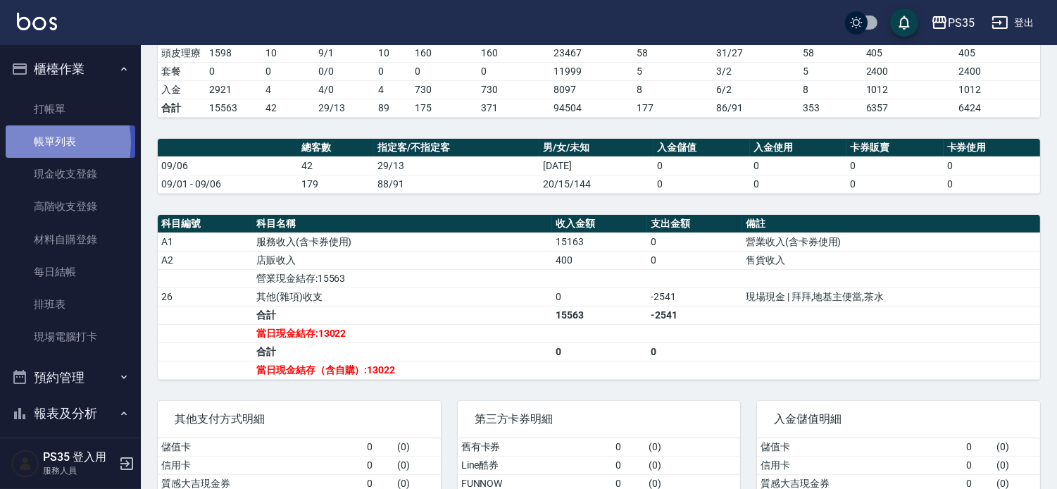
click at [39, 143] on link "帳單列表" at bounding box center [71, 141] width 130 height 32
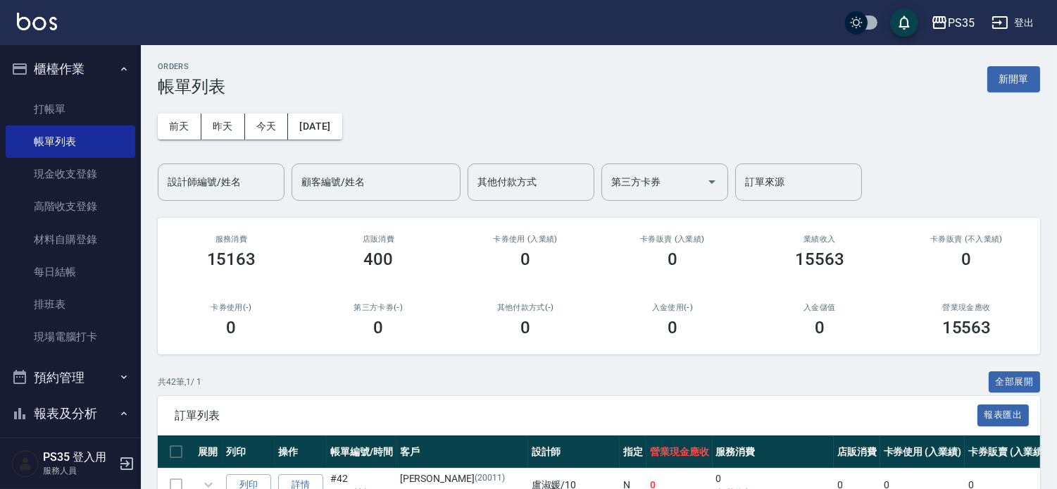
click at [236, 177] on div "設計師編號/姓名 設計師編號/姓名" at bounding box center [221, 181] width 127 height 37
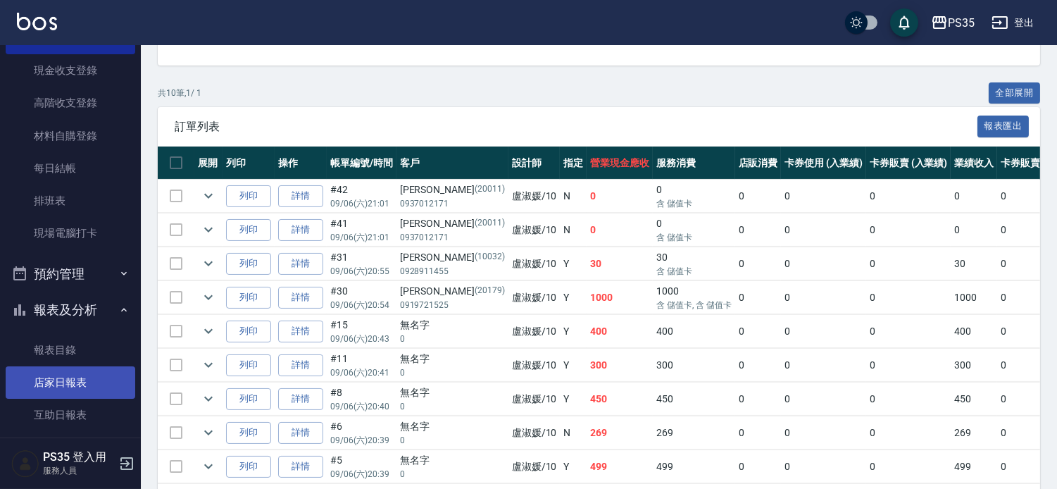
scroll to position [234, 0]
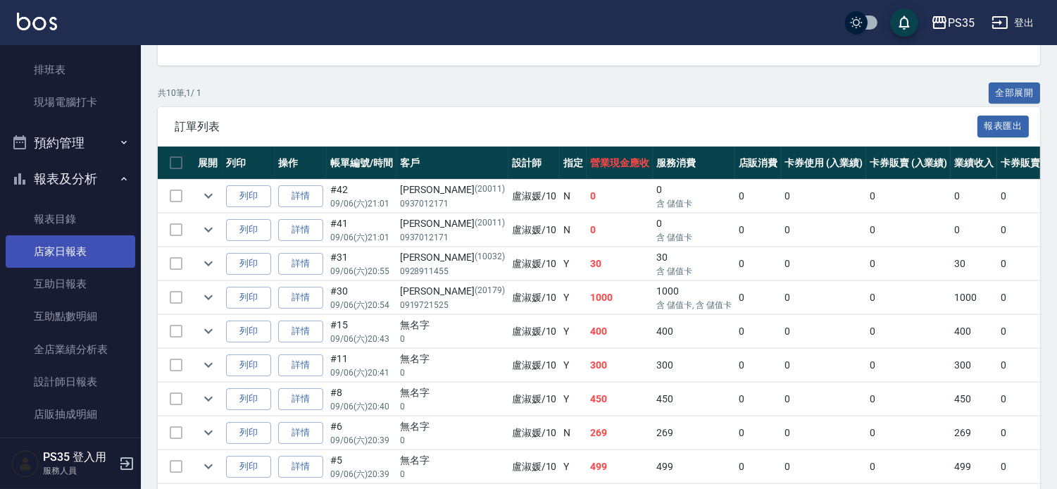
type input "盧淑媛-10"
click at [61, 265] on link "店家日報表" at bounding box center [71, 251] width 130 height 32
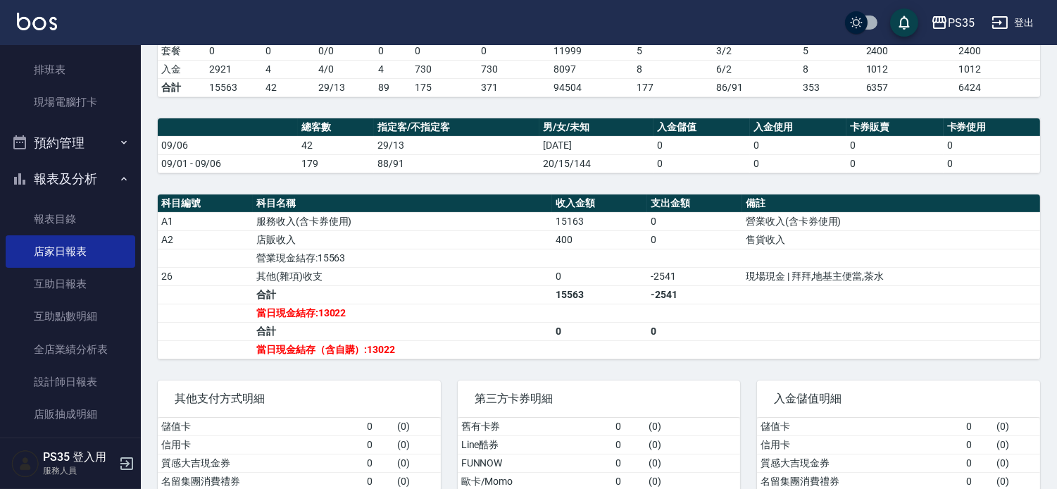
scroll to position [402, 0]
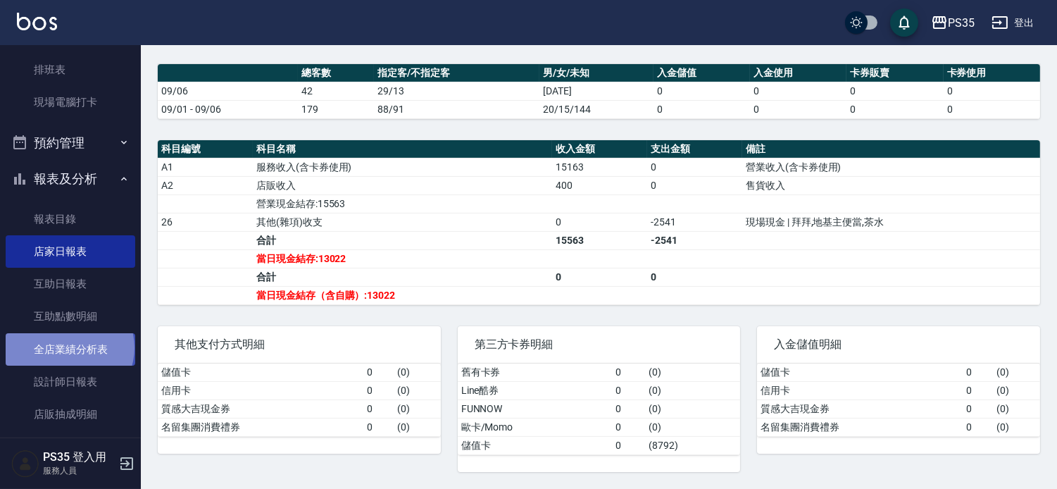
click at [68, 347] on link "全店業績分析表" at bounding box center [71, 349] width 130 height 32
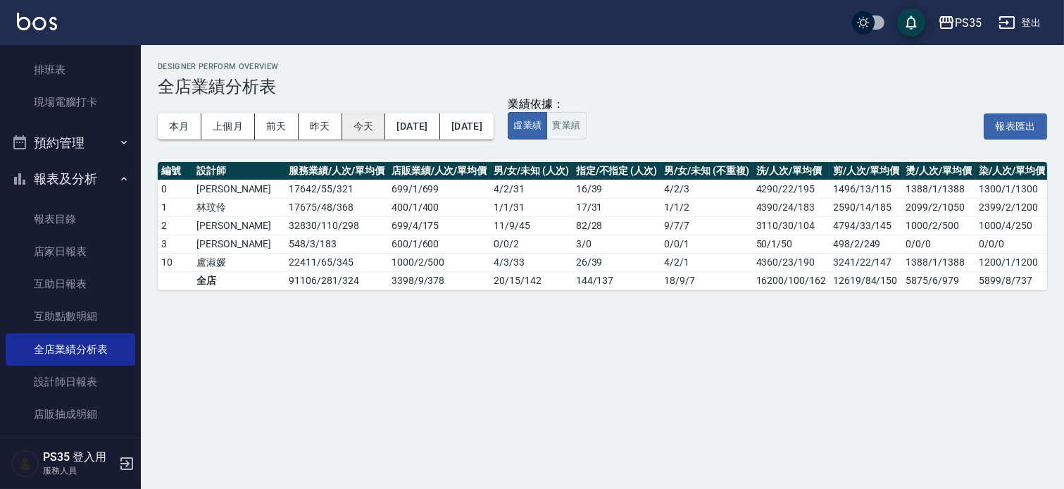
click at [368, 125] on button "今天" at bounding box center [364, 126] width 44 height 26
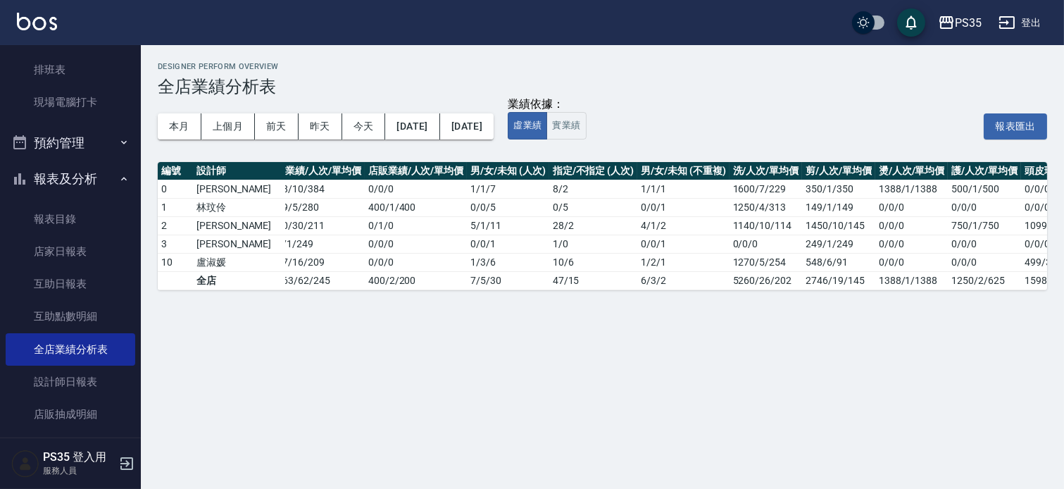
scroll to position [0, 173]
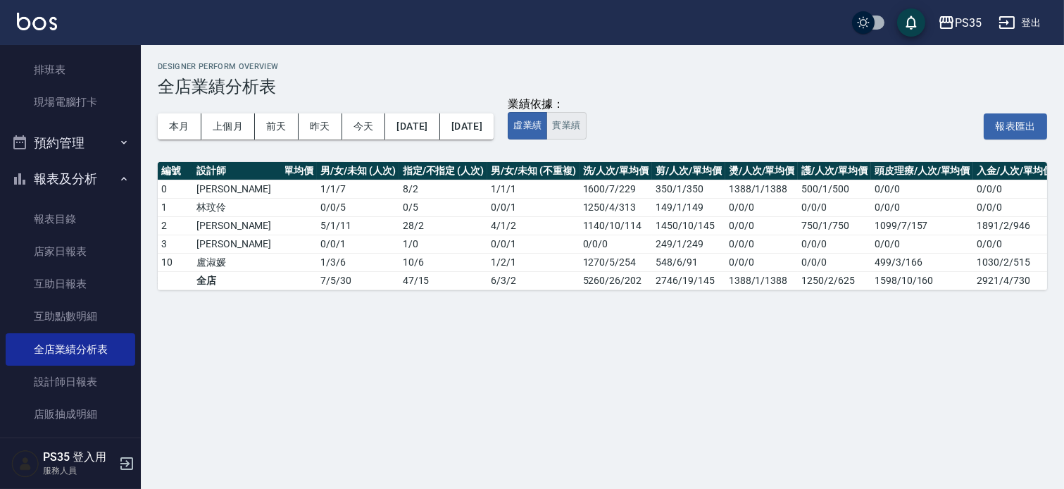
click at [586, 125] on button "實業績" at bounding box center [565, 125] width 39 height 27
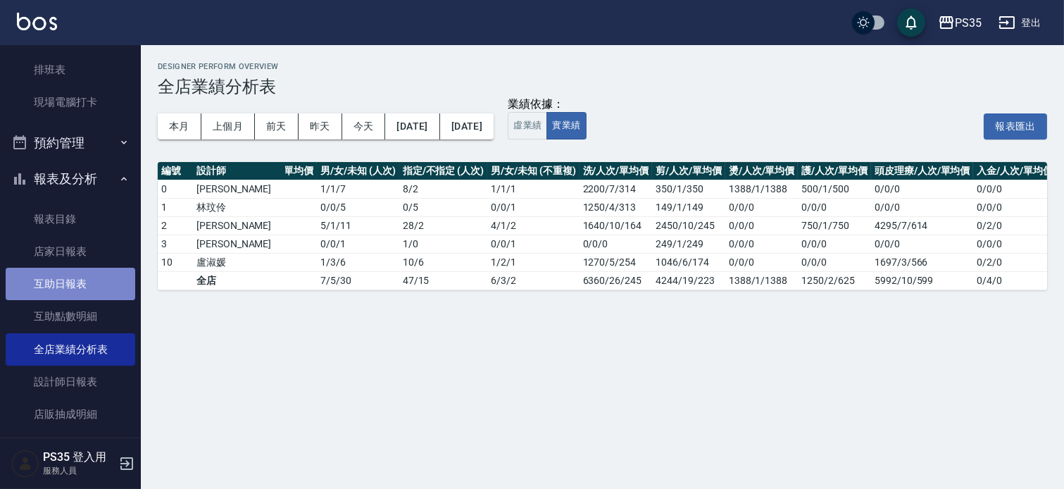
click at [89, 283] on link "互助日報表" at bounding box center [71, 284] width 130 height 32
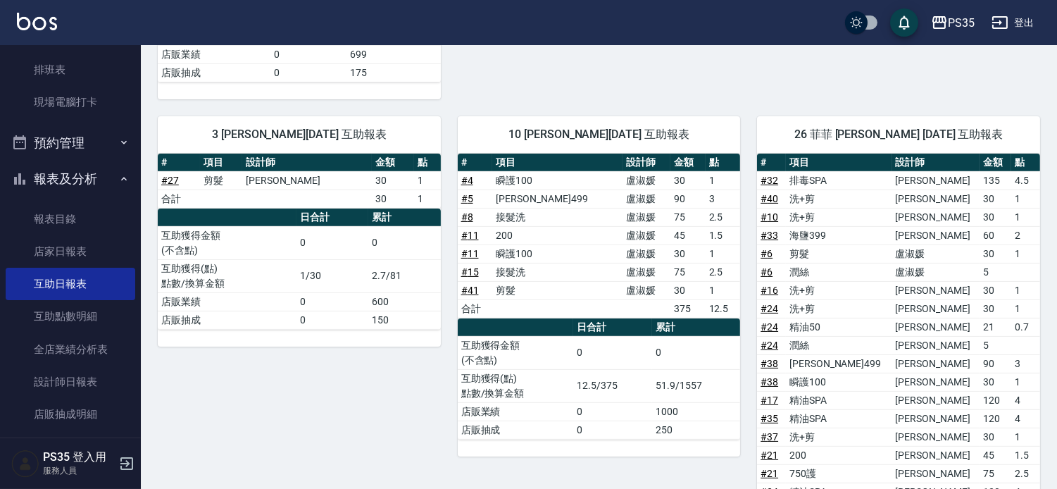
scroll to position [912, 0]
